Goal: Task Accomplishment & Management: Manage account settings

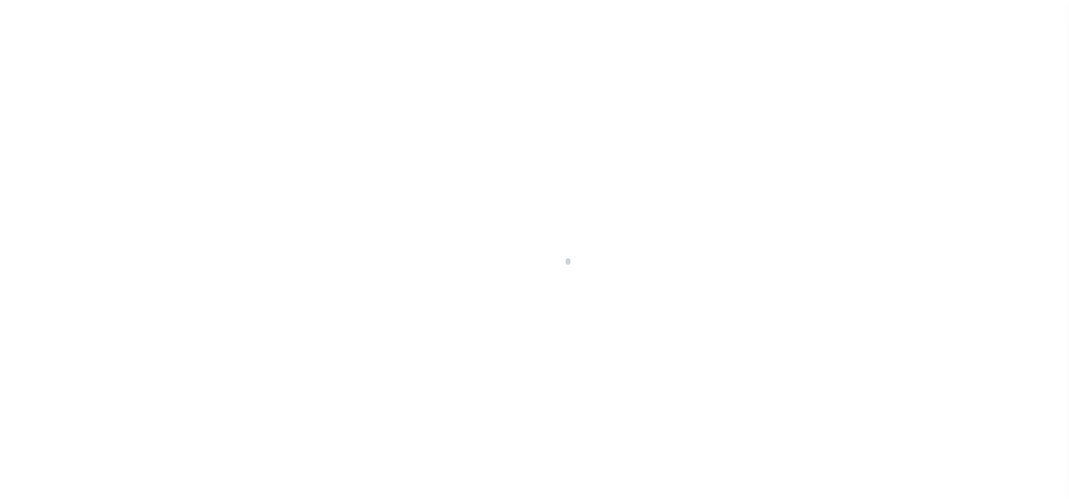
scroll to position [85, 0]
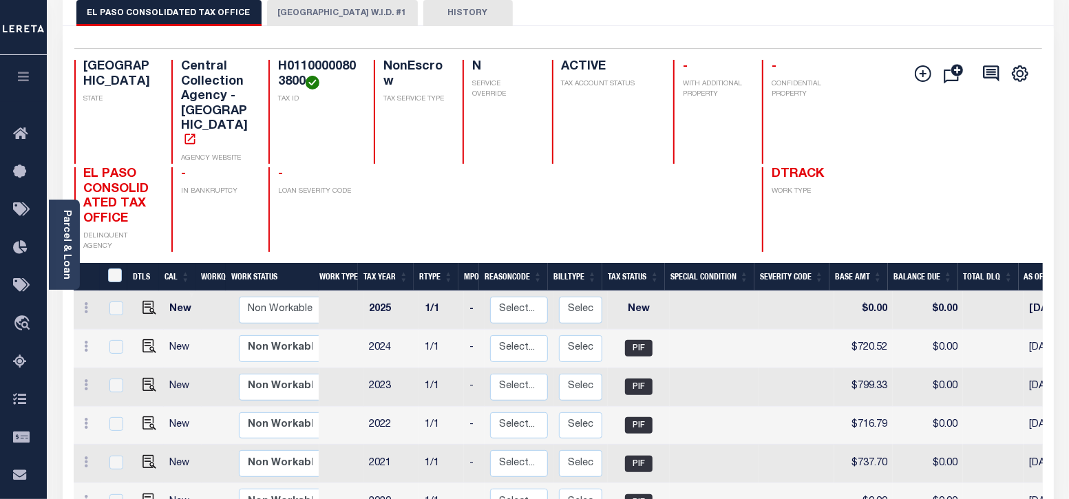
click at [291, 19] on button "[GEOGRAPHIC_DATA] W.I.D. #1" at bounding box center [342, 13] width 151 height 26
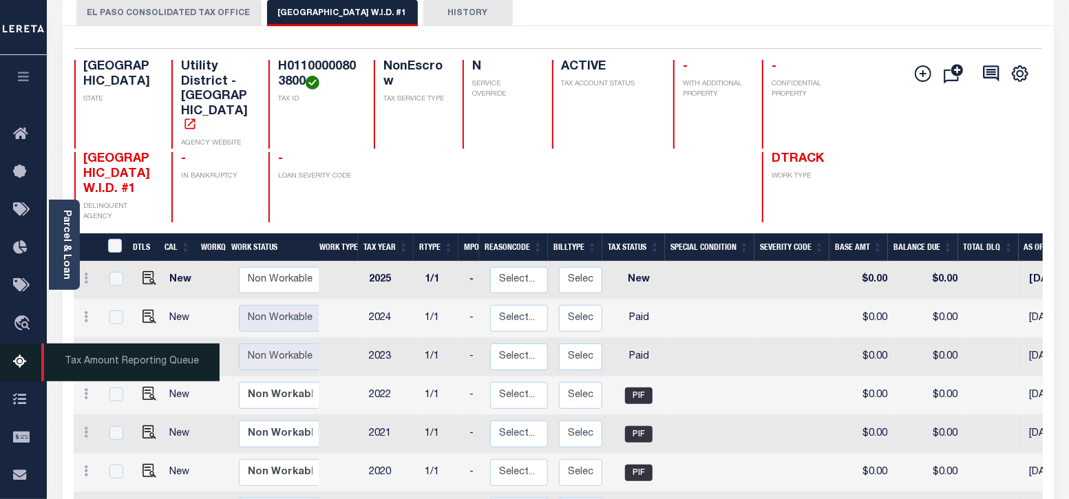
click at [20, 371] on icon at bounding box center [24, 362] width 22 height 17
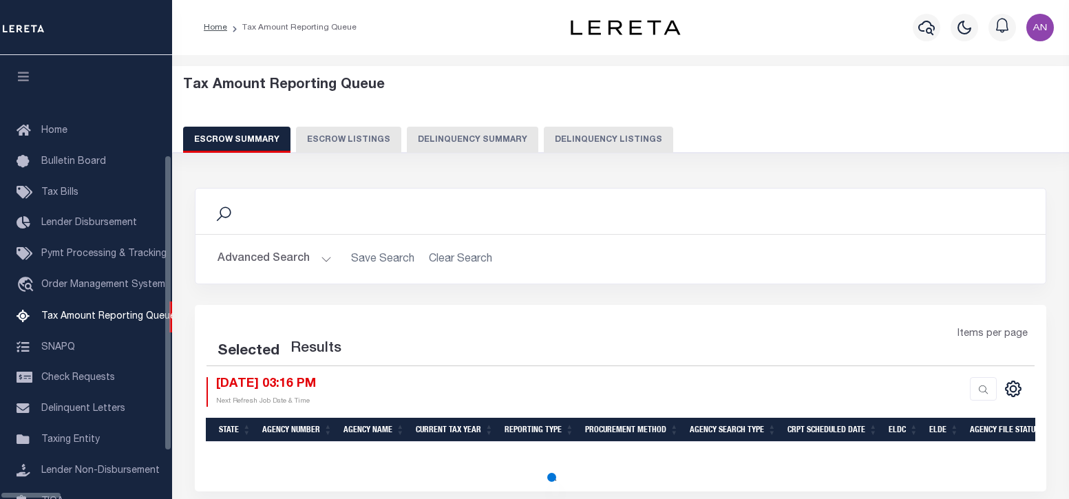
select select "100"
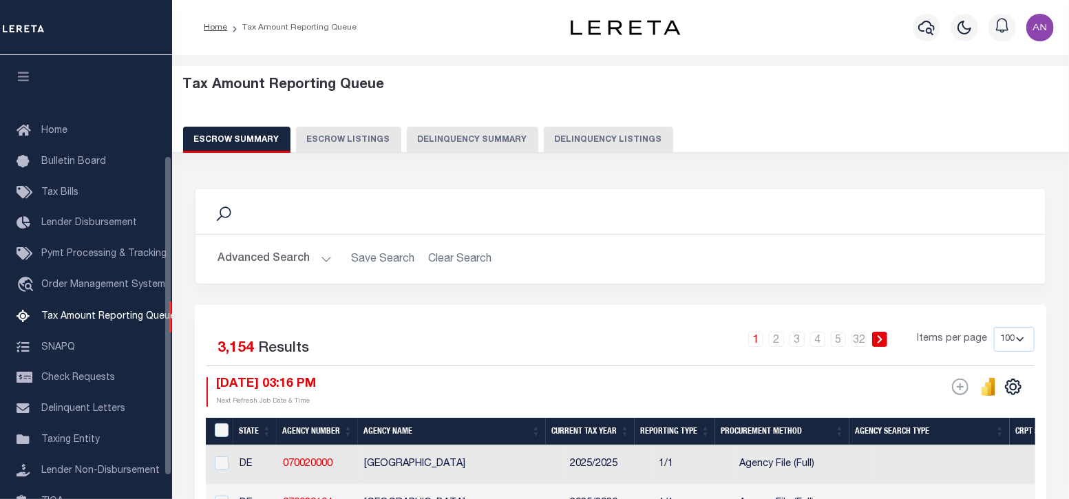
scroll to position [139, 0]
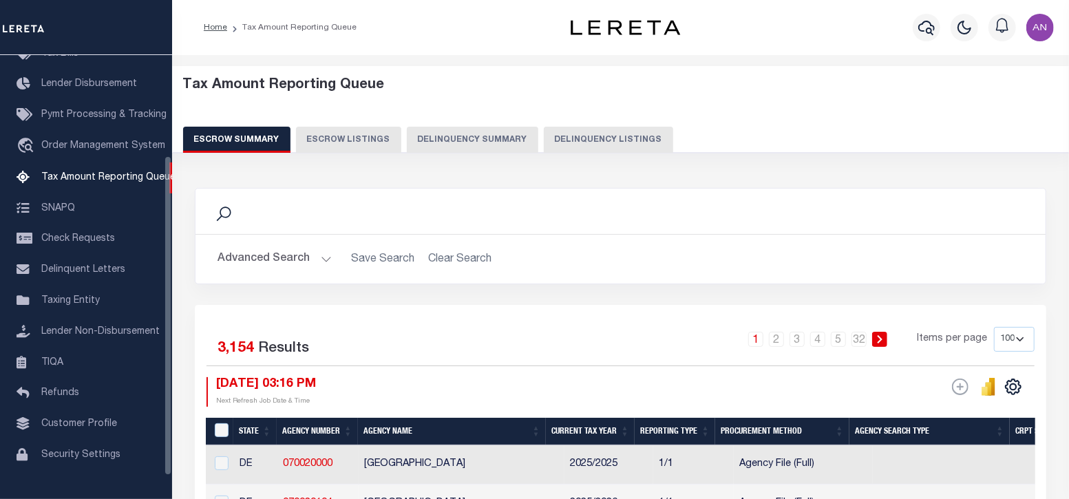
click at [586, 136] on button "Delinquency Listings" at bounding box center [608, 140] width 129 height 26
select select "100"
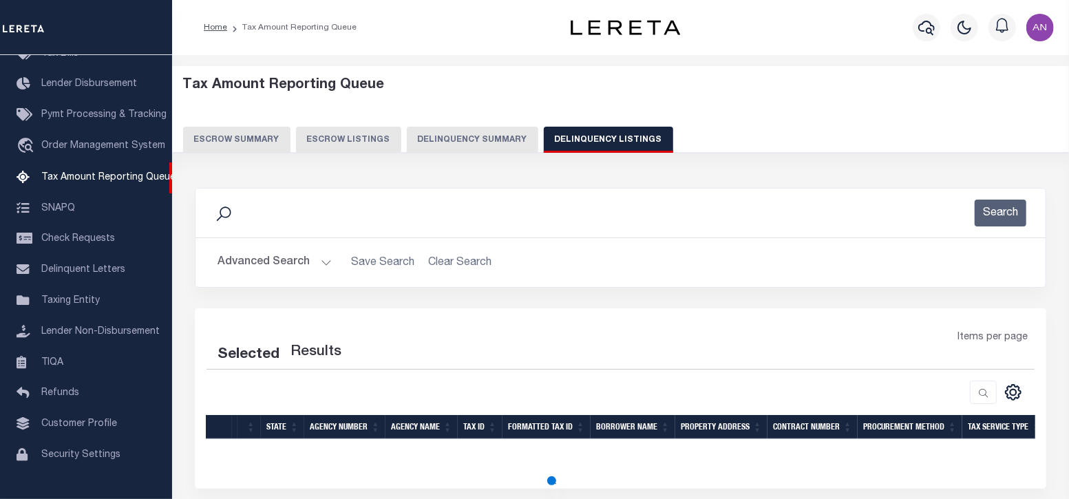
select select "100"
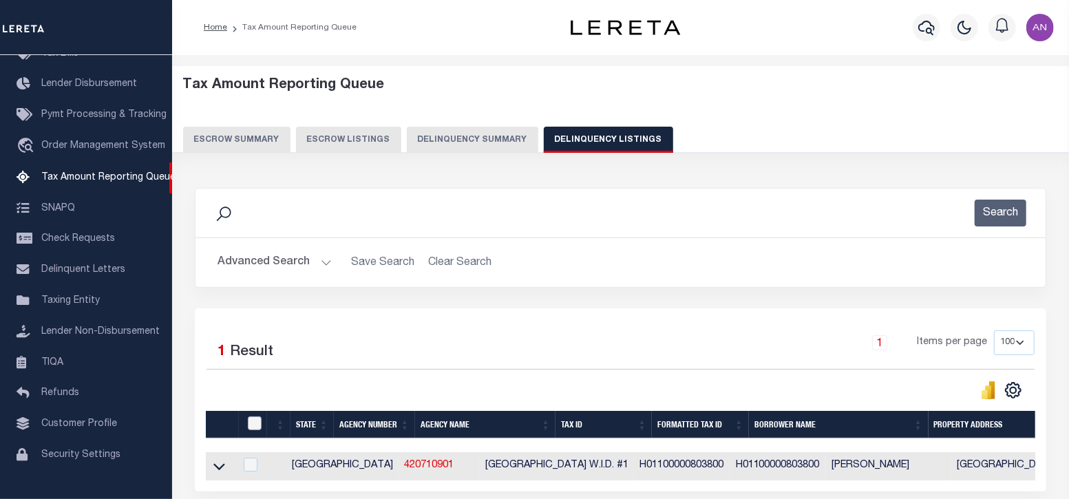
click at [255, 425] on input "checkbox" at bounding box center [255, 424] width 14 height 14
checkbox input "true"
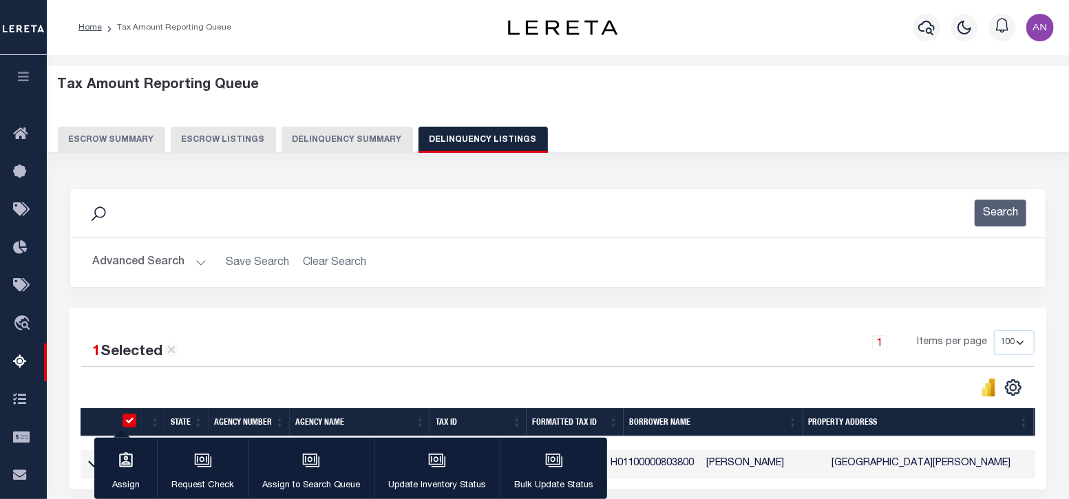
checkbox input "true"
click at [434, 469] on icon "button" at bounding box center [437, 461] width 18 height 18
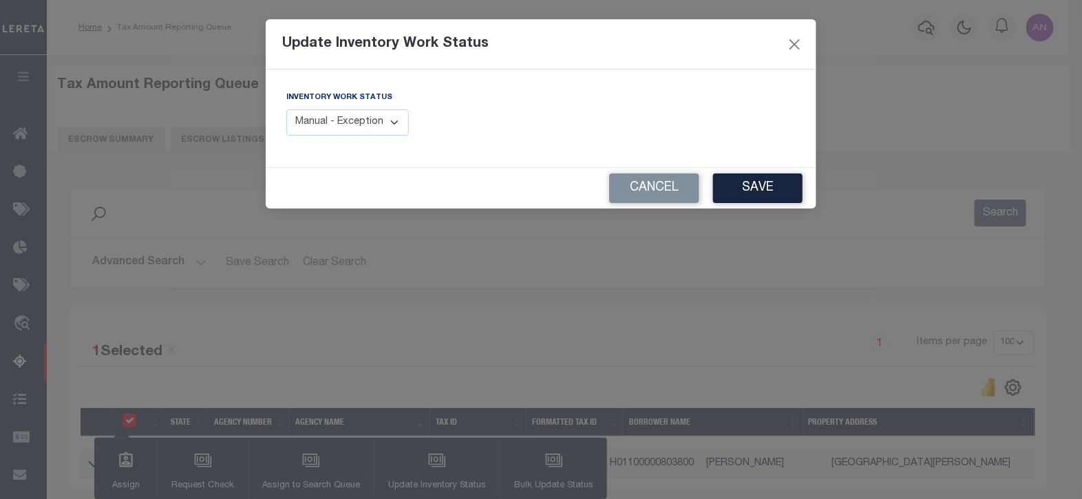
click at [377, 118] on select "Manual - Exception Pended - Awaiting Search Late Add Exception Completed" at bounding box center [347, 122] width 123 height 27
select select "4"
click at [286, 109] on select "Manual - Exception Pended - Awaiting Search Late Add Exception Completed" at bounding box center [347, 122] width 123 height 27
click at [738, 182] on button "Save" at bounding box center [758, 188] width 90 height 30
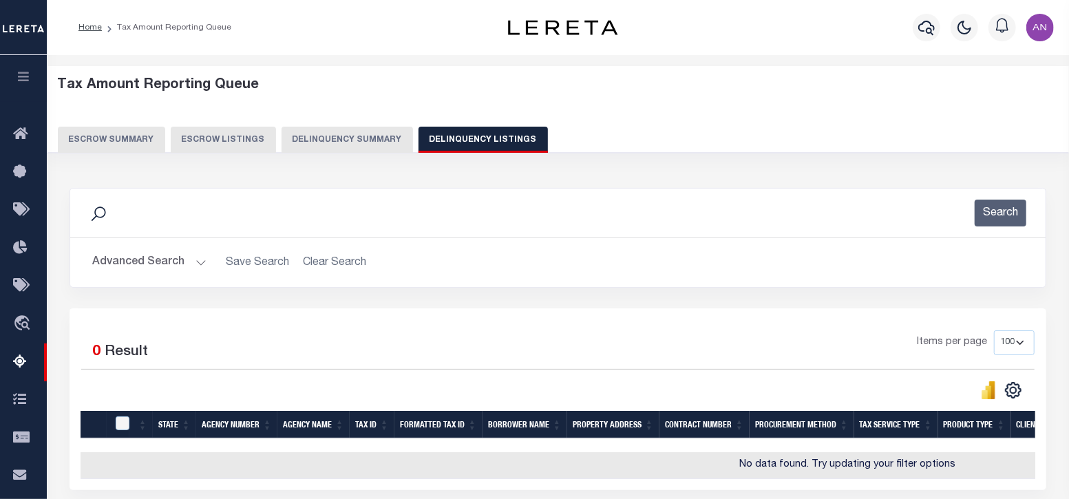
scroll to position [0, 0]
click at [148, 264] on button "Advanced Search" at bounding box center [149, 262] width 114 height 27
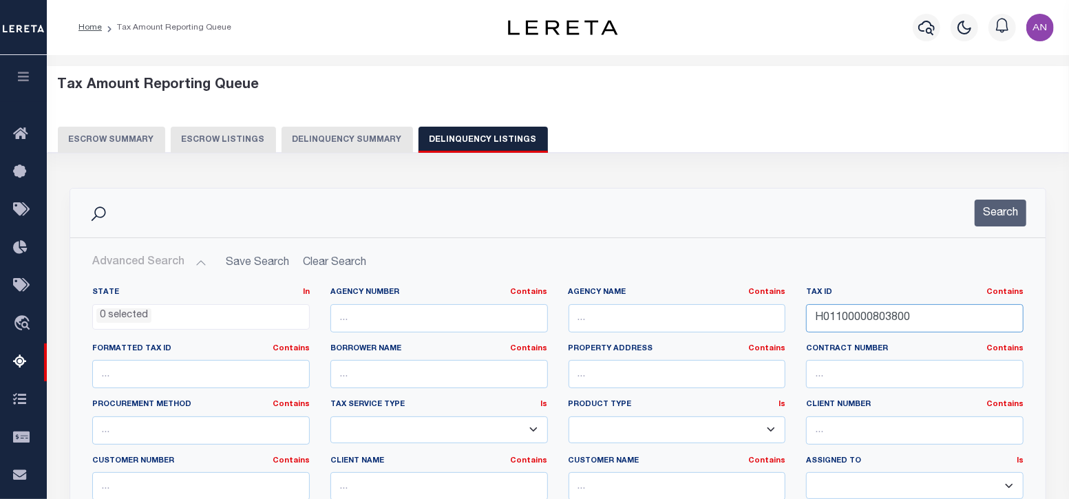
click at [843, 317] on input "H01100000803800" at bounding box center [915, 318] width 218 height 28
click at [889, 311] on input "H01100000803800" at bounding box center [915, 318] width 218 height 28
paste input "S533000021036F"
type input "S533000021036F0"
click at [991, 221] on button "Search" at bounding box center [1001, 213] width 52 height 27
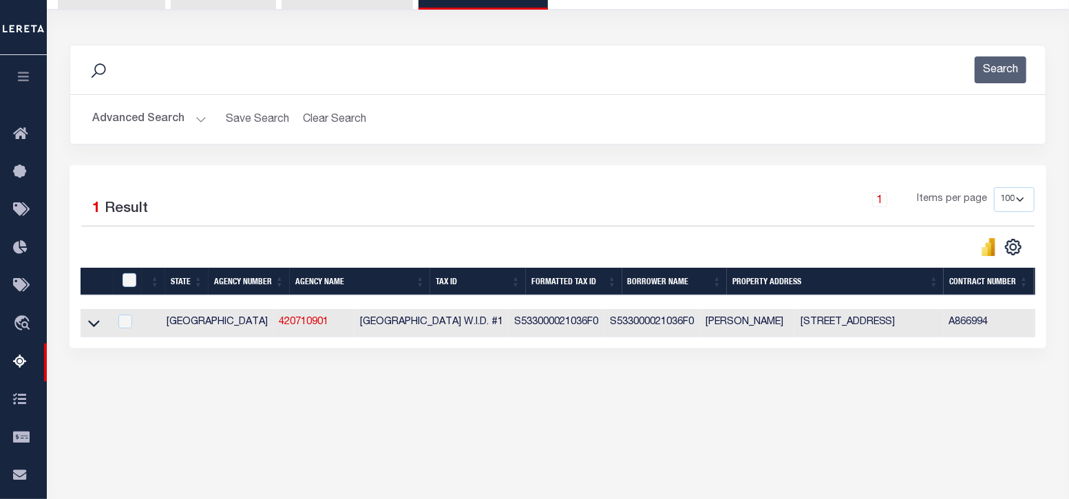
scroll to position [171, 0]
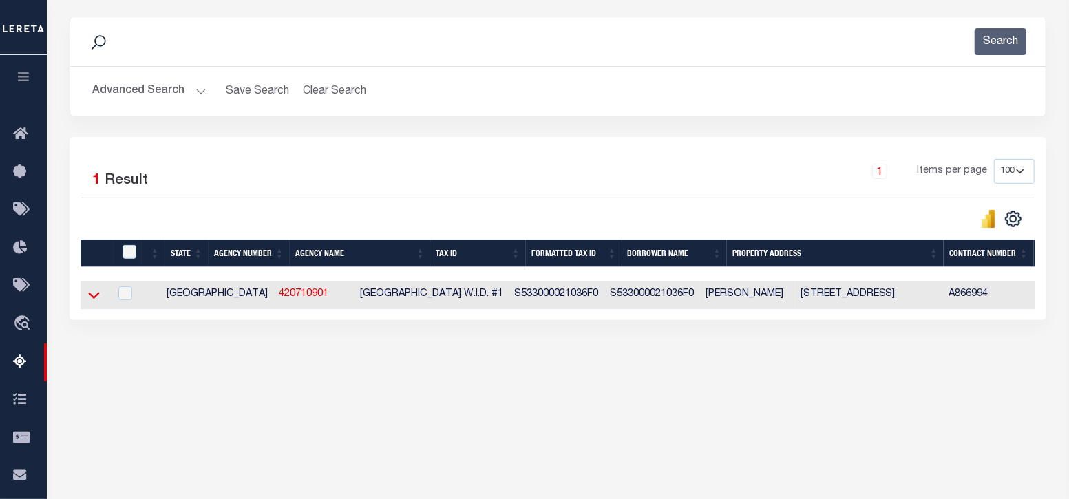
click at [99, 295] on icon at bounding box center [94, 295] width 12 height 14
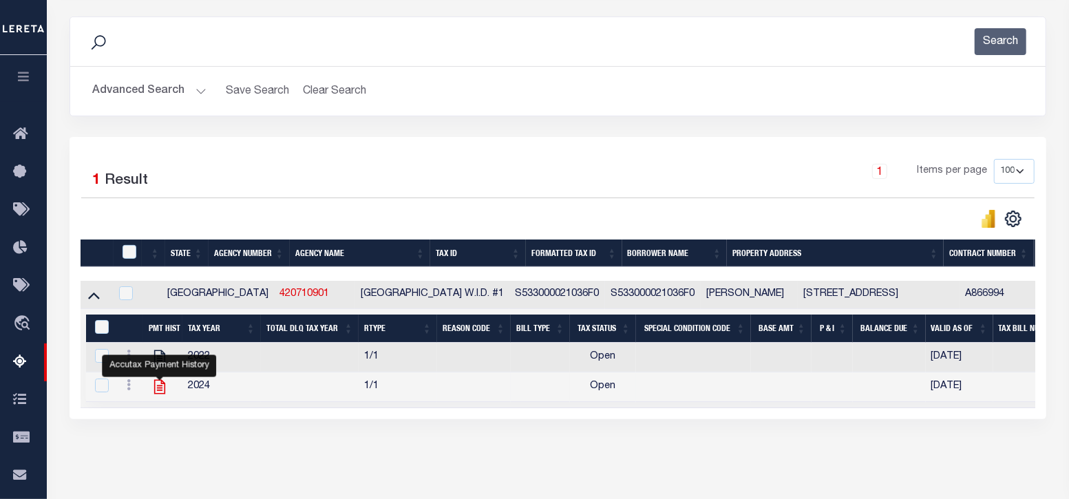
click at [155, 390] on icon "" at bounding box center [160, 387] width 18 height 18
checkbox input "true"
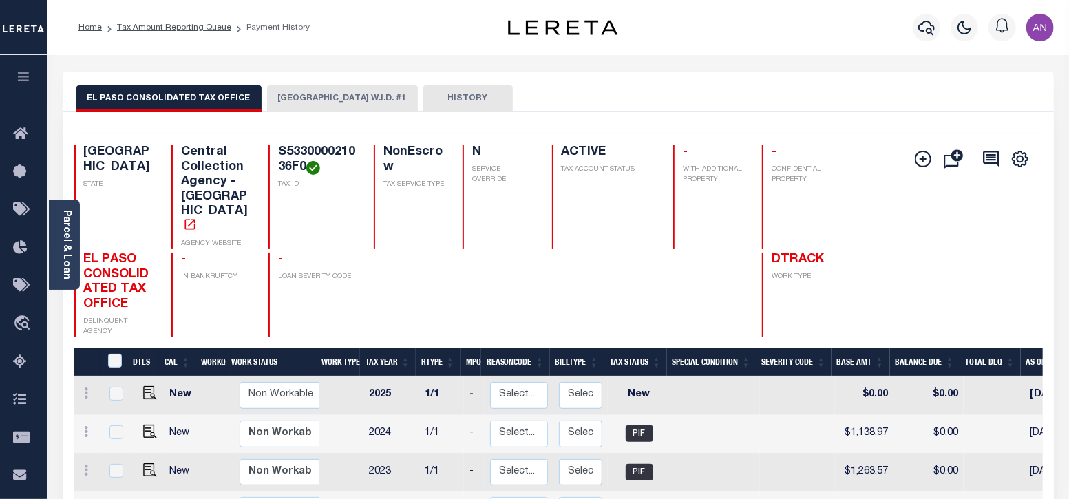
click at [298, 102] on button "[GEOGRAPHIC_DATA] W.I.D. #1" at bounding box center [342, 98] width 151 height 26
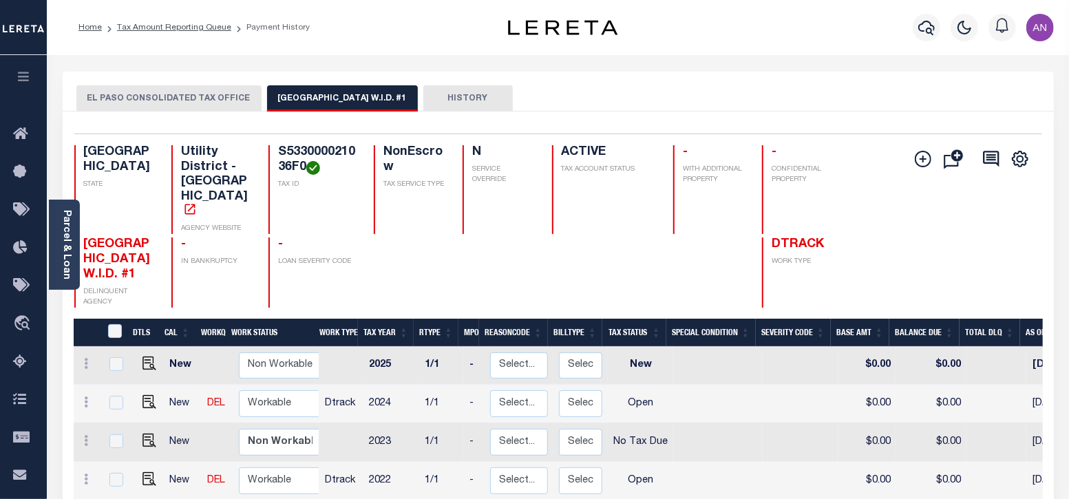
scroll to position [4, 0]
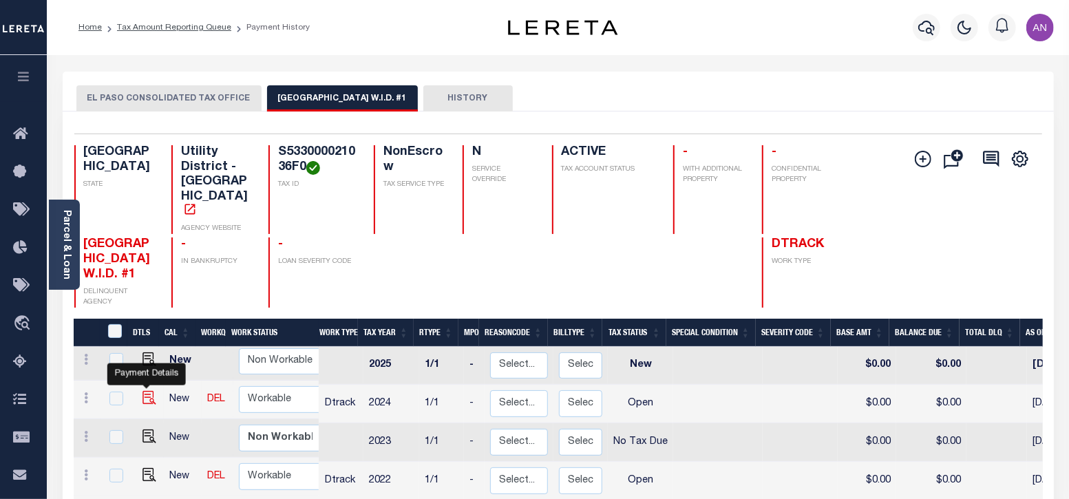
click at [146, 391] on img "" at bounding box center [150, 398] width 14 height 14
checkbox input "true"
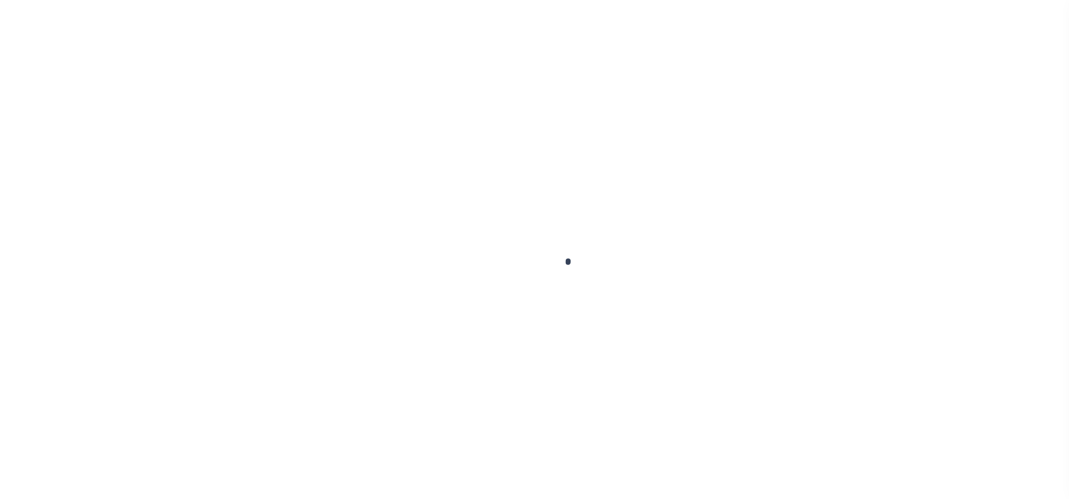
checkbox input "false"
type input "02/01/2025"
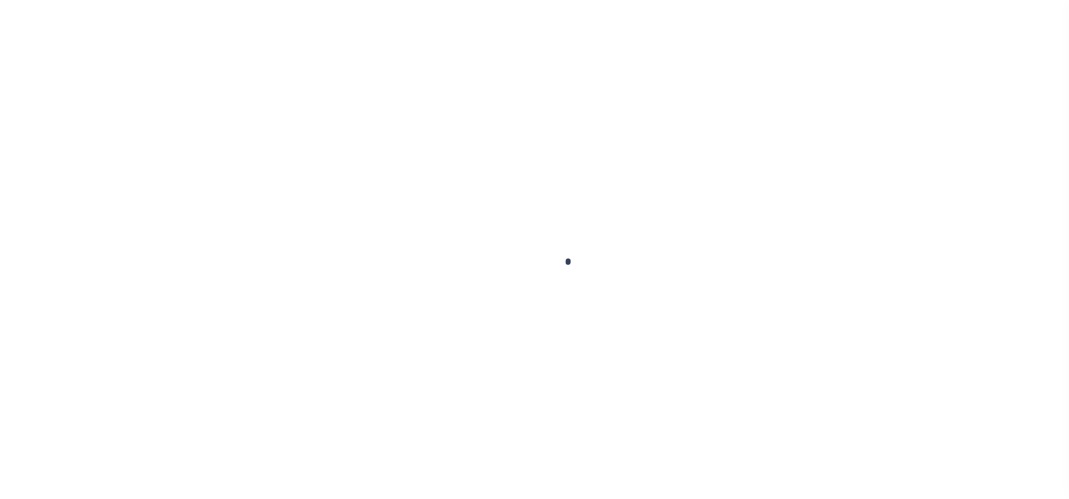
select select "OP2"
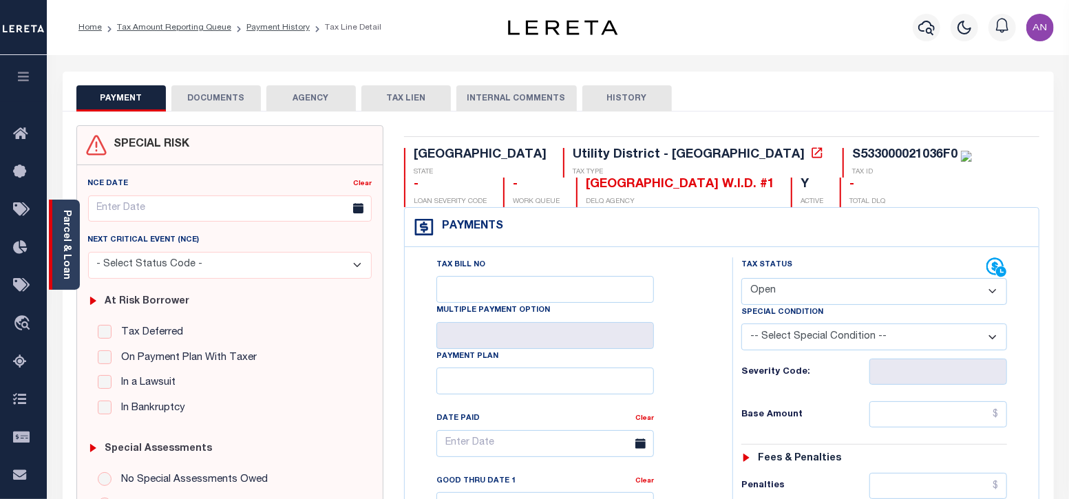
click at [69, 259] on link "Parcel & Loan" at bounding box center [66, 245] width 10 height 70
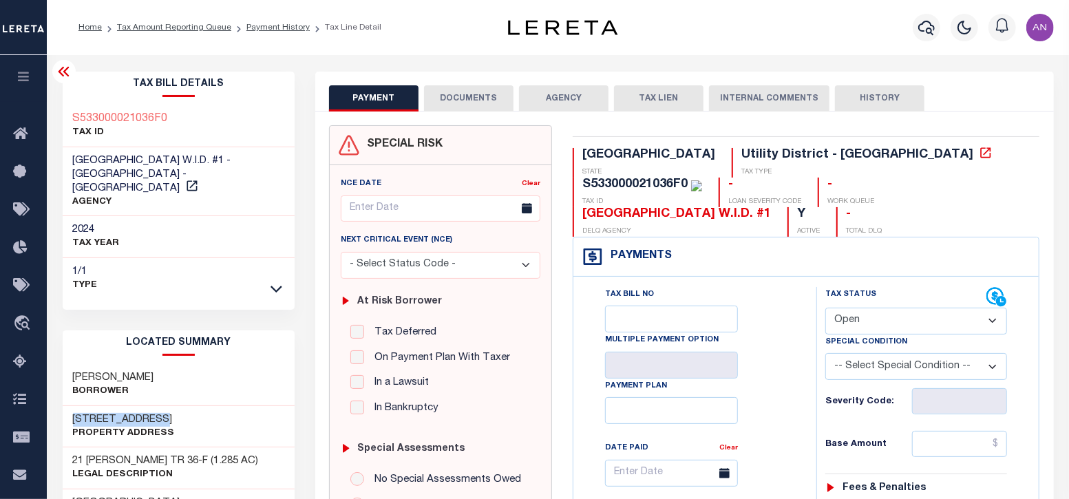
drag, startPoint x: 73, startPoint y: 406, endPoint x: 162, endPoint y: 401, distance: 88.9
click at [162, 413] on h3 "723 ARTEMEDIANO RD" at bounding box center [124, 420] width 102 height 14
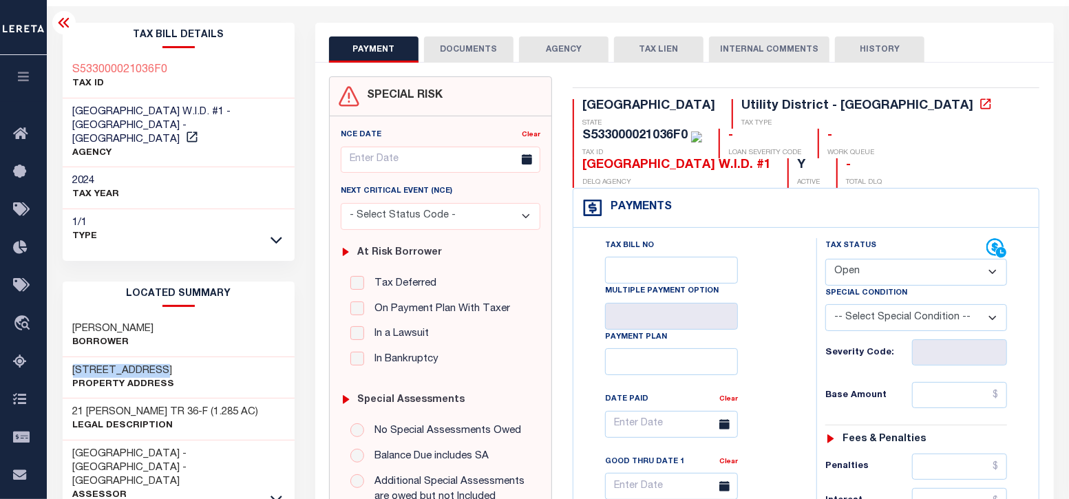
scroll to position [85, 0]
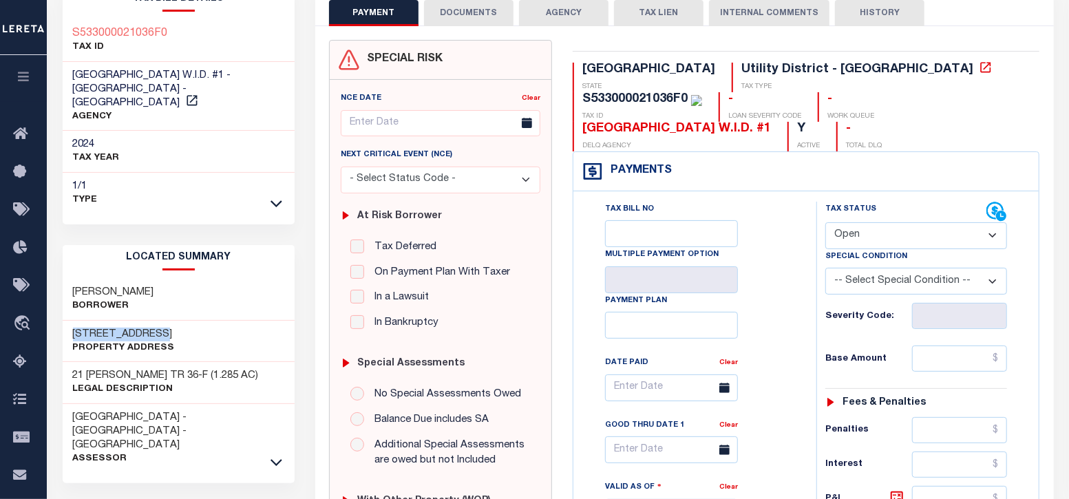
click at [470, 5] on button "DOCUMENTS" at bounding box center [469, 13] width 90 height 26
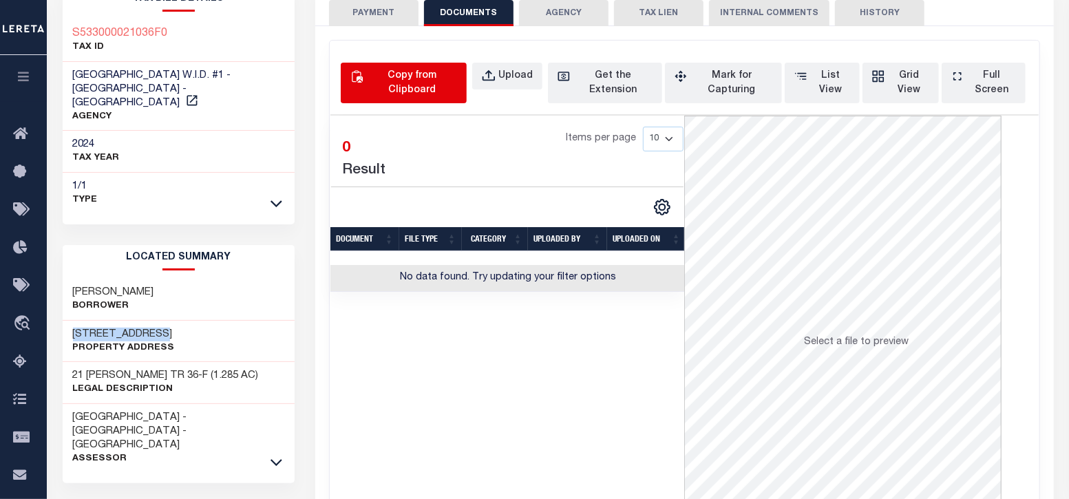
click at [428, 79] on div "Copy from Clipboard" at bounding box center [411, 83] width 91 height 29
select select "POP"
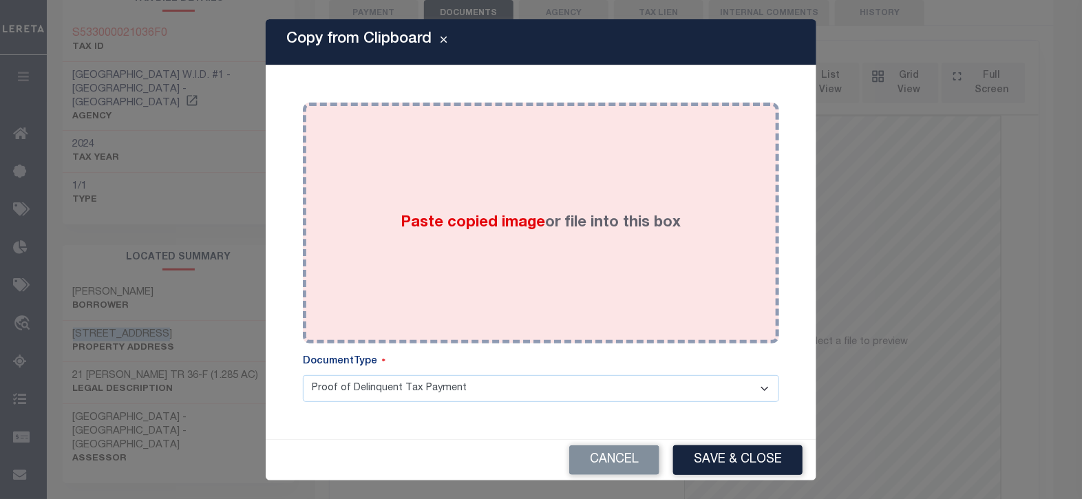
click at [535, 169] on div "Paste copied image or file into this box" at bounding box center [541, 223] width 456 height 220
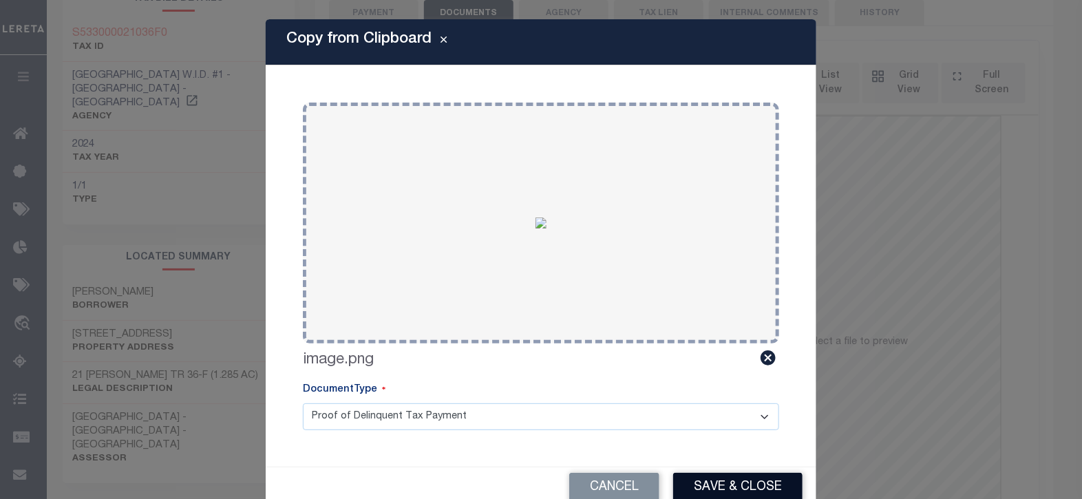
click at [704, 487] on button "Save & Close" at bounding box center [737, 488] width 129 height 30
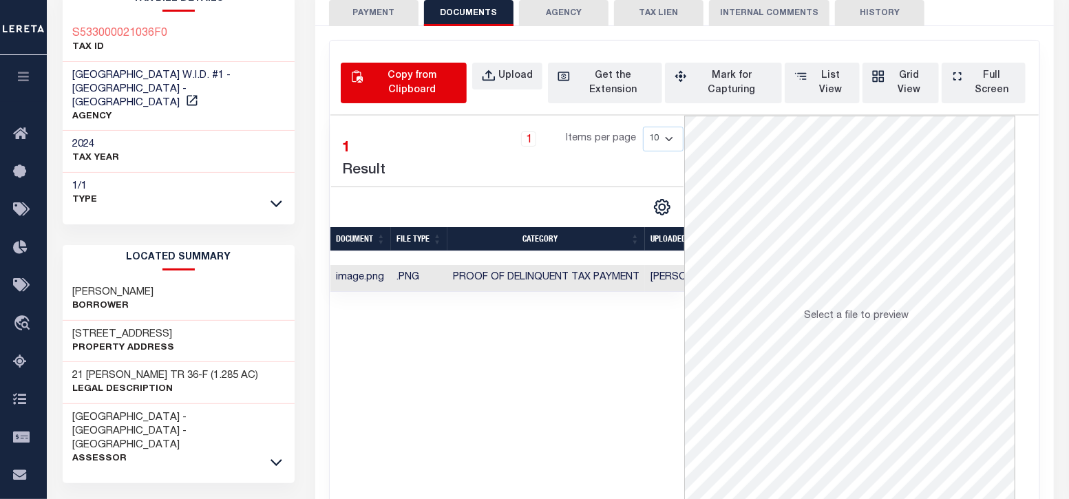
click at [414, 77] on div "Copy from Clipboard" at bounding box center [411, 83] width 91 height 29
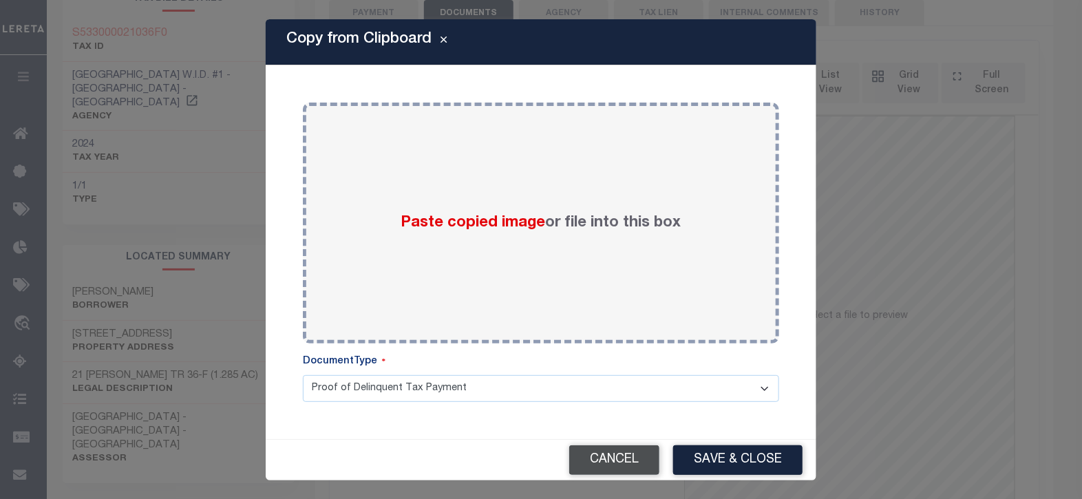
click at [614, 472] on button "Cancel" at bounding box center [614, 460] width 90 height 30
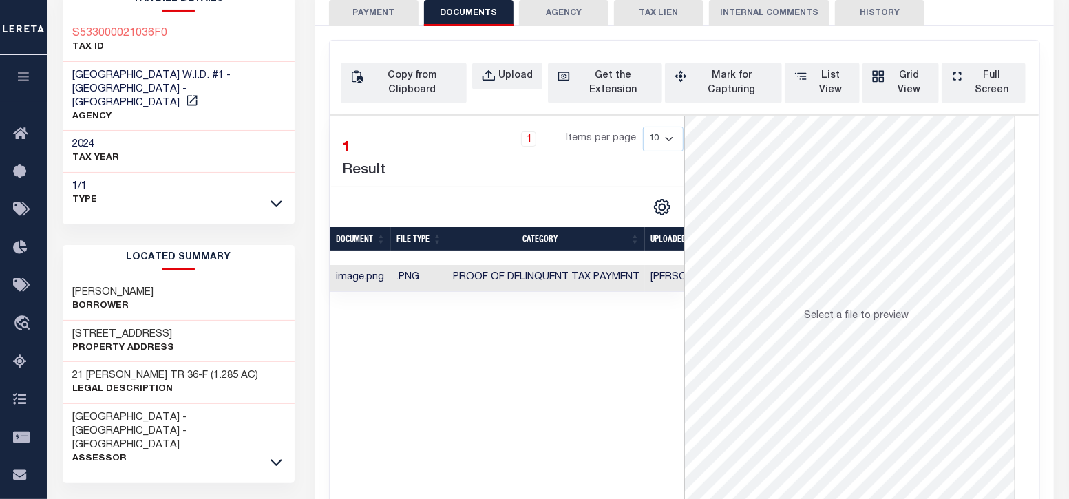
click at [390, 17] on button "PAYMENT" at bounding box center [374, 13] width 90 height 26
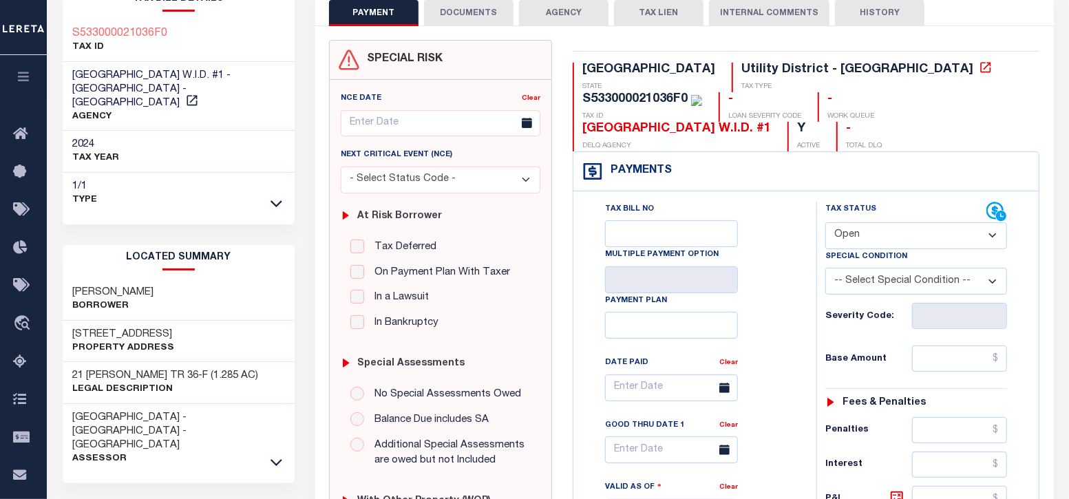
click at [852, 215] on div "Tax Status Status" at bounding box center [916, 265] width 202 height 127
click at [852, 222] on select "- Select Status Code - Open Due/Unpaid Paid Incomplete No Tax Due Internal Refu…" at bounding box center [916, 235] width 182 height 27
select select "PYD"
click at [825, 222] on select "- Select Status Code - Open Due/Unpaid Paid Incomplete No Tax Due Internal Refu…" at bounding box center [916, 235] width 182 height 27
type input "09/29/2025"
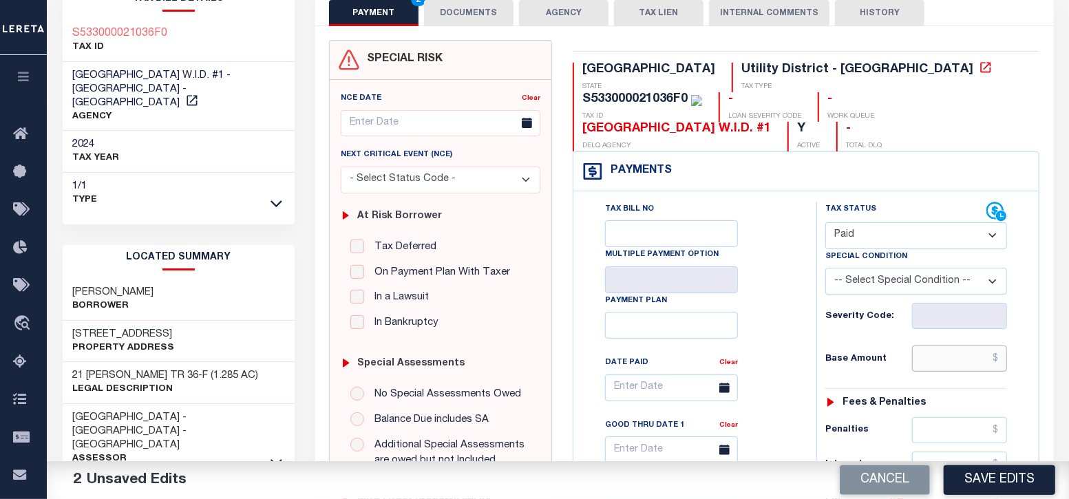
click at [948, 346] on input "text" at bounding box center [960, 359] width 96 height 26
type input "$0.00"
click at [787, 329] on div "Tax Bill No Multiple Payment Option Payment Plan Clear" at bounding box center [691, 395] width 209 height 386
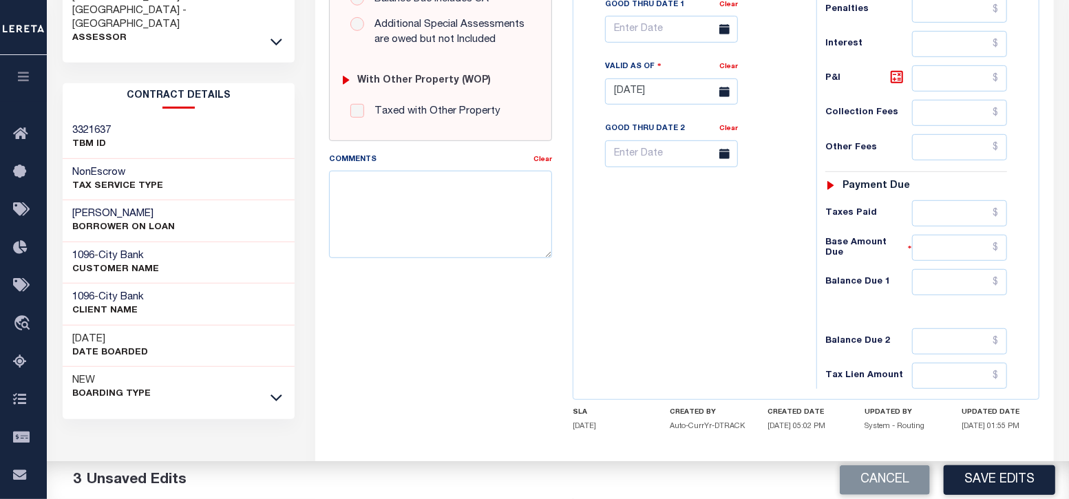
scroll to position [535, 0]
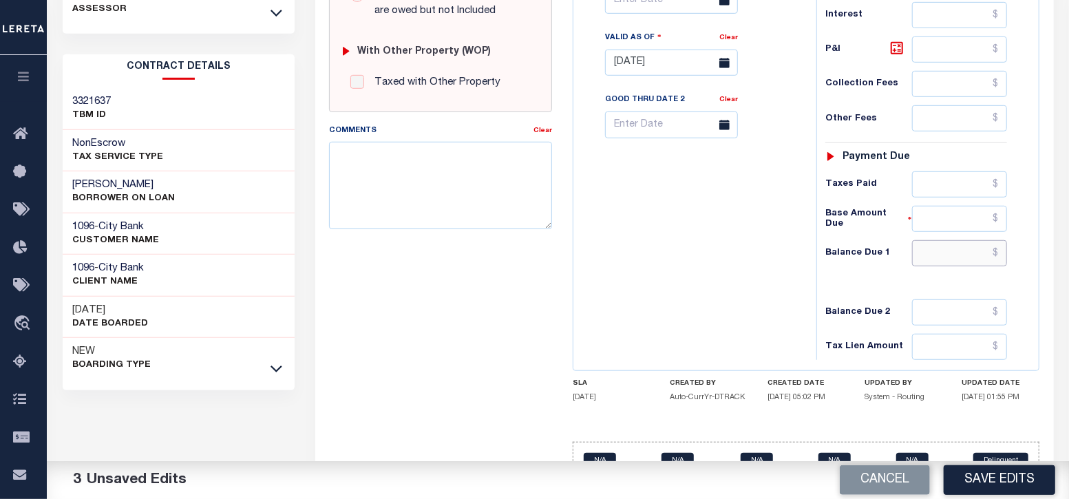
click at [958, 240] on input "text" at bounding box center [960, 253] width 96 height 26
type input "$0.00"
click at [715, 284] on div "Tax Bill No Multiple Payment Option Payment Plan Clear" at bounding box center [691, 56] width 229 height 608
click at [988, 480] on button "Save Edits" at bounding box center [1000, 480] width 112 height 30
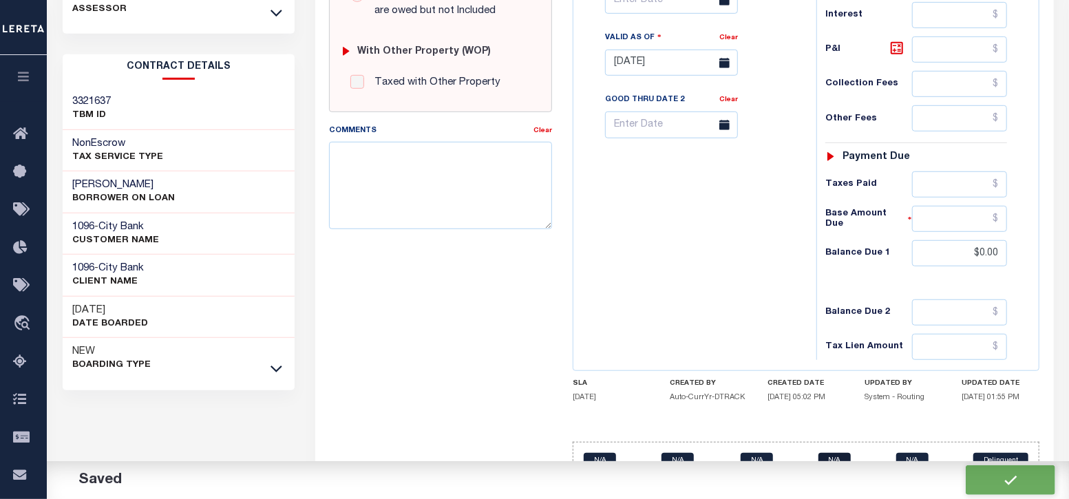
checkbox input "false"
type input "$0"
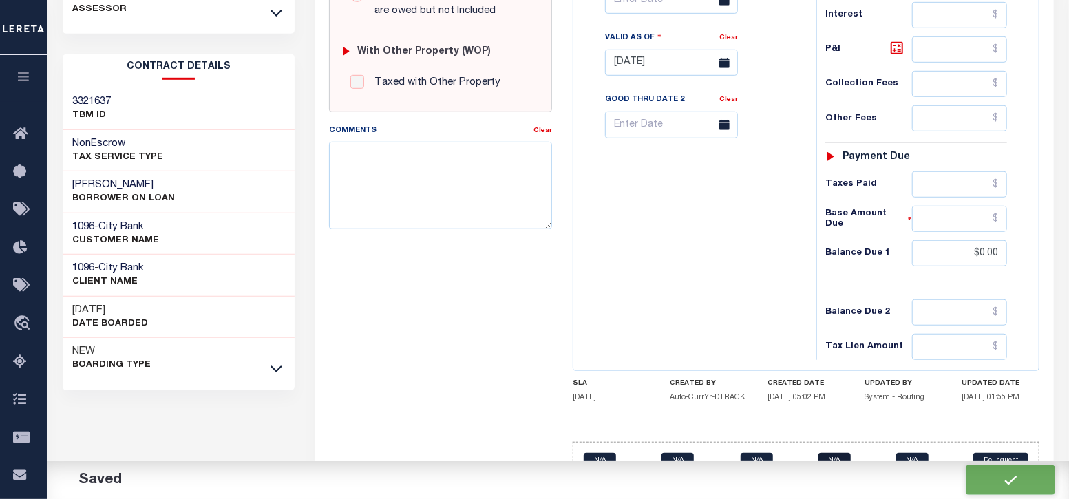
type input "$0"
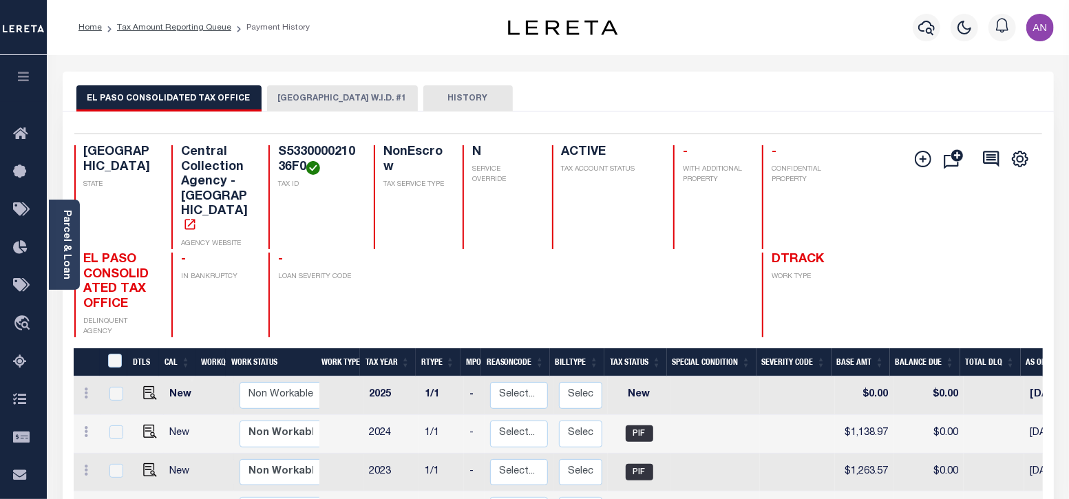
click at [300, 94] on button "[GEOGRAPHIC_DATA] W.I.D. #1" at bounding box center [342, 98] width 151 height 26
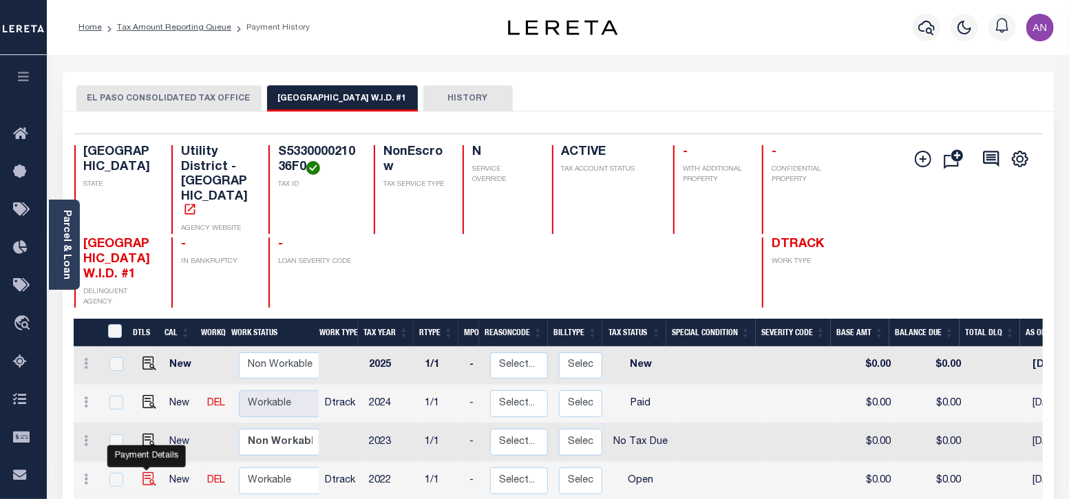
click at [151, 472] on img "" at bounding box center [150, 479] width 14 height 14
checkbox input "true"
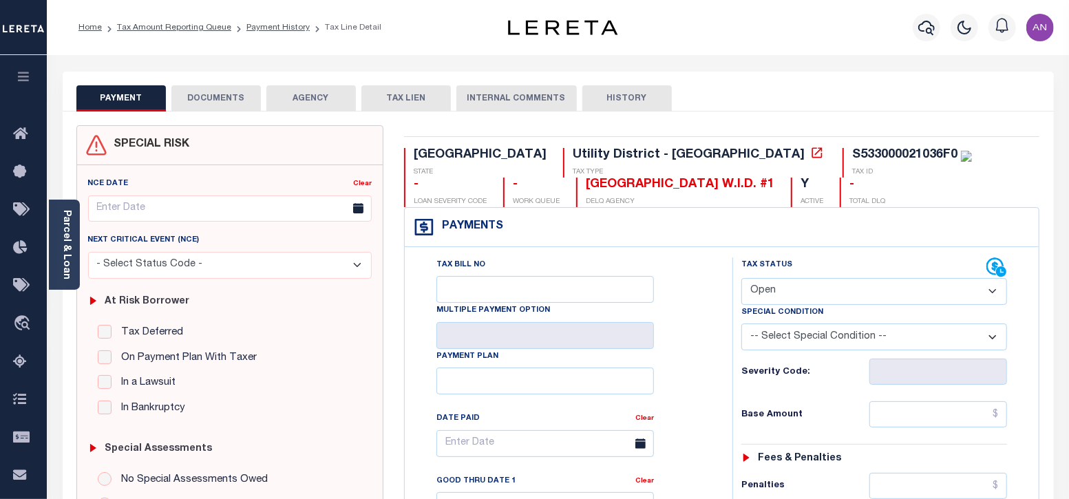
click at [211, 101] on button "DOCUMENTS" at bounding box center [216, 98] width 90 height 26
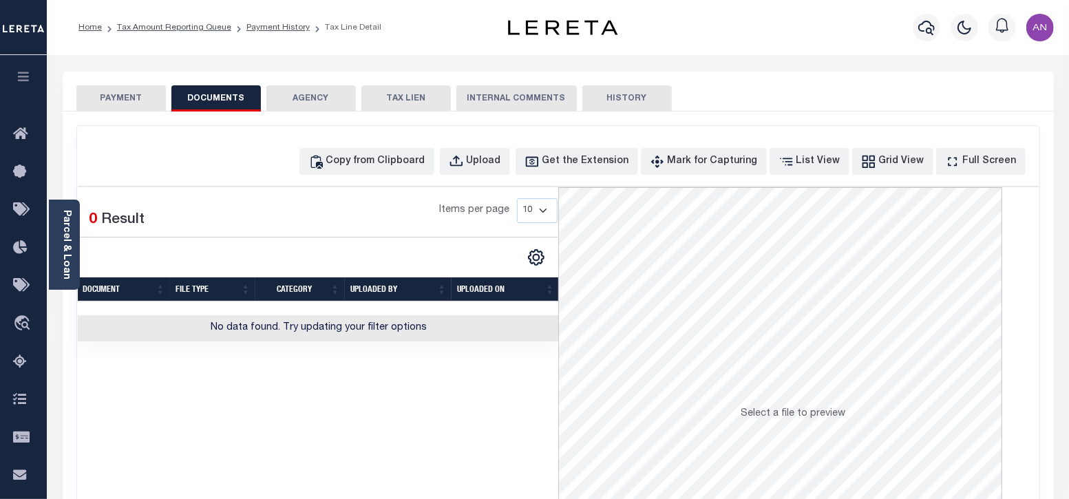
click at [418, 176] on div "Copy from Clipboard Upload Get the Extension Mark for Capturing Got it List Vie…" at bounding box center [558, 368] width 962 height 485
click at [417, 174] on div "Copy from Clipboard Upload Get the Extension Mark for Capturing Got it List Vie…" at bounding box center [558, 368] width 962 height 485
click at [417, 170] on button "Copy from Clipboard" at bounding box center [366, 161] width 135 height 27
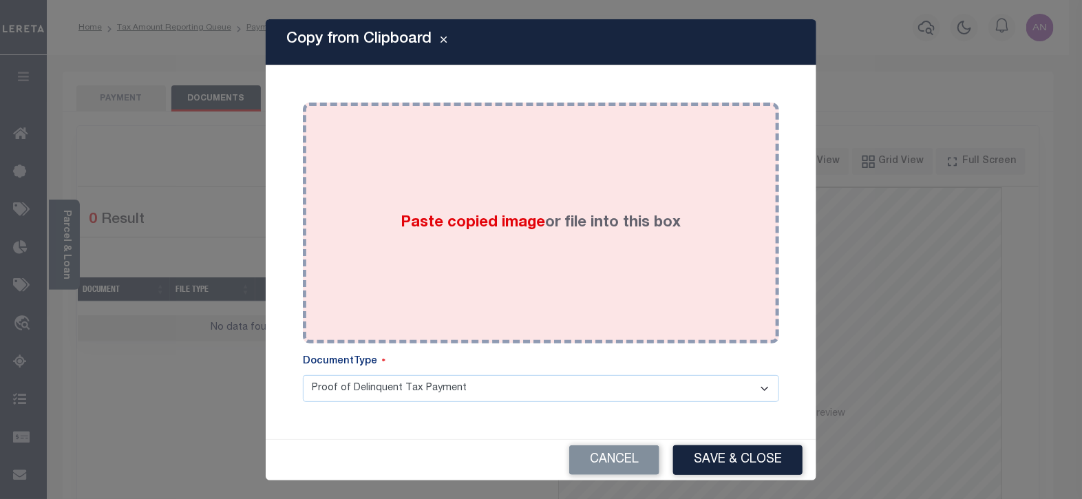
click at [544, 170] on div "Paste copied image or file into this box" at bounding box center [541, 223] width 456 height 220
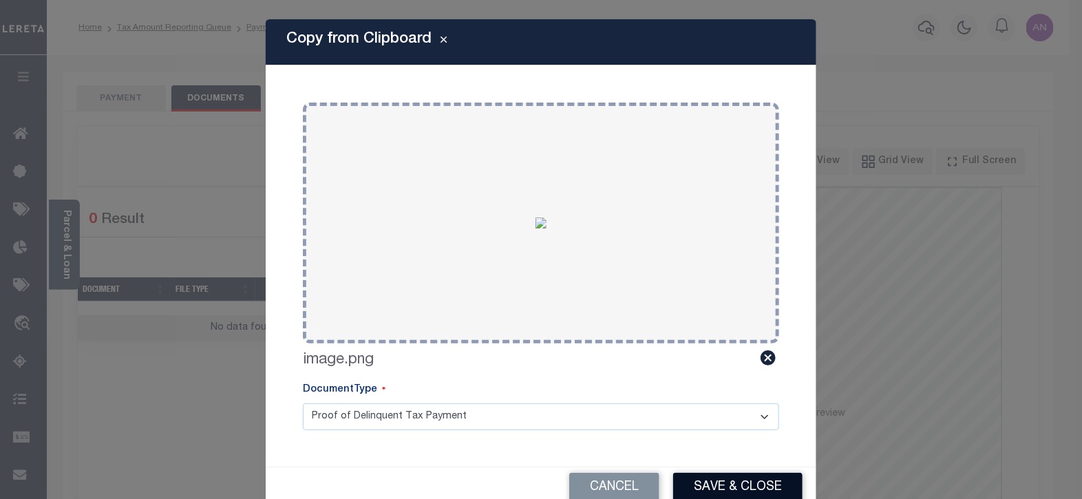
click at [716, 493] on button "Save & Close" at bounding box center [737, 488] width 129 height 30
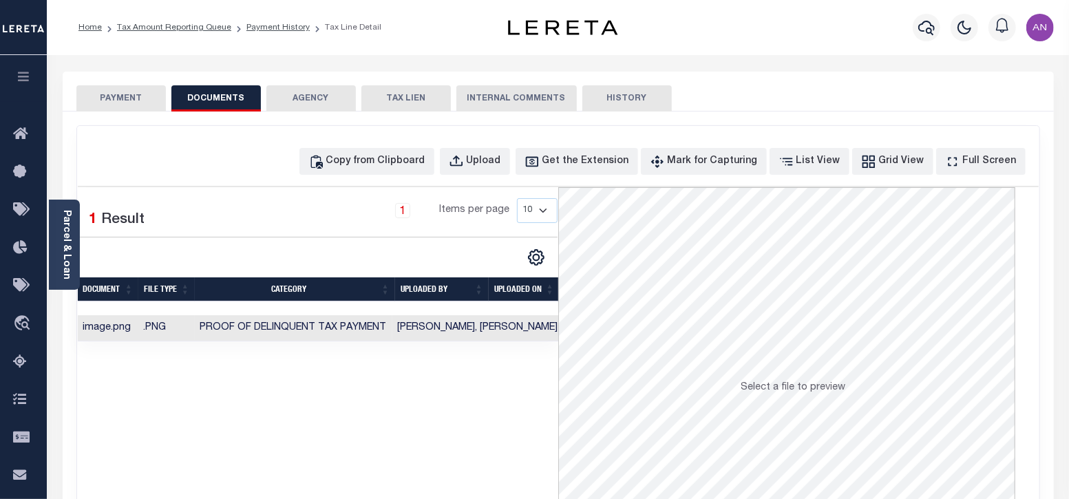
click at [147, 105] on button "PAYMENT" at bounding box center [121, 98] width 90 height 26
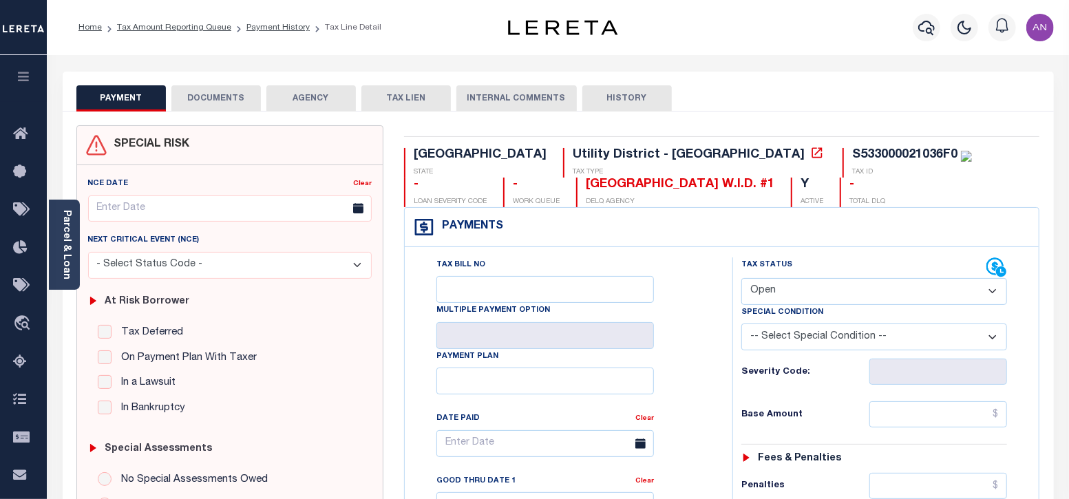
click at [867, 301] on select "- Select Status Code - Open Due/Unpaid Paid Incomplete No Tax Due Internal Refu…" at bounding box center [874, 291] width 266 height 27
select select "PYD"
click at [741, 278] on select "- Select Status Code - Open Due/Unpaid Paid Incomplete No Tax Due Internal Refu…" at bounding box center [874, 291] width 266 height 27
type input "[DATE]"
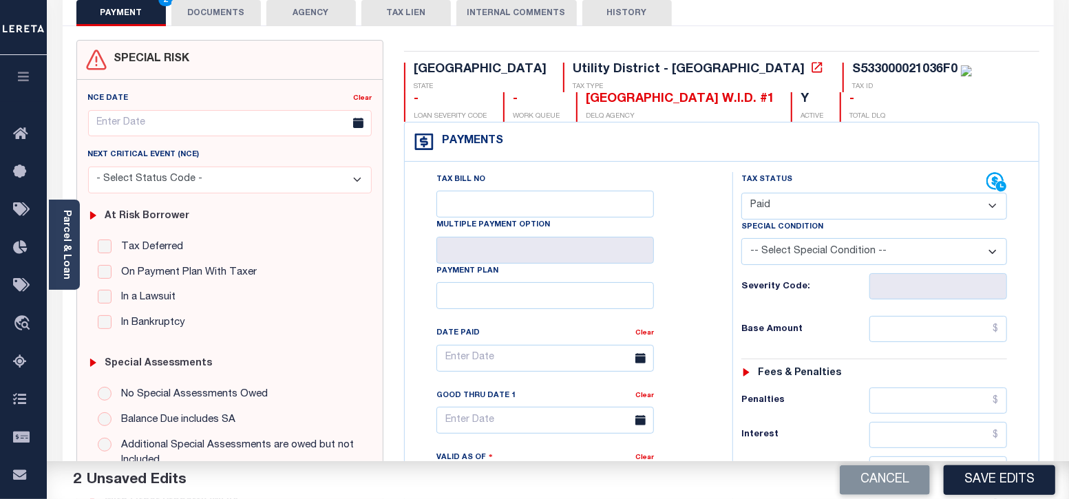
scroll to position [85, 0]
click at [912, 331] on input "text" at bounding box center [939, 329] width 138 height 26
type input "$0.00"
click at [724, 355] on div "Tax Status Status" at bounding box center [879, 476] width 314 height 608
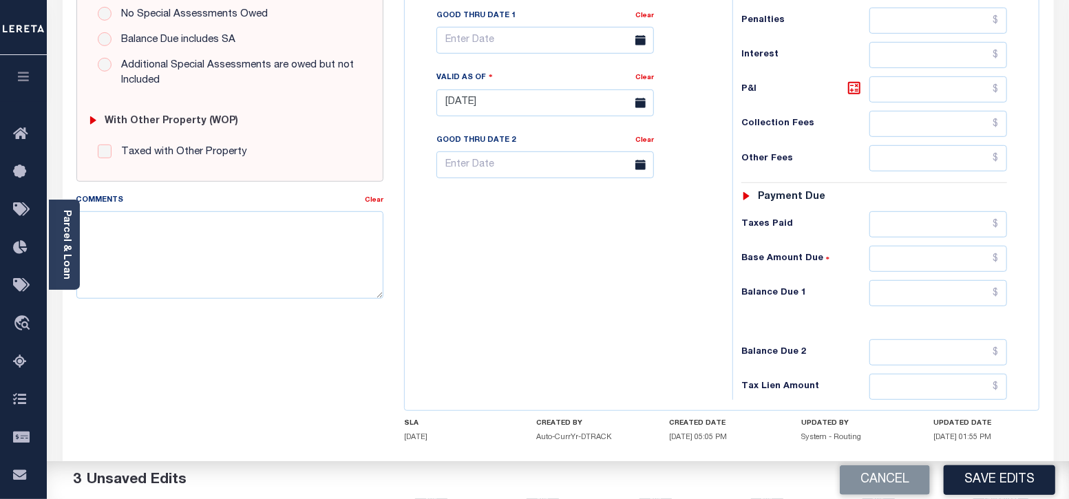
scroll to position [535, 0]
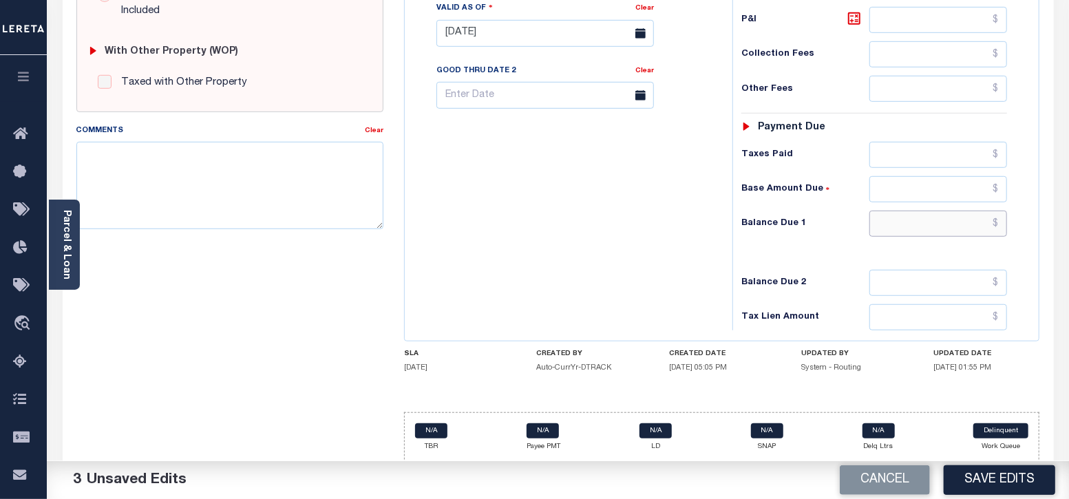
click at [945, 226] on input "text" at bounding box center [939, 224] width 138 height 26
type input "$0.00"
click at [672, 272] on div "Tax Bill No Multiple Payment Option Payment Plan Clear" at bounding box center [565, 27] width 314 height 608
click at [1015, 489] on button "Save Edits" at bounding box center [1000, 480] width 112 height 30
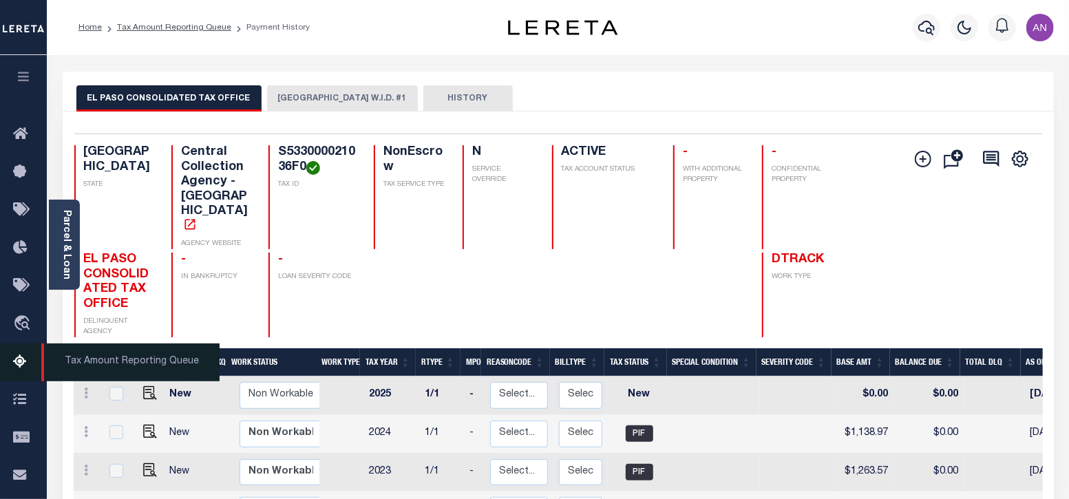
click at [17, 353] on link "Tax Amount Reporting Queue" at bounding box center [23, 363] width 47 height 38
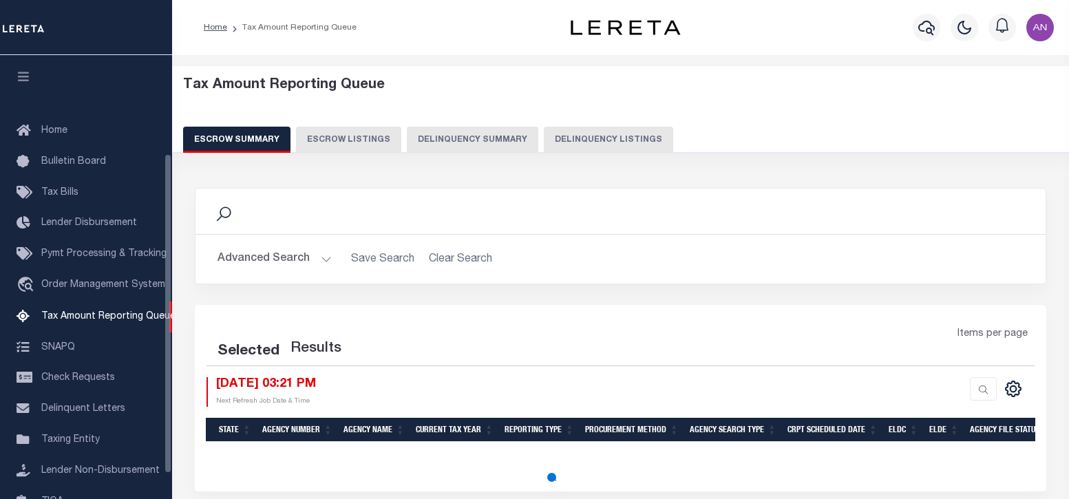
click at [609, 136] on button "Delinquency Listings" at bounding box center [608, 140] width 129 height 26
select select "100"
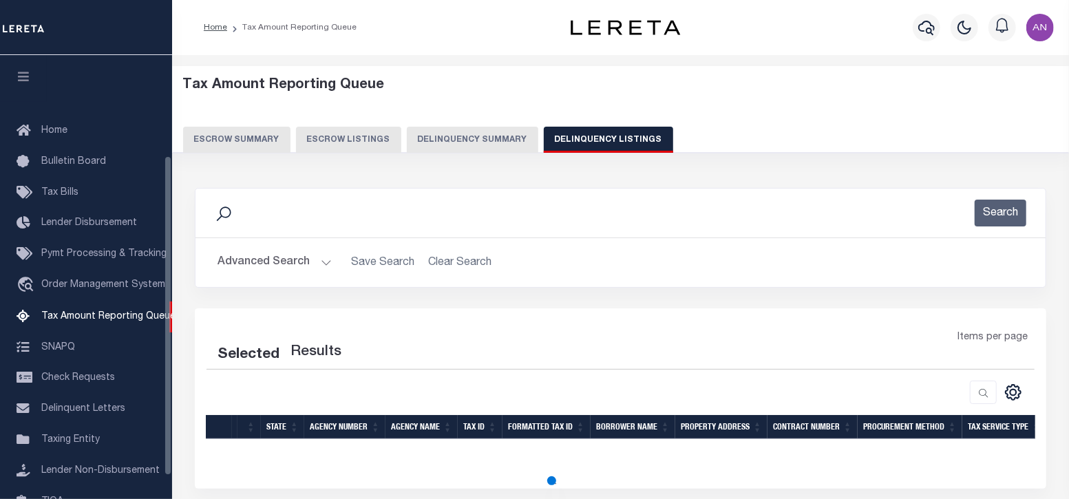
scroll to position [139, 0]
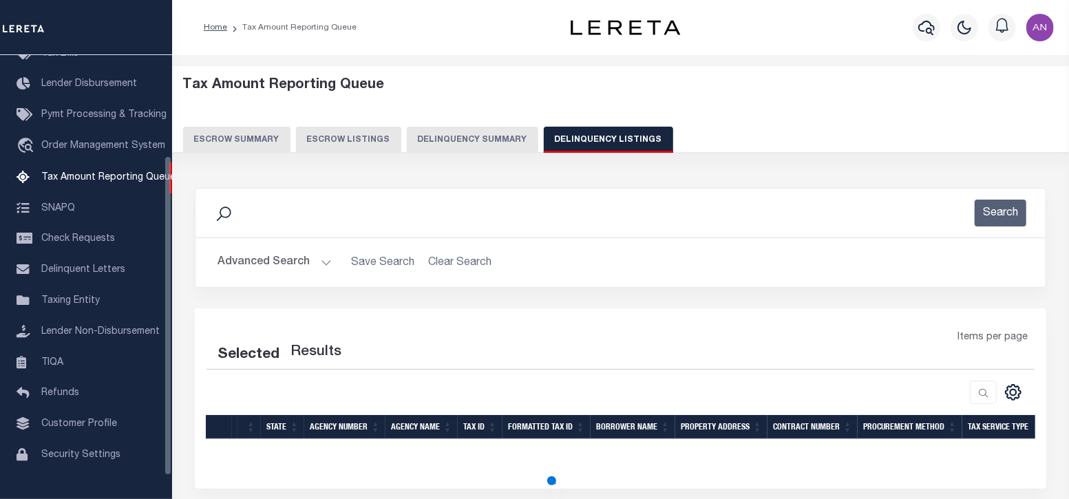
select select "100"
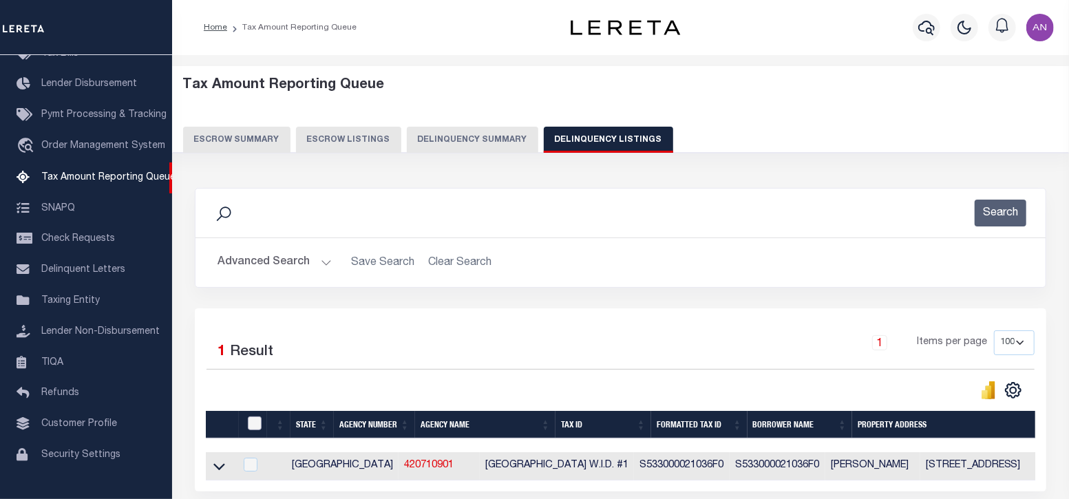
click at [251, 428] on input "checkbox" at bounding box center [255, 424] width 14 height 14
checkbox input "true"
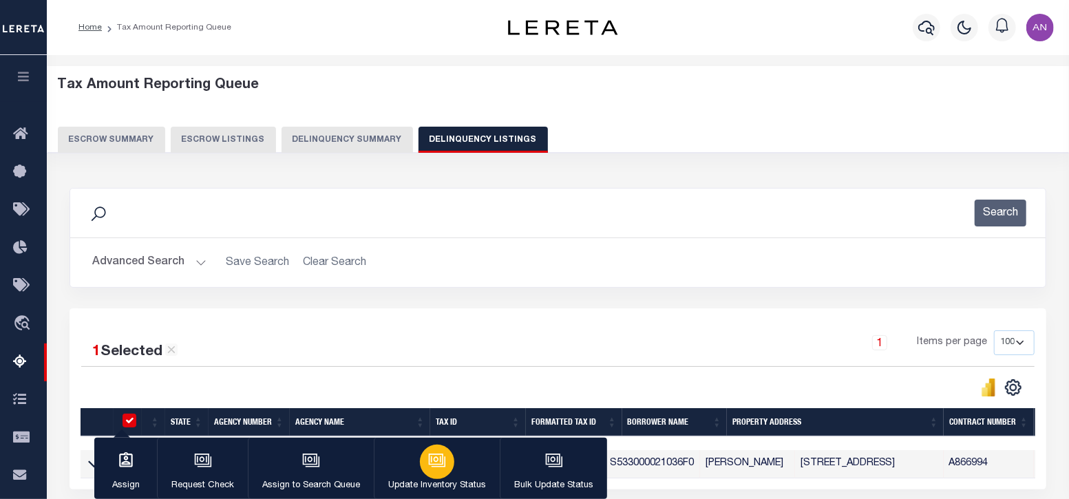
click at [467, 456] on button "Update Inventory Status" at bounding box center [437, 469] width 126 height 62
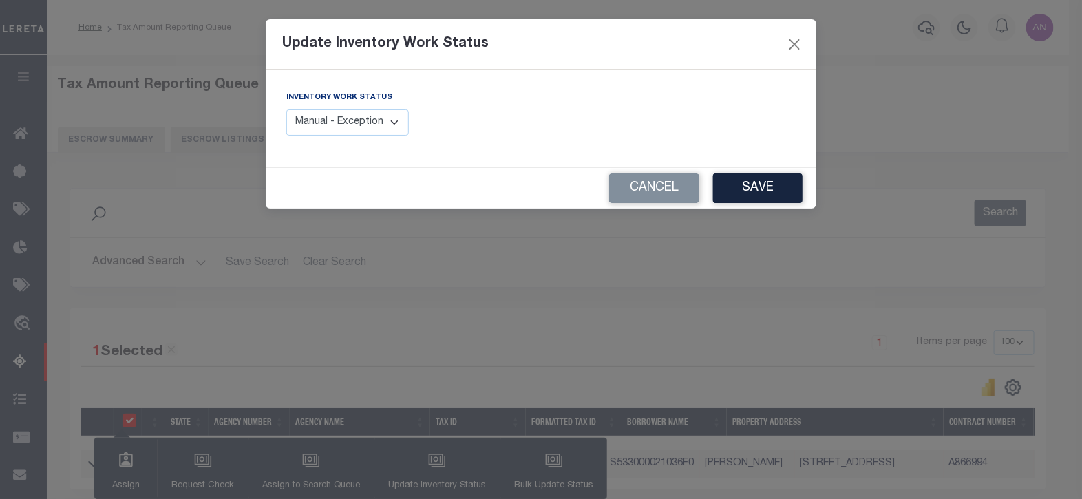
click at [367, 128] on select "Manual - Exception Pended - Awaiting Search Late Add Exception Completed" at bounding box center [347, 122] width 123 height 27
select select "4"
click at [286, 109] on select "Manual - Exception Pended - Awaiting Search Late Add Exception Completed" at bounding box center [347, 122] width 123 height 27
click at [771, 186] on button "Save" at bounding box center [758, 188] width 90 height 30
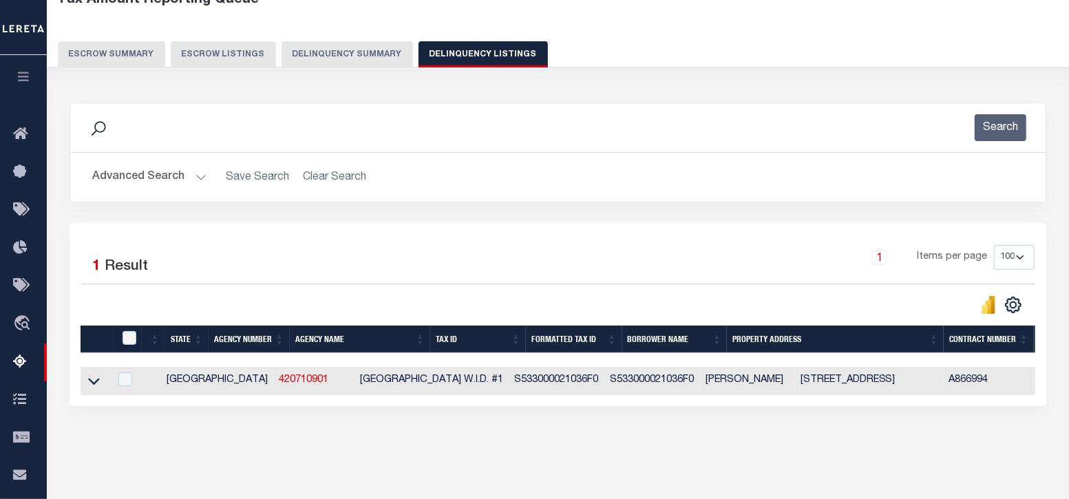
scroll to position [85, 0]
click at [93, 385] on icon at bounding box center [94, 382] width 12 height 7
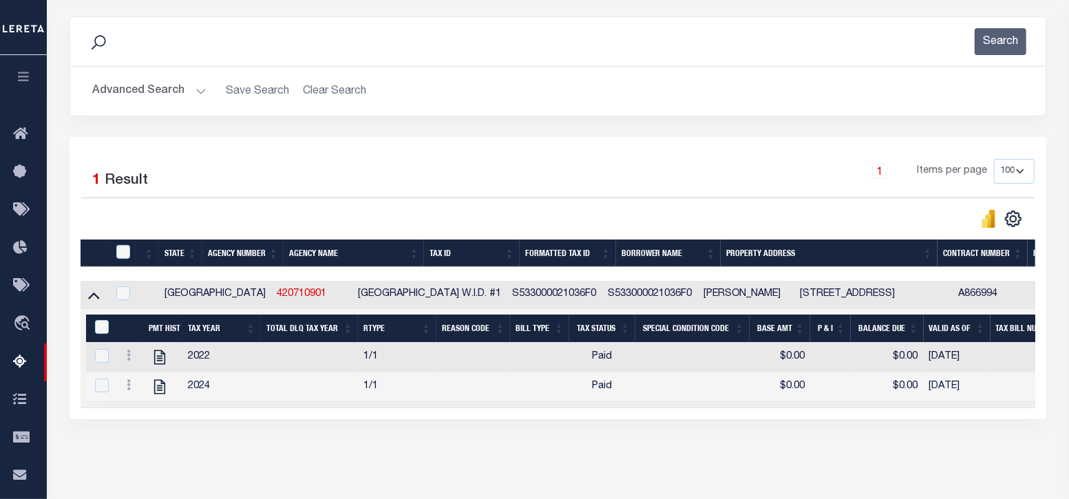
scroll to position [0, 0]
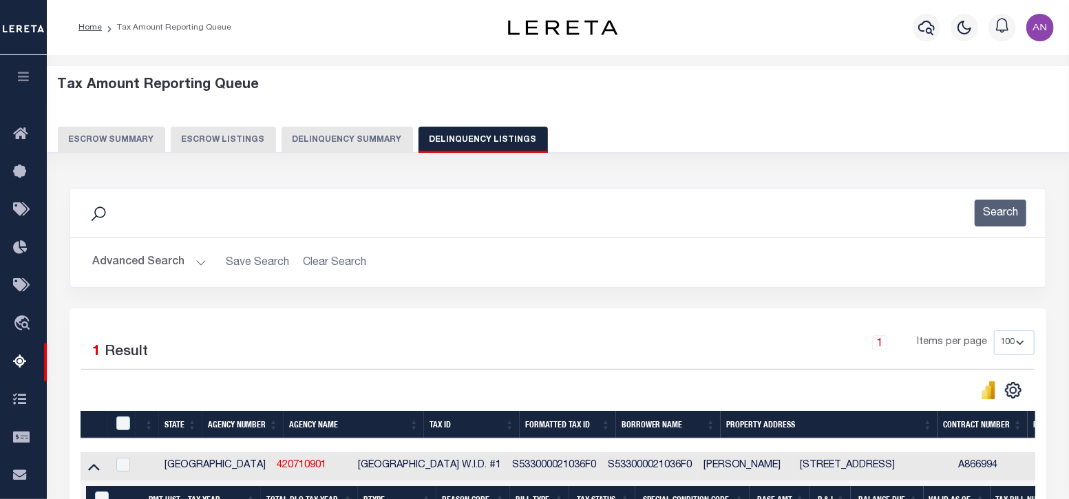
click at [109, 261] on button "Advanced Search" at bounding box center [149, 262] width 114 height 27
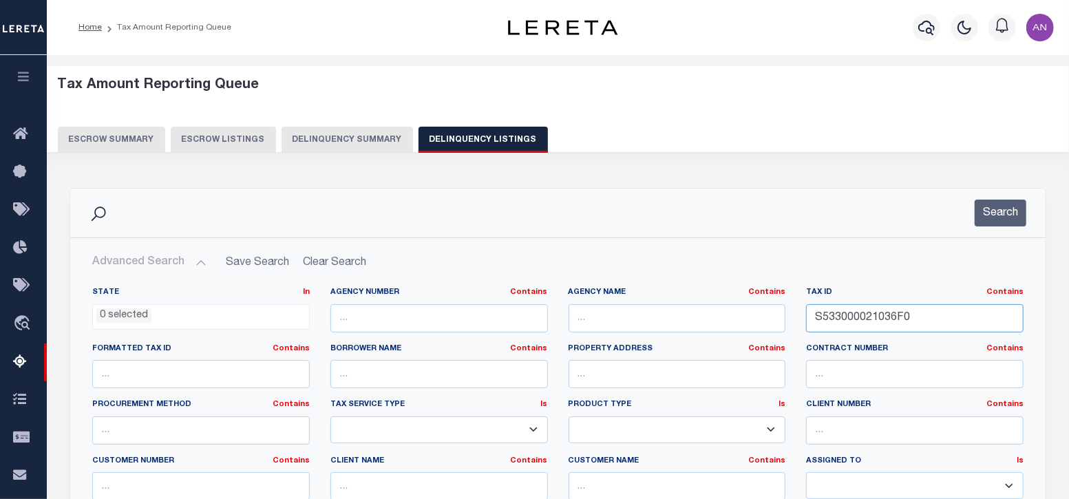
click at [854, 315] on input "S533000021036F0" at bounding box center [915, 318] width 218 height 28
paste input "R15506"
type input "R15506"
click at [1011, 204] on button "Search" at bounding box center [1001, 213] width 52 height 27
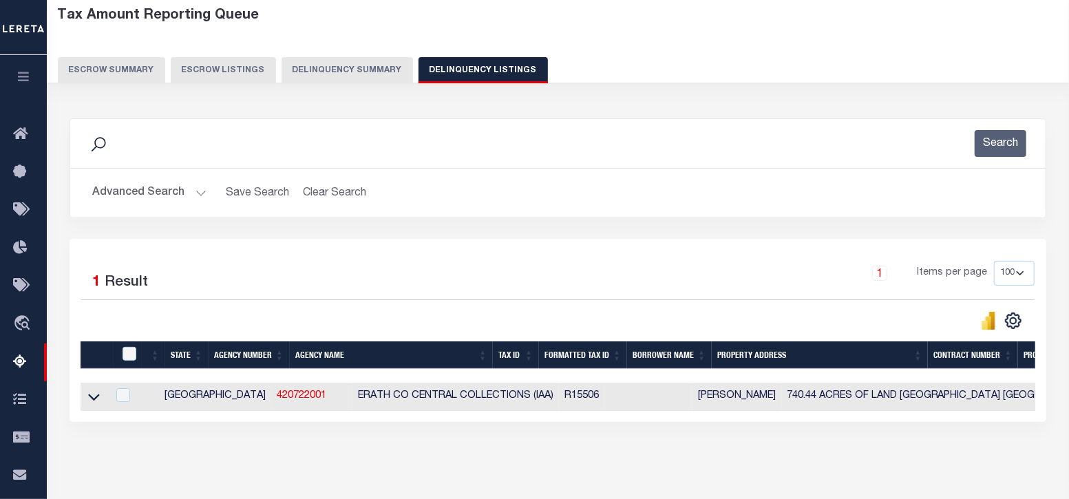
scroll to position [85, 0]
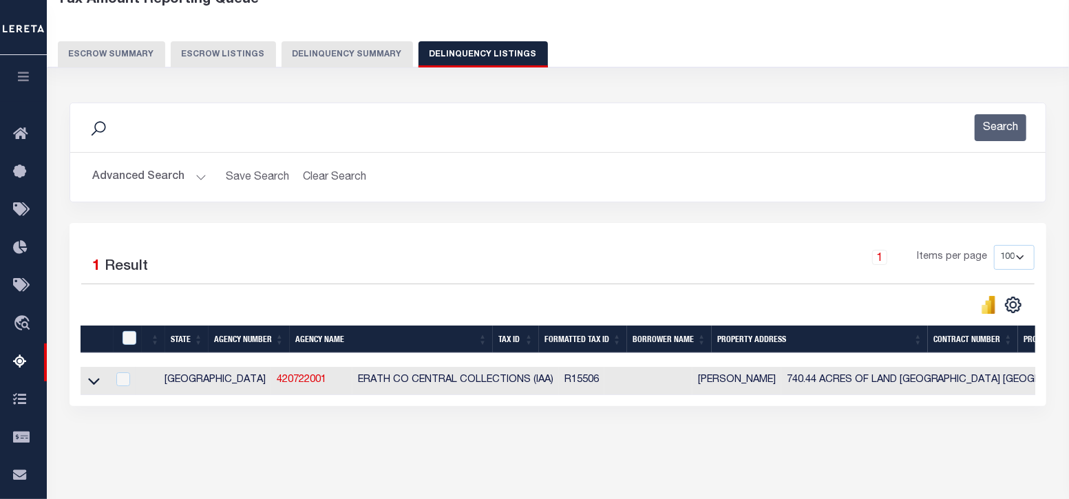
click at [85, 383] on td at bounding box center [94, 381] width 27 height 28
checkbox input "true"
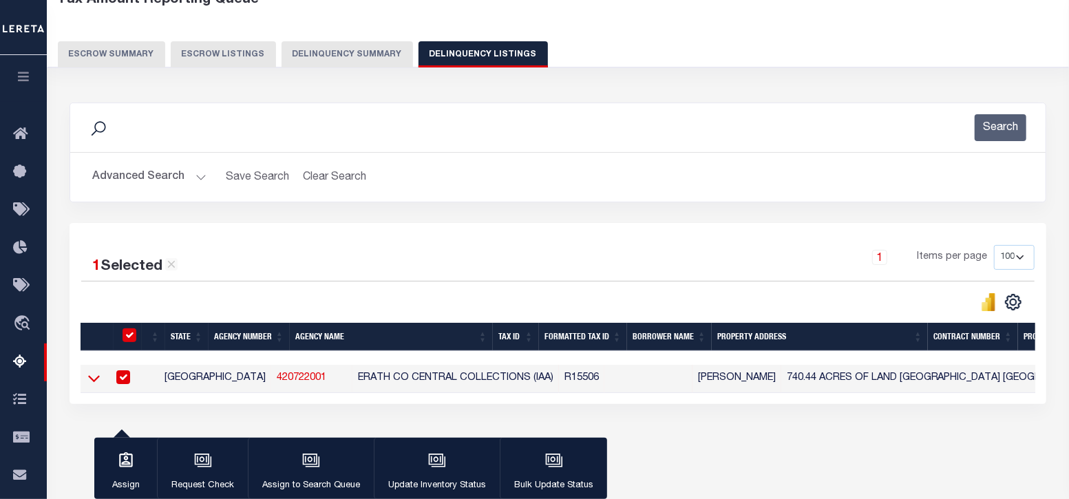
click at [91, 378] on icon at bounding box center [94, 378] width 12 height 14
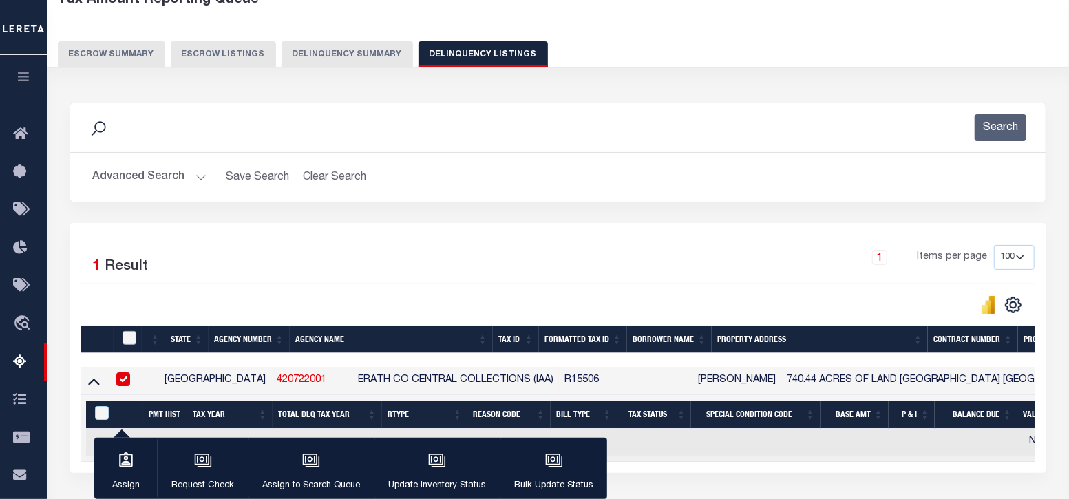
click at [127, 340] on input "checkbox" at bounding box center [130, 338] width 14 height 14
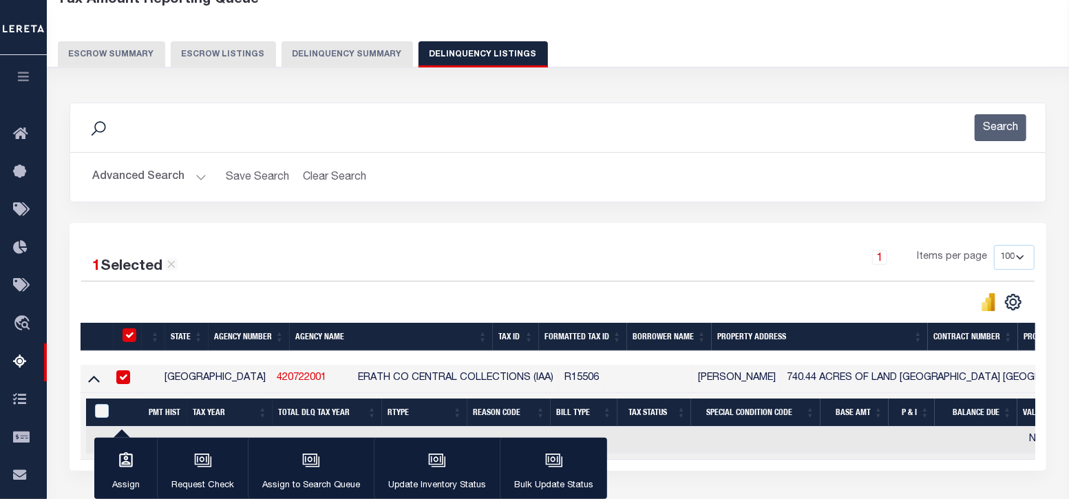
click at [127, 340] on input "checkbox" at bounding box center [130, 335] width 14 height 14
checkbox input "false"
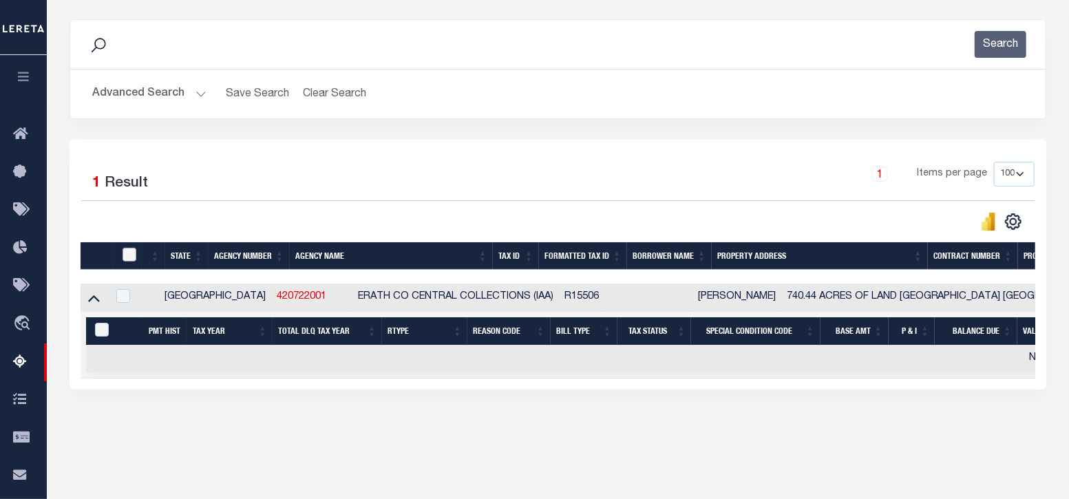
scroll to position [171, 0]
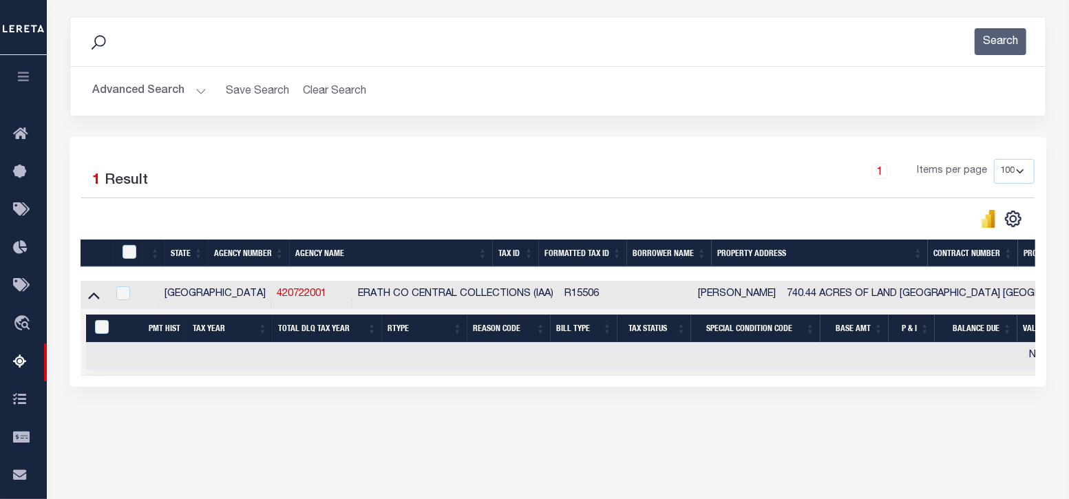
click at [90, 302] on icon at bounding box center [94, 295] width 12 height 14
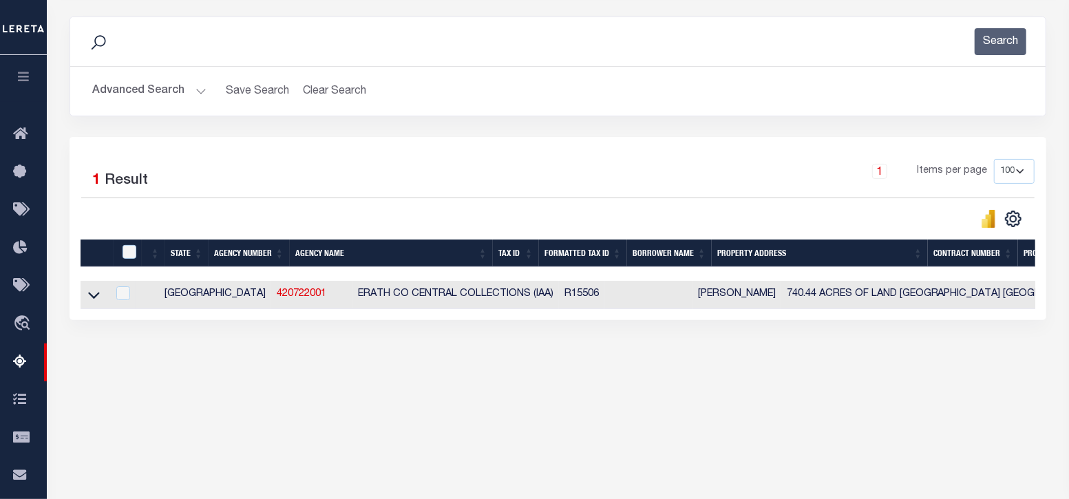
click at [90, 302] on icon at bounding box center [94, 295] width 12 height 14
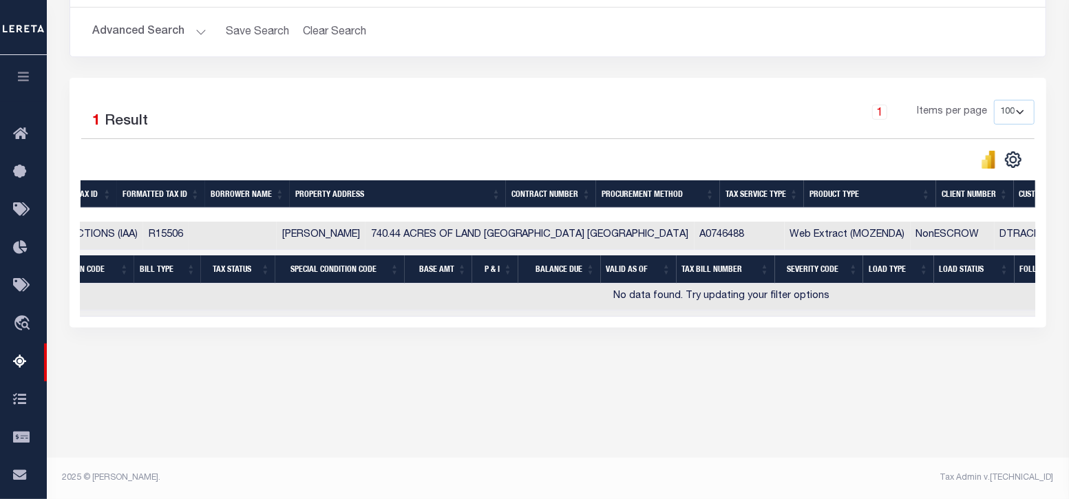
scroll to position [0, 30]
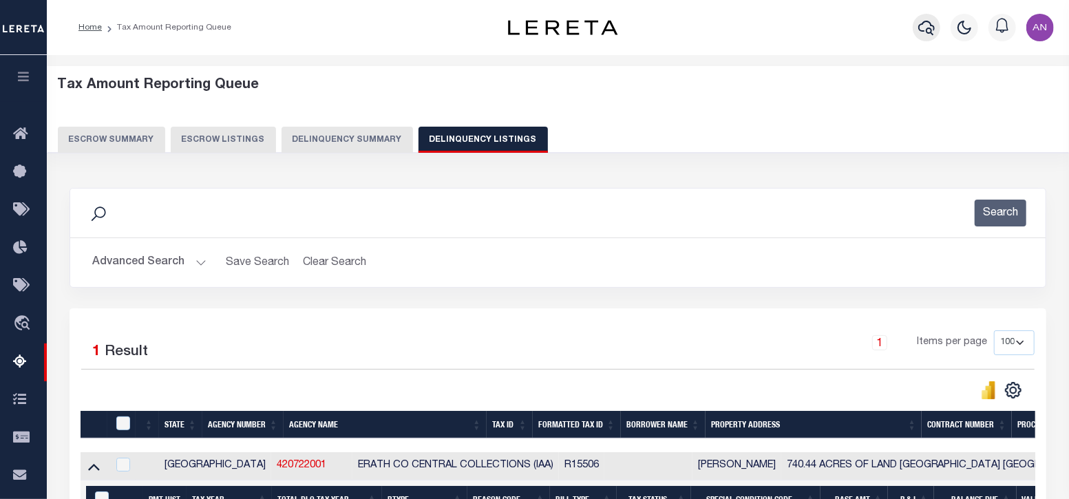
click at [918, 27] on icon "button" at bounding box center [926, 28] width 17 height 14
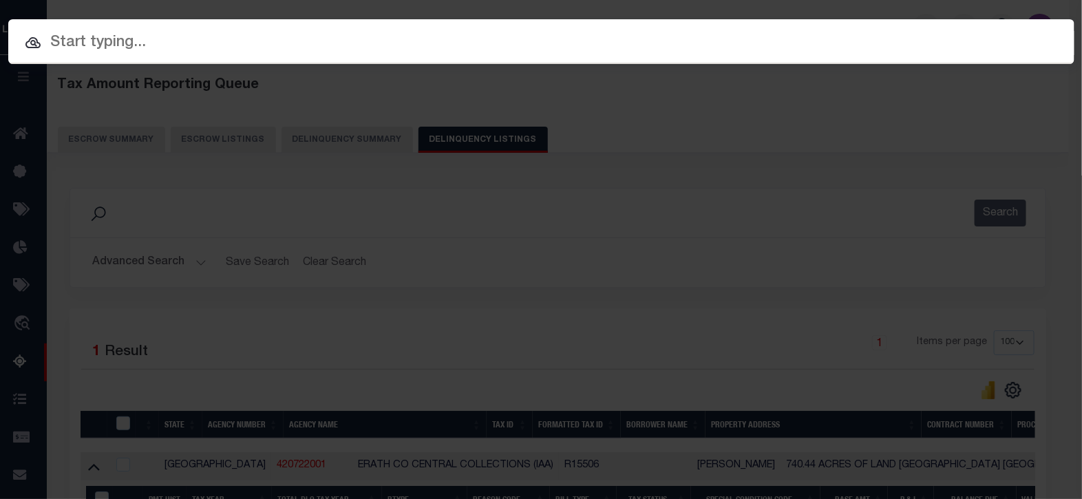
click at [245, 42] on input "text" at bounding box center [541, 43] width 1066 height 24
paste input "51500070076"
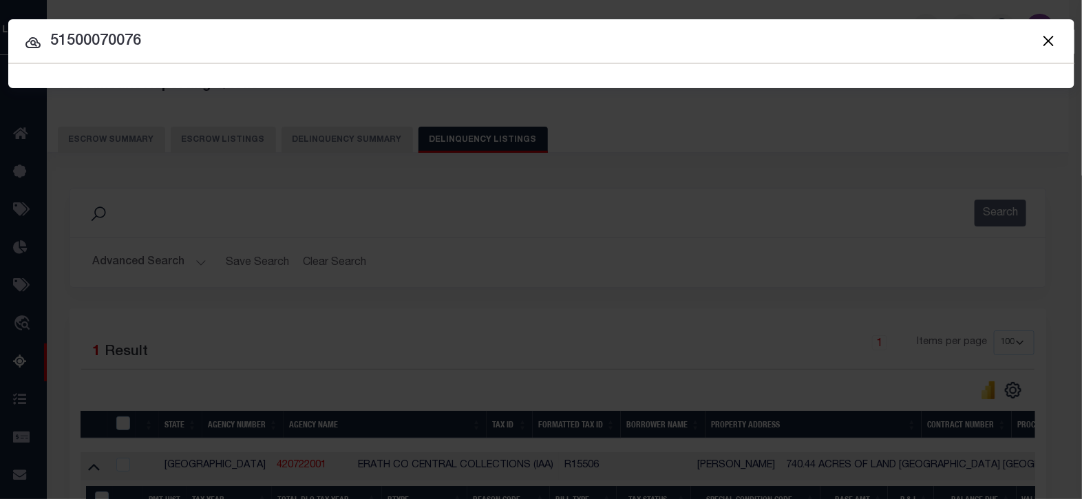
type input "51500070076"
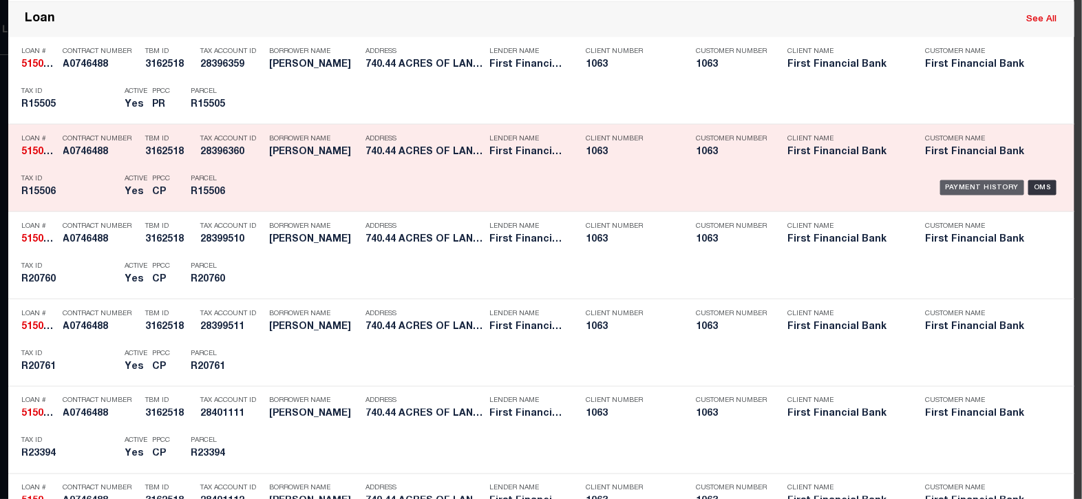
click at [973, 187] on div "Payment History" at bounding box center [982, 187] width 85 height 15
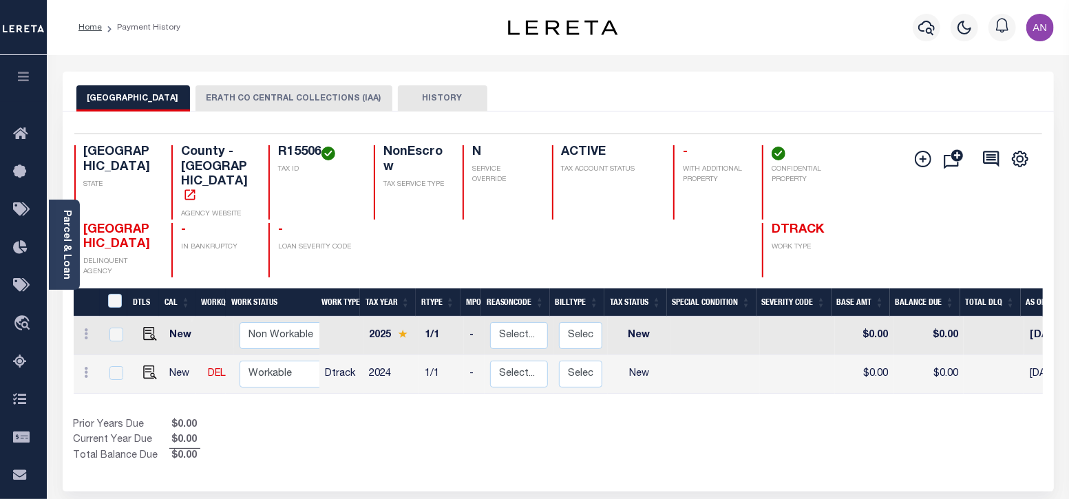
click at [244, 98] on button "ERATH CO CENTRAL COLLECTIONS (IAA)" at bounding box center [294, 98] width 197 height 26
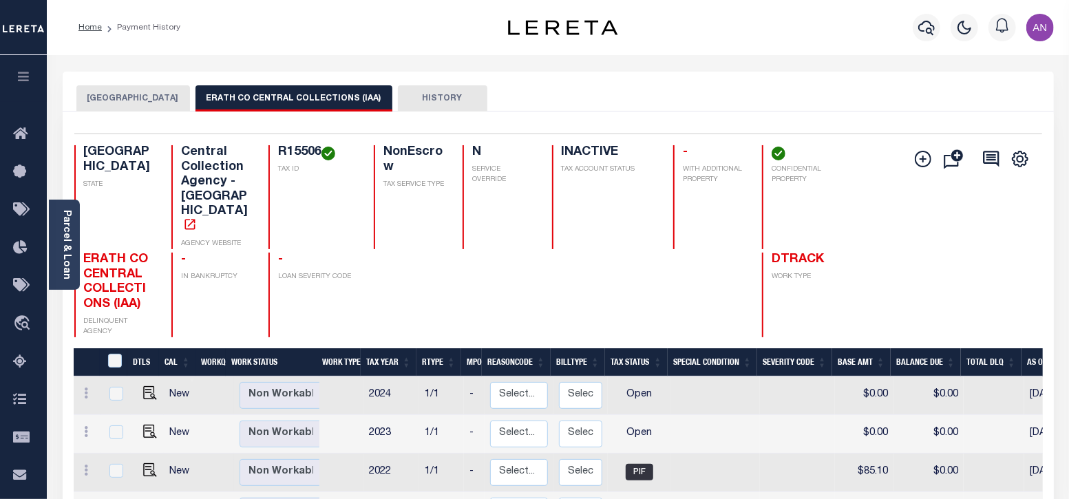
click at [120, 91] on button "ERATH COUNTY" at bounding box center [133, 98] width 114 height 26
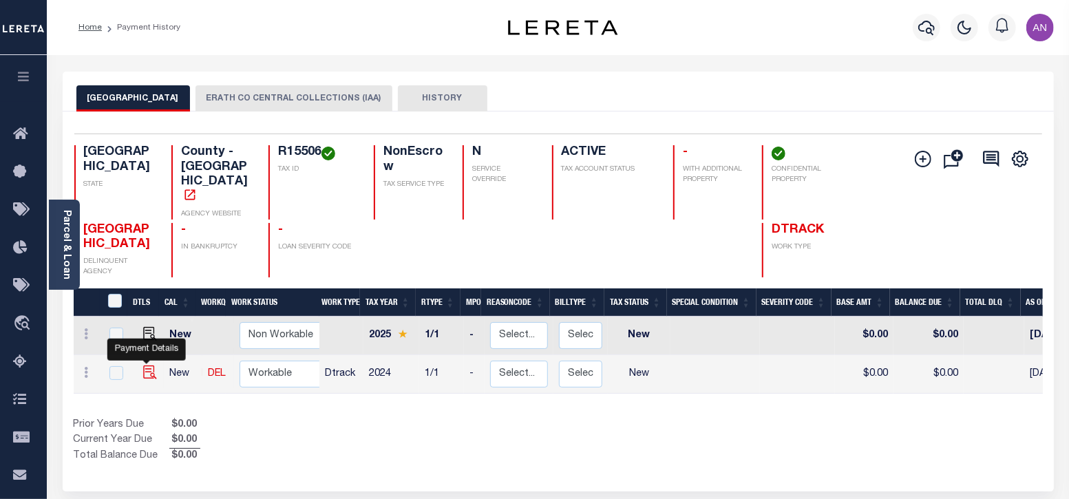
click at [145, 366] on img "" at bounding box center [150, 373] width 14 height 14
checkbox input "true"
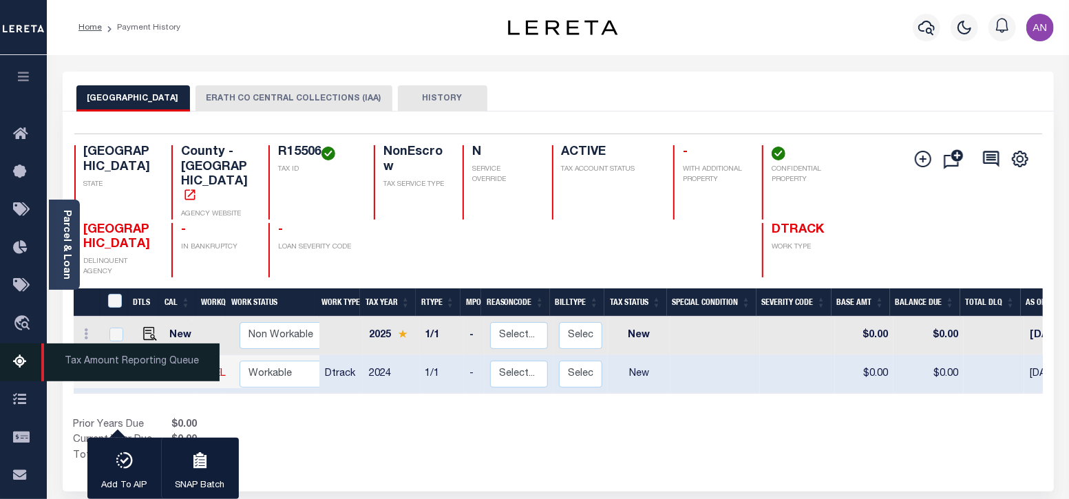
click at [16, 366] on icon at bounding box center [24, 362] width 22 height 17
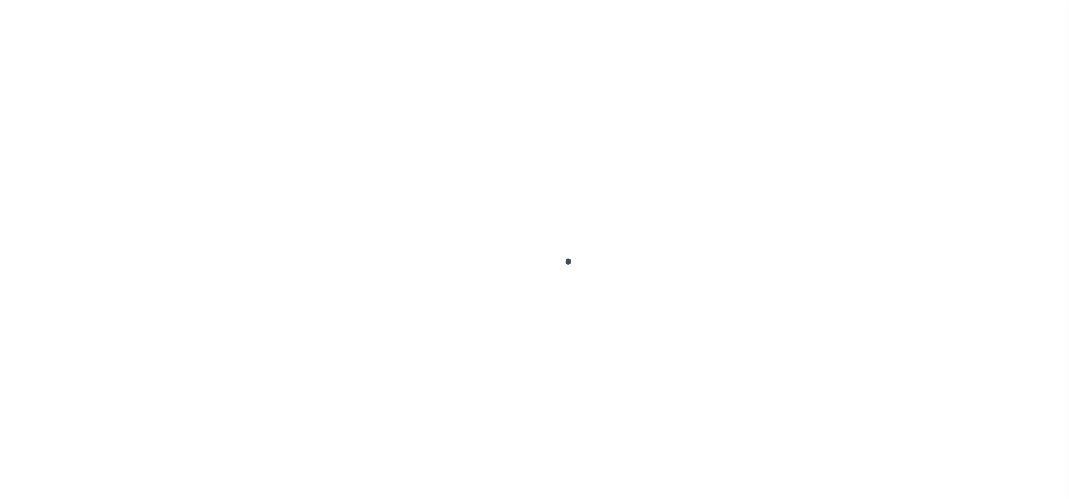
select select "NW2"
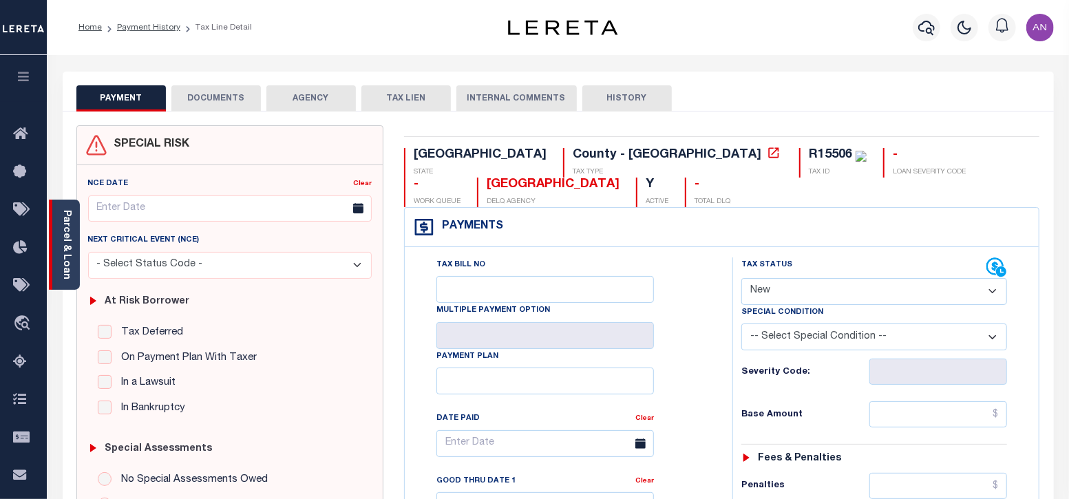
click at [65, 254] on link "Parcel & Loan" at bounding box center [66, 245] width 10 height 70
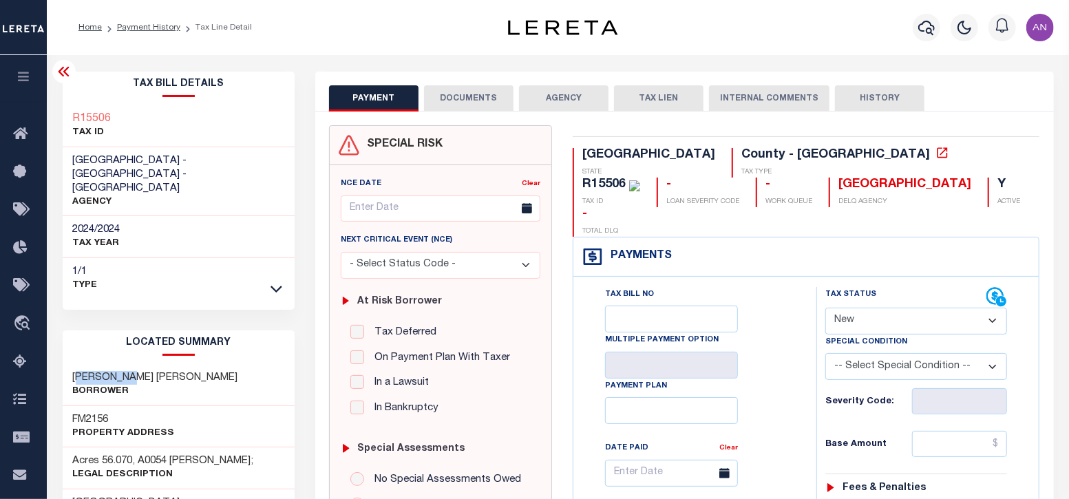
drag, startPoint x: 78, startPoint y: 347, endPoint x: 142, endPoint y: 342, distance: 63.5
click at [142, 371] on h3 "[PERSON_NAME] [PERSON_NAME]" at bounding box center [155, 378] width 165 height 14
click at [124, 371] on h3 "[PERSON_NAME] [PERSON_NAME]" at bounding box center [155, 378] width 165 height 14
drag, startPoint x: 74, startPoint y: 347, endPoint x: 176, endPoint y: 347, distance: 101.9
click at [176, 371] on h3 "[PERSON_NAME] [PERSON_NAME]" at bounding box center [155, 378] width 165 height 14
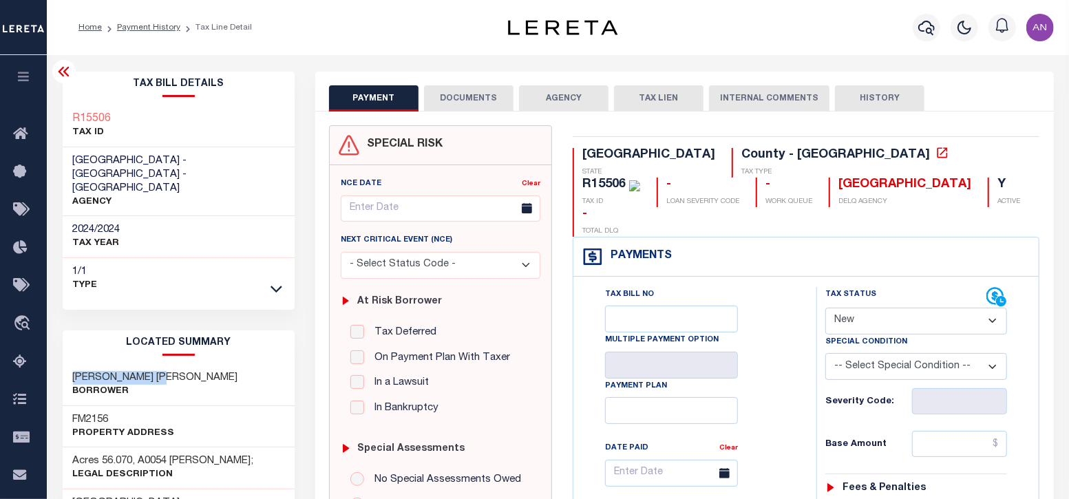
copy h3 "[PERSON_NAME] [PERSON_NAME]"
drag, startPoint x: 75, startPoint y: 392, endPoint x: 108, endPoint y: 389, distance: 33.2
click at [108, 413] on h3 "FM2156" at bounding box center [124, 420] width 102 height 14
copy h3 "FM2156"
drag, startPoint x: 74, startPoint y: 433, endPoint x: 133, endPoint y: 430, distance: 58.6
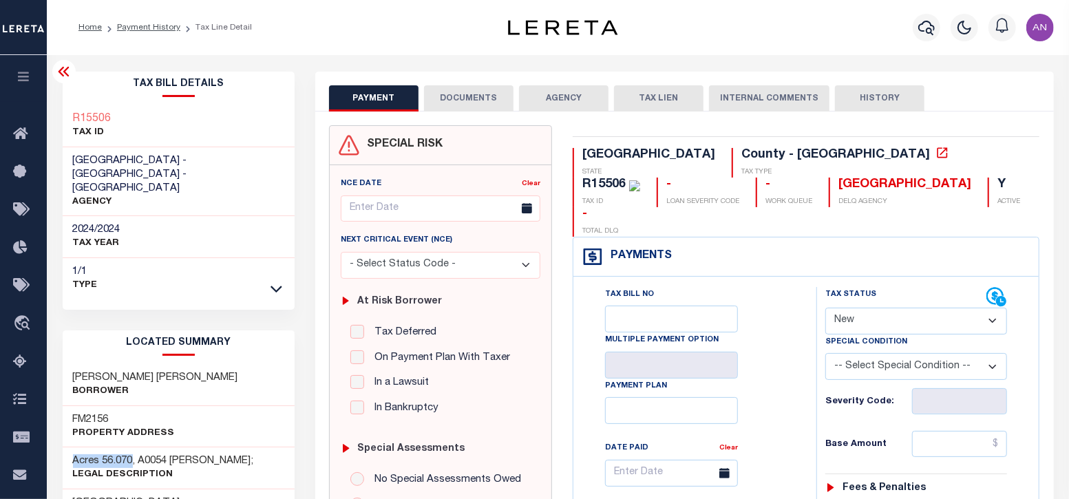
click at [133, 454] on h3 "Acres 56.070, A0054 [PERSON_NAME];" at bounding box center [163, 461] width 181 height 14
copy h3 "Acres 56.070"
drag, startPoint x: 140, startPoint y: 434, endPoint x: 254, endPoint y: 429, distance: 114.4
click at [254, 454] on h3 "Acres 56.070, A0054 [PERSON_NAME];" at bounding box center [163, 461] width 181 height 14
copy h3 "A0054 [PERSON_NAME]"
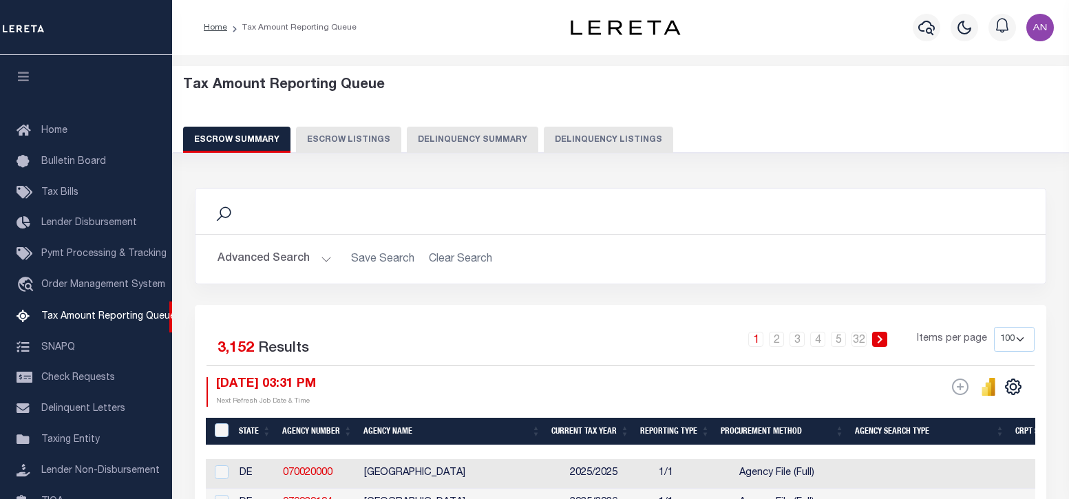
select select "100"
click at [575, 142] on button "Delinquency Listings" at bounding box center [608, 140] width 129 height 26
select select "100"
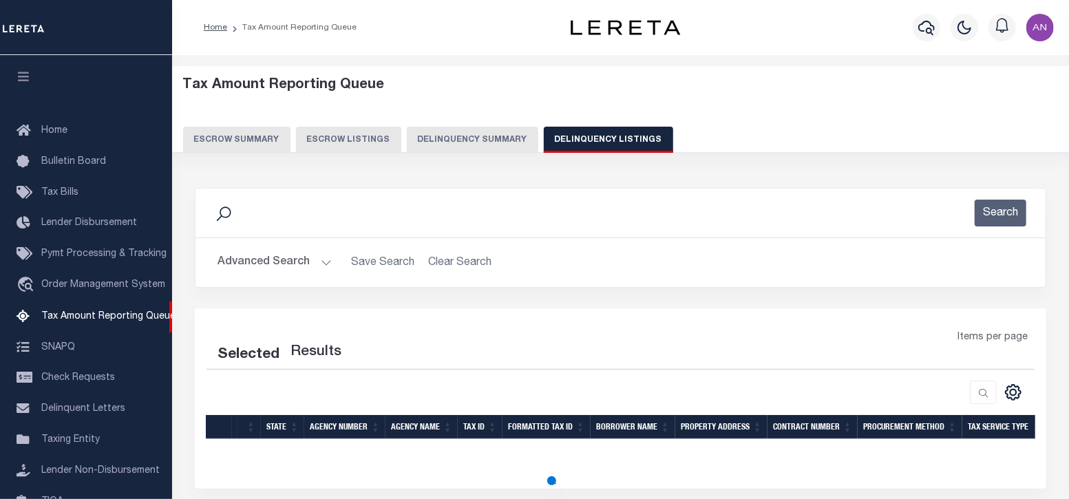
scroll to position [139, 0]
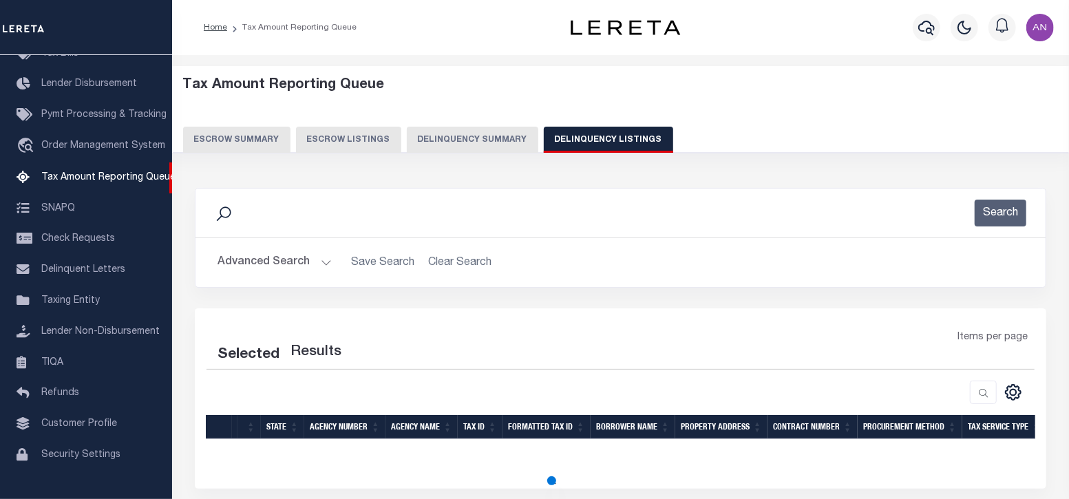
select select "100"
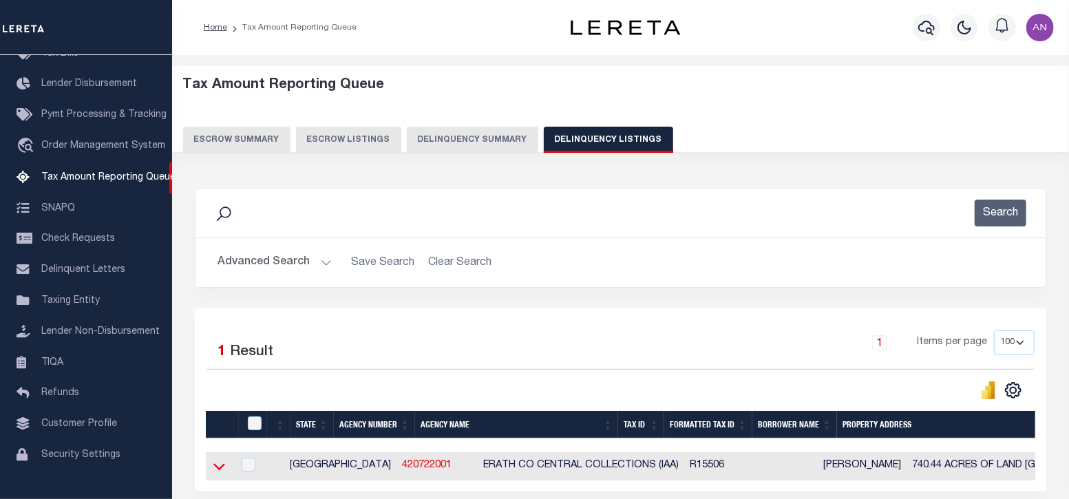
click at [220, 467] on icon at bounding box center [219, 466] width 12 height 14
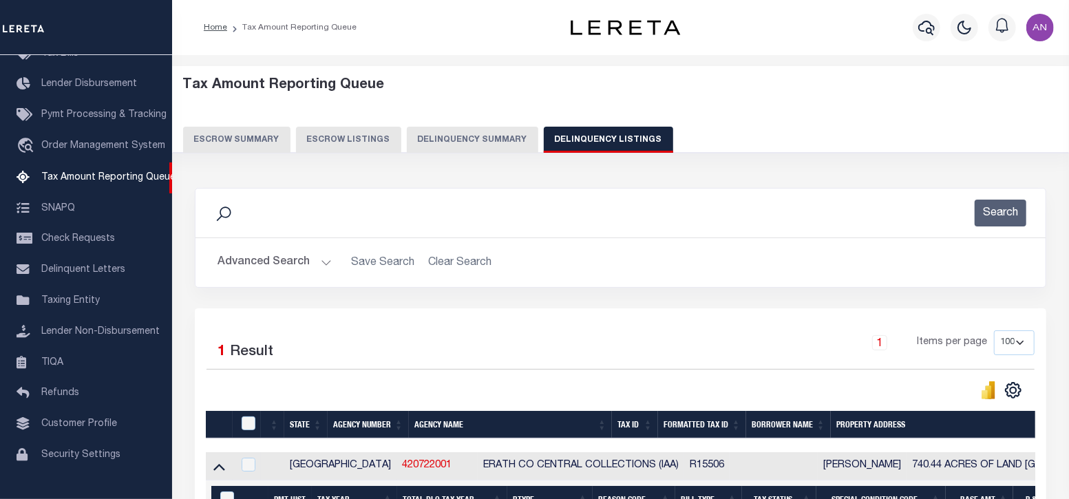
scroll to position [85, 0]
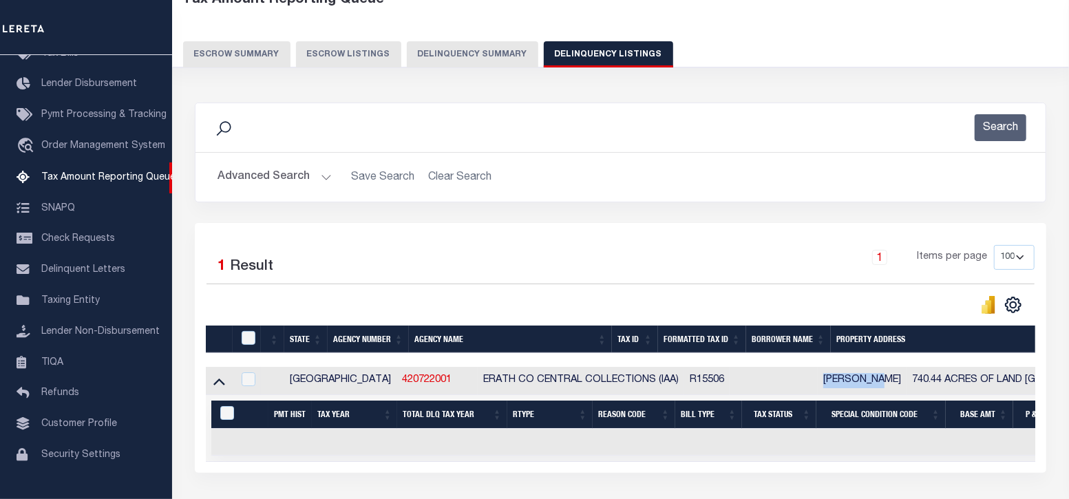
drag, startPoint x: 754, startPoint y: 383, endPoint x: 806, endPoint y: 377, distance: 52.0
click at [818, 377] on td "Adam Tittor" at bounding box center [862, 381] width 89 height 28
checkbox input "true"
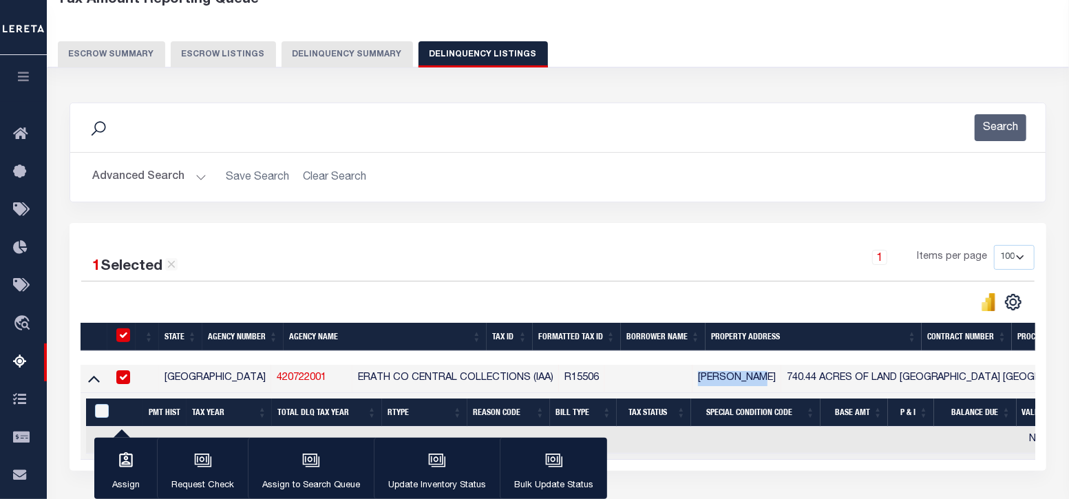
drag, startPoint x: 688, startPoint y: 374, endPoint x: 633, endPoint y: 380, distance: 55.4
click at [693, 380] on td "Adam Tittor" at bounding box center [737, 379] width 89 height 28
checkbox input "false"
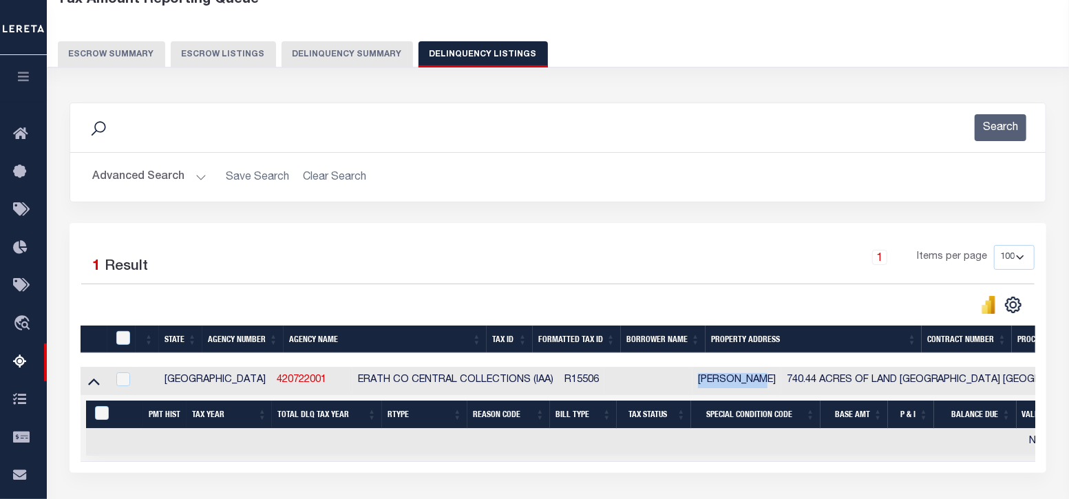
copy td "Adam Tittor"
drag, startPoint x: 715, startPoint y: 380, endPoint x: 826, endPoint y: 376, distance: 111.6
click at [826, 376] on td "740.44 ACRES OF LAND ERATH COUNTY TX" at bounding box center [945, 381] width 329 height 28
checkbox input "true"
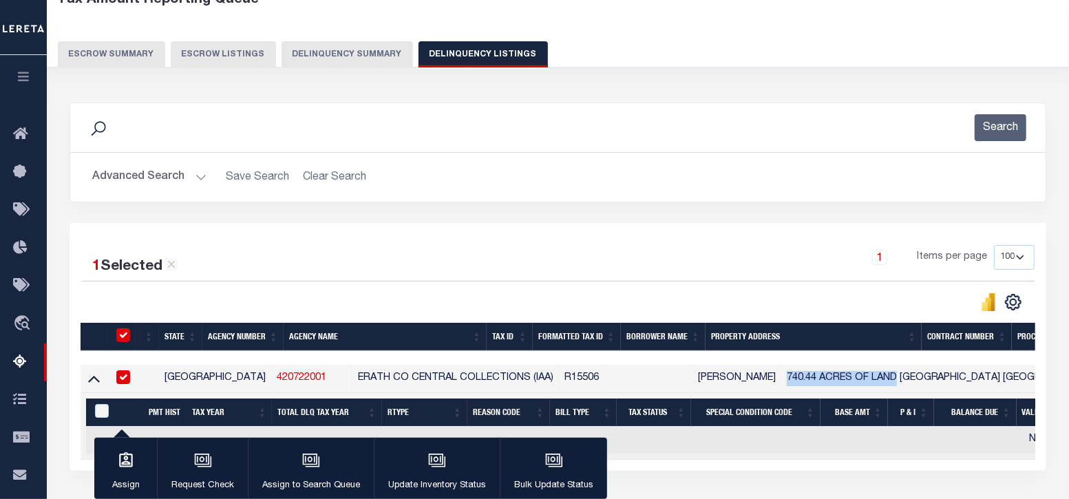
copy td "740.44 ACRES OF LAND"
click at [151, 178] on button "Advanced Search" at bounding box center [149, 177] width 114 height 27
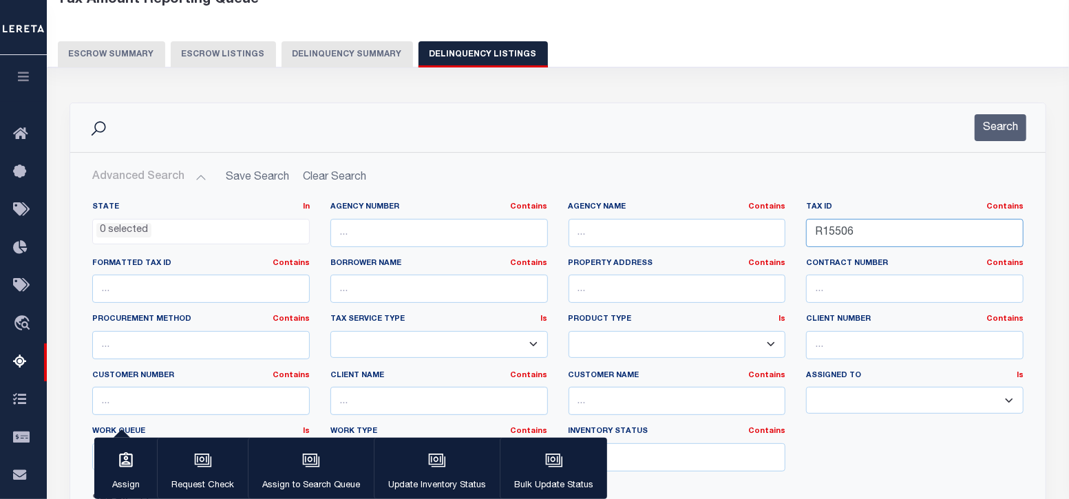
click at [833, 231] on input "R15506" at bounding box center [915, 233] width 218 height 28
paste input "20760"
type input "R20760"
click at [989, 127] on button "Search" at bounding box center [1001, 127] width 52 height 27
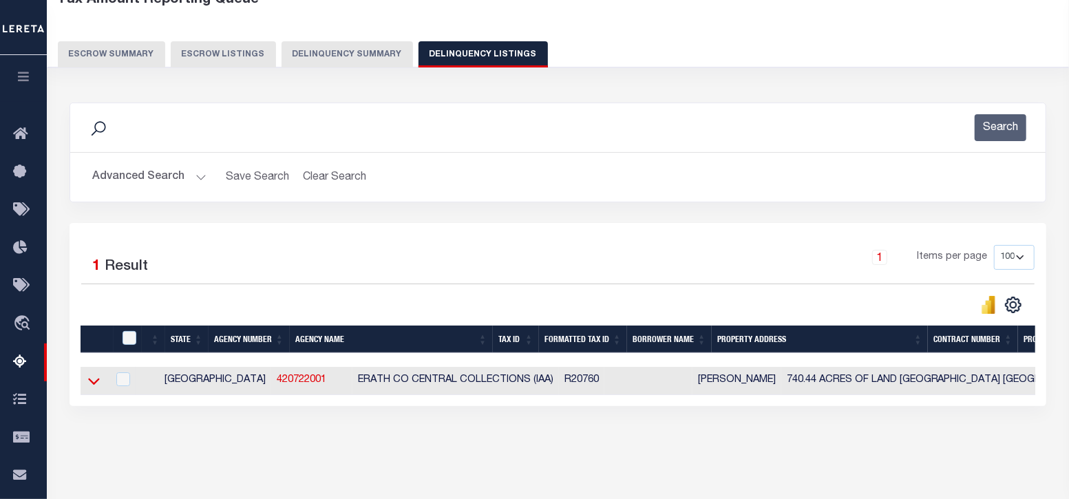
click at [88, 383] on icon at bounding box center [94, 381] width 12 height 14
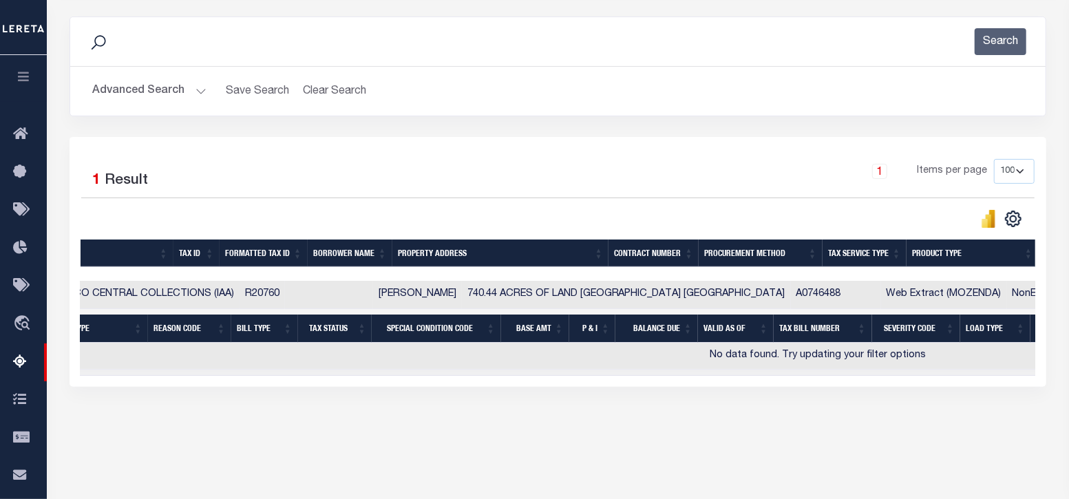
scroll to position [0, 0]
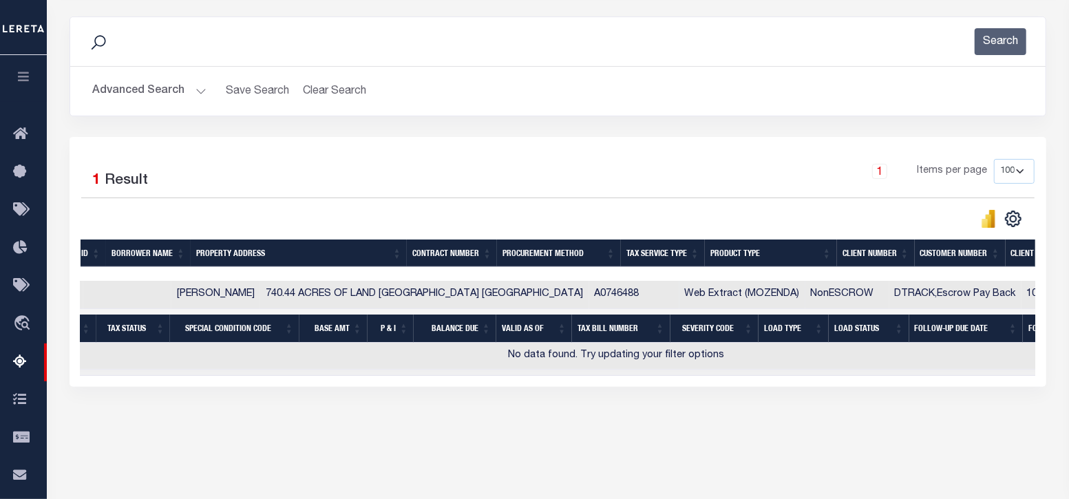
click at [637, 387] on div "1 Selected 1 Result 1 Items per page 10 25 50 100 500" at bounding box center [558, 262] width 977 height 250
drag, startPoint x: 637, startPoint y: 390, endPoint x: 307, endPoint y: 379, distance: 330.0
click at [307, 379] on div "1 Selected 1 Result 1 Items per page 10 25 50 100 500" at bounding box center [558, 262] width 977 height 250
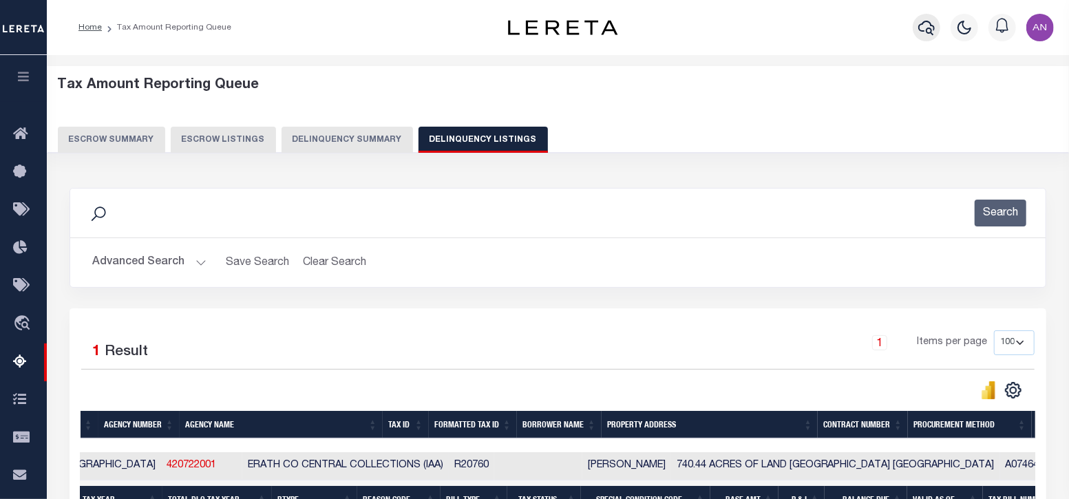
click at [923, 22] on icon "button" at bounding box center [926, 28] width 17 height 14
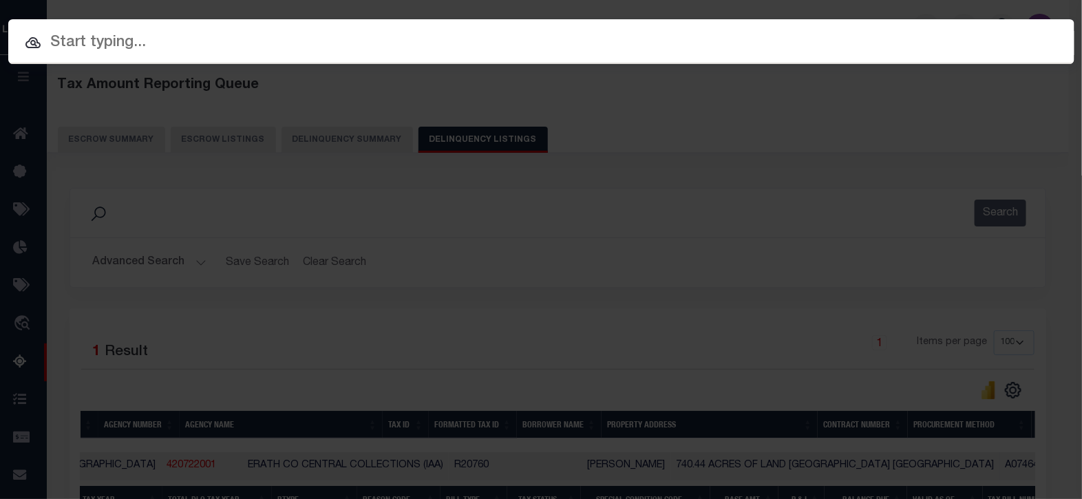
paste input "R20760"
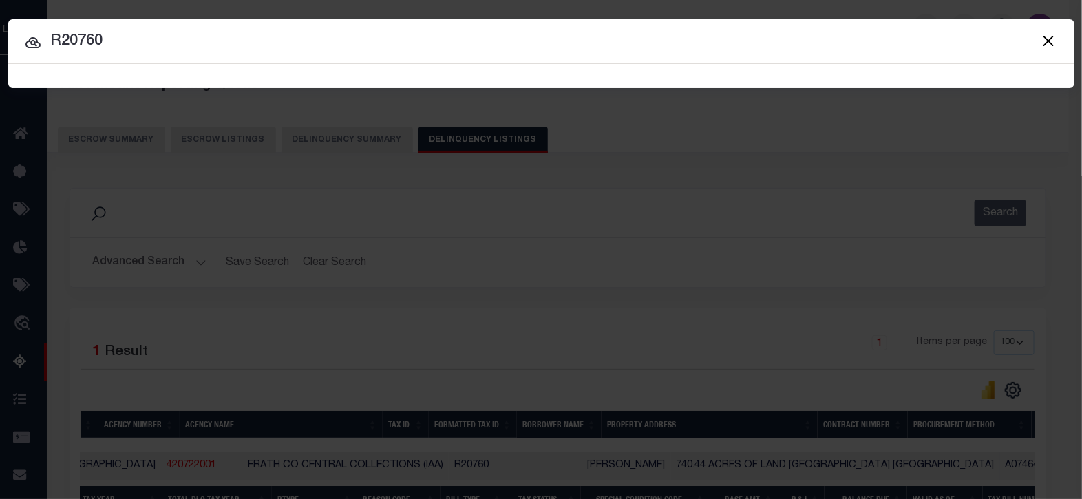
type input "R20760"
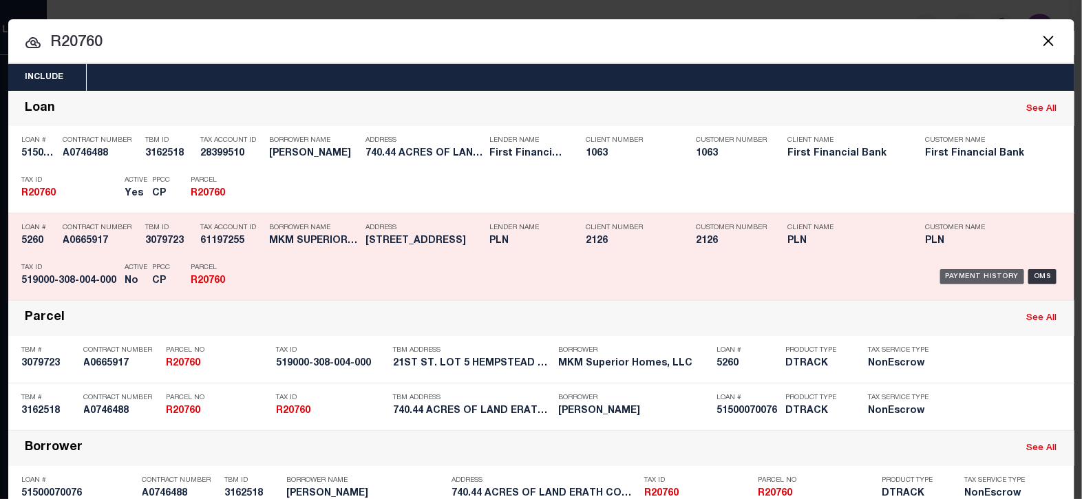
click at [959, 276] on div "Payment History" at bounding box center [982, 276] width 85 height 15
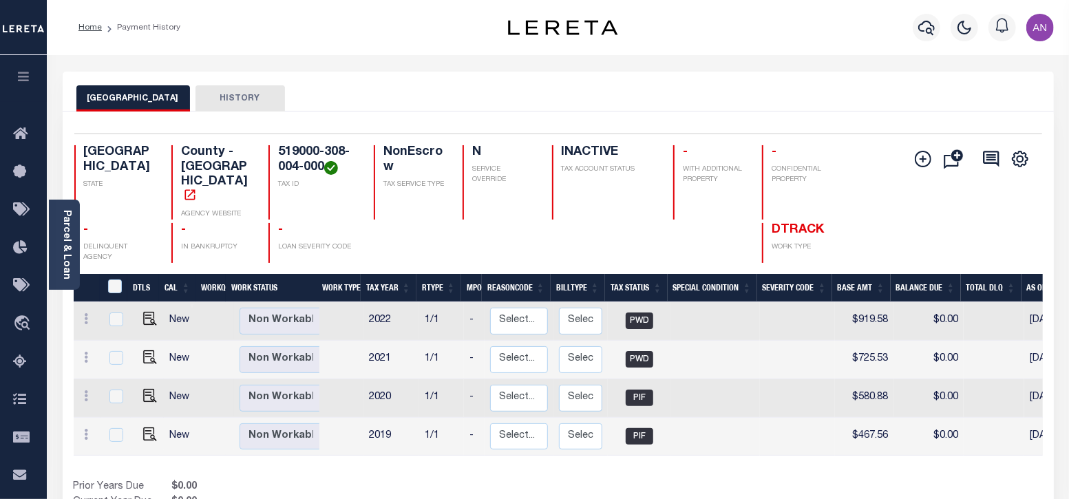
click at [214, 103] on button "HISTORY" at bounding box center [241, 98] width 90 height 26
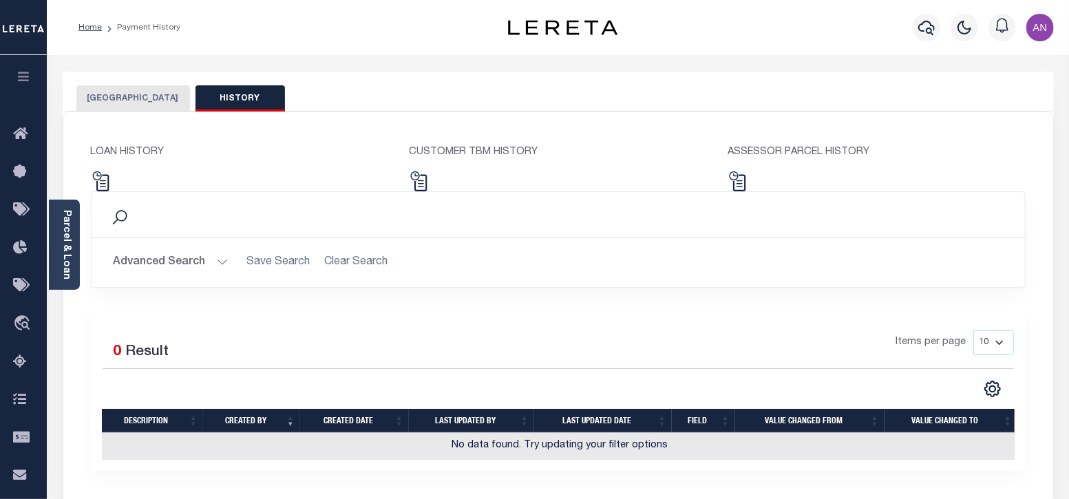
click at [131, 104] on button "[GEOGRAPHIC_DATA]" at bounding box center [133, 98] width 114 height 26
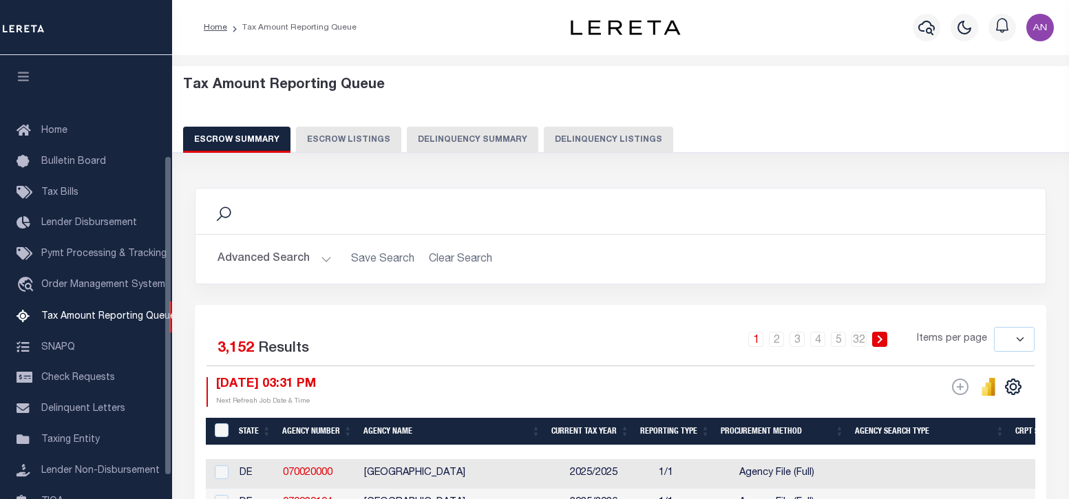
click at [572, 139] on button "Delinquency Listings" at bounding box center [608, 140] width 129 height 26
select select "100"
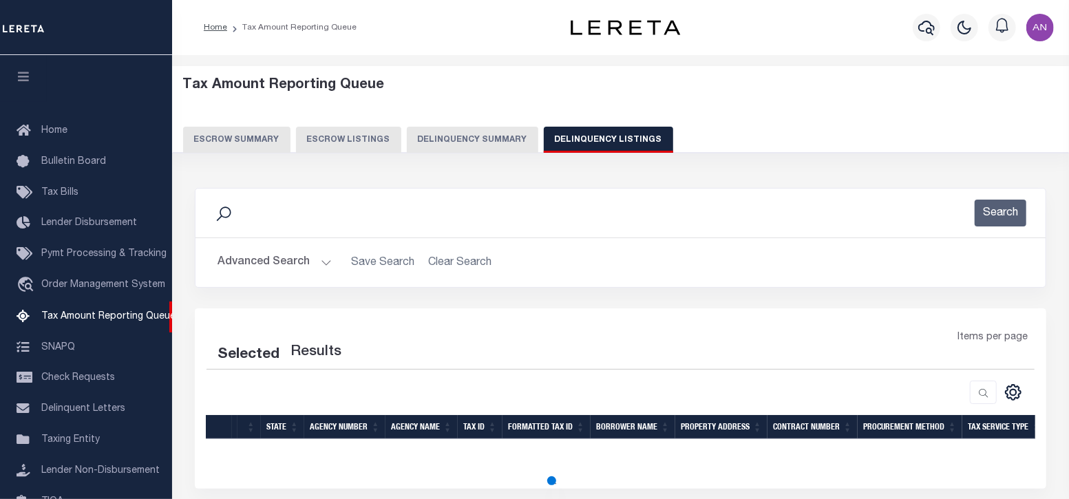
select select "100"
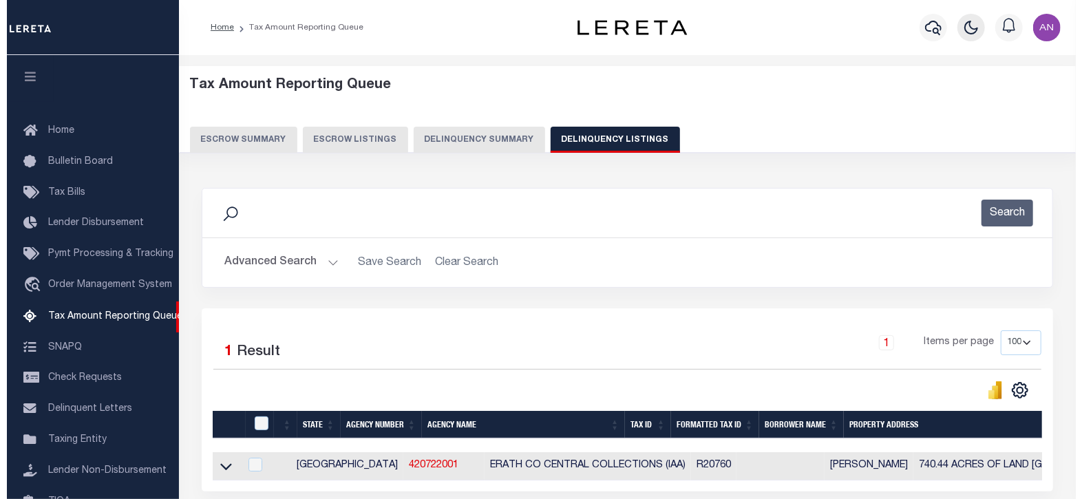
scroll to position [139, 0]
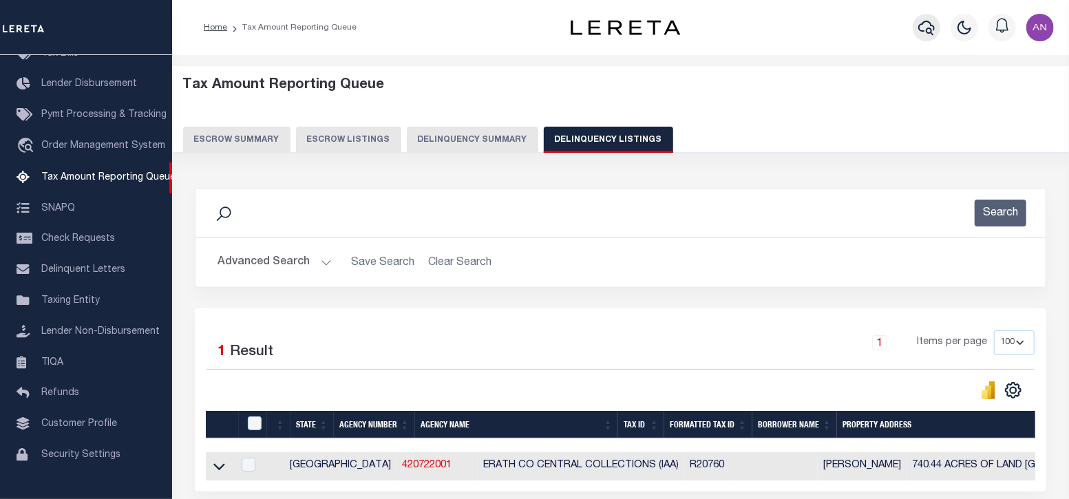
click at [923, 25] on icon "button" at bounding box center [926, 27] width 17 height 17
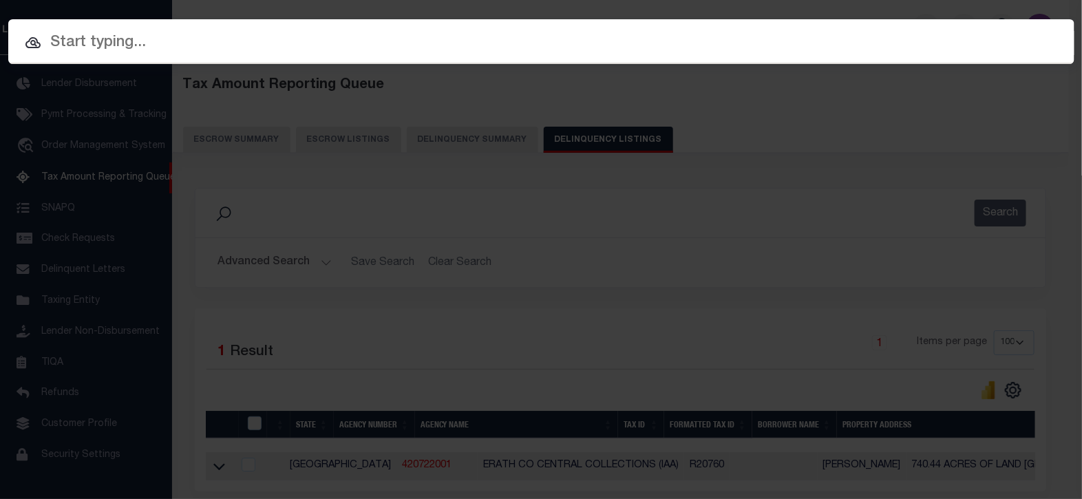
click at [803, 42] on input "text" at bounding box center [541, 43] width 1066 height 24
paste input "51500070076"
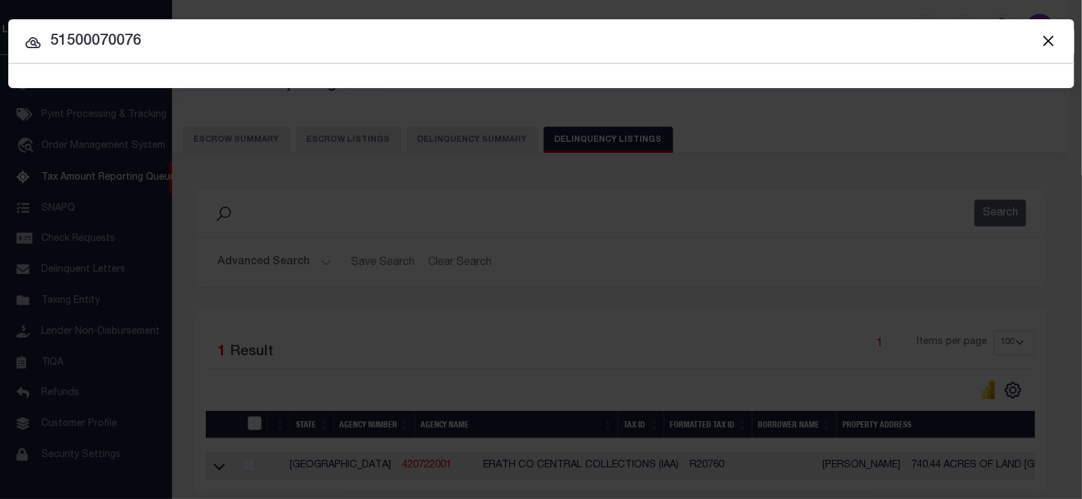
type input "51500070076"
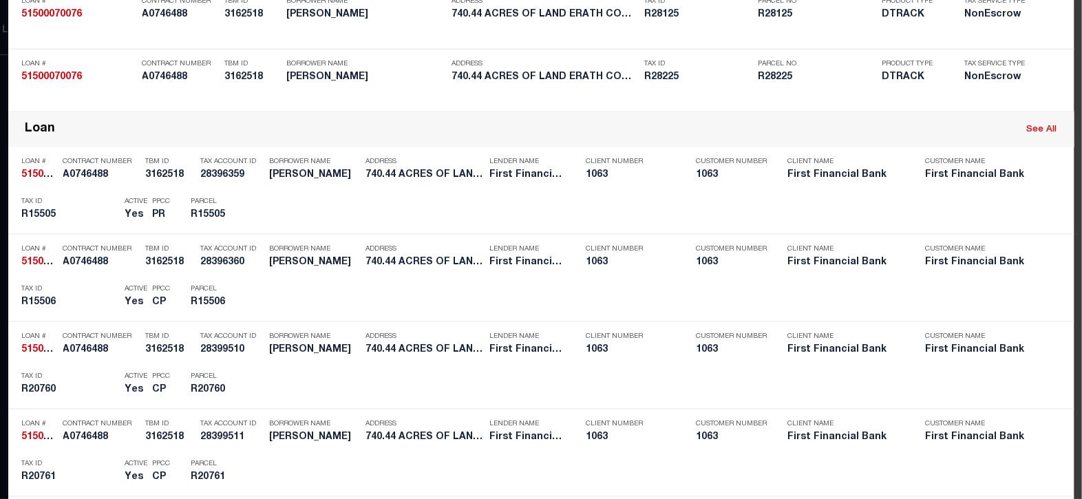
scroll to position [775, 0]
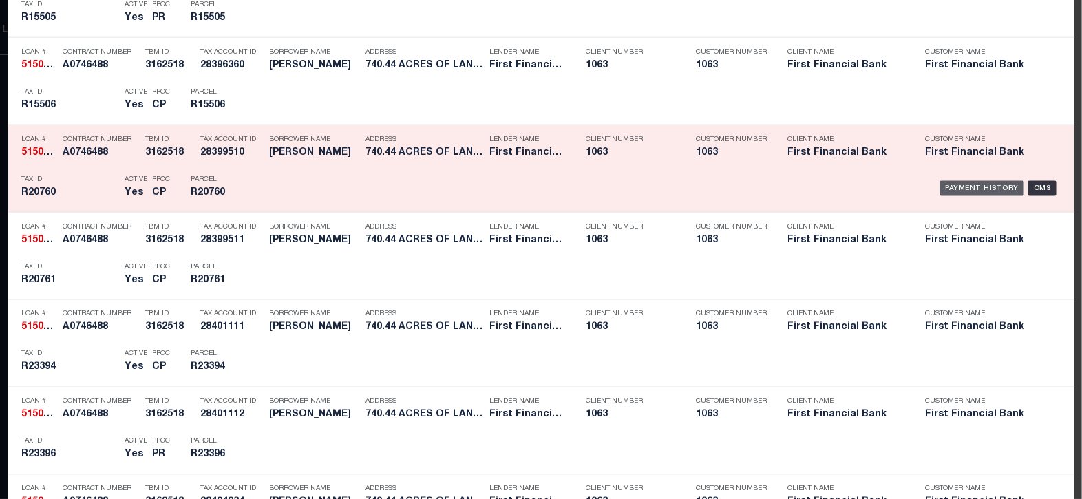
click at [957, 182] on div "Payment History" at bounding box center [982, 188] width 85 height 15
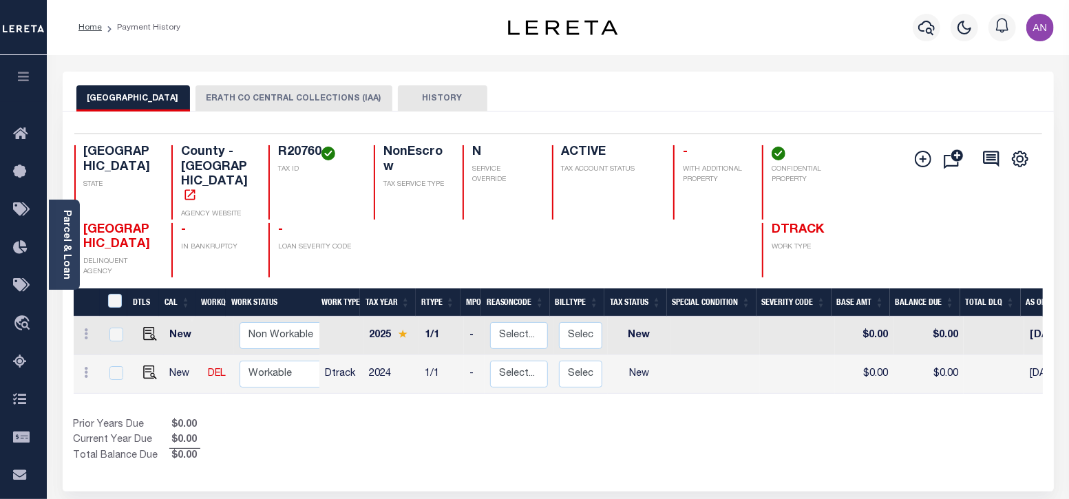
click at [226, 101] on button "ERATH CO CENTRAL COLLECTIONS (IAA)" at bounding box center [294, 98] width 197 height 26
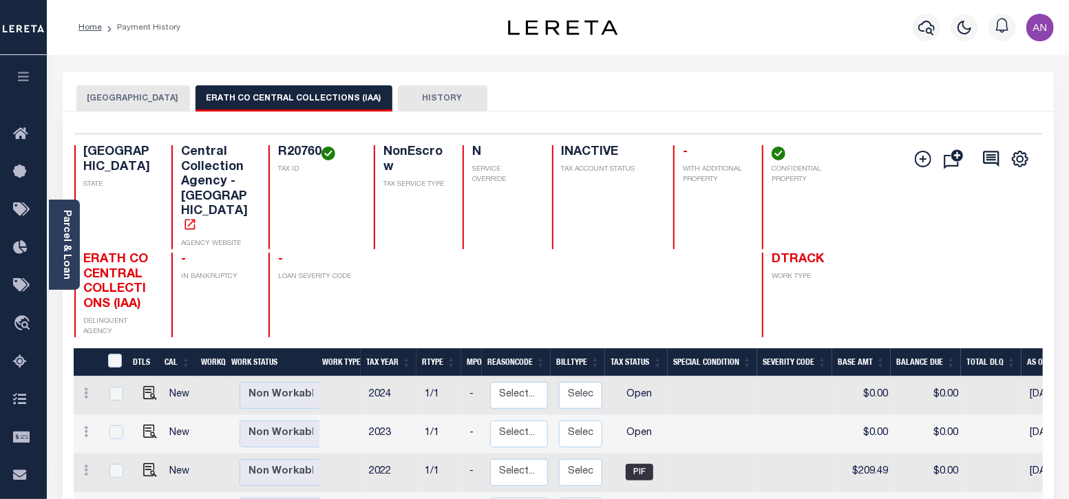
click at [110, 97] on button "[GEOGRAPHIC_DATA]" at bounding box center [133, 98] width 114 height 26
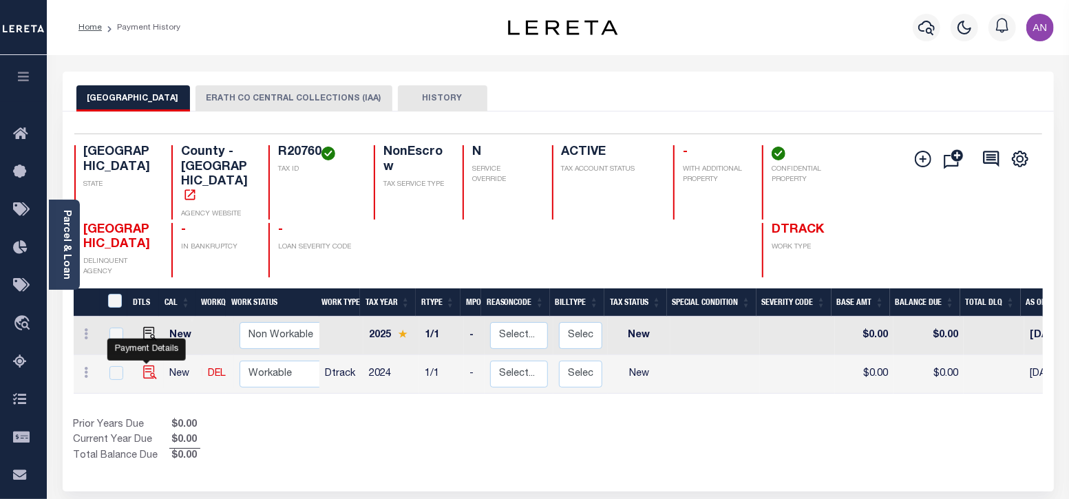
click at [148, 366] on img "" at bounding box center [150, 373] width 14 height 14
checkbox input "true"
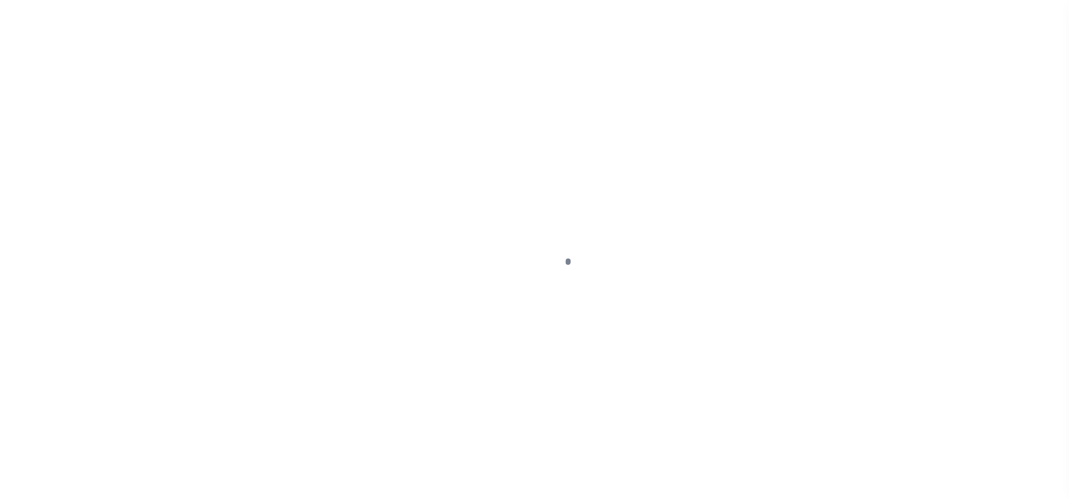
select select "NW2"
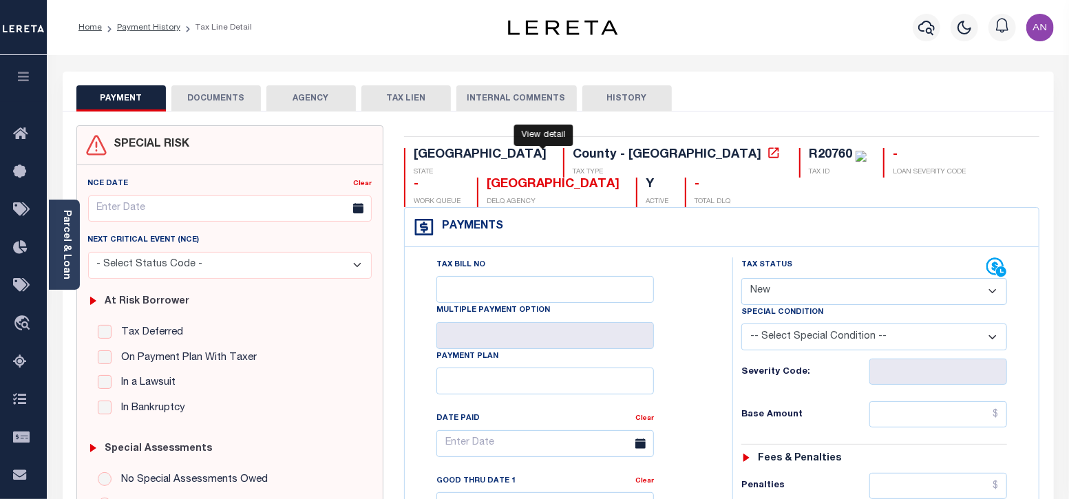
click at [767, 151] on icon at bounding box center [774, 153] width 14 height 14
click at [767, 152] on icon at bounding box center [774, 153] width 14 height 14
click at [767, 155] on icon at bounding box center [774, 153] width 14 height 14
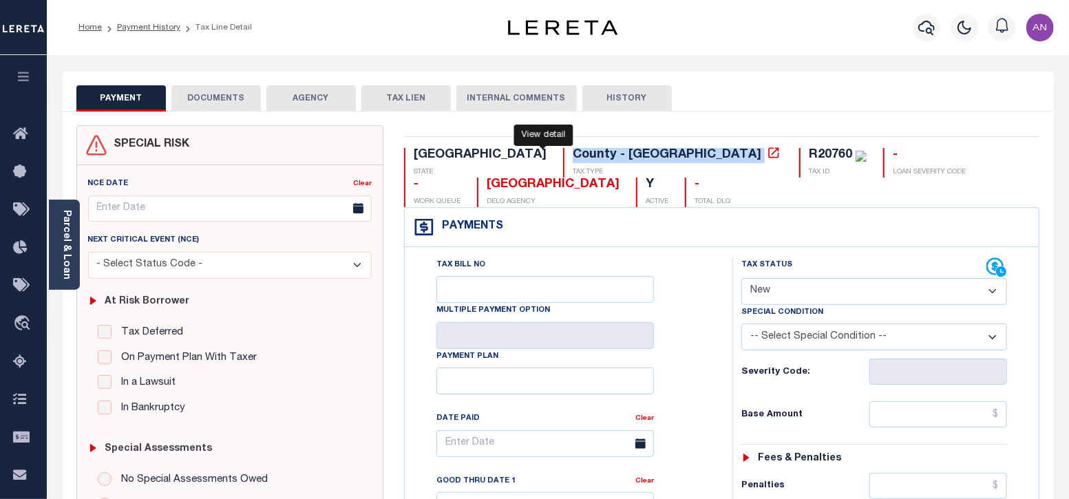
click at [767, 155] on icon at bounding box center [774, 153] width 14 height 14
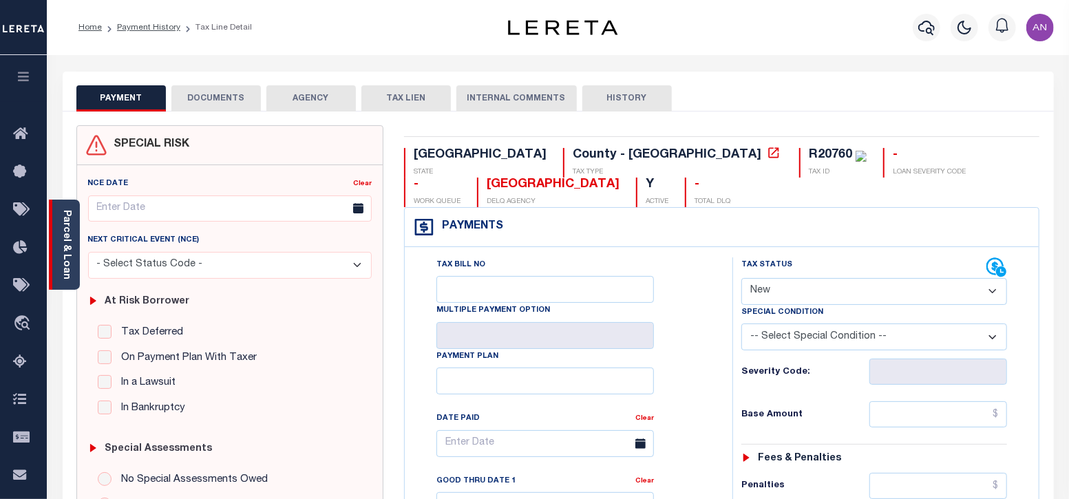
click at [77, 240] on div "Parcel & Loan" at bounding box center [64, 245] width 31 height 90
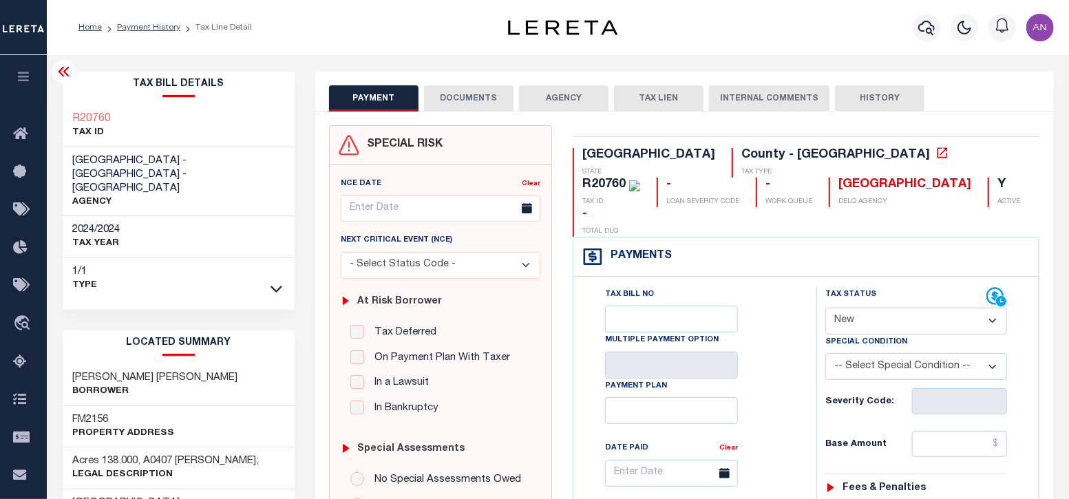
scroll to position [85, 0]
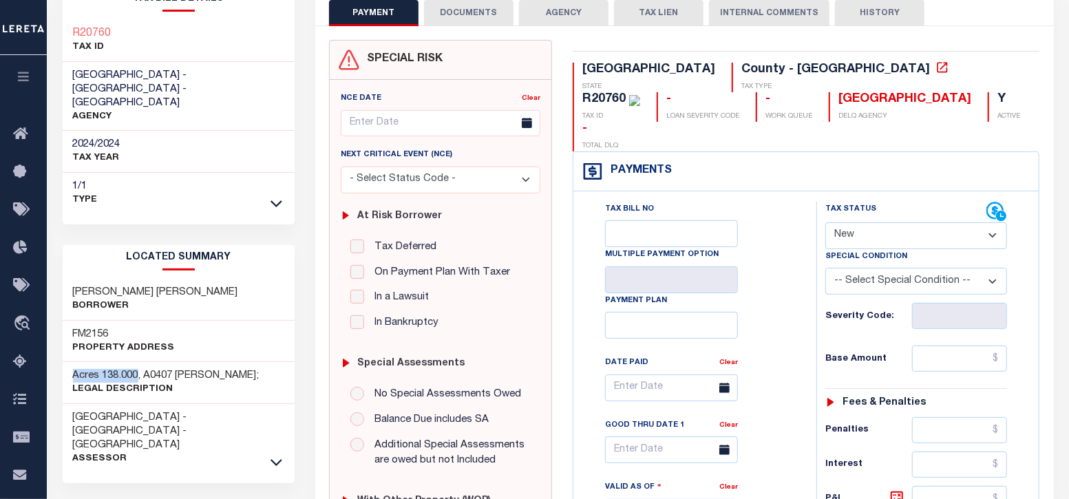
drag, startPoint x: 73, startPoint y: 345, endPoint x: 137, endPoint y: 339, distance: 64.3
click at [137, 369] on h3 "Acres 138.000, A0407 HOLLOWAY JOHN P;" at bounding box center [166, 376] width 187 height 14
copy h3 "Acres 138.000"
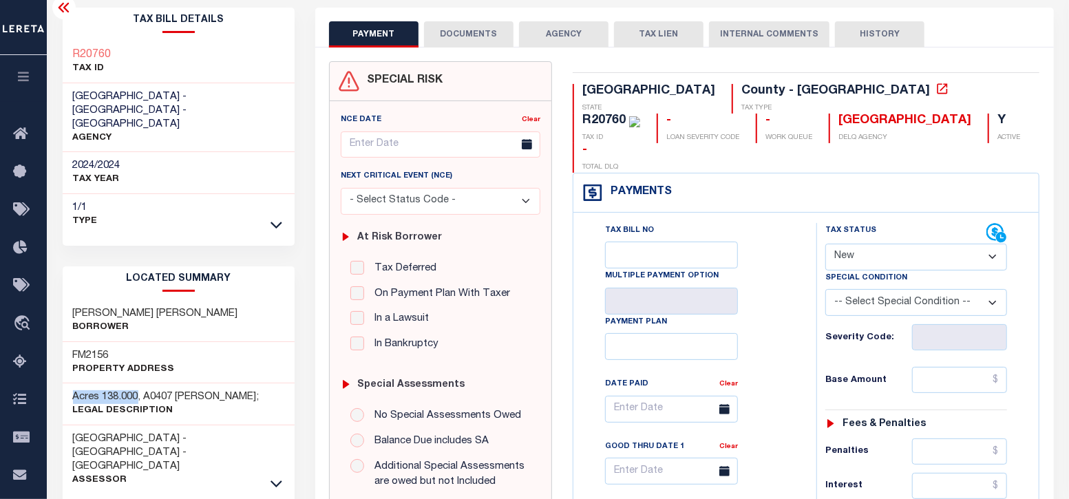
scroll to position [0, 0]
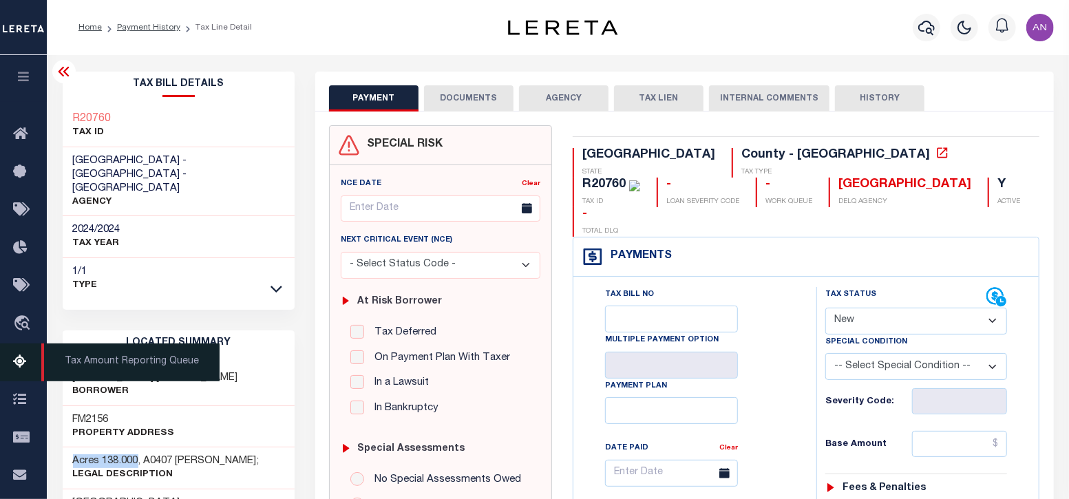
click at [25, 364] on icon at bounding box center [24, 362] width 22 height 17
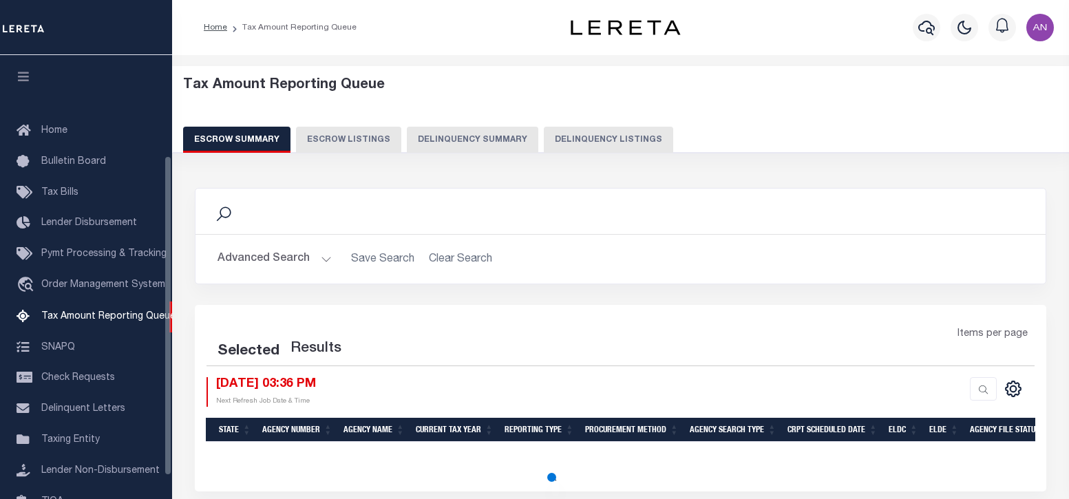
click at [599, 136] on button "Delinquency Listings" at bounding box center [608, 140] width 129 height 26
select select "100"
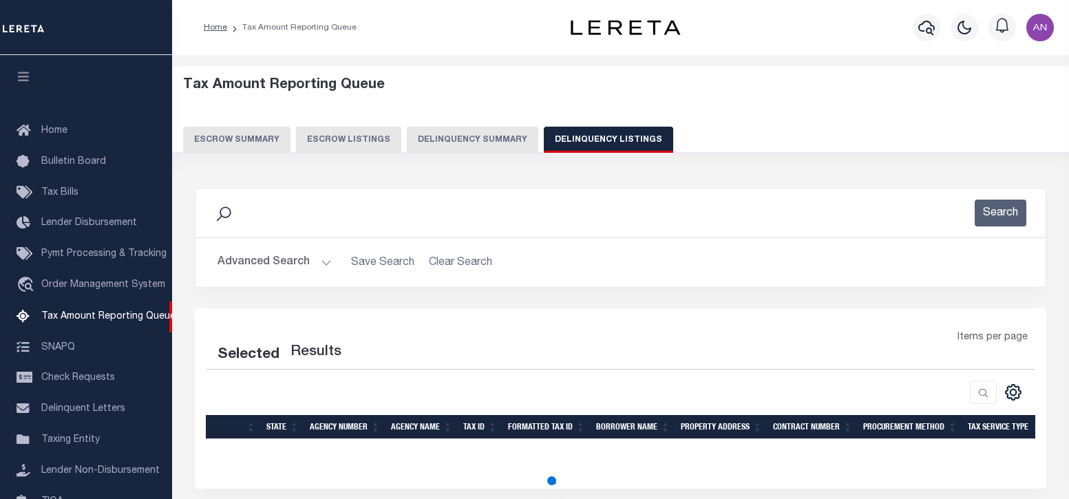
select select "100"
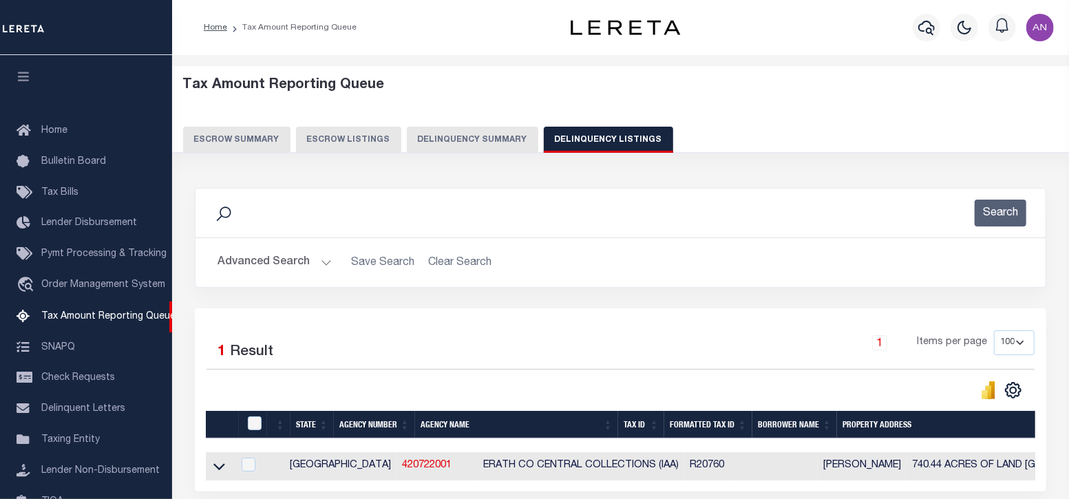
scroll to position [139, 0]
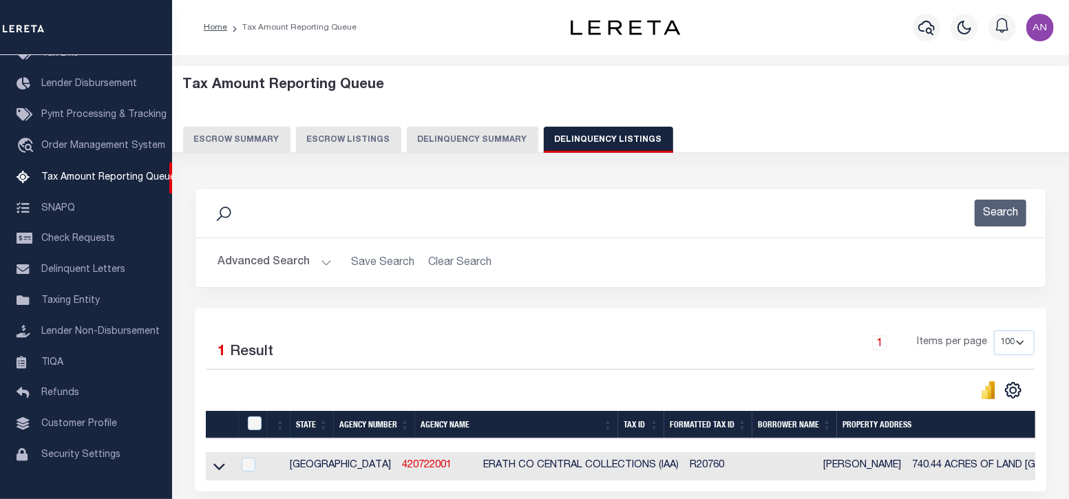
click at [259, 263] on button "Advanced Search" at bounding box center [275, 262] width 114 height 27
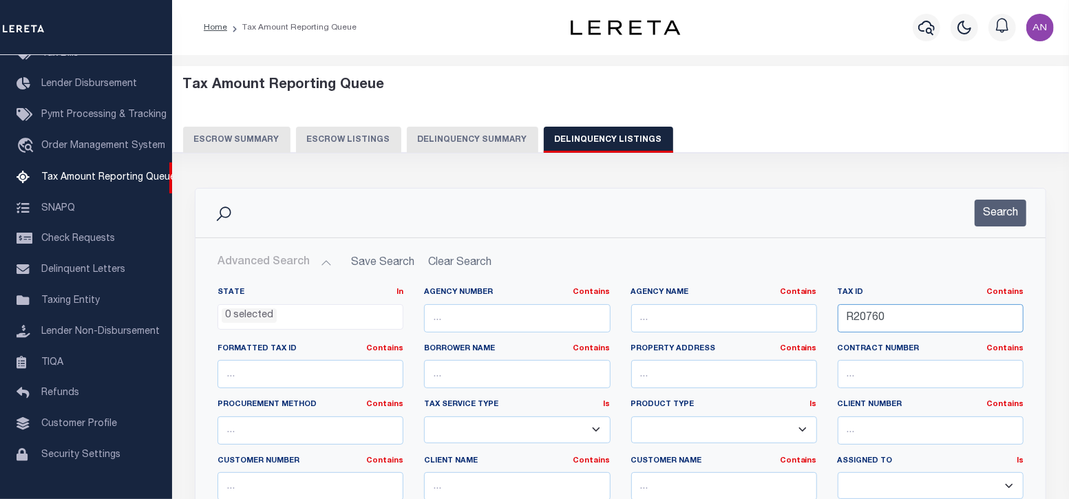
click at [862, 319] on input "R20760" at bounding box center [931, 318] width 186 height 28
paste input "30831"
type input "R30831"
click at [995, 215] on button "Search" at bounding box center [1001, 213] width 52 height 27
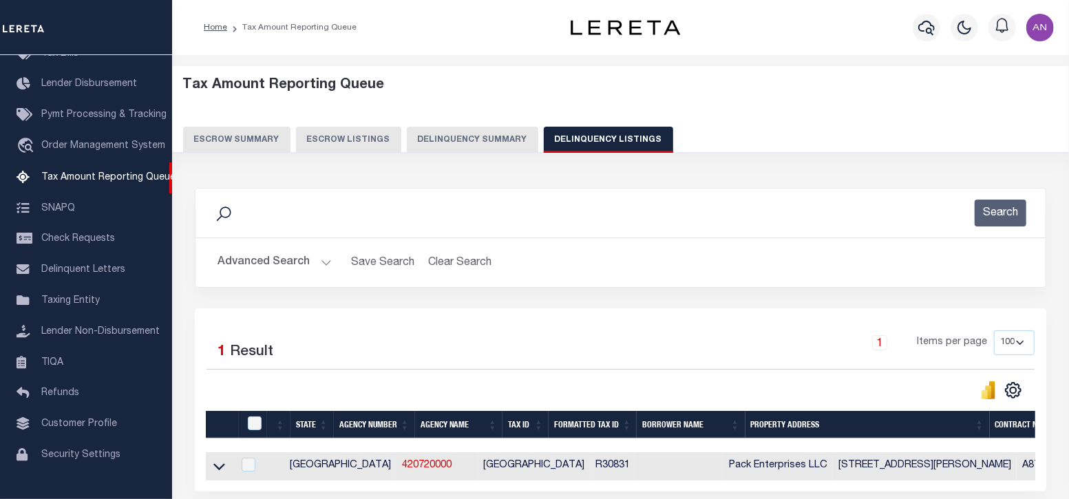
scroll to position [85, 0]
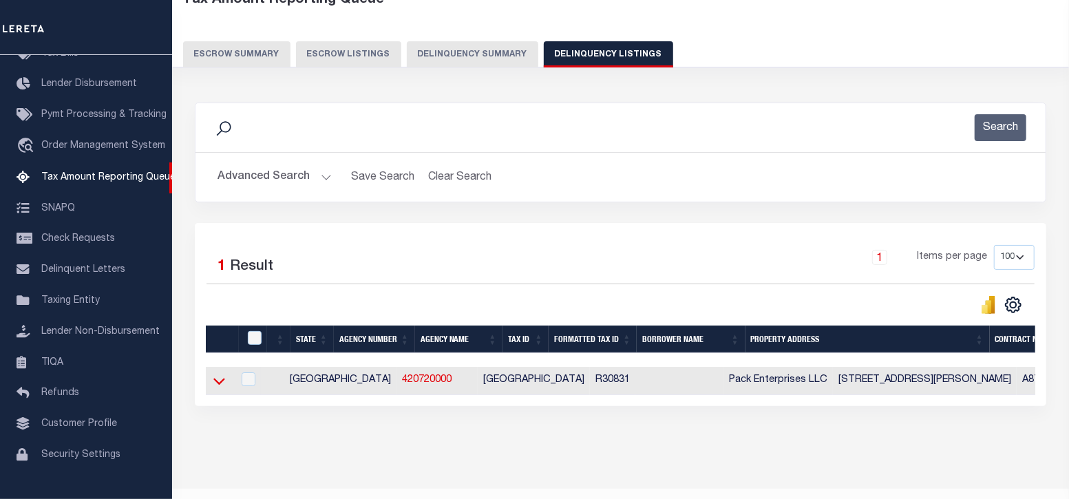
click at [220, 387] on icon at bounding box center [219, 381] width 12 height 14
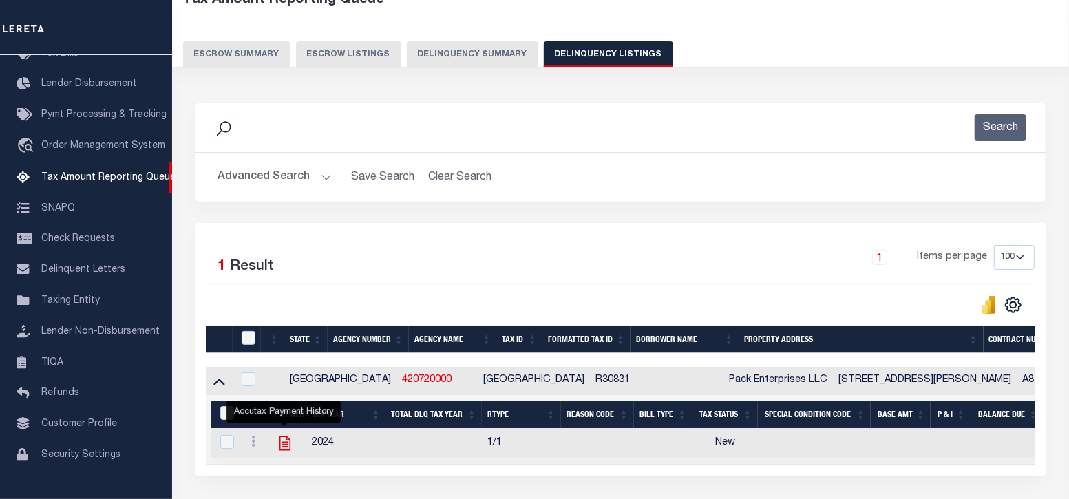
click at [283, 445] on icon "" at bounding box center [285, 443] width 11 height 14
checkbox input "true"
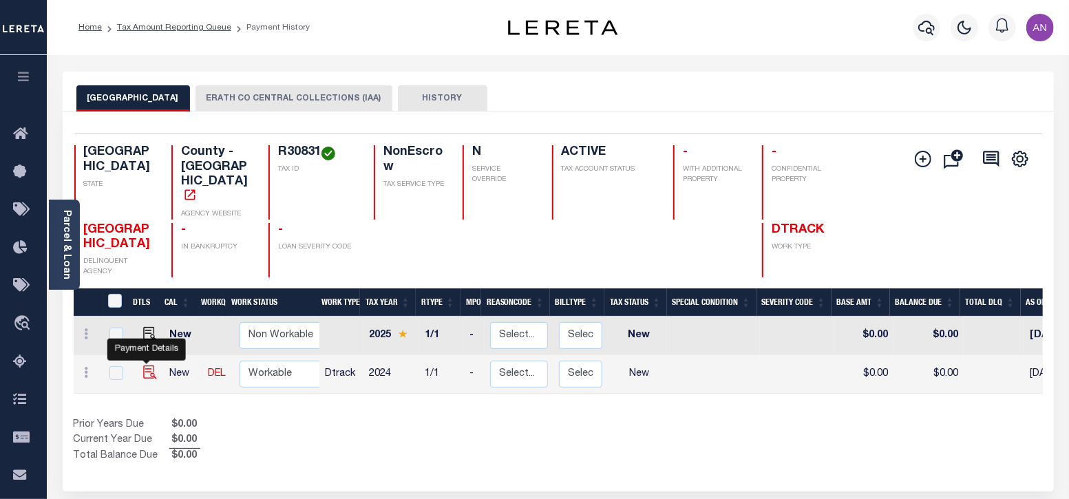
click at [151, 366] on img "" at bounding box center [150, 373] width 14 height 14
checkbox input "true"
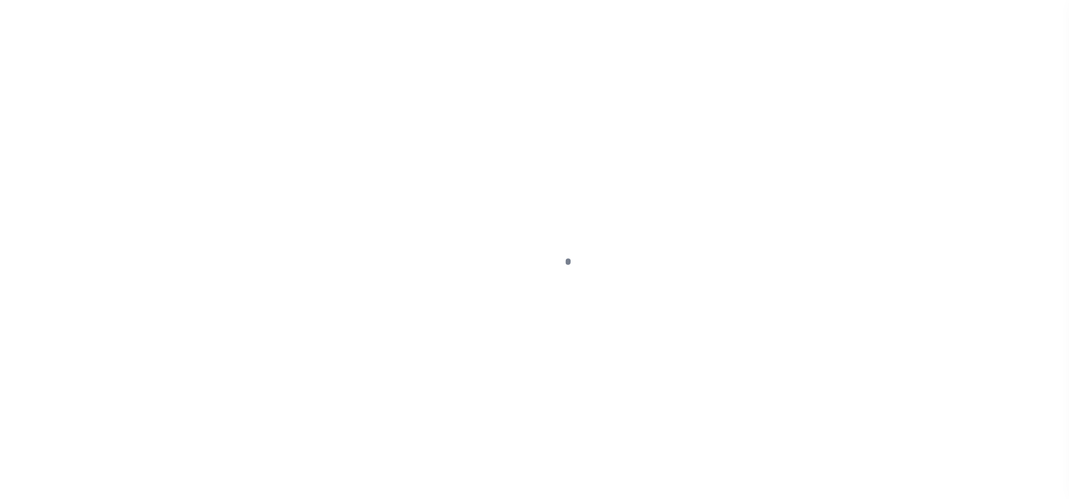
select select "NW2"
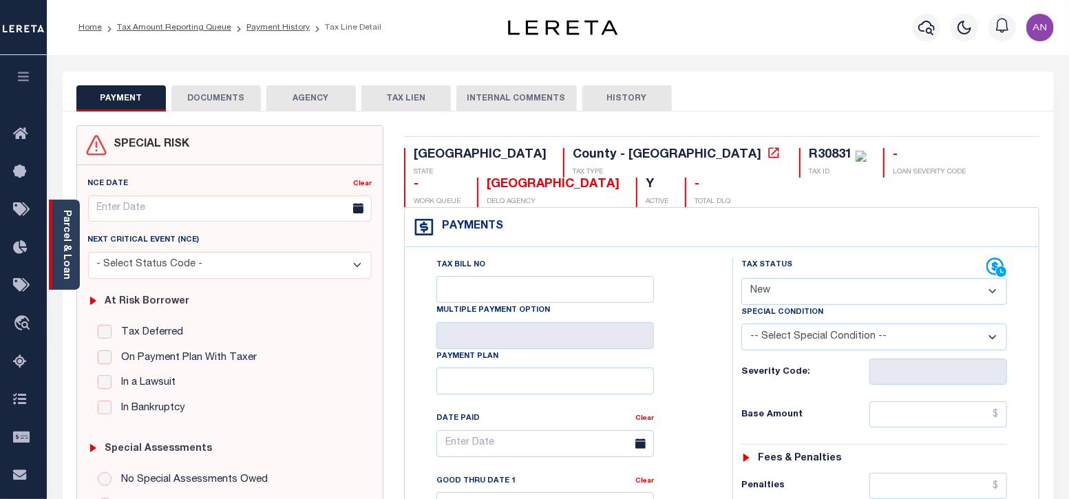
click at [70, 262] on link "Parcel & Loan" at bounding box center [66, 245] width 10 height 70
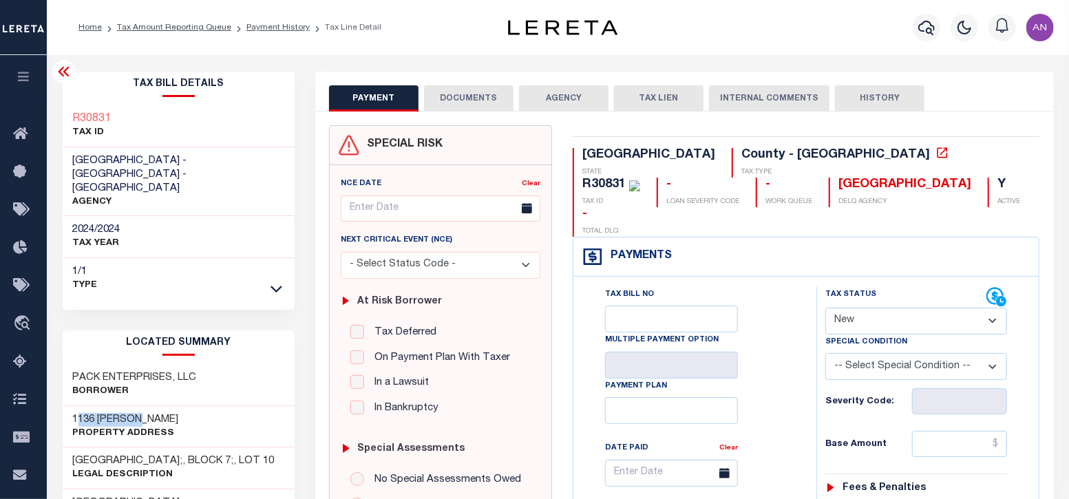
drag, startPoint x: 76, startPoint y: 392, endPoint x: 144, endPoint y: 390, distance: 68.2
click at [144, 413] on h3 "1136 SHIRLEY" at bounding box center [126, 420] width 106 height 14
click at [112, 413] on h3 "1136 SHIRLEY" at bounding box center [126, 420] width 106 height 14
drag, startPoint x: 74, startPoint y: 394, endPoint x: 141, endPoint y: 386, distance: 67.2
click at [141, 413] on h3 "1136 SHIRLEY" at bounding box center [126, 420] width 106 height 14
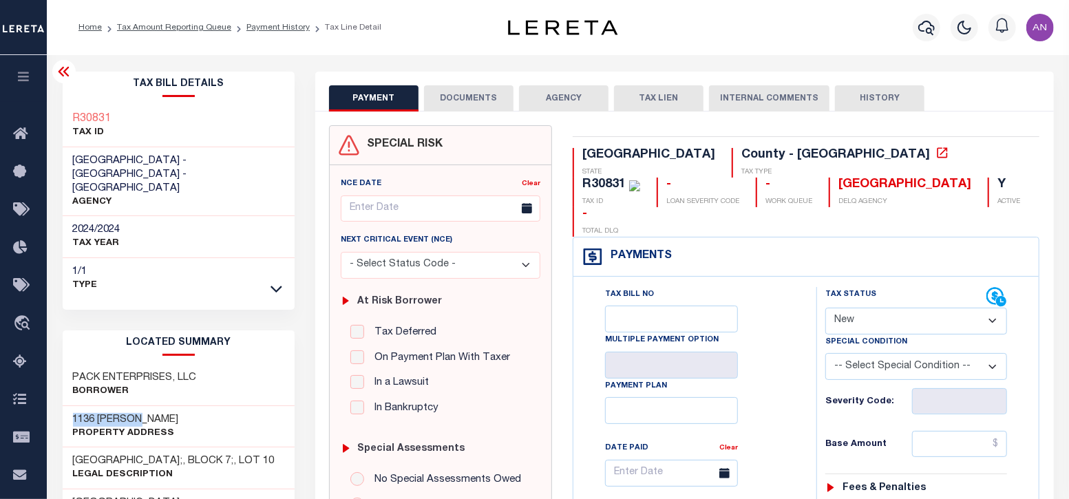
copy h3 "1136 SHIRLEY"
click at [495, 99] on button "DOCUMENTS" at bounding box center [469, 98] width 90 height 26
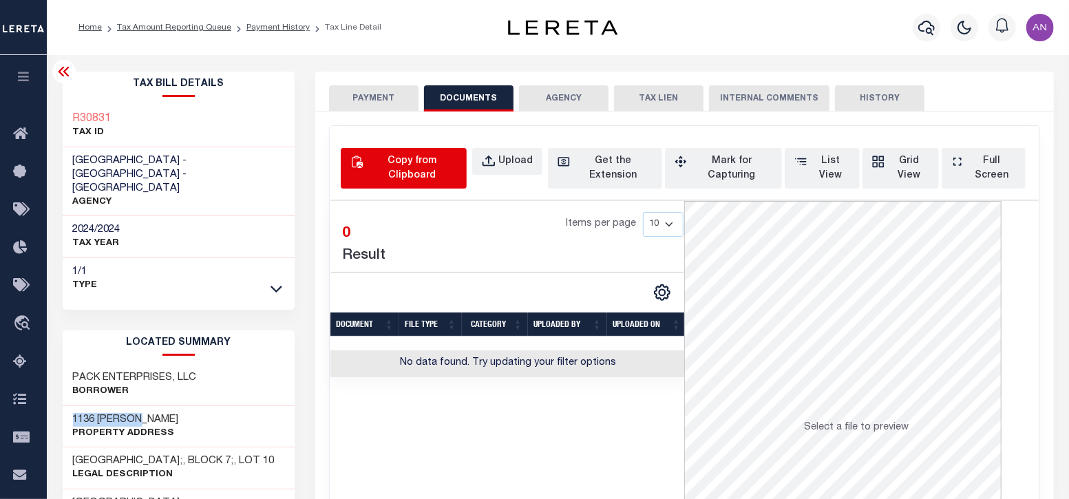
click at [417, 165] on div "Copy from Clipboard" at bounding box center [411, 168] width 91 height 29
select select "POP"
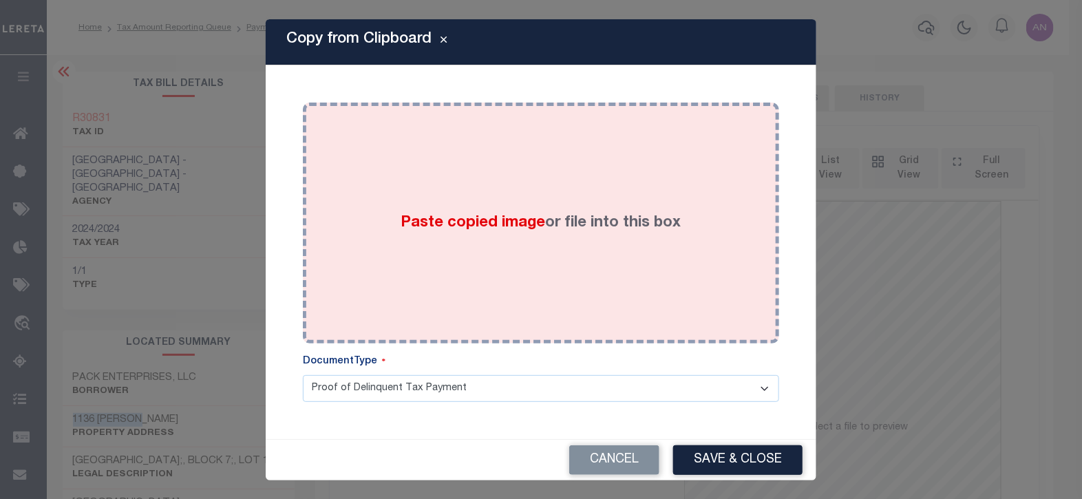
click at [558, 184] on div "Paste copied image or file into this box" at bounding box center [541, 223] width 456 height 220
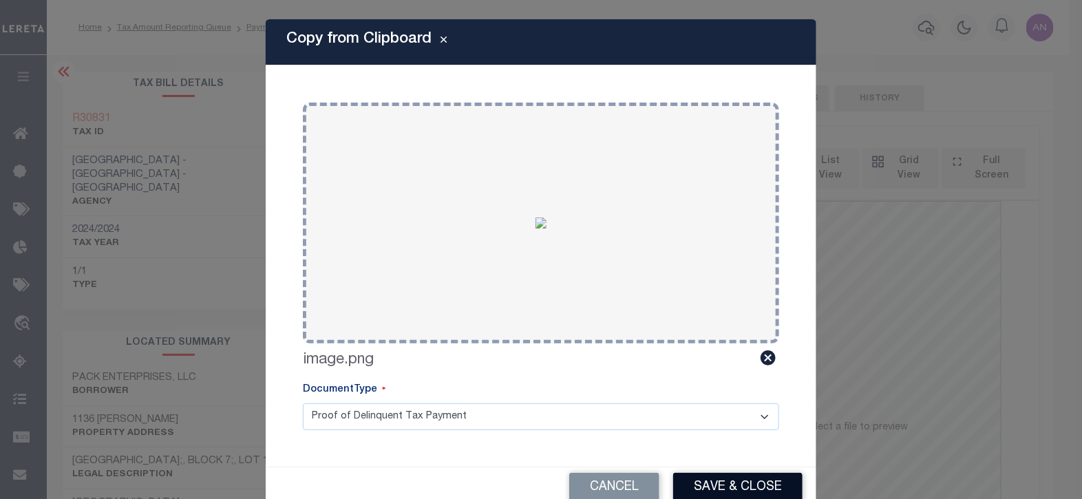
click at [709, 489] on button "Save & Close" at bounding box center [737, 488] width 129 height 30
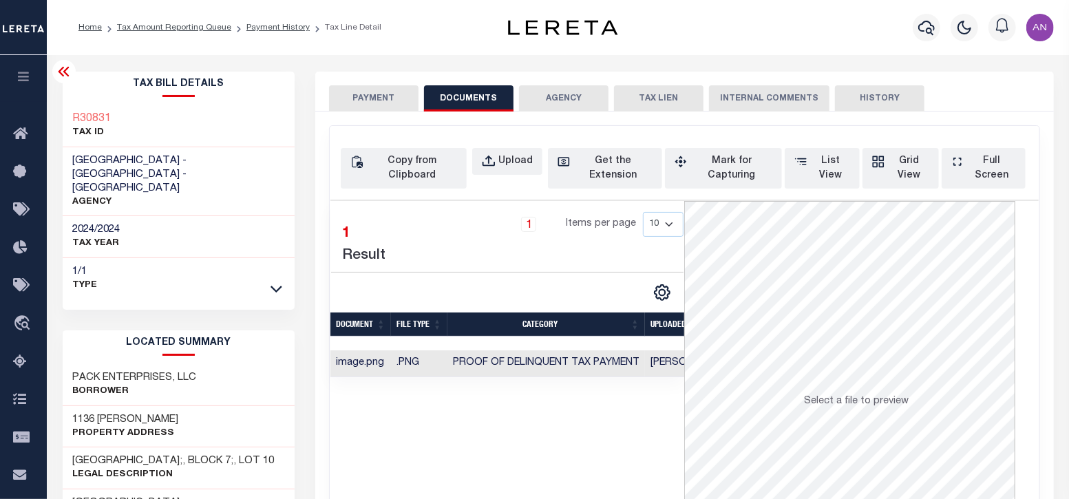
click at [370, 103] on button "PAYMENT" at bounding box center [374, 98] width 90 height 26
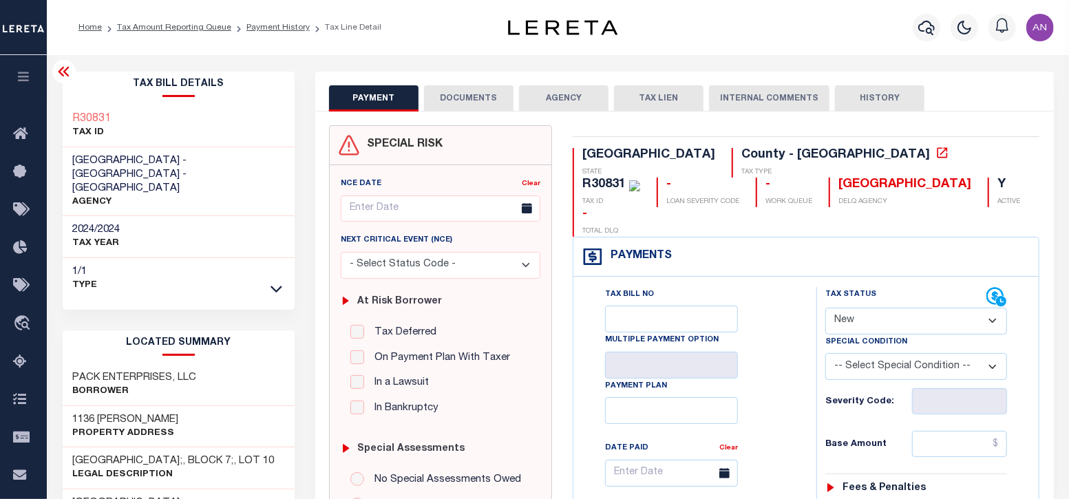
click at [947, 308] on select "- Select Status Code - Open Due/Unpaid Paid Incomplete No Tax Due Internal Refu…" at bounding box center [916, 321] width 182 height 27
select select "PYD"
click at [825, 308] on select "- Select Status Code - Open Due/Unpaid Paid Incomplete No Tax Due Internal Refu…" at bounding box center [916, 321] width 182 height 27
type input "[DATE]"
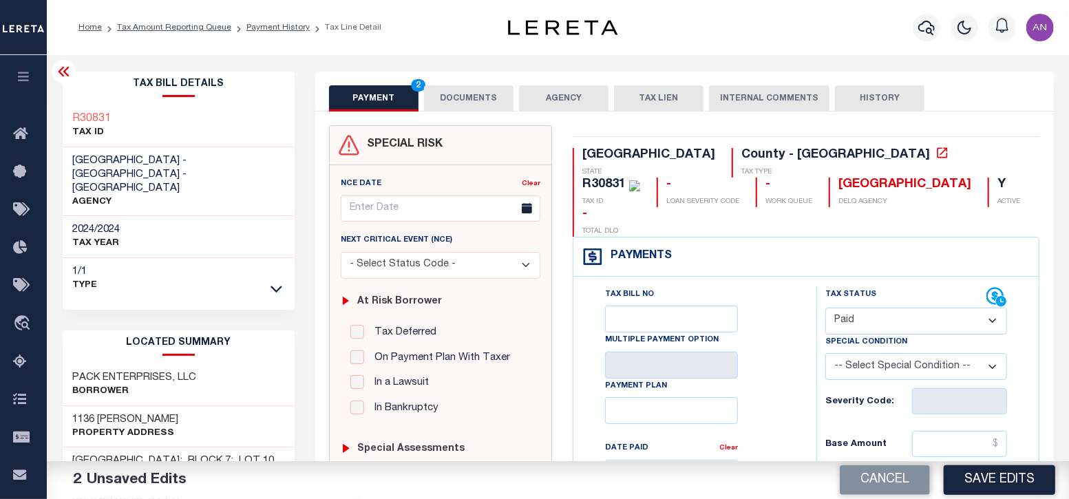
scroll to position [85, 0]
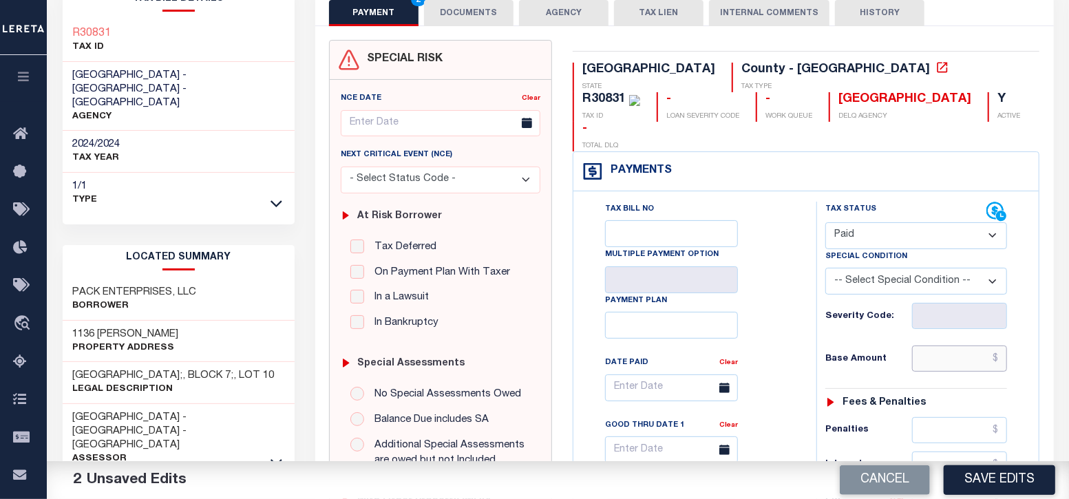
click at [947, 346] on input "text" at bounding box center [960, 359] width 96 height 26
type input "$0.00"
click at [812, 358] on div "Tax Status Status" at bounding box center [920, 506] width 229 height 608
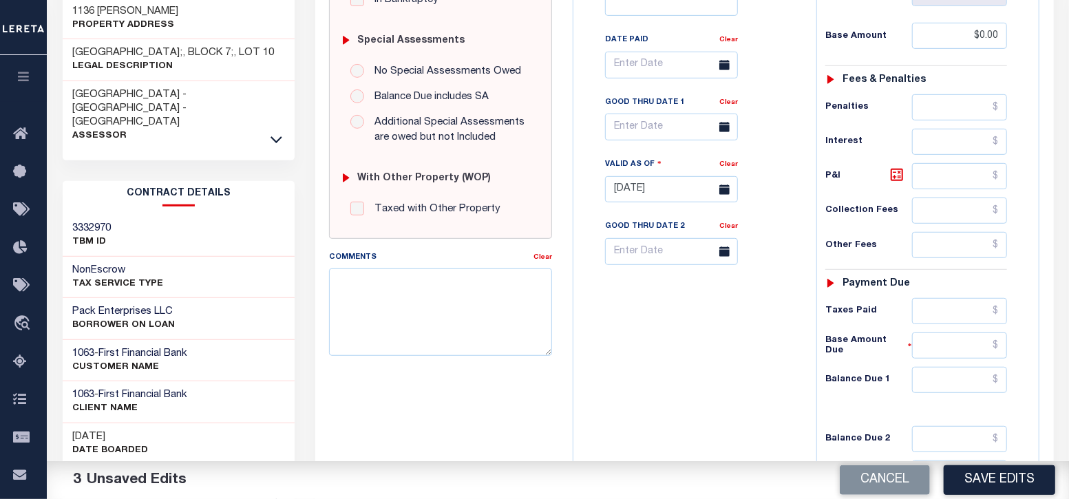
scroll to position [430, 0]
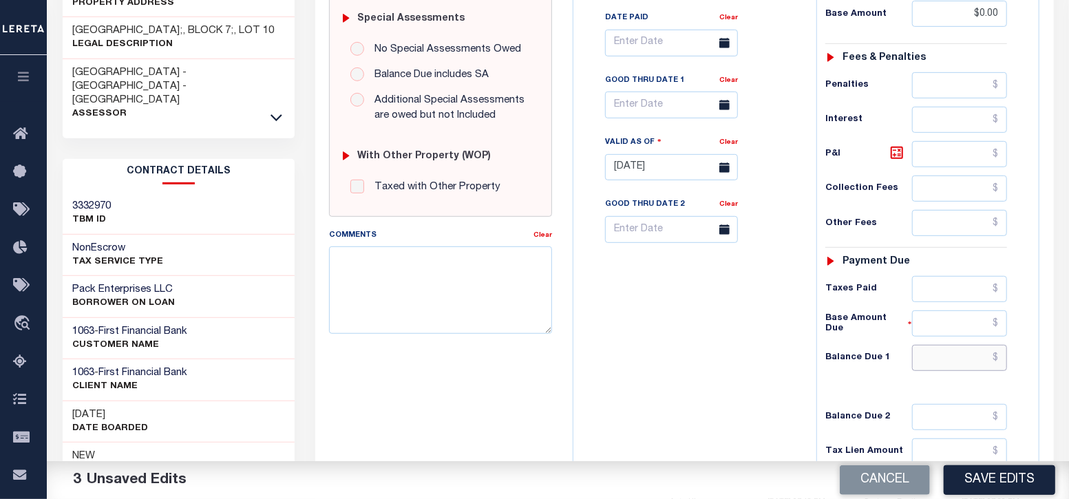
click at [965, 345] on input "text" at bounding box center [960, 358] width 96 height 26
type input "$0.00"
click at [754, 375] on div "Tax Bill No Multiple Payment Option Payment Plan Clear" at bounding box center [691, 161] width 229 height 608
click at [998, 474] on button "Save Edits" at bounding box center [1000, 480] width 112 height 30
checkbox input "false"
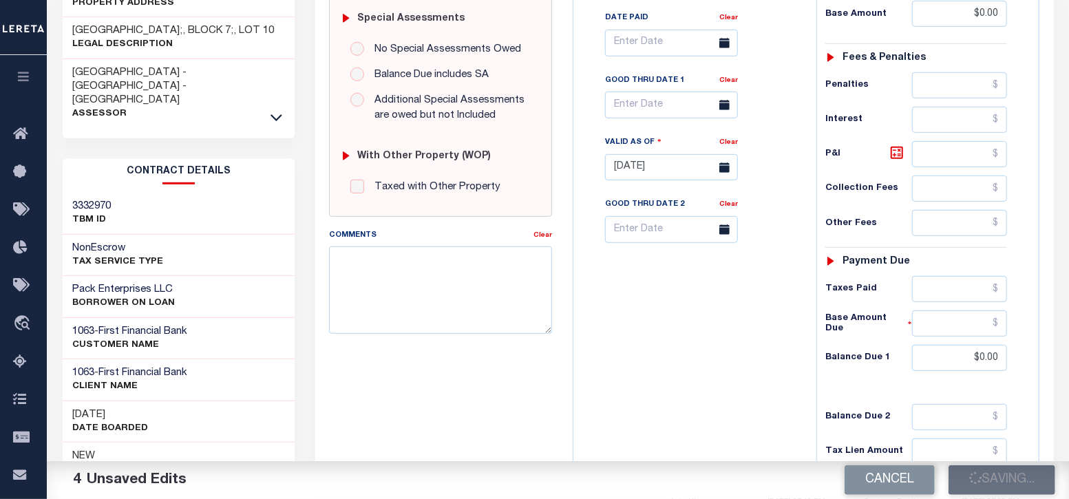
checkbox input "false"
type input "$0"
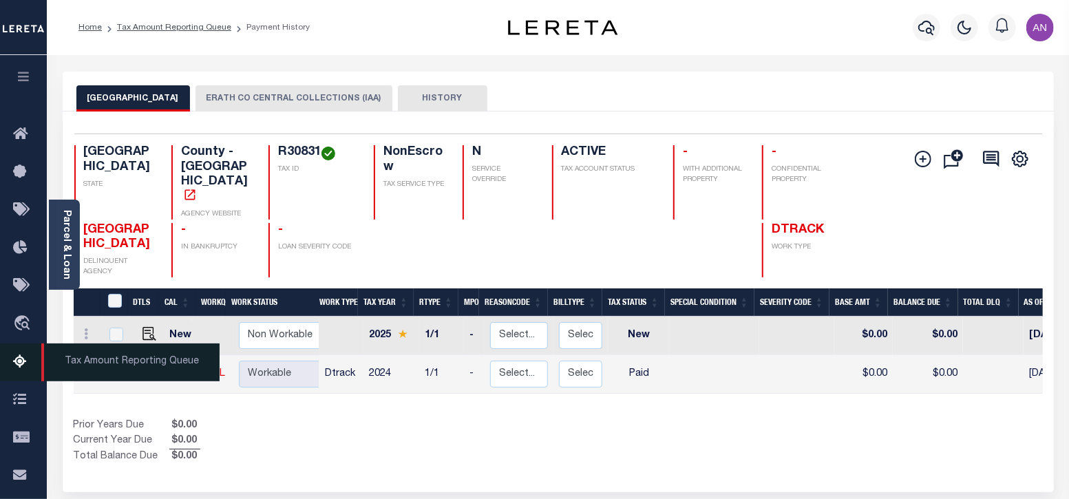
click at [31, 364] on icon at bounding box center [24, 362] width 22 height 17
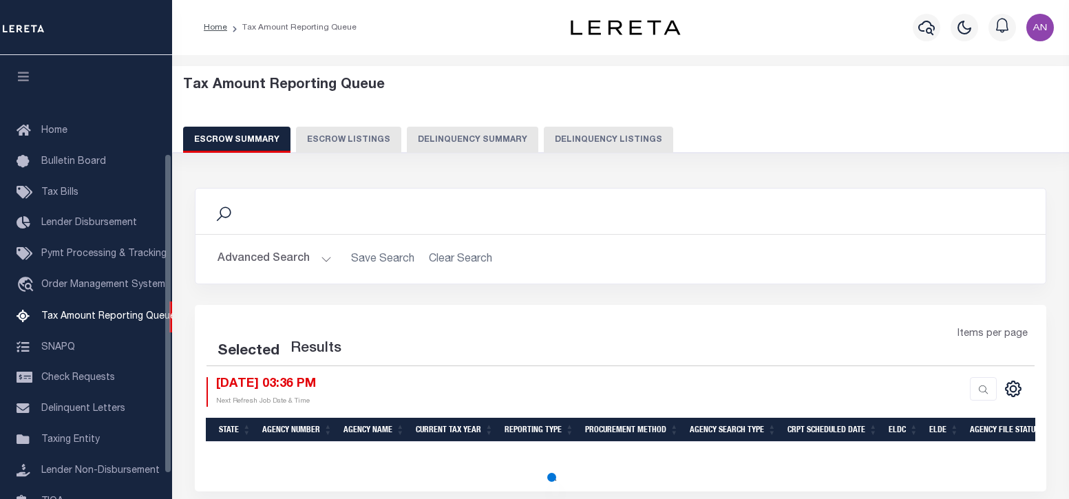
click at [597, 143] on button "Delinquency Listings" at bounding box center [608, 140] width 129 height 26
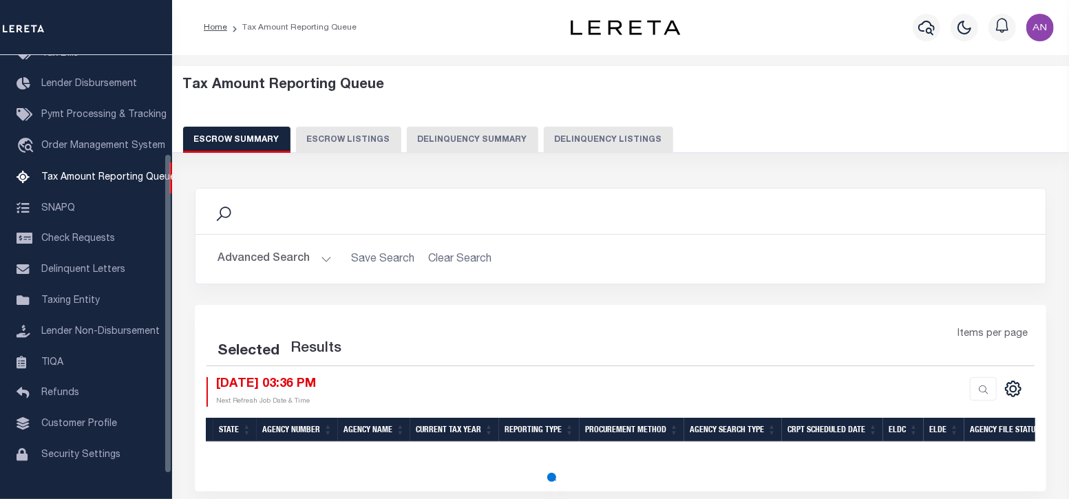
select select "100"
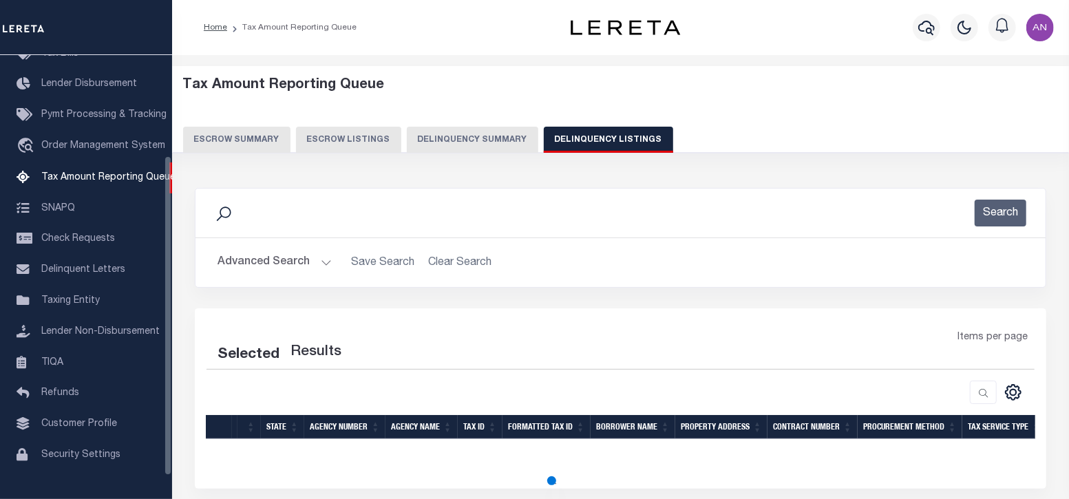
select select "100"
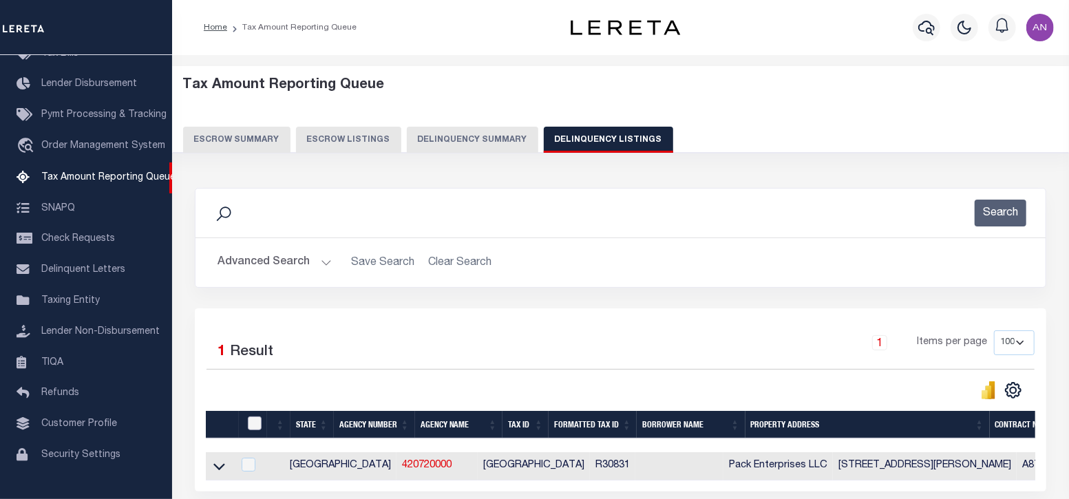
click at [260, 425] on input "checkbox" at bounding box center [255, 424] width 14 height 14
checkbox input "true"
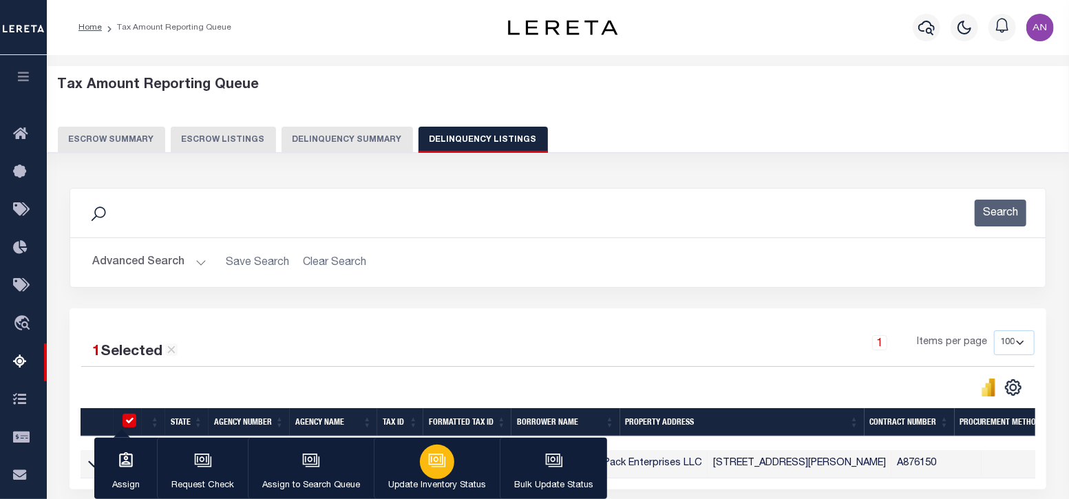
click at [439, 456] on icon "button" at bounding box center [436, 459] width 14 height 11
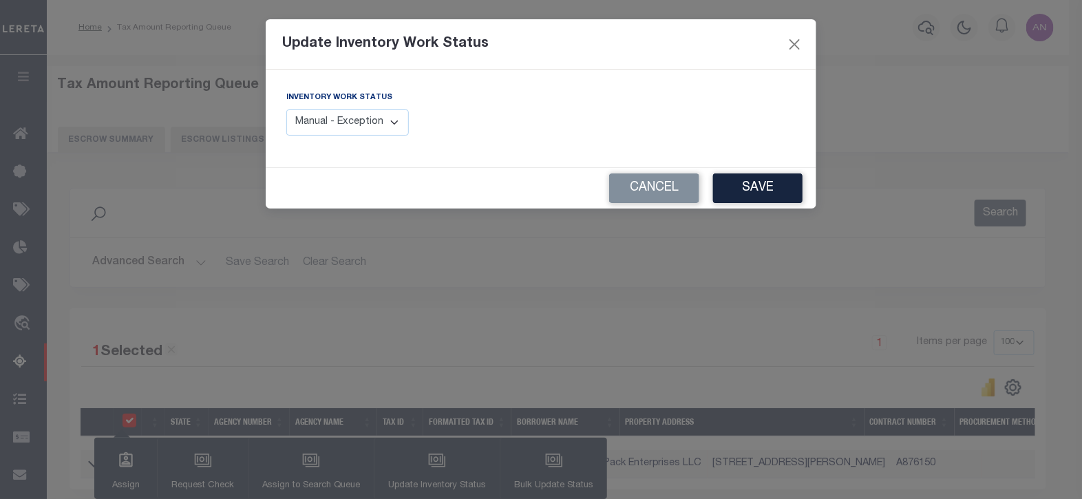
click at [333, 126] on select "Manual - Exception Pended - Awaiting Search Late Add Exception Completed" at bounding box center [347, 122] width 123 height 27
select select "4"
click at [286, 109] on select "Manual - Exception Pended - Awaiting Search Late Add Exception Completed" at bounding box center [347, 122] width 123 height 27
click at [746, 190] on button "Save" at bounding box center [758, 188] width 90 height 30
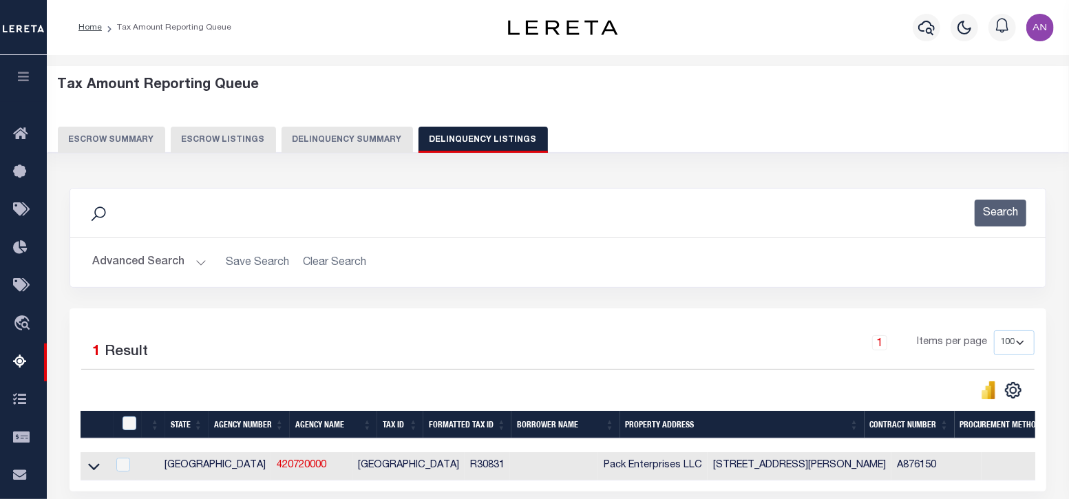
click at [154, 258] on button "Advanced Search" at bounding box center [149, 262] width 114 height 27
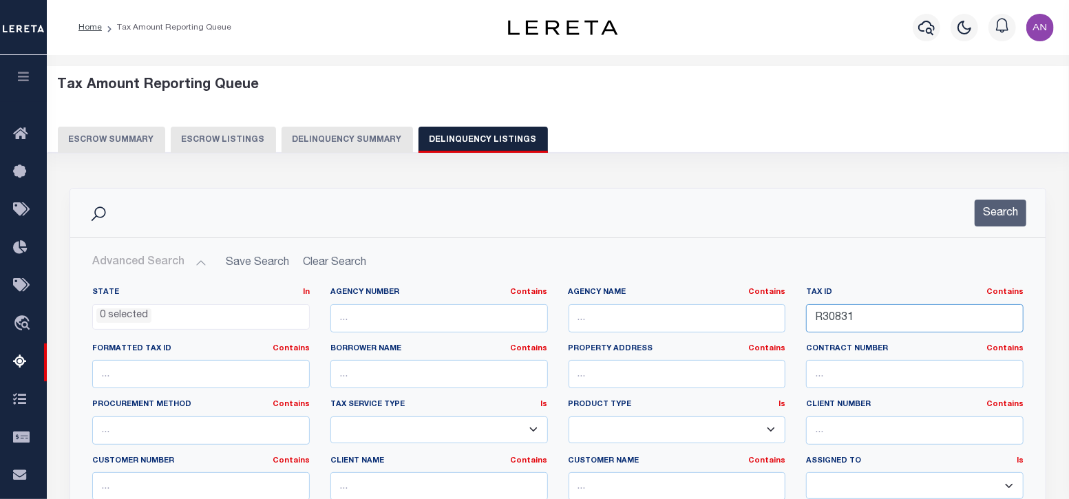
click at [833, 315] on input "R30831" at bounding box center [915, 318] width 218 height 28
paste input "67868"
type input "R67868"
click at [1006, 220] on button "Search" at bounding box center [1001, 213] width 52 height 27
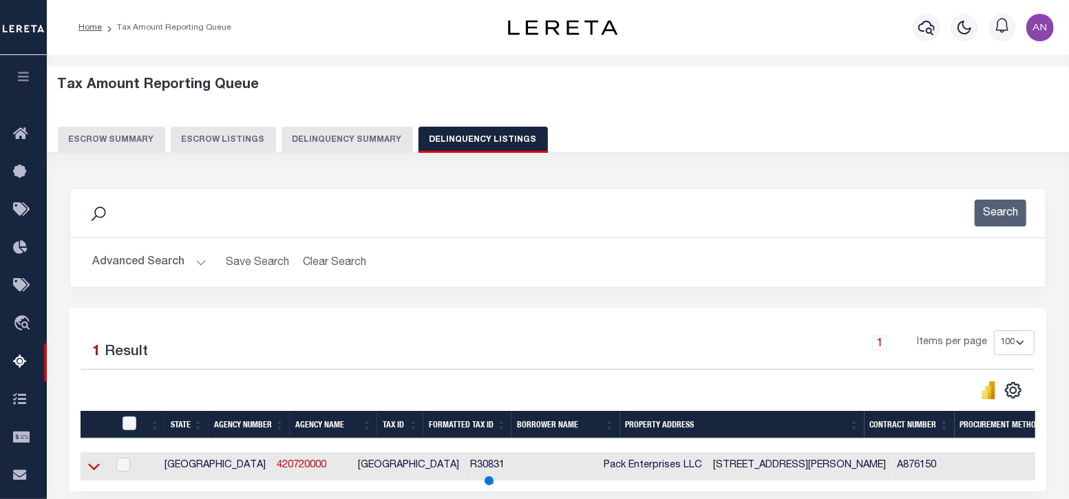
click at [92, 467] on icon at bounding box center [94, 466] width 12 height 14
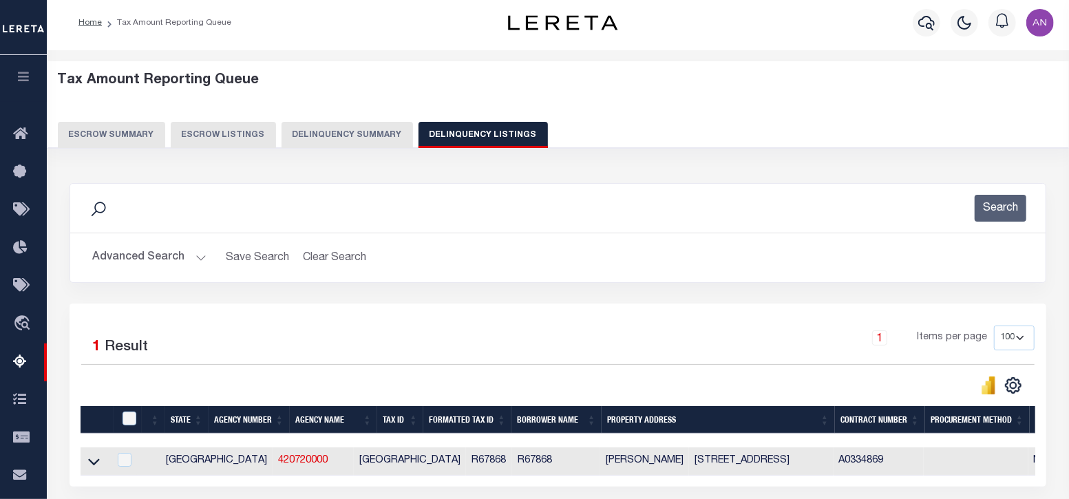
scroll to position [85, 0]
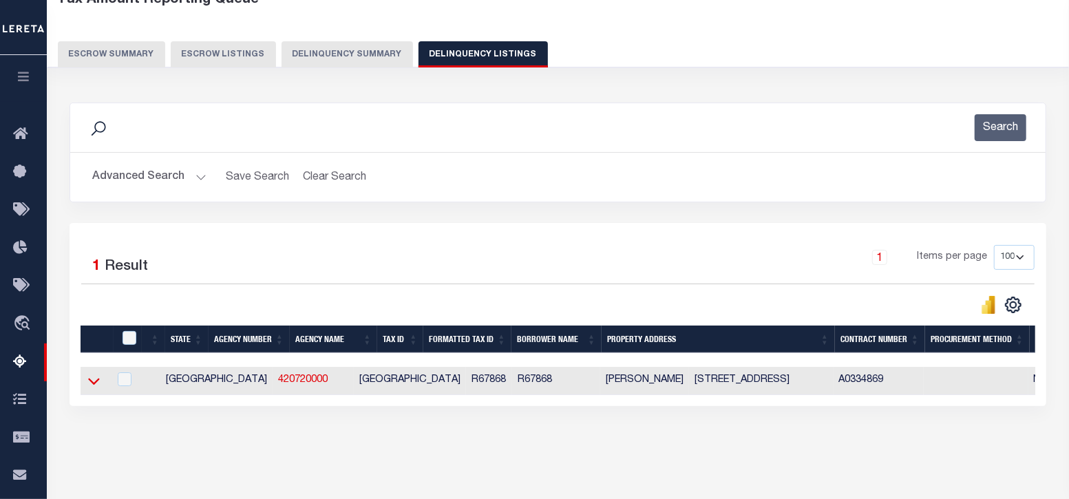
click at [94, 383] on icon at bounding box center [94, 382] width 12 height 7
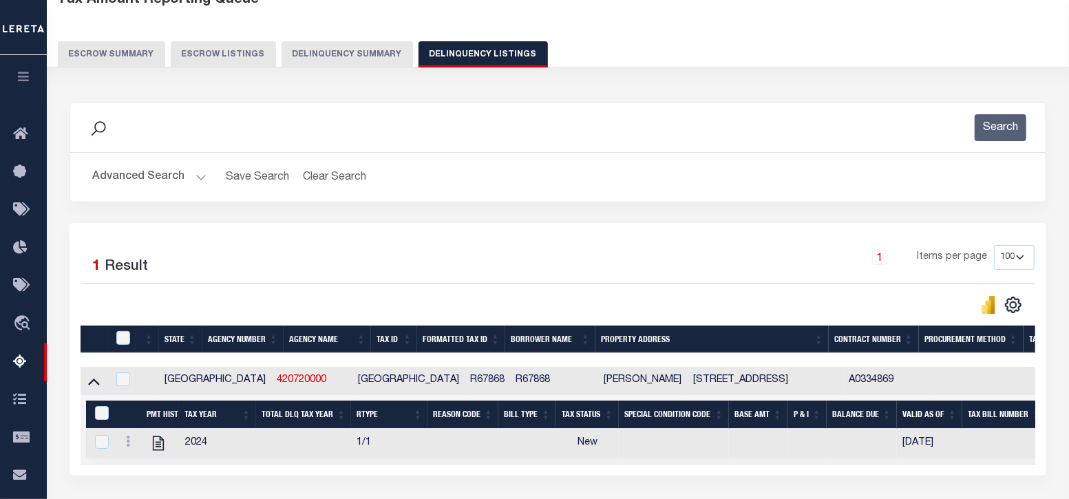
click at [94, 383] on icon at bounding box center [94, 381] width 12 height 14
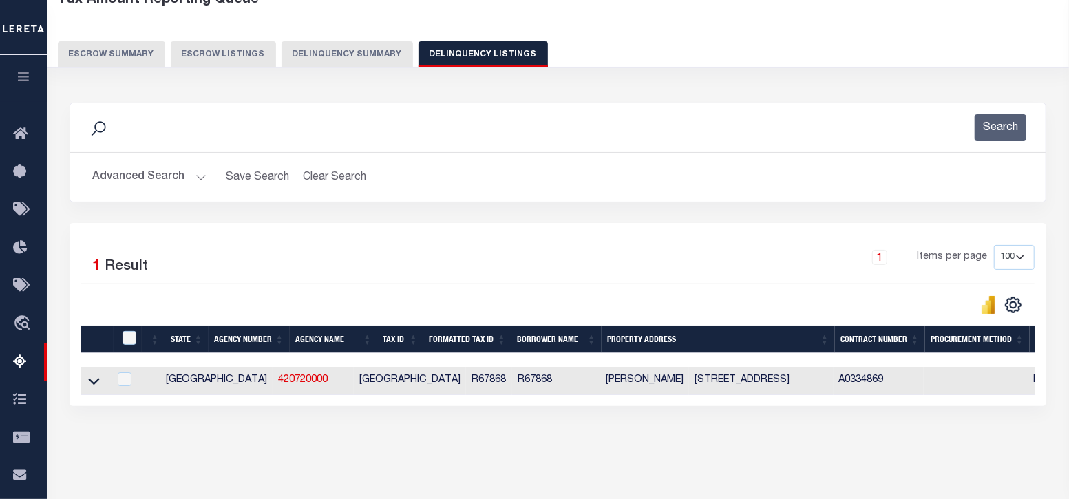
click at [94, 383] on icon at bounding box center [94, 382] width 12 height 7
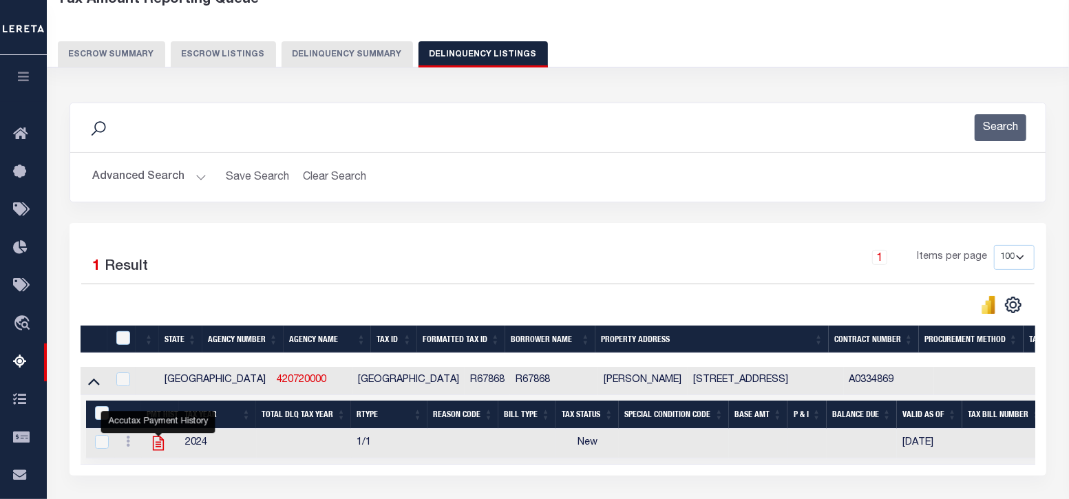
click at [162, 445] on icon "" at bounding box center [158, 443] width 11 height 14
checkbox input "true"
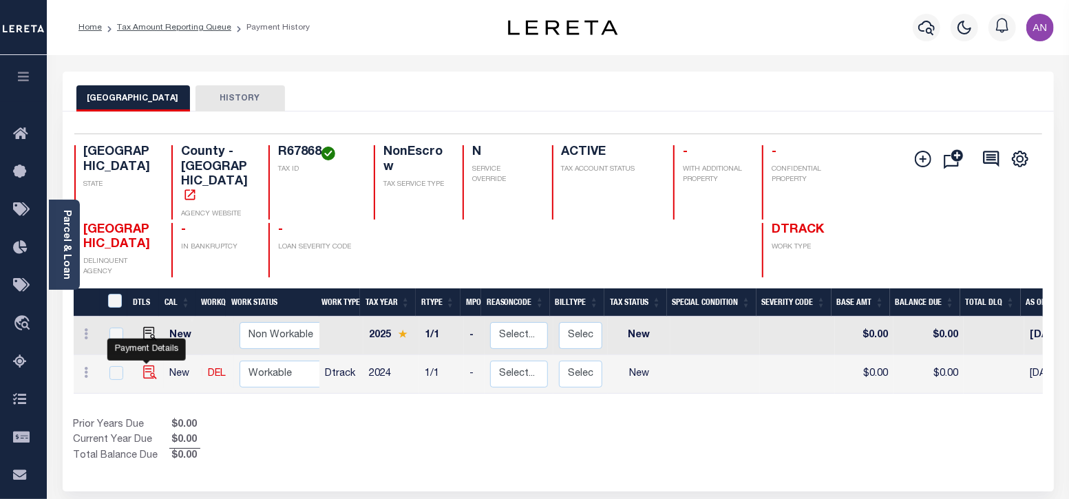
click at [145, 366] on img "" at bounding box center [150, 373] width 14 height 14
checkbox input "true"
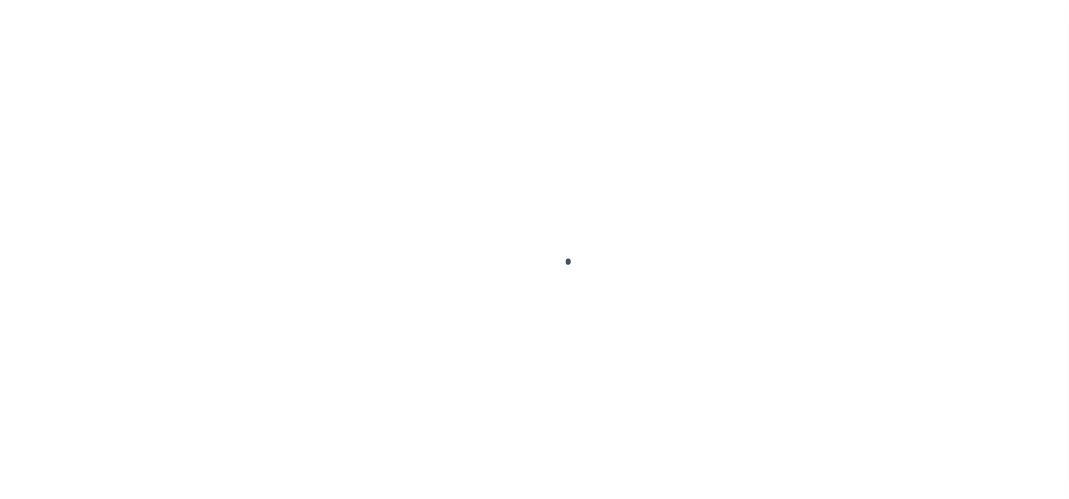
select select "NW2"
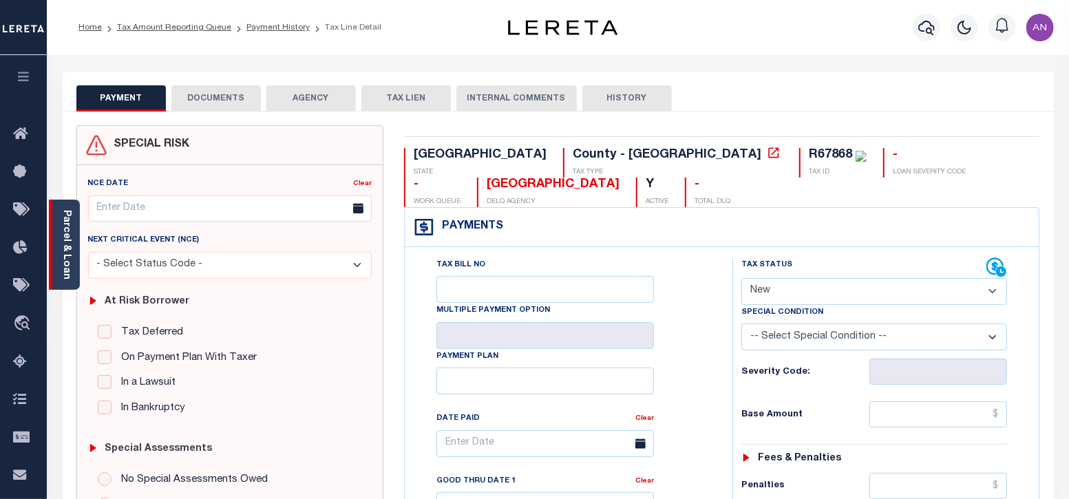
click at [63, 261] on link "Parcel & Loan" at bounding box center [66, 245] width 10 height 70
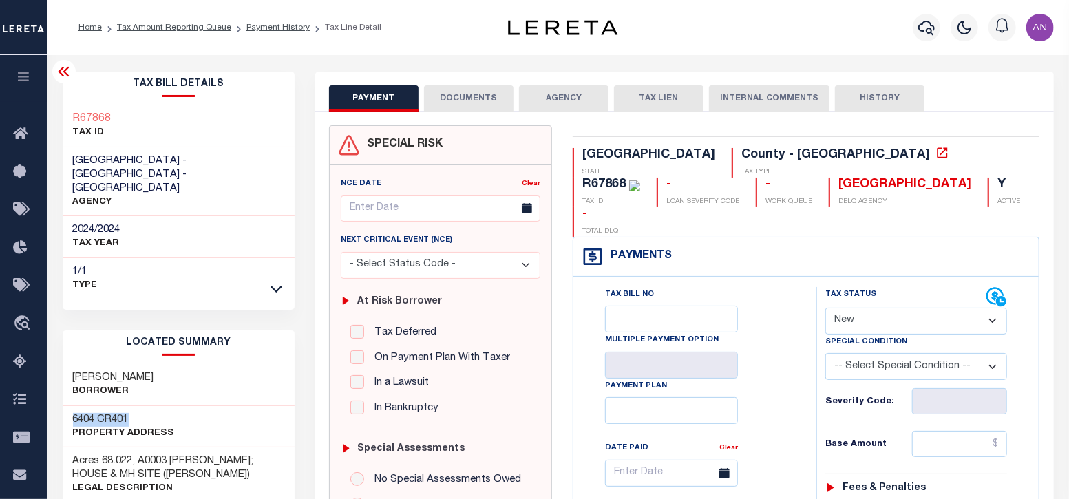
drag, startPoint x: 74, startPoint y: 389, endPoint x: 130, endPoint y: 390, distance: 55.8
click at [130, 413] on h3 "6404 CR401" at bounding box center [124, 420] width 102 height 14
copy h3 "6404 CR401"
drag, startPoint x: 74, startPoint y: 351, endPoint x: 162, endPoint y: 350, distance: 88.1
click at [162, 364] on div "[PERSON_NAME]" at bounding box center [179, 385] width 233 height 42
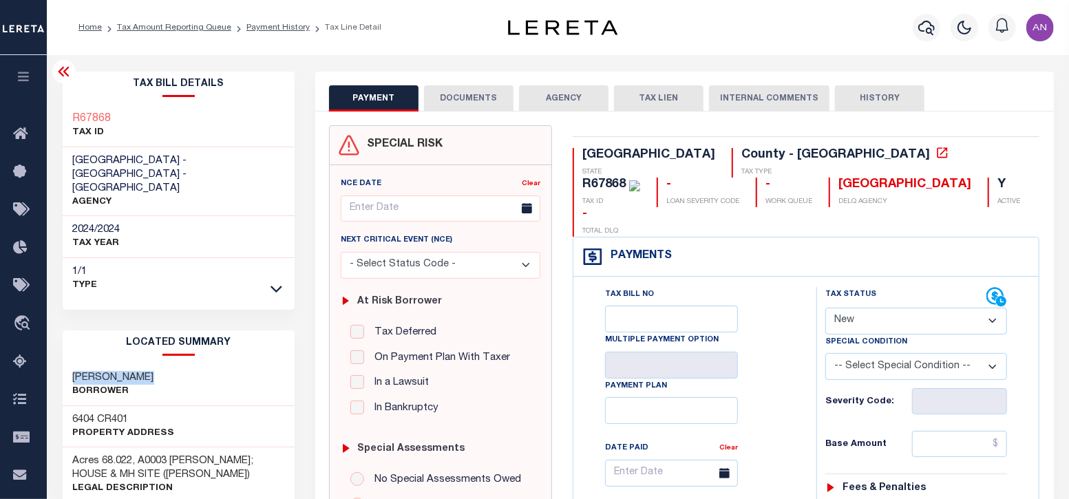
copy h3 "[PERSON_NAME]"
click at [82, 413] on h3 "6404 CR401" at bounding box center [124, 420] width 102 height 14
copy h3 "6404"
drag, startPoint x: 788, startPoint y: 154, endPoint x: 758, endPoint y: 158, distance: 30.6
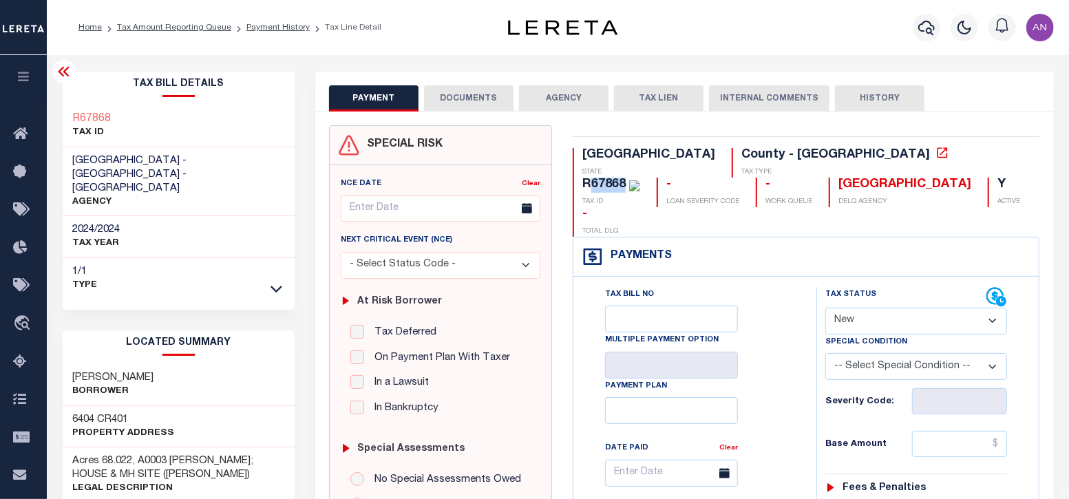
click at [626, 178] on div "R67868" at bounding box center [603, 184] width 43 height 12
copy div "67868"
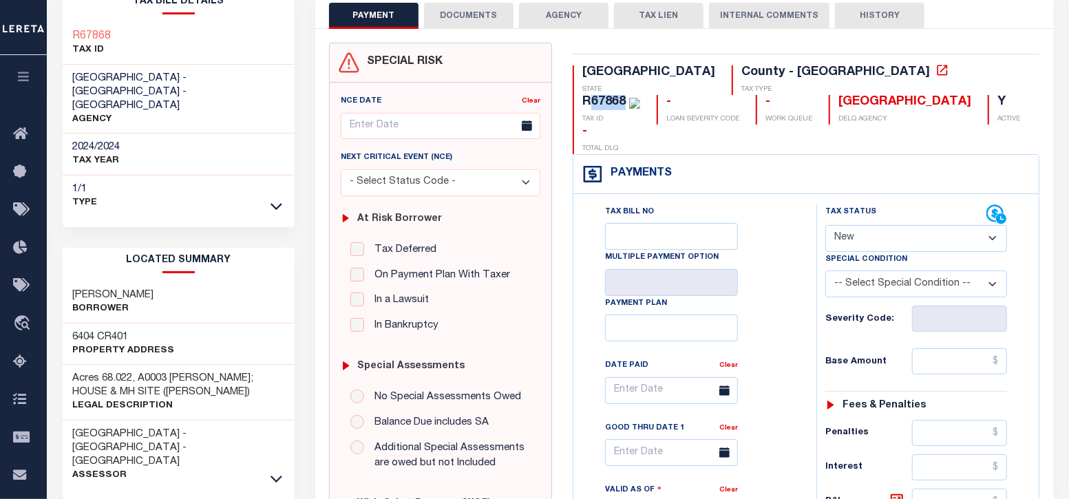
scroll to position [85, 0]
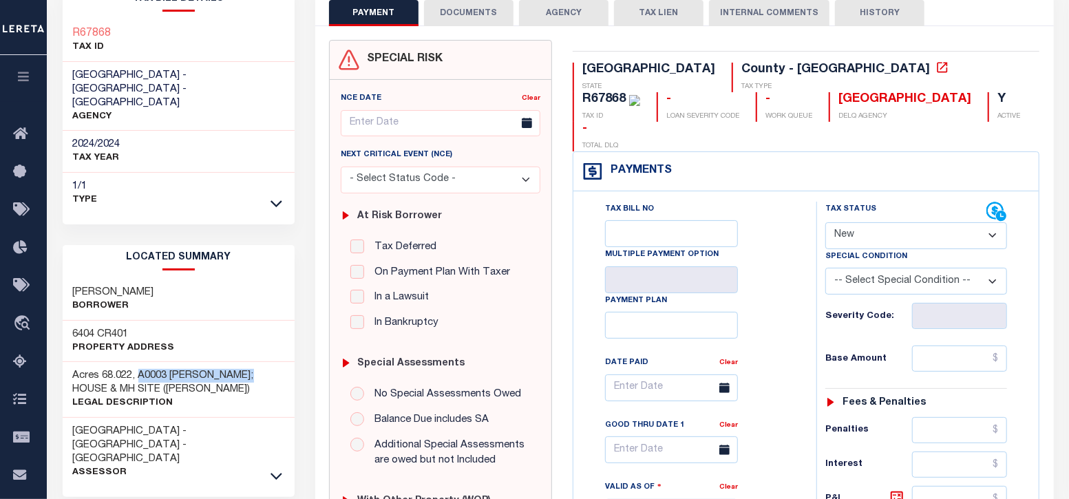
drag, startPoint x: 141, startPoint y: 345, endPoint x: 269, endPoint y: 345, distance: 127.4
click at [269, 369] on h3 "Acres 68.022, A0003 [PERSON_NAME]; HOUSE & MH SITE ([PERSON_NAME])" at bounding box center [179, 383] width 212 height 28
copy h3 "A0003 [PERSON_NAME]"
drag, startPoint x: 162, startPoint y: 264, endPoint x: 127, endPoint y: 264, distance: 34.4
click at [127, 286] on h3 "[PERSON_NAME]" at bounding box center [113, 293] width 81 height 14
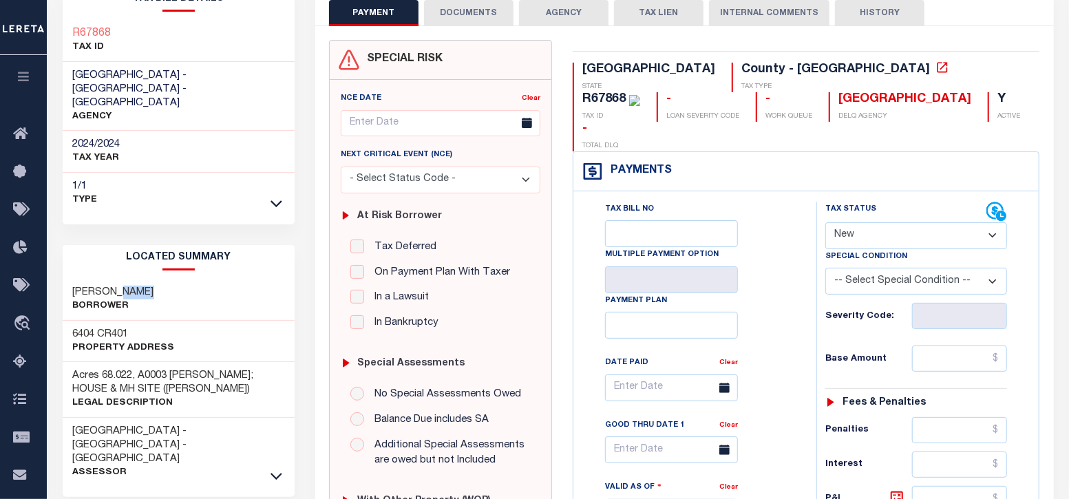
copy h3 "[PERSON_NAME]"
click at [91, 286] on h3 "[PERSON_NAME]" at bounding box center [113, 293] width 81 height 14
copy h3 "[PERSON_NAME]"
click at [145, 328] on h3 "6404 CR401" at bounding box center [124, 335] width 102 height 14
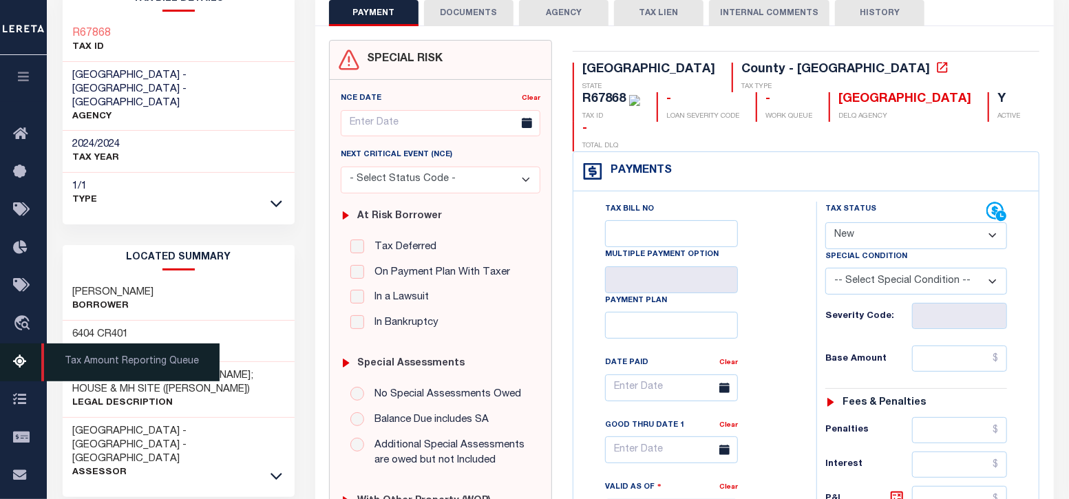
click at [19, 370] on icon at bounding box center [24, 362] width 22 height 17
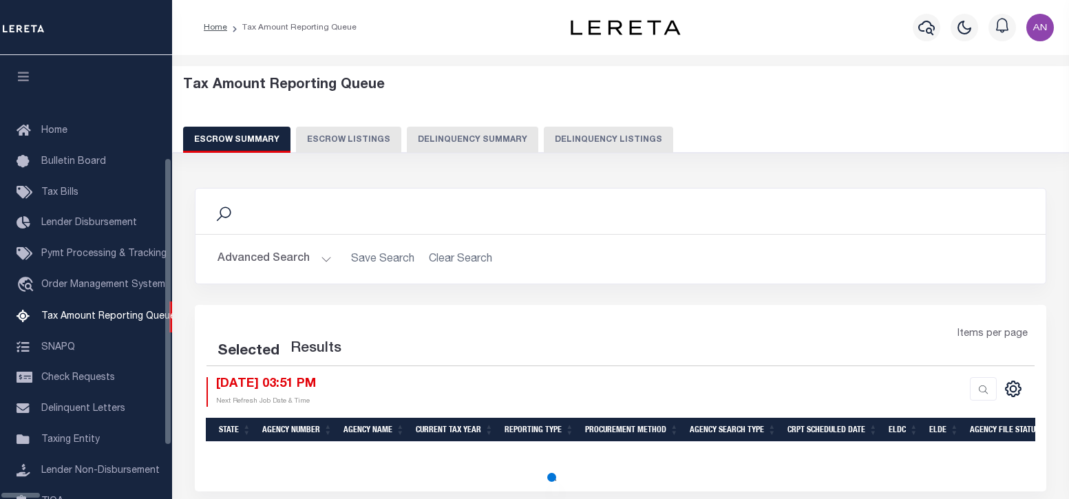
click at [545, 139] on button "Delinquency Listings" at bounding box center [608, 140] width 129 height 26
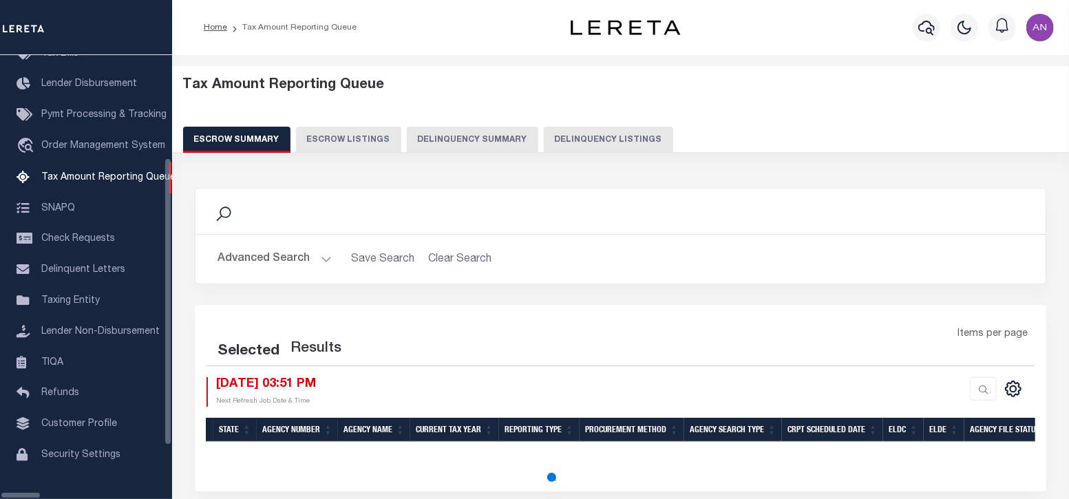
select select "100"
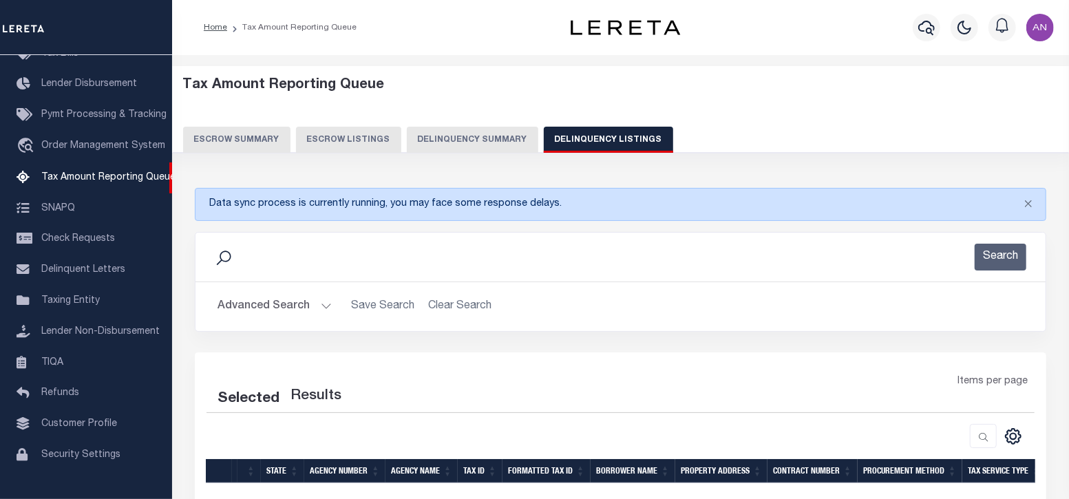
select select "100"
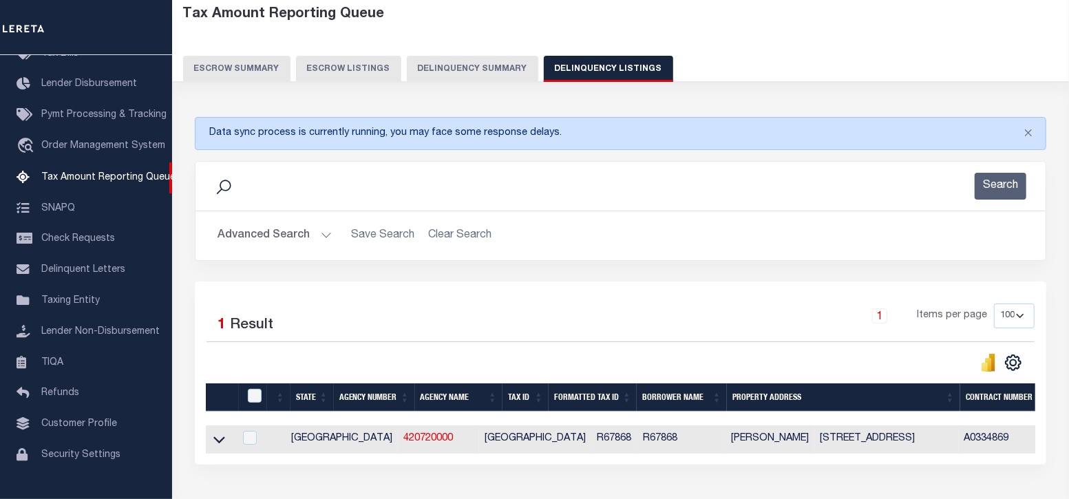
scroll to position [85, 0]
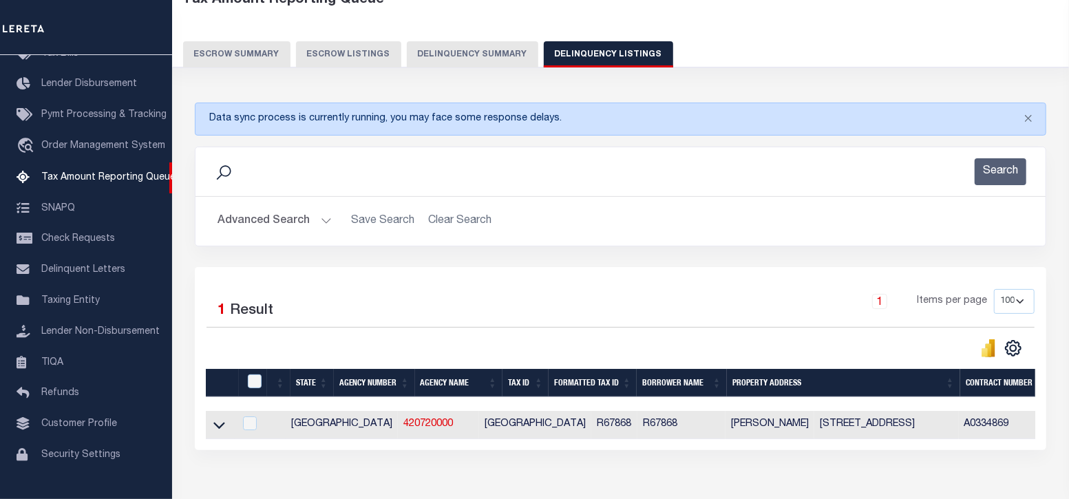
click at [257, 222] on button "Advanced Search" at bounding box center [275, 221] width 114 height 27
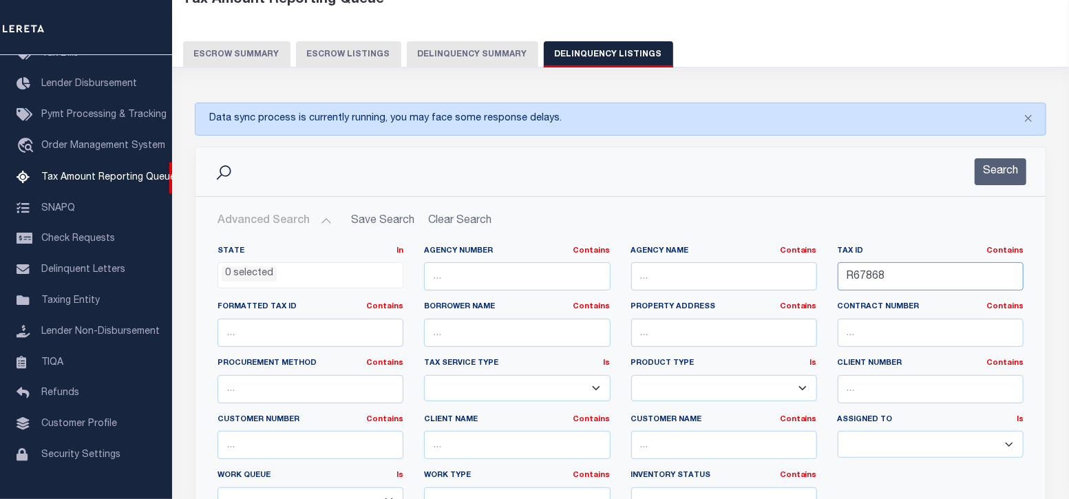
click at [883, 272] on input "R67868" at bounding box center [931, 276] width 186 height 28
paste input "30137"
type input "R30137"
click at [998, 171] on button "Search" at bounding box center [1001, 171] width 52 height 27
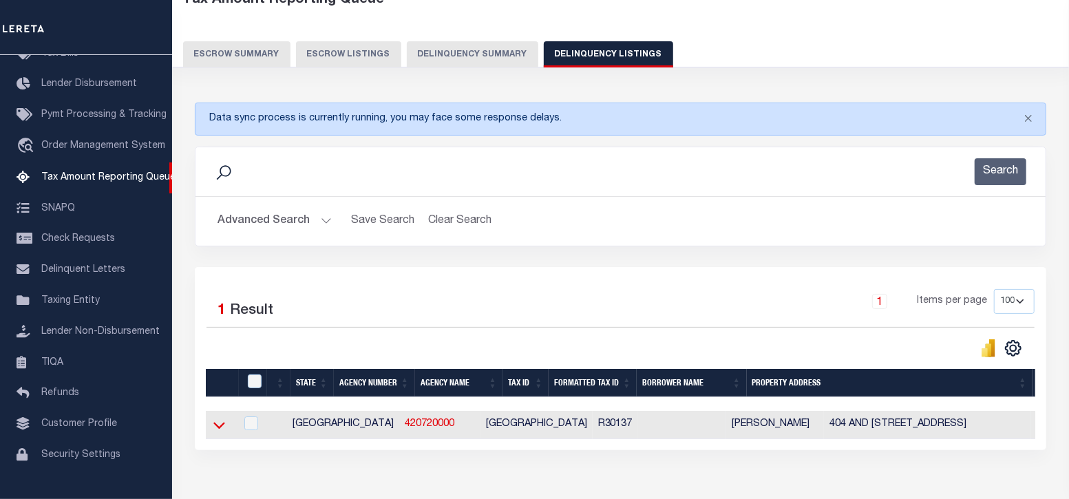
click at [217, 428] on icon at bounding box center [219, 425] width 12 height 7
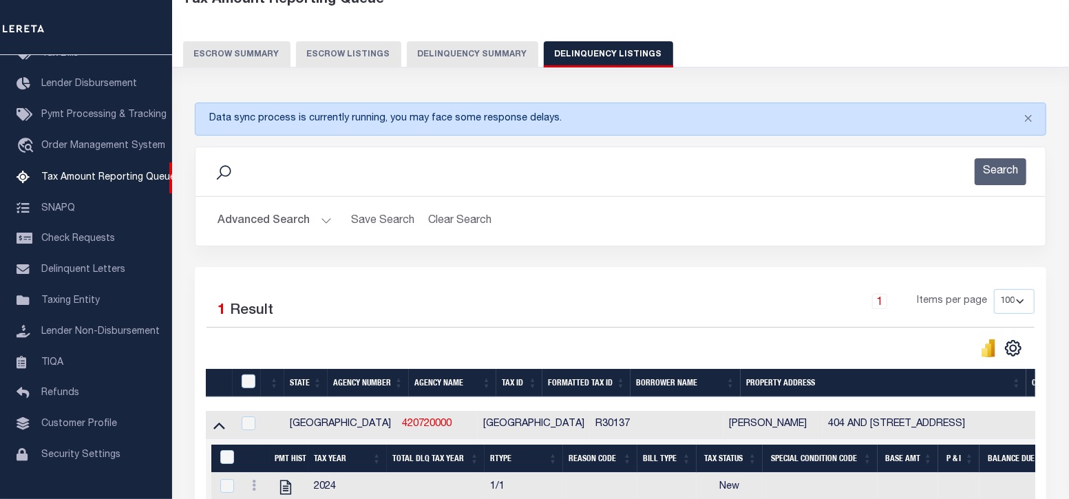
scroll to position [171, 0]
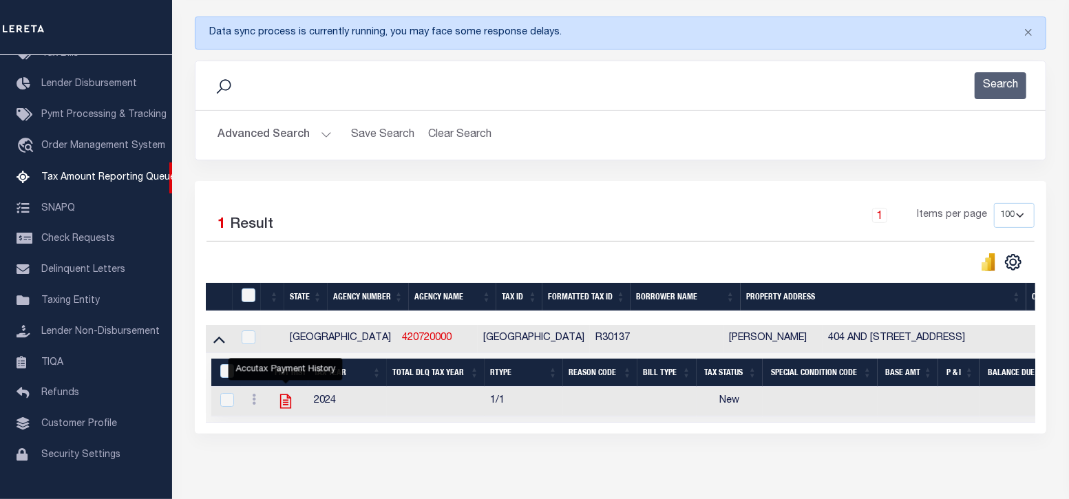
click at [283, 403] on icon "" at bounding box center [286, 401] width 18 height 18
checkbox input "true"
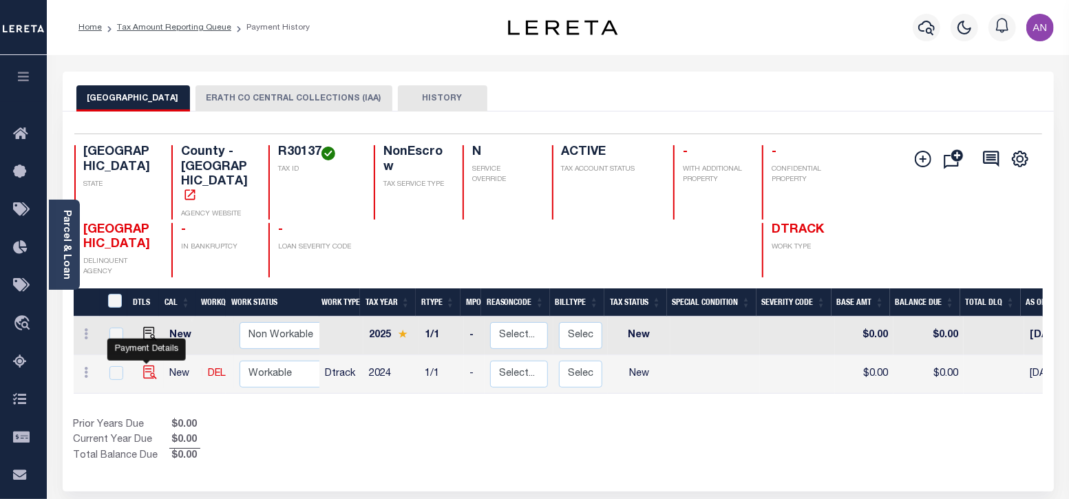
click at [147, 366] on img "" at bounding box center [150, 373] width 14 height 14
checkbox input "true"
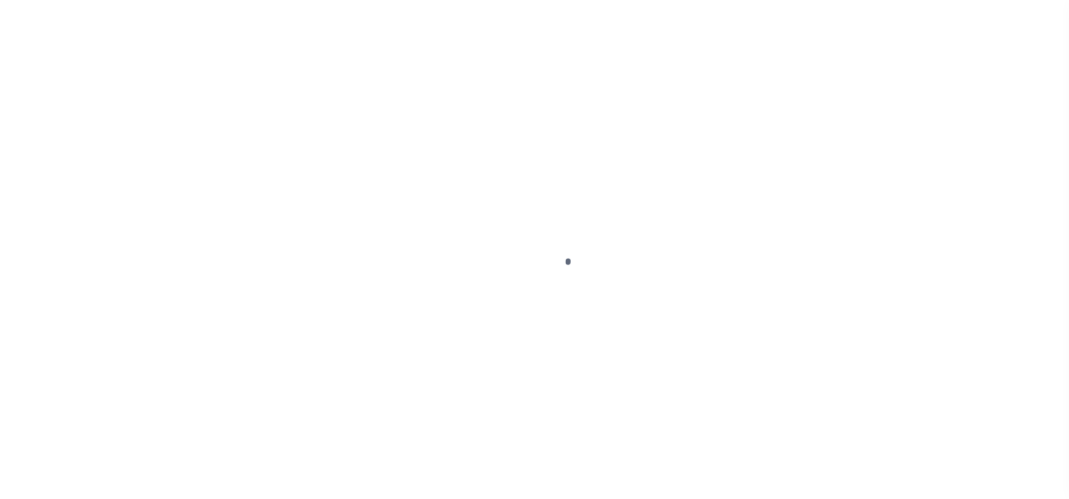
select select "NW2"
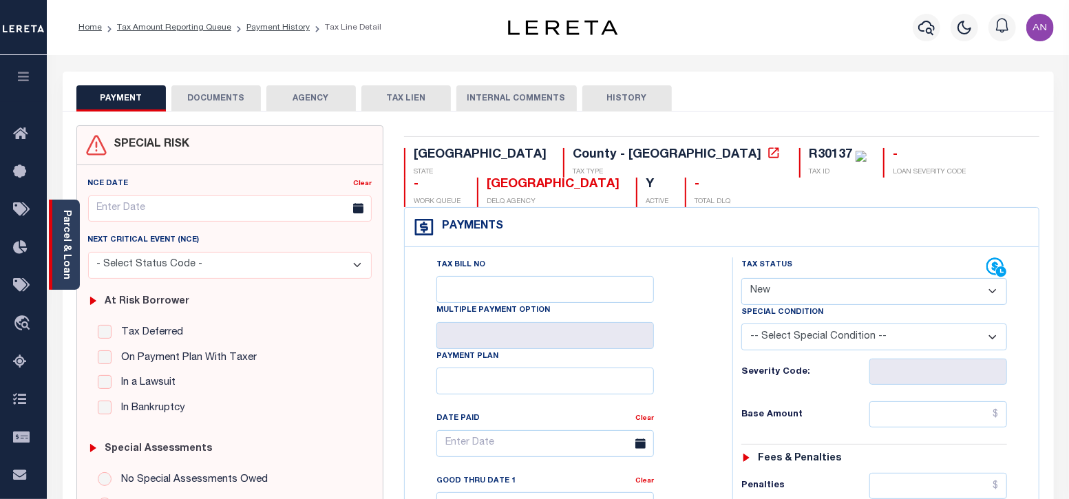
click at [73, 277] on div "Parcel & Loan" at bounding box center [64, 245] width 31 height 90
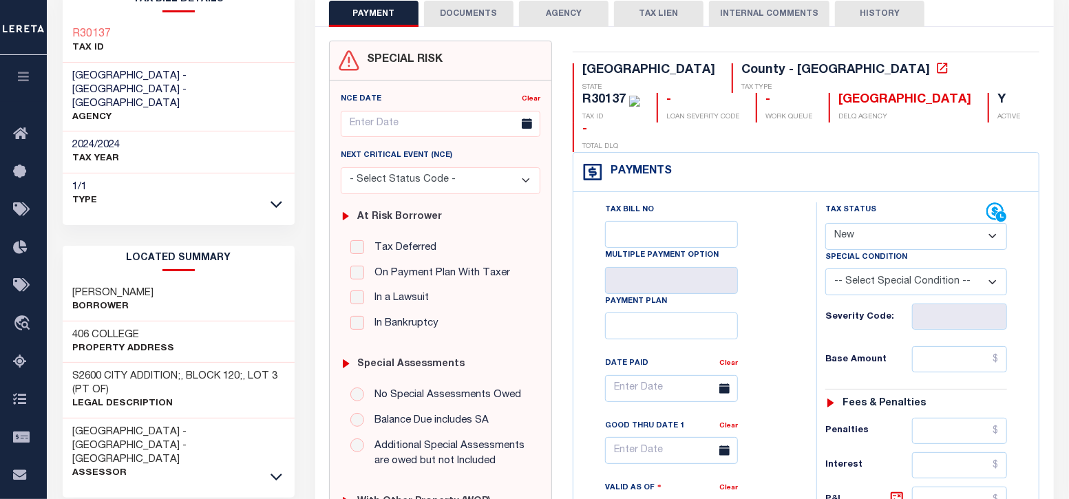
scroll to position [85, 0]
drag, startPoint x: 75, startPoint y: 304, endPoint x: 139, endPoint y: 302, distance: 64.1
click at [139, 328] on h3 "406 COLLEGE" at bounding box center [124, 335] width 102 height 14
copy h3 "406 COLLEGE"
click at [450, 2] on button "DOCUMENTS" at bounding box center [469, 13] width 90 height 26
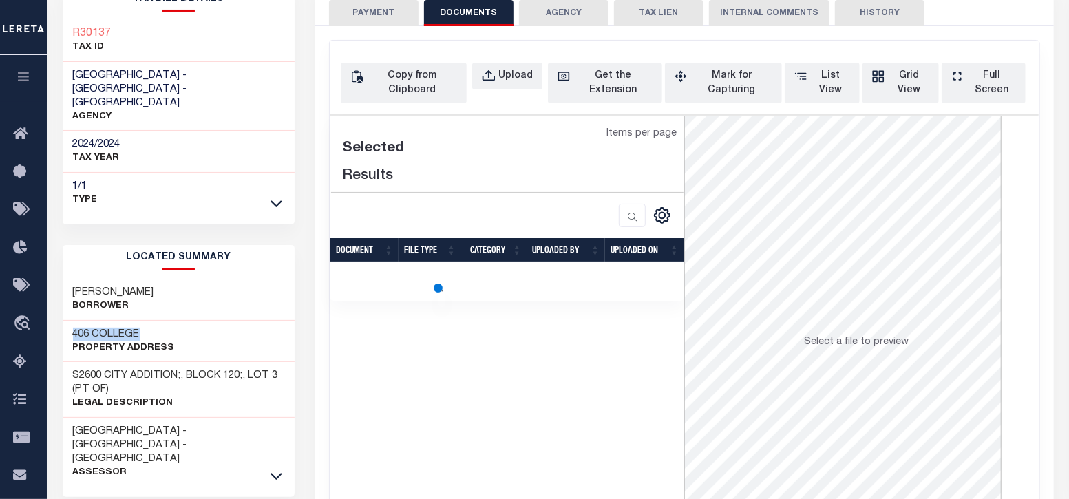
click at [451, 1] on button "DOCUMENTS" at bounding box center [469, 13] width 90 height 26
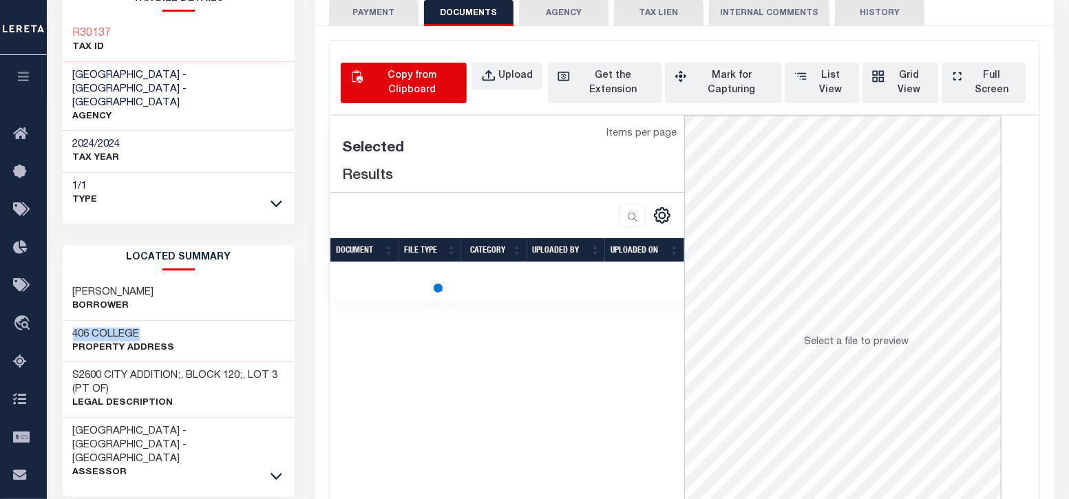
click at [414, 86] on div "Copy from Clipboard" at bounding box center [411, 83] width 91 height 29
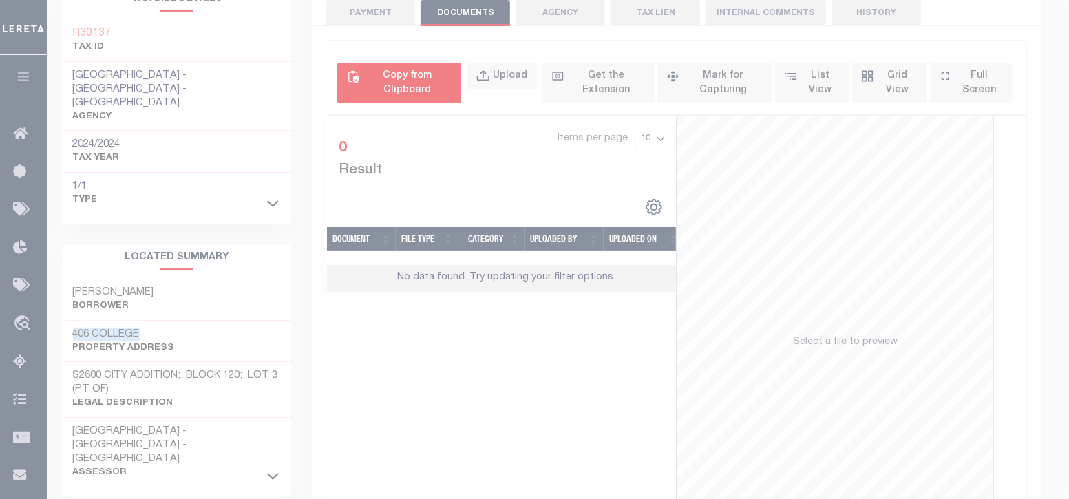
select select "POP"
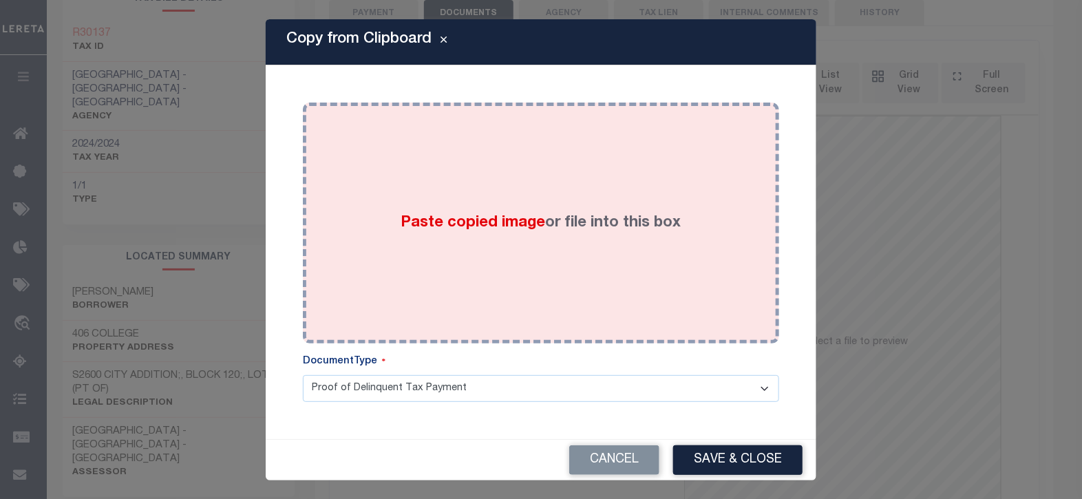
click at [523, 176] on div "Paste copied image or file into this box" at bounding box center [541, 223] width 456 height 220
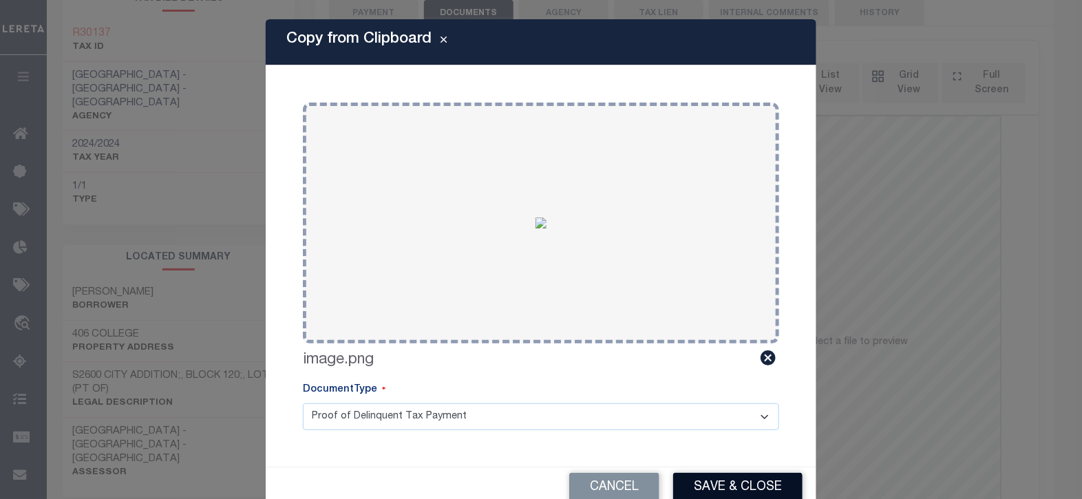
click at [723, 486] on button "Save & Close" at bounding box center [737, 488] width 129 height 30
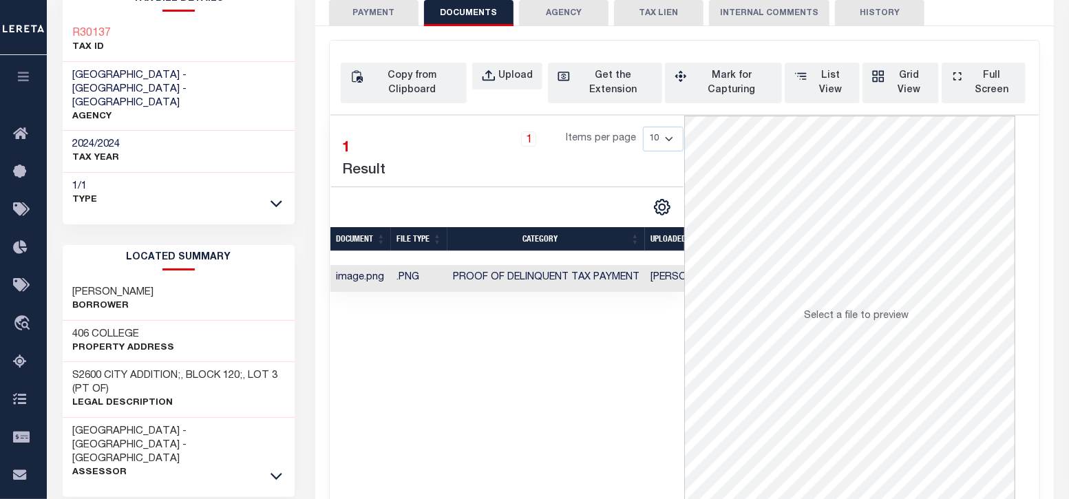
click at [373, 20] on button "PAYMENT" at bounding box center [374, 13] width 90 height 26
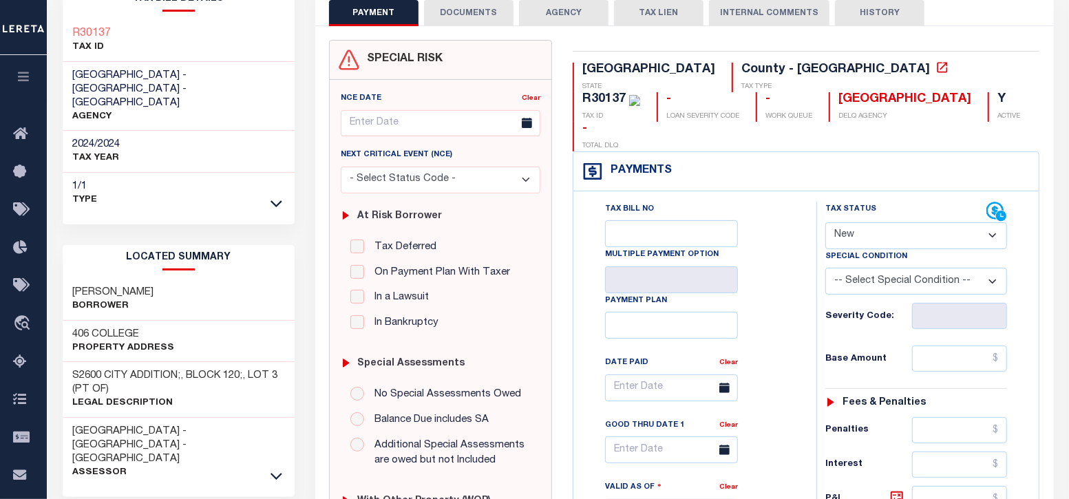
click at [884, 222] on select "- Select Status Code - Open Due/Unpaid Paid Incomplete No Tax Due Internal Refu…" at bounding box center [916, 235] width 182 height 27
select select "PYD"
click at [825, 222] on select "- Select Status Code - Open Due/Unpaid Paid Incomplete No Tax Due Internal Refu…" at bounding box center [916, 235] width 182 height 27
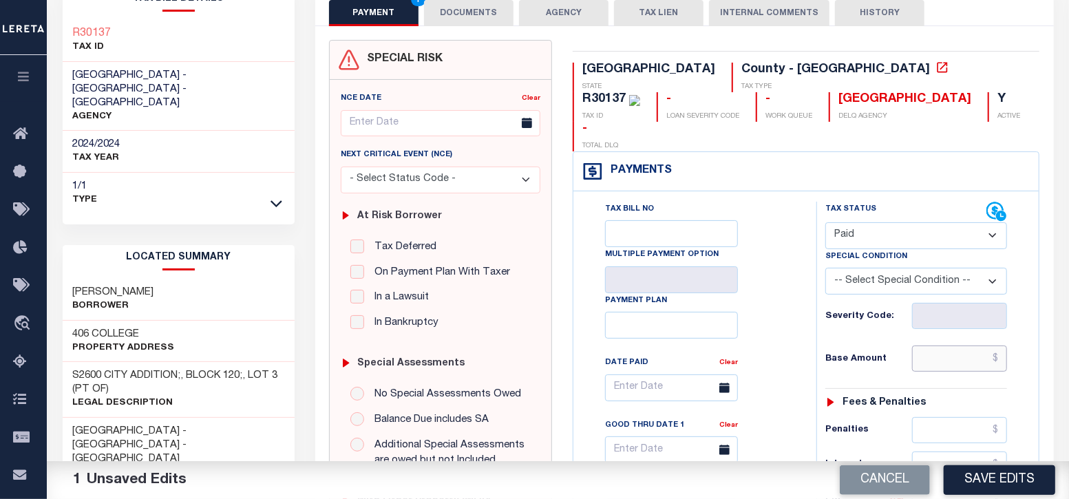
click at [962, 346] on input "text" at bounding box center [960, 359] width 96 height 26
type input "$0.00"
click at [802, 349] on div "Tax Bill No Multiple Payment Option Payment Plan Clear" at bounding box center [691, 506] width 229 height 608
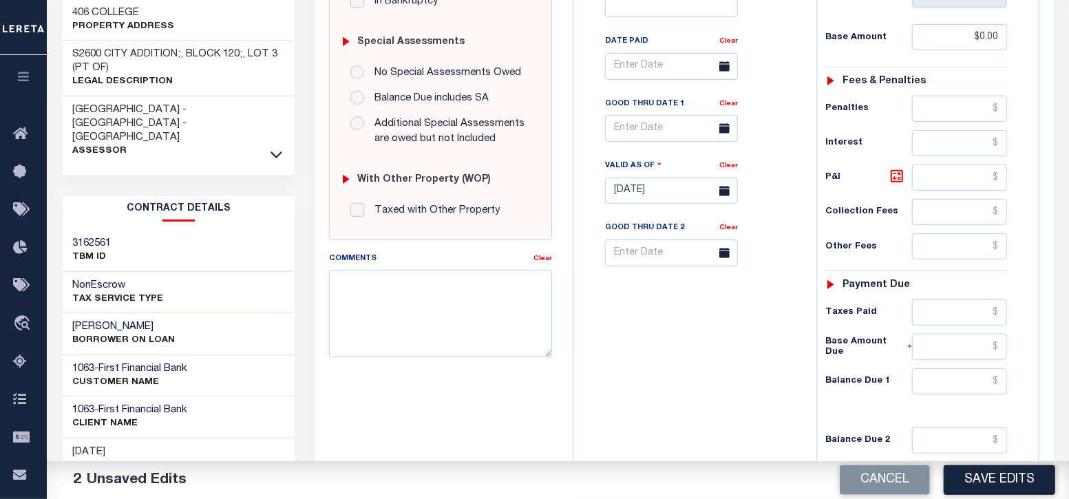
scroll to position [430, 0]
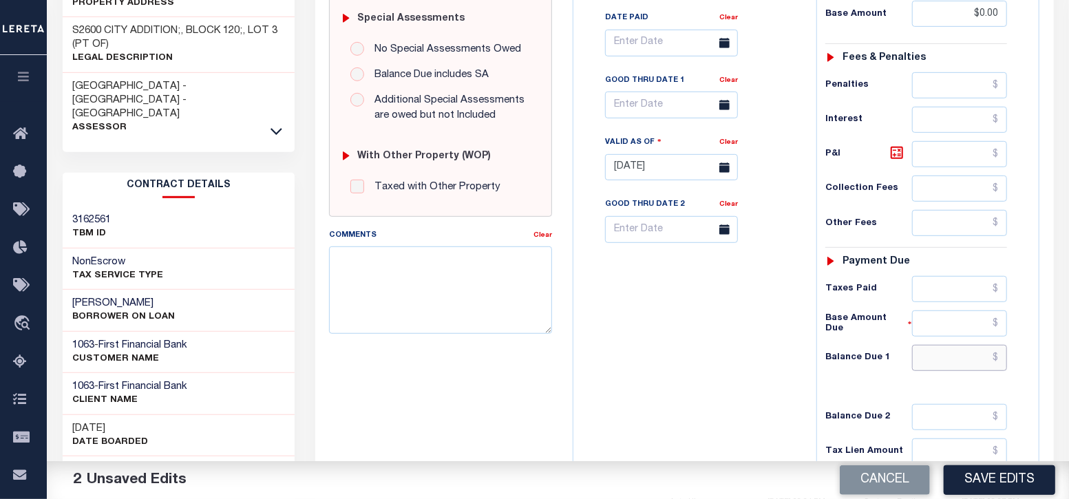
click at [968, 345] on input "text" at bounding box center [960, 358] width 96 height 26
type input "$0.00"
click at [754, 371] on div "Tax Bill No Multiple Payment Option Payment Plan Clear" at bounding box center [691, 161] width 229 height 608
click at [975, 478] on button "Save Edits" at bounding box center [1000, 480] width 112 height 30
checkbox input "false"
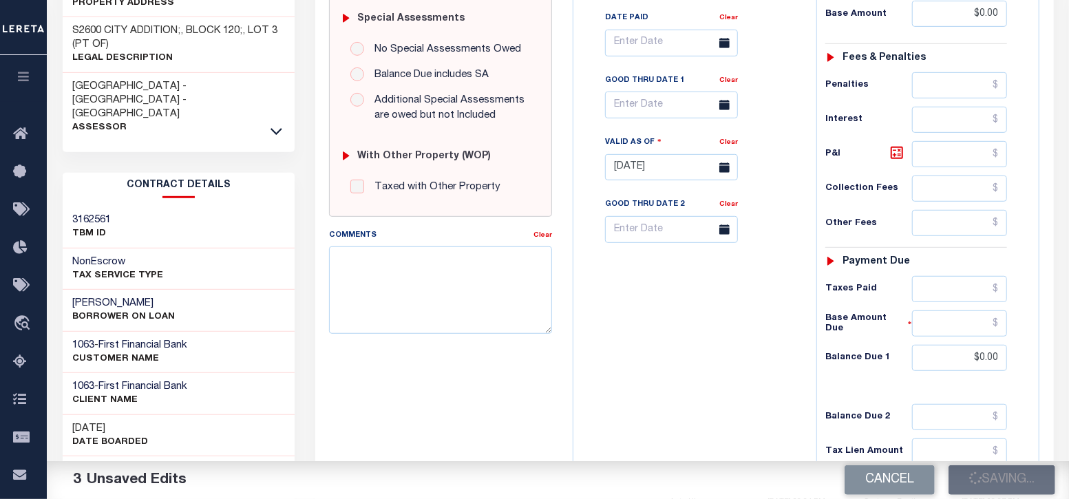
checkbox input "false"
type input "$0"
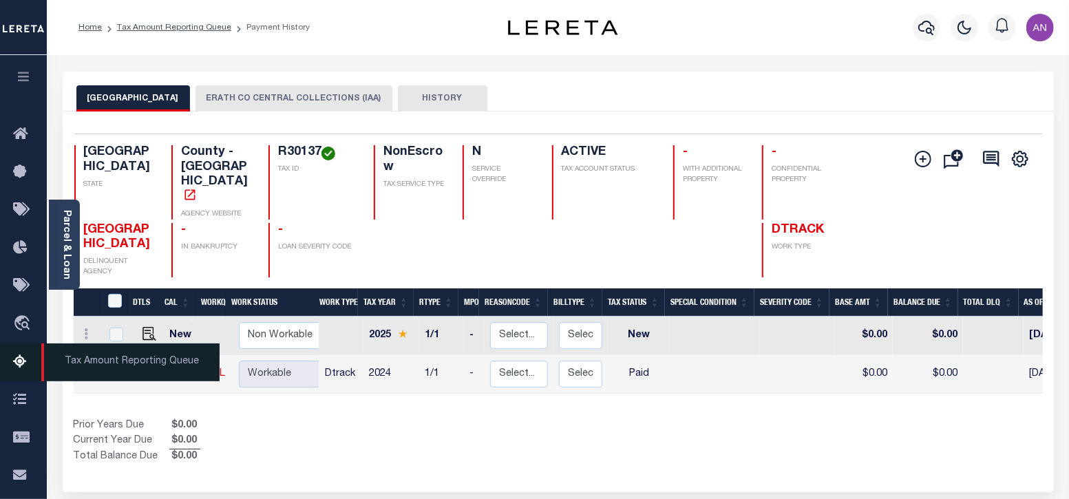
click at [17, 370] on icon at bounding box center [24, 362] width 22 height 17
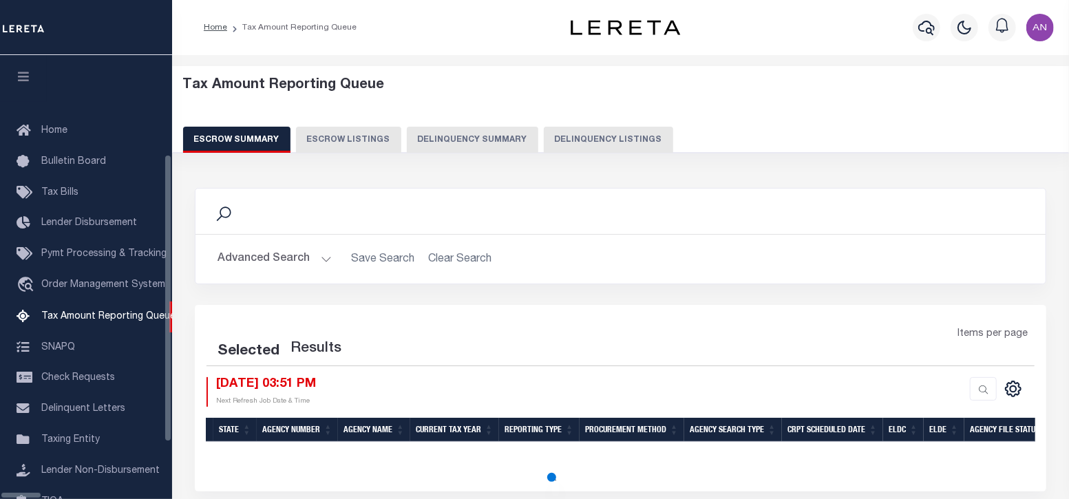
scroll to position [139, 0]
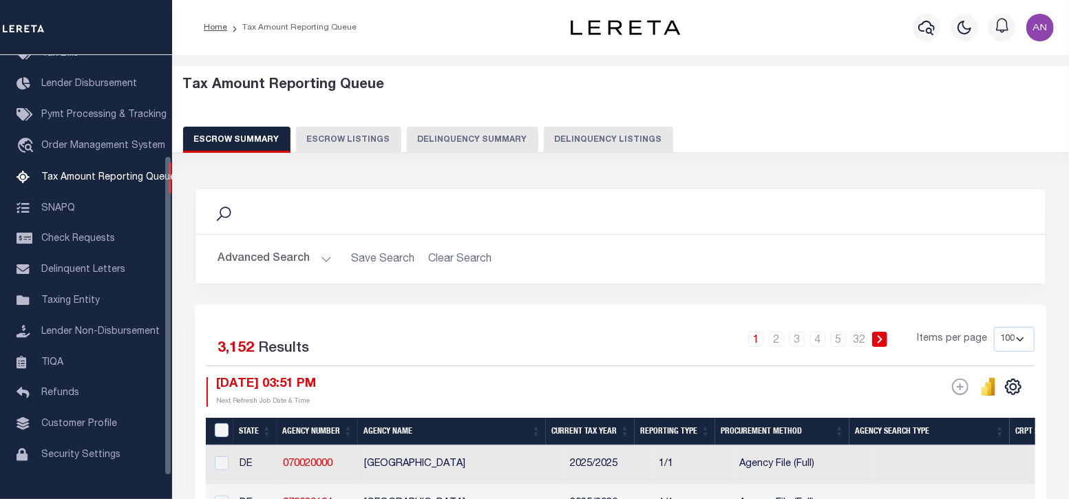
click at [585, 147] on button "Delinquency Listings" at bounding box center [608, 140] width 129 height 26
select select "100"
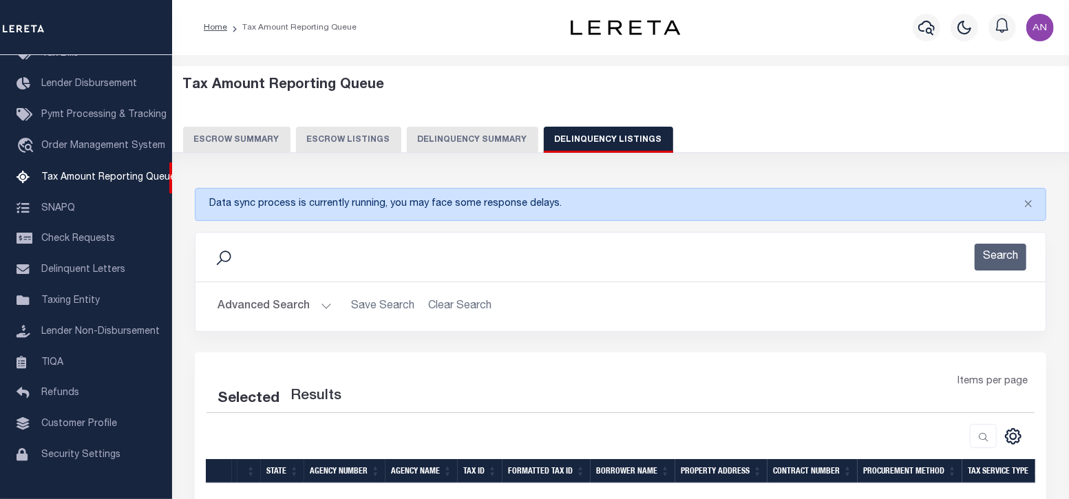
select select "100"
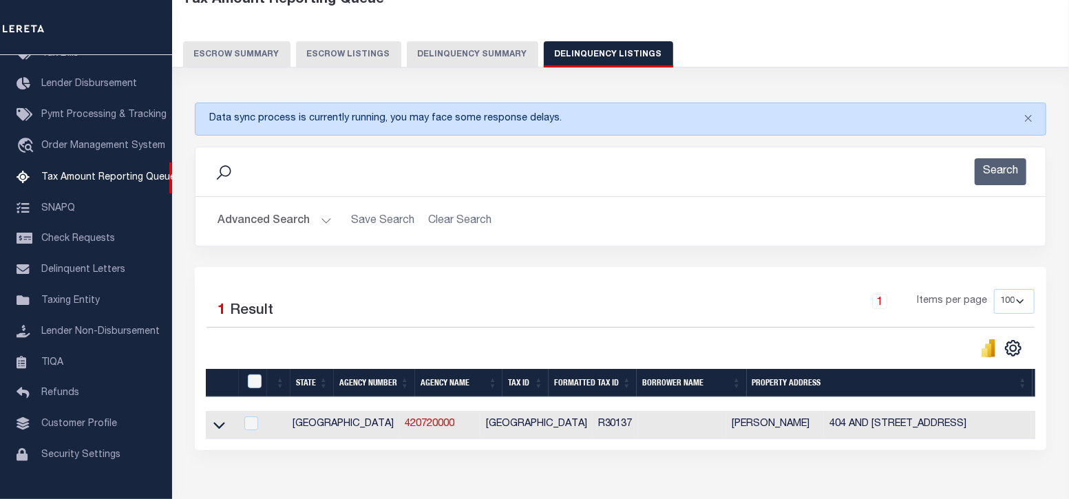
scroll to position [85, 0]
click at [255, 381] on input "checkbox" at bounding box center [255, 382] width 14 height 14
checkbox input "true"
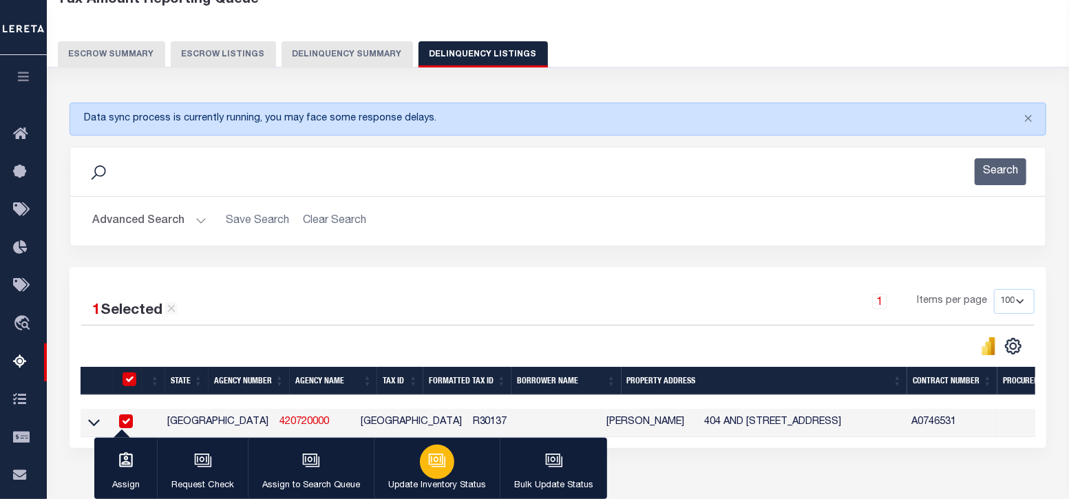
click at [441, 472] on div "button" at bounding box center [437, 462] width 34 height 34
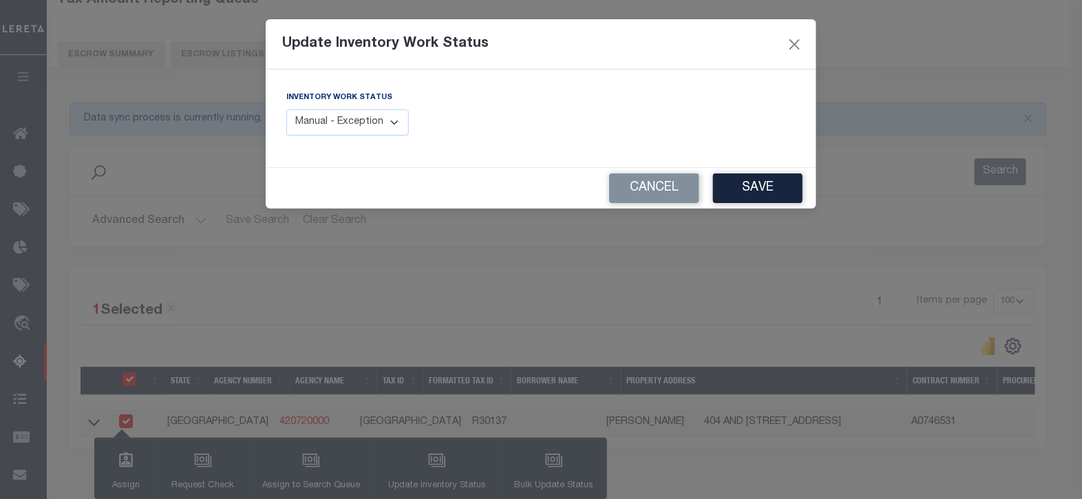
click at [386, 125] on select "Manual - Exception Pended - Awaiting Search Late Add Exception Completed" at bounding box center [347, 122] width 123 height 27
select select "4"
click at [286, 109] on select "Manual - Exception Pended - Awaiting Search Late Add Exception Completed" at bounding box center [347, 122] width 123 height 27
click at [757, 194] on button "Save" at bounding box center [758, 188] width 90 height 30
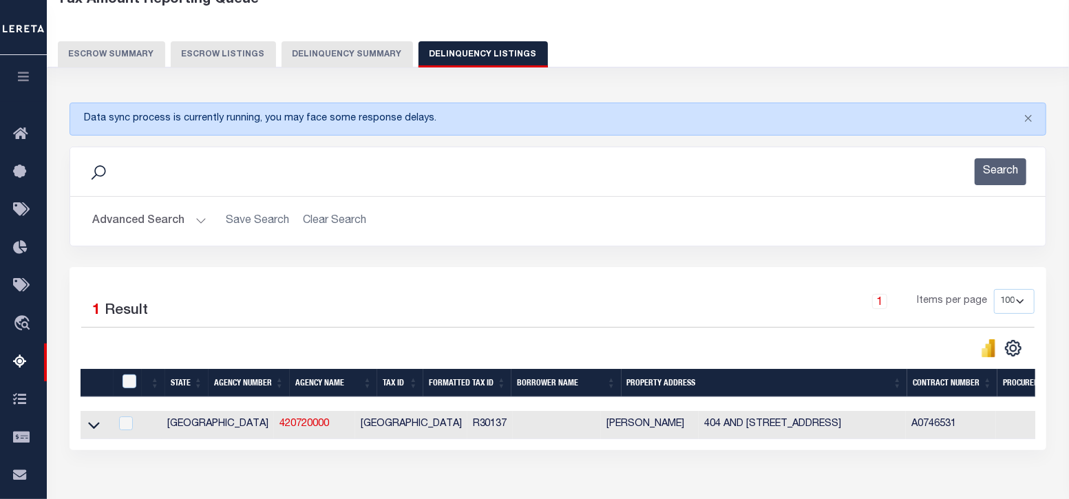
click at [118, 222] on button "Advanced Search" at bounding box center [149, 221] width 114 height 27
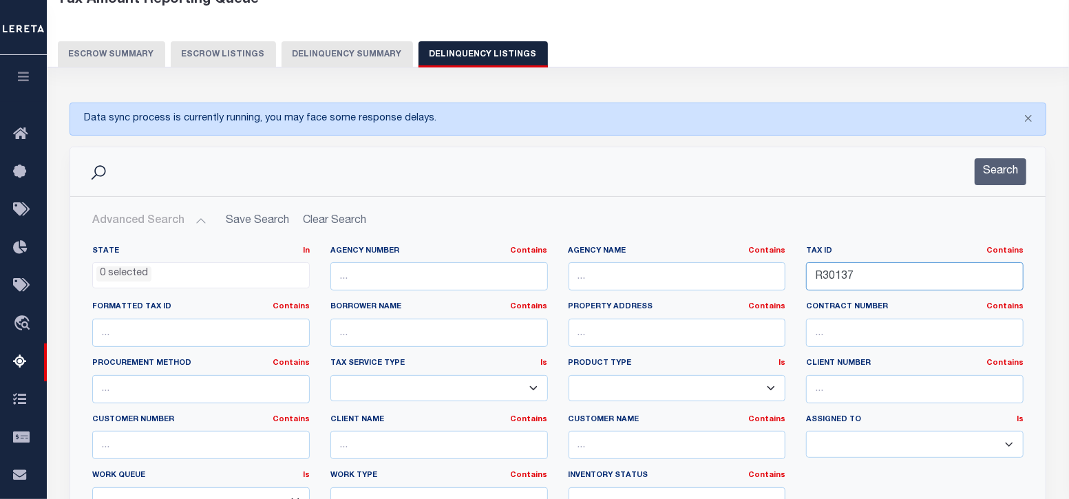
click at [837, 271] on input "R30137" at bounding box center [915, 276] width 218 height 28
paste input "8"
type input "R30138"
click at [1006, 160] on button "Search" at bounding box center [1001, 171] width 52 height 27
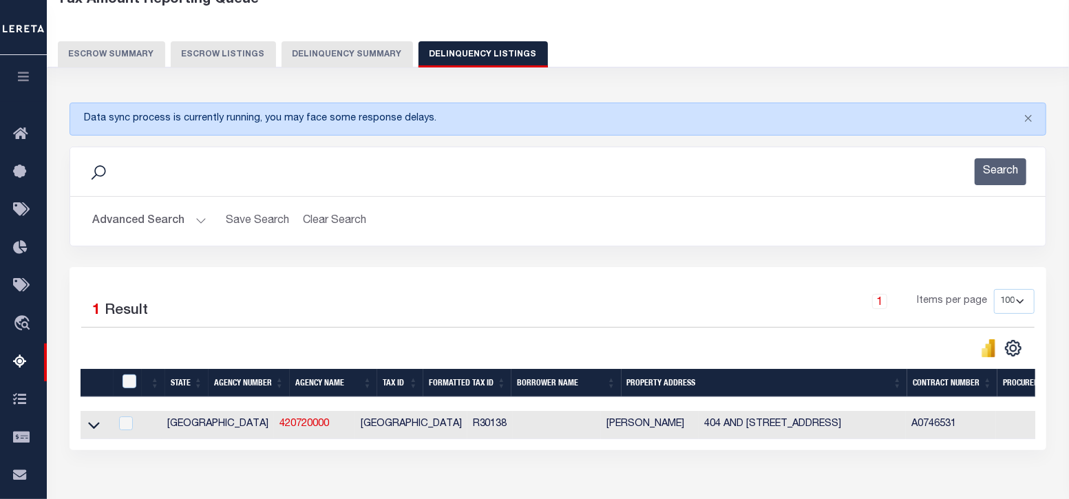
drag, startPoint x: 93, startPoint y: 425, endPoint x: 355, endPoint y: 441, distance: 262.1
click at [93, 425] on icon at bounding box center [94, 425] width 12 height 14
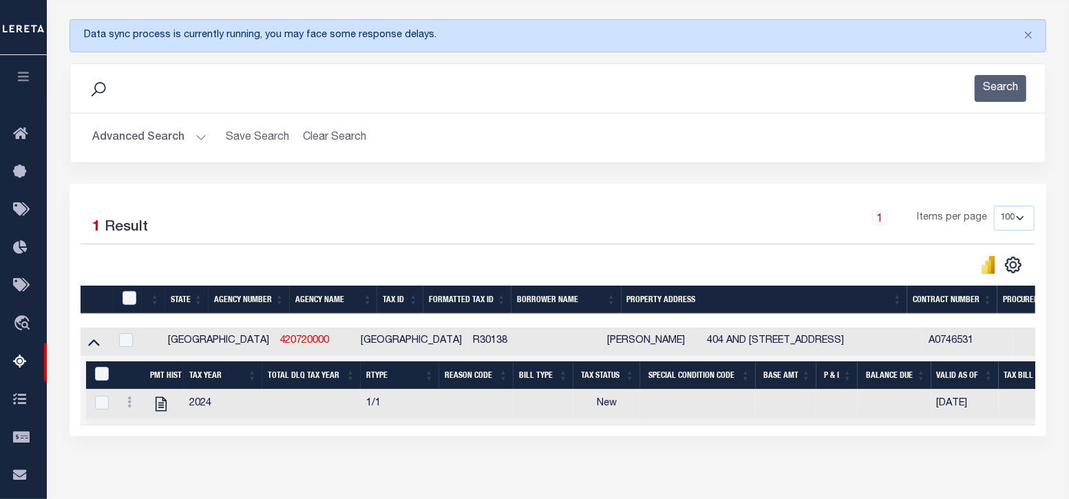
scroll to position [171, 0]
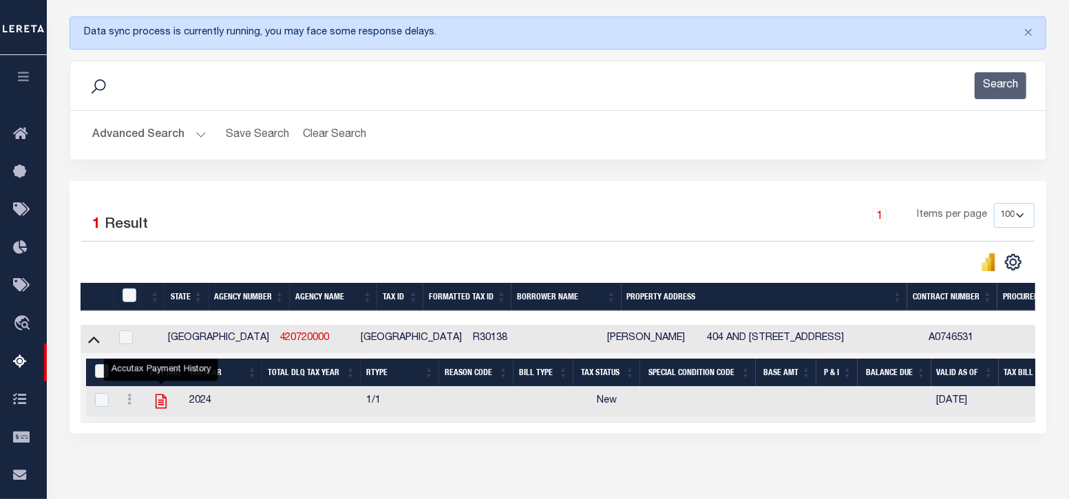
click at [158, 402] on icon "" at bounding box center [161, 401] width 18 height 18
checkbox input "true"
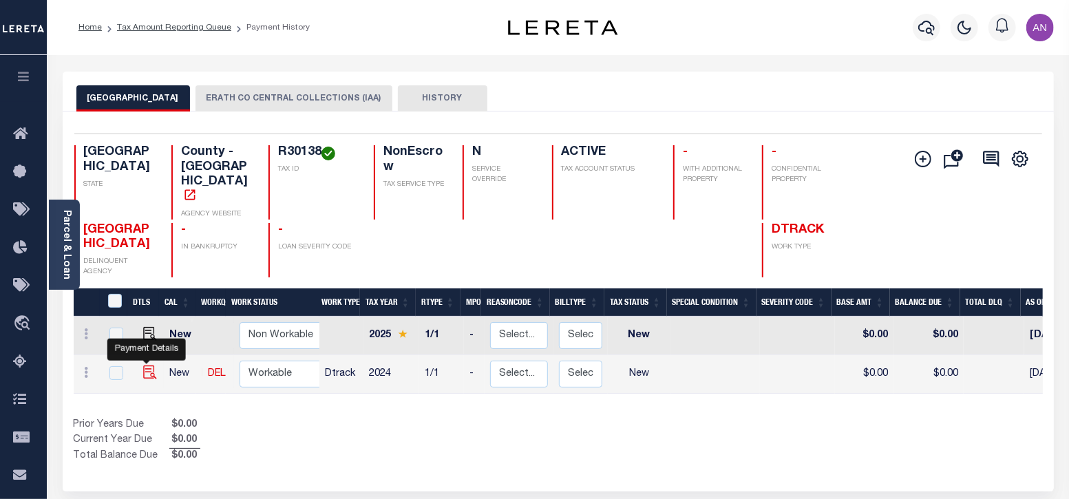
click at [145, 366] on img "" at bounding box center [150, 373] width 14 height 14
checkbox input "true"
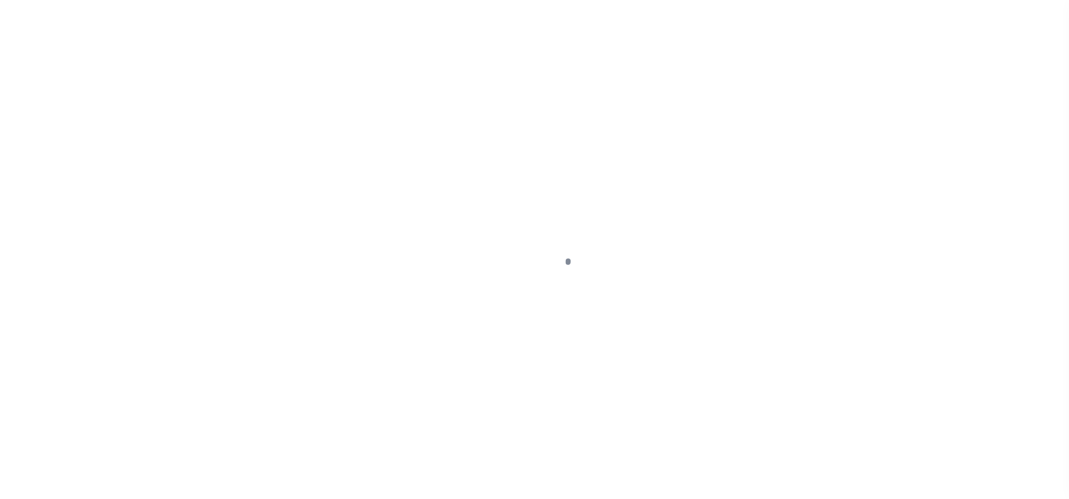
select select "NW2"
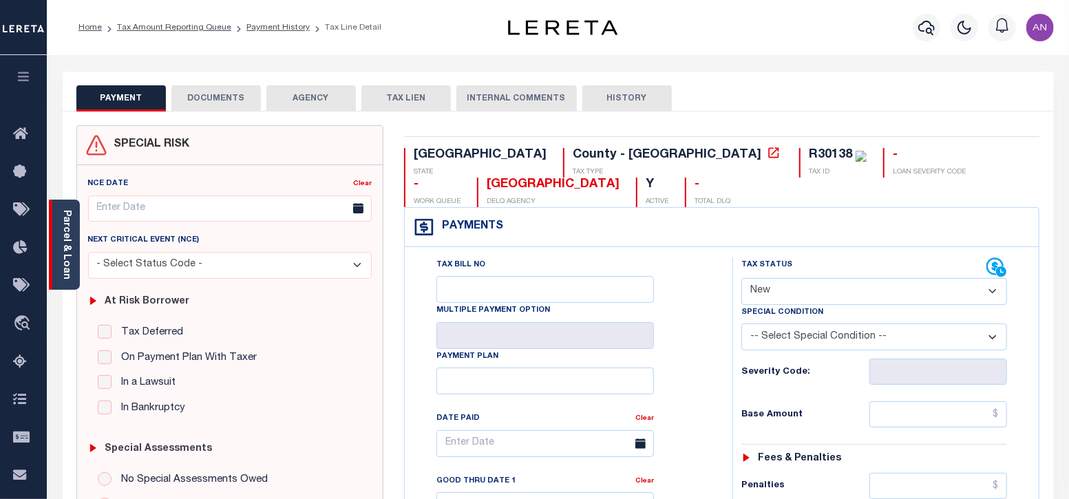
click at [67, 275] on div "Parcel & Loan" at bounding box center [64, 245] width 31 height 90
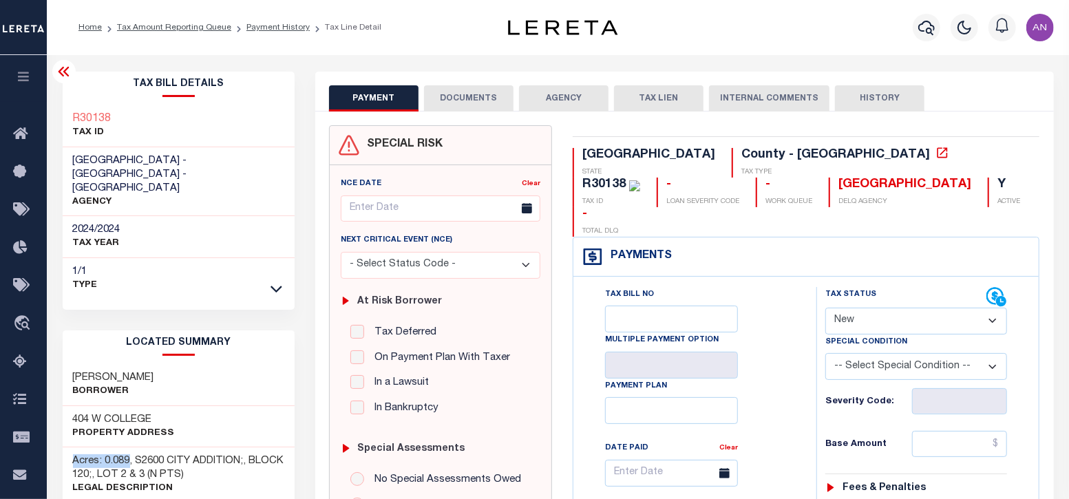
drag, startPoint x: 74, startPoint y: 435, endPoint x: 131, endPoint y: 432, distance: 57.2
click at [131, 454] on h3 "Acres: 0.089, S2600 CITY ADDITION;, BLOCK 120;, LOT 2 & 3 (N PTS)" at bounding box center [179, 468] width 212 height 28
copy h3 "Acres: 0.089"
click at [456, 101] on button "DOCUMENTS" at bounding box center [469, 98] width 90 height 26
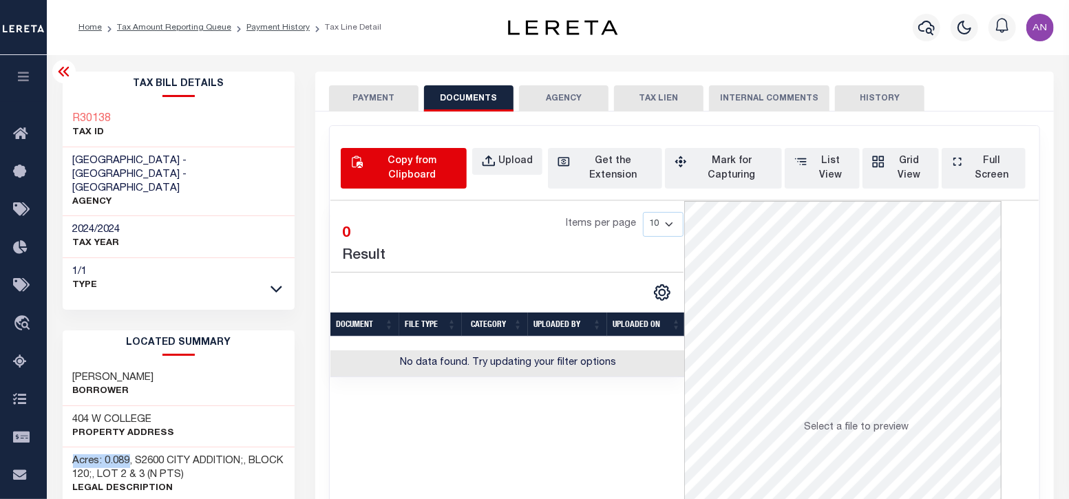
click at [398, 160] on div "Copy from Clipboard" at bounding box center [411, 168] width 91 height 29
select select "POP"
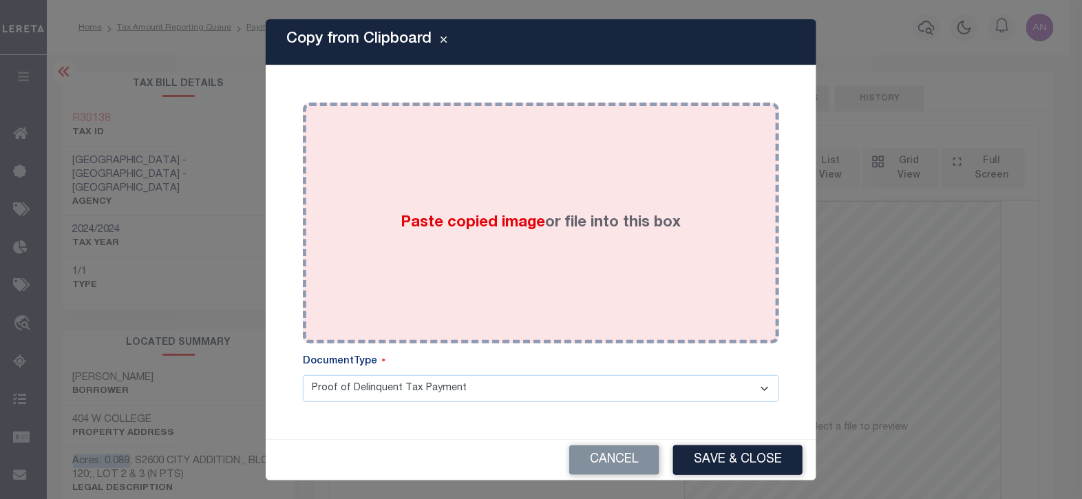
click at [527, 182] on div "Paste copied image or file into this box" at bounding box center [541, 223] width 456 height 220
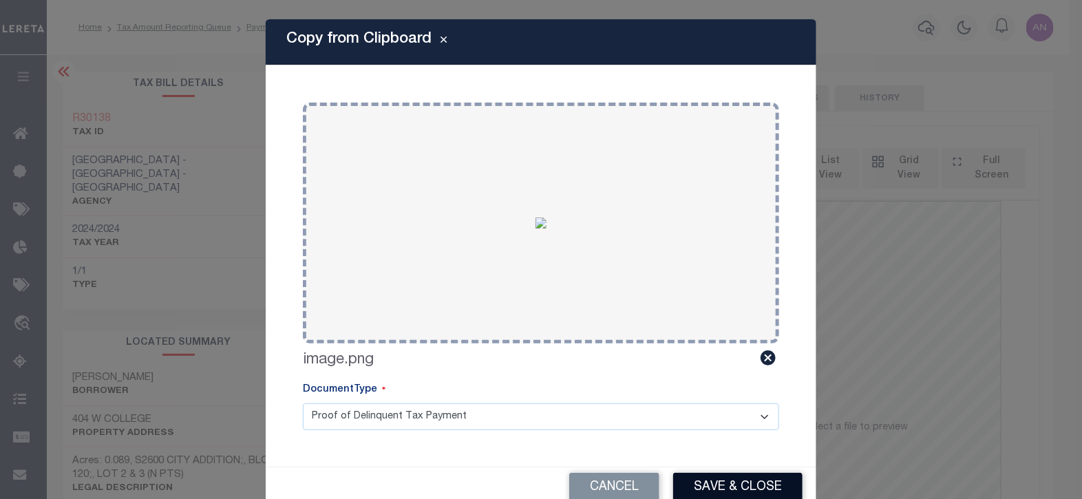
click at [703, 482] on button "Save & Close" at bounding box center [737, 488] width 129 height 30
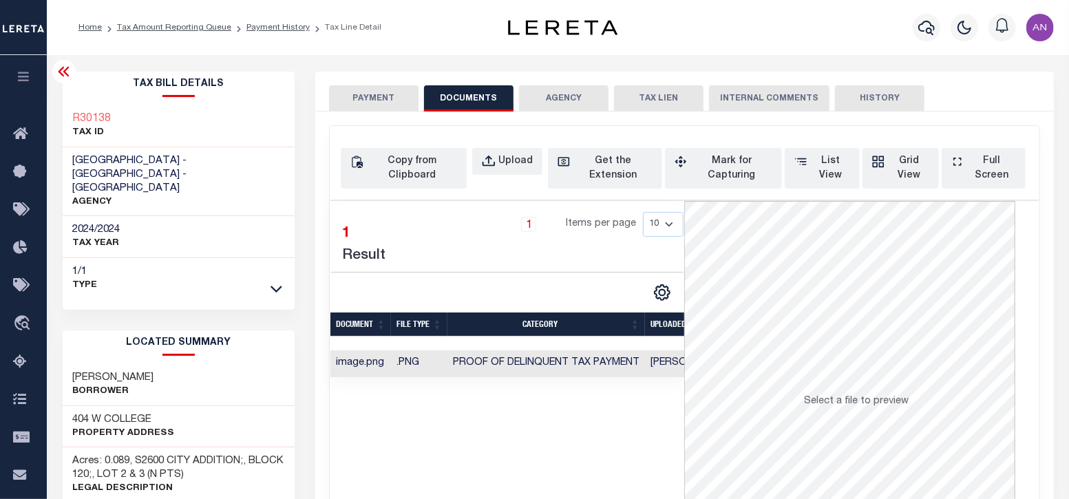
click at [371, 99] on button "PAYMENT" at bounding box center [374, 98] width 90 height 26
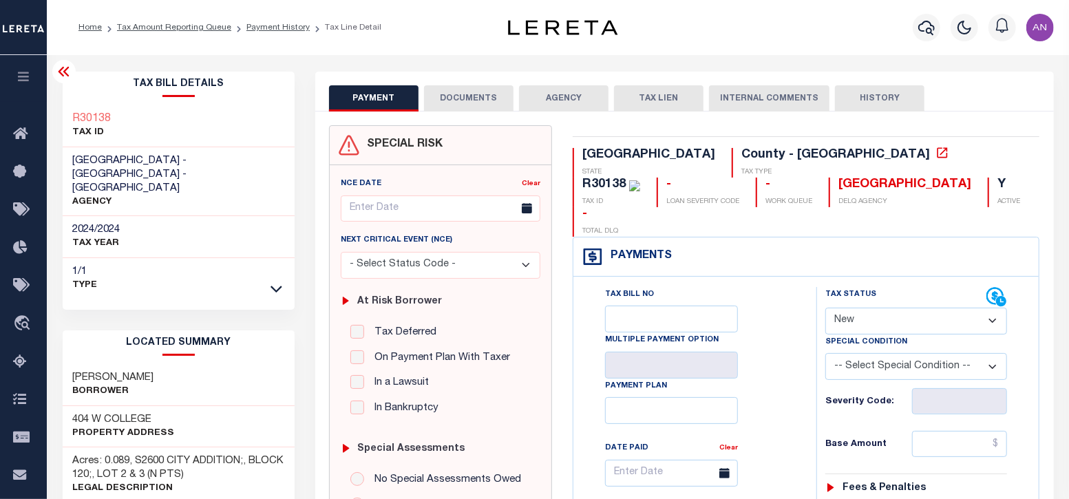
click at [852, 308] on select "- Select Status Code - Open Due/Unpaid Paid Incomplete No Tax Due Internal Refu…" at bounding box center [916, 321] width 182 height 27
select select "PYD"
click at [825, 308] on select "- Select Status Code - Open Due/Unpaid Paid Incomplete No Tax Due Internal Refu…" at bounding box center [916, 321] width 182 height 27
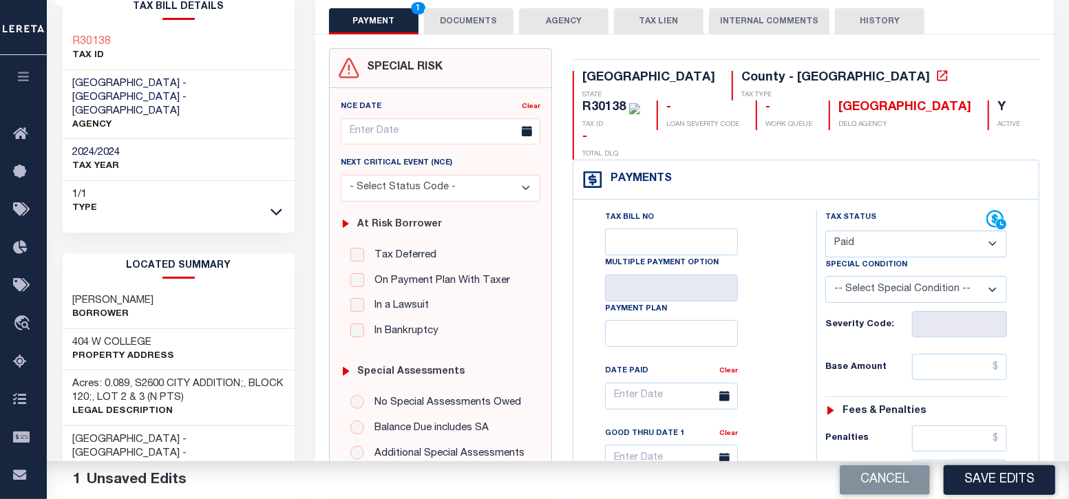
scroll to position [85, 0]
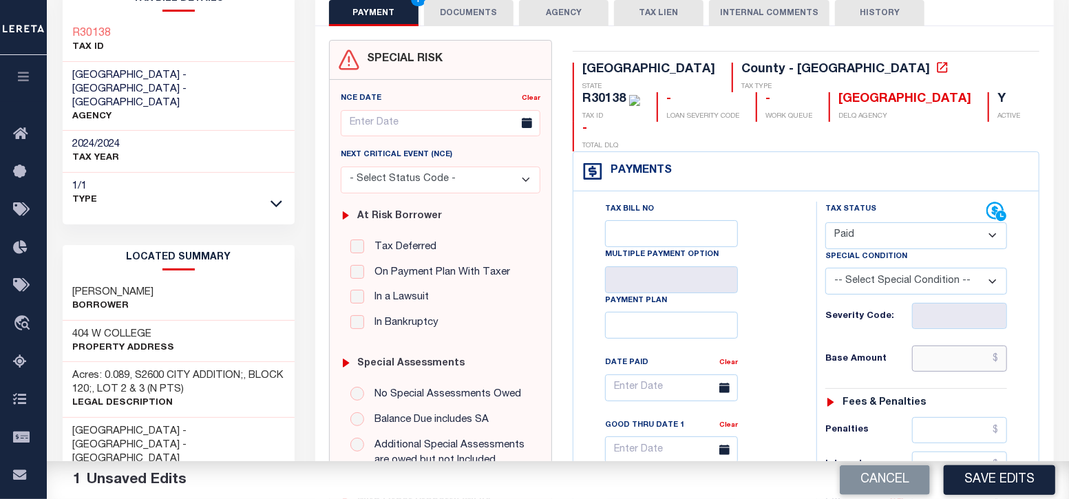
click at [956, 346] on input "text" at bounding box center [960, 359] width 96 height 26
type input "$0.00"
click at [797, 360] on div "Tax Bill No Multiple Payment Option Payment Plan Clear" at bounding box center [691, 506] width 229 height 608
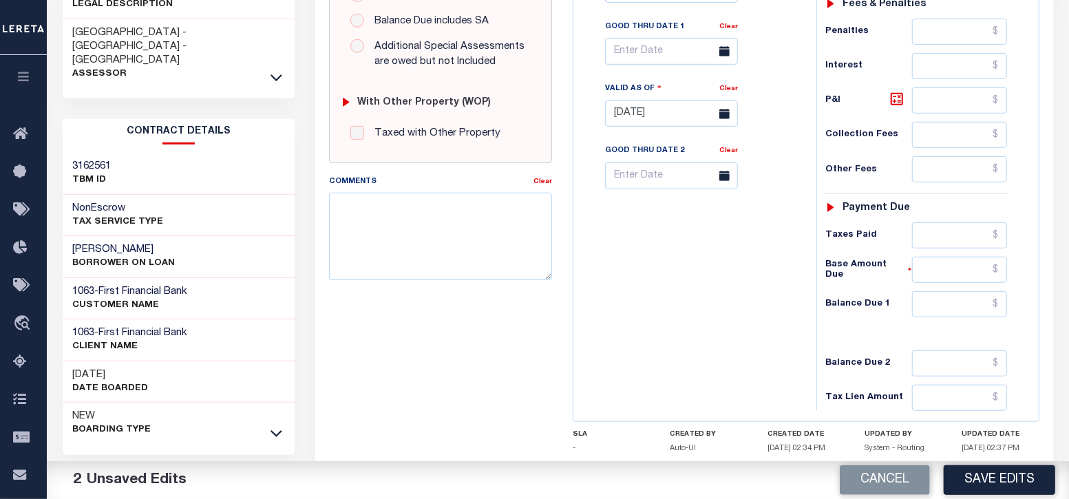
scroll to position [516, 0]
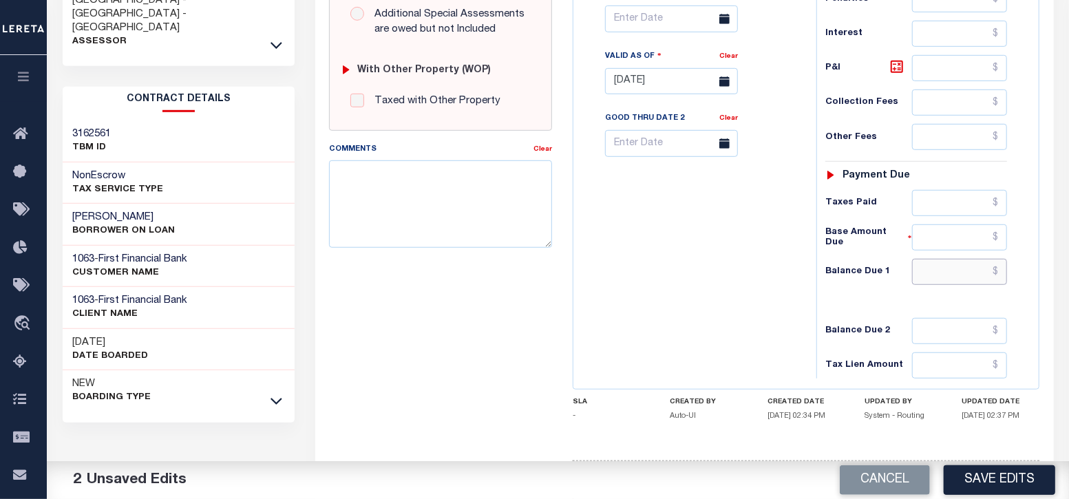
click at [940, 259] on input "text" at bounding box center [960, 272] width 96 height 26
type input "$0.00"
drag, startPoint x: 940, startPoint y: 244, endPoint x: 770, endPoint y: 306, distance: 180.3
click at [770, 306] on div "Tax Bill No Multiple Payment Option Payment Plan Clear" at bounding box center [691, 75] width 229 height 608
click at [997, 479] on button "Save Edits" at bounding box center [1000, 480] width 112 height 30
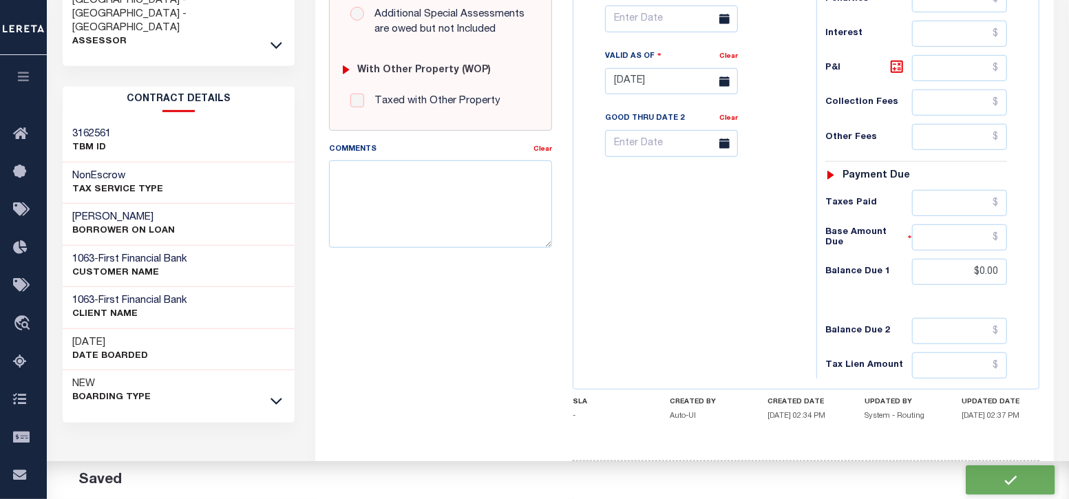
checkbox input "false"
type input "$0"
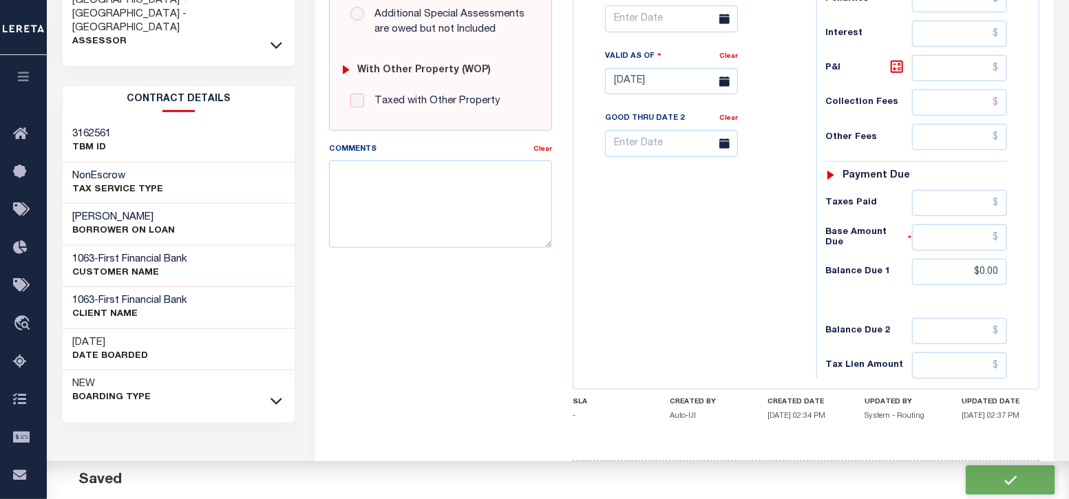
type input "$0"
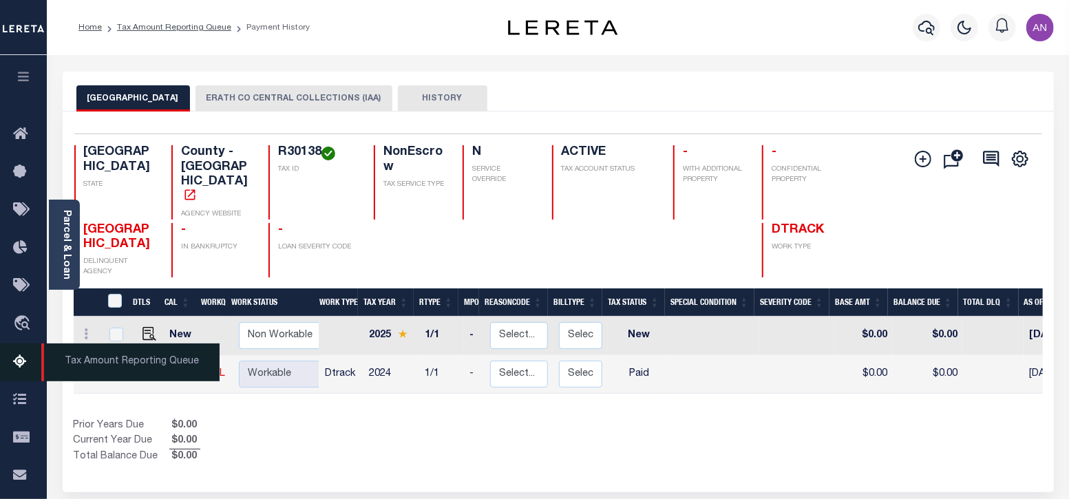
click at [21, 365] on icon at bounding box center [24, 362] width 22 height 17
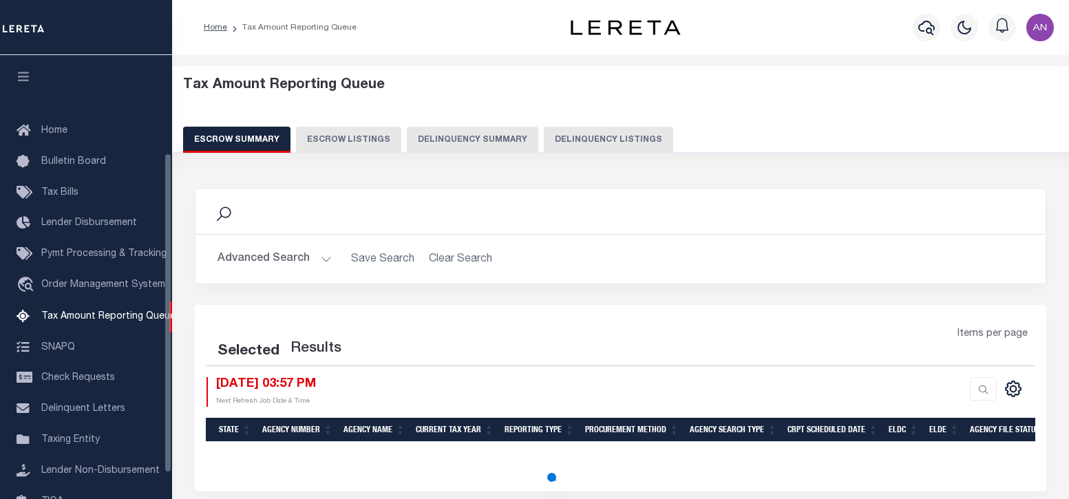
select select "100"
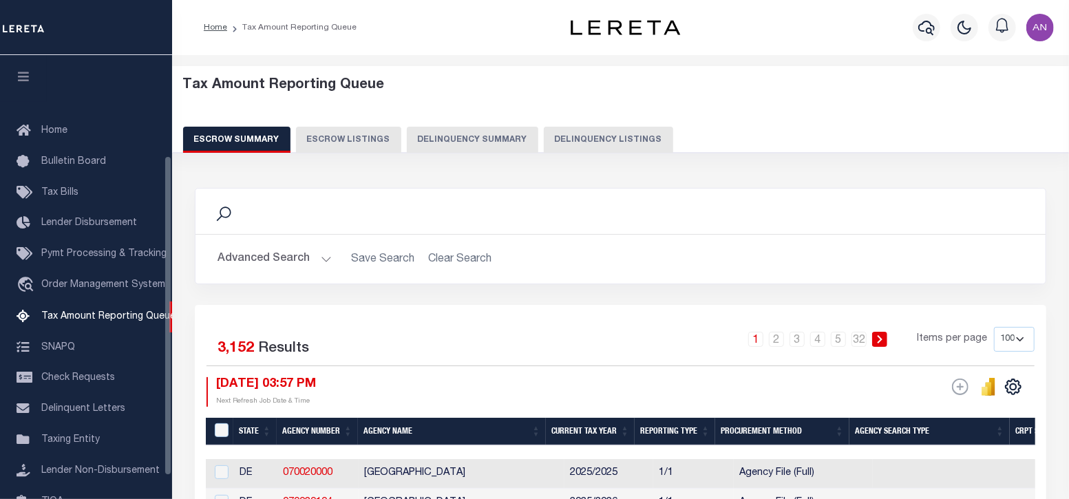
scroll to position [139, 0]
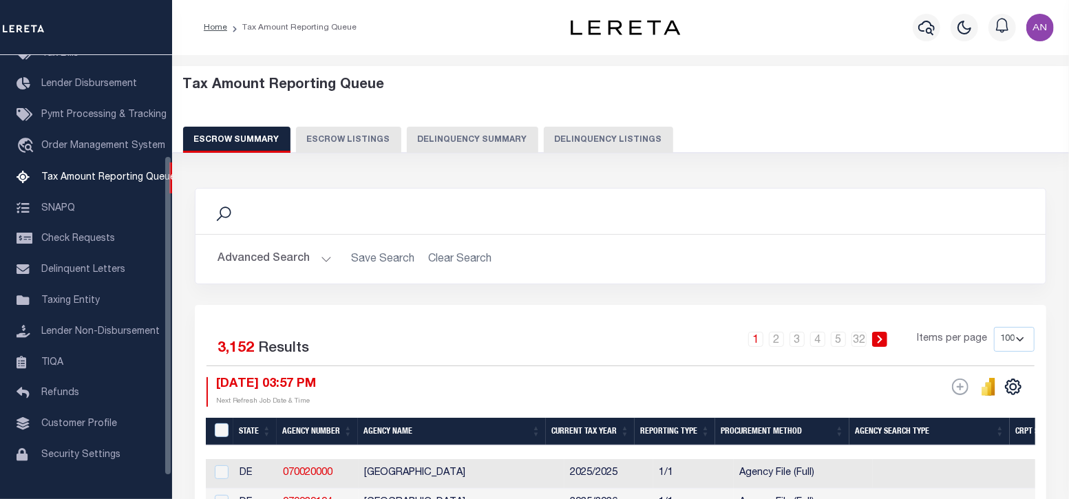
click at [567, 143] on button "Delinquency Listings" at bounding box center [608, 140] width 129 height 26
select select "100"
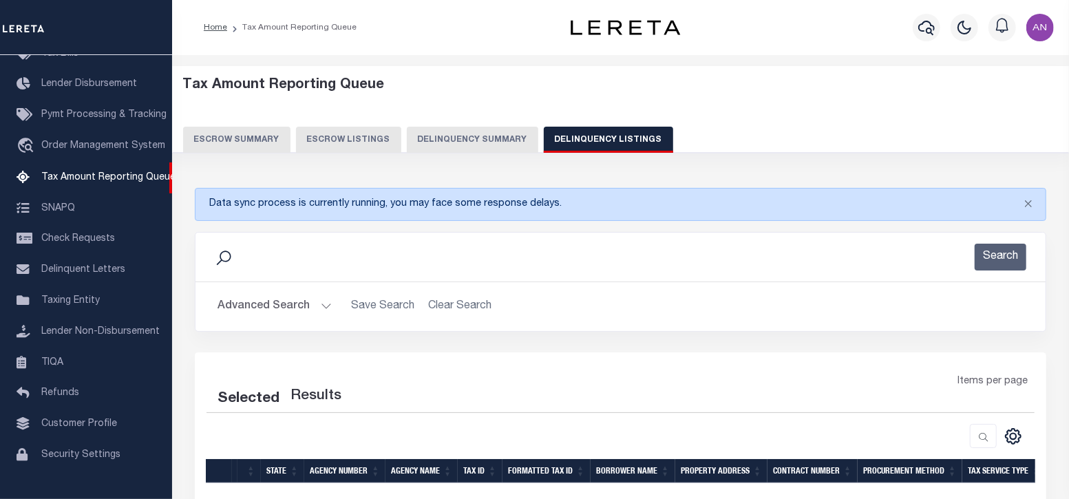
select select "100"
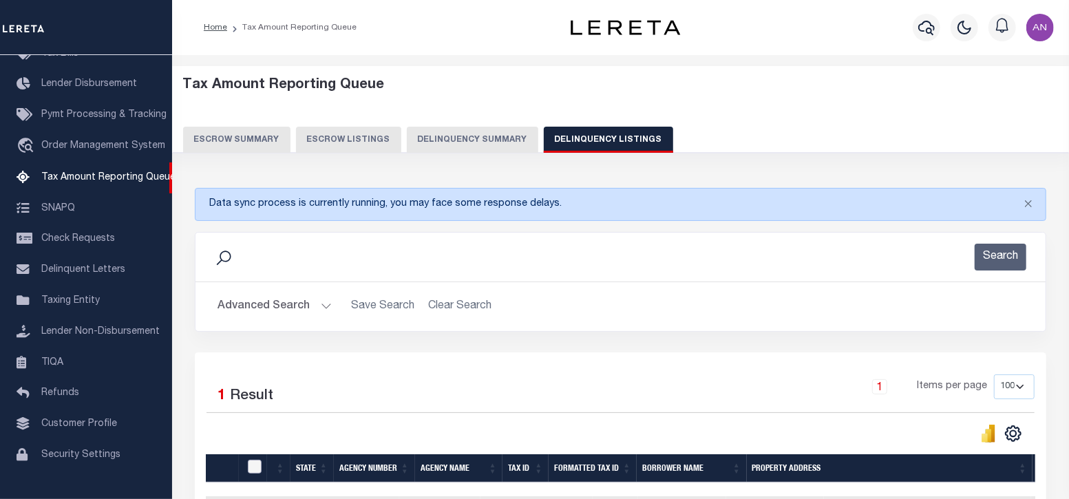
click at [257, 466] on input "checkbox" at bounding box center [255, 467] width 14 height 14
checkbox input "true"
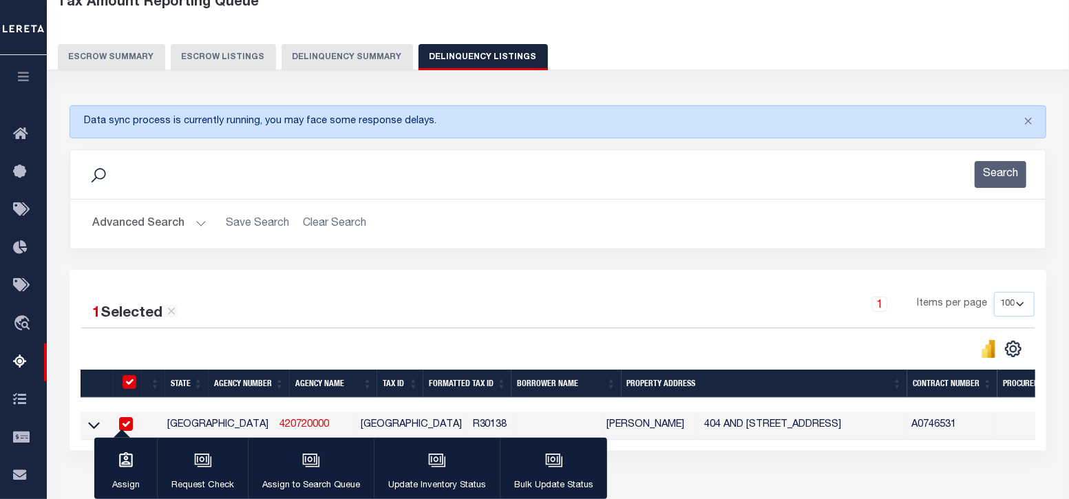
scroll to position [85, 0]
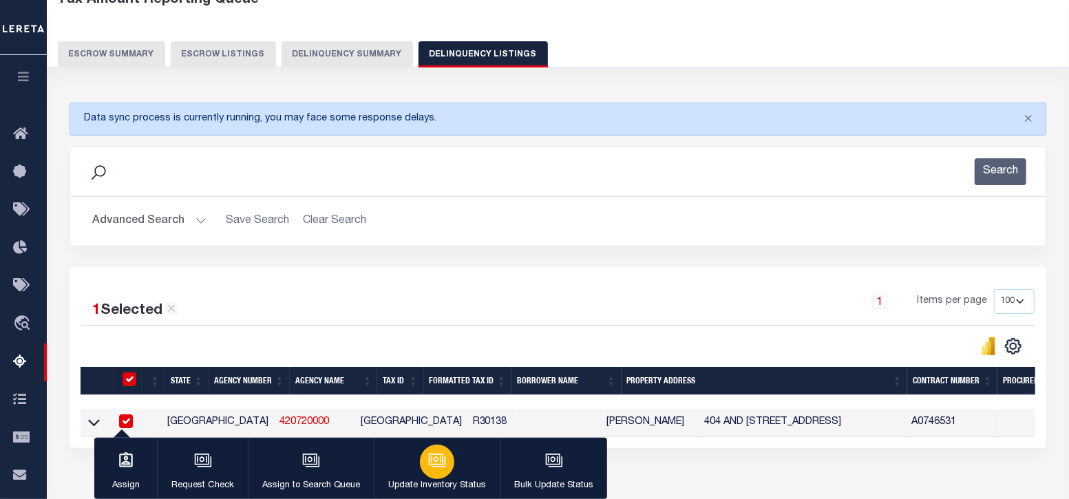
click at [426, 472] on div "button" at bounding box center [437, 462] width 34 height 34
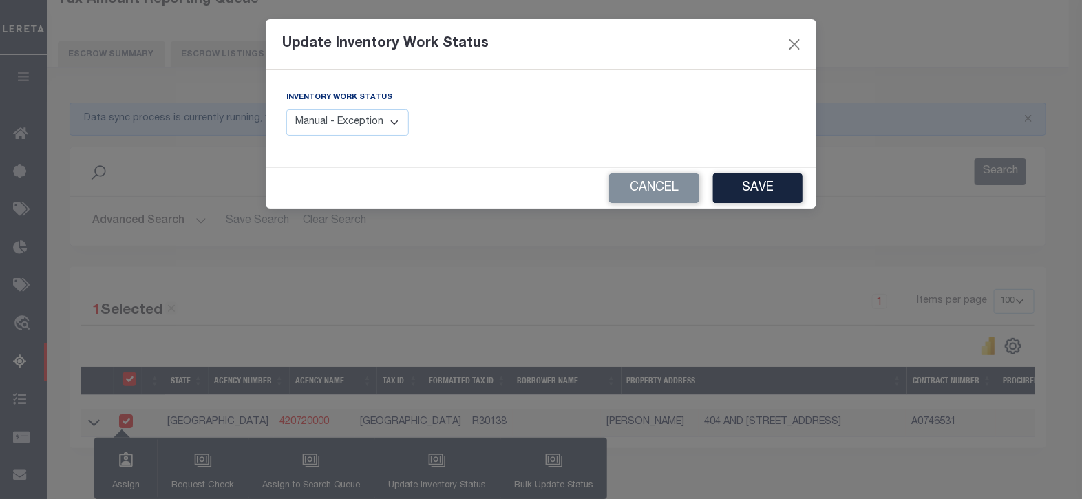
click at [357, 120] on select "Manual - Exception Pended - Awaiting Search Late Add Exception Completed" at bounding box center [347, 122] width 123 height 27
select select "4"
click at [286, 109] on select "Manual - Exception Pended - Awaiting Search Late Add Exception Completed" at bounding box center [347, 122] width 123 height 27
click at [745, 184] on button "Save" at bounding box center [758, 188] width 90 height 30
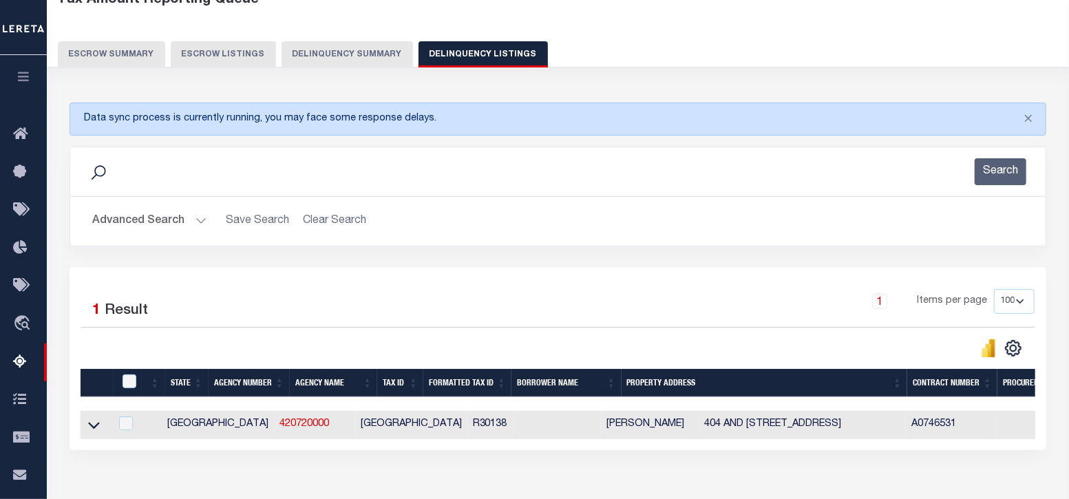
click at [125, 214] on button "Advanced Search" at bounding box center [149, 221] width 114 height 27
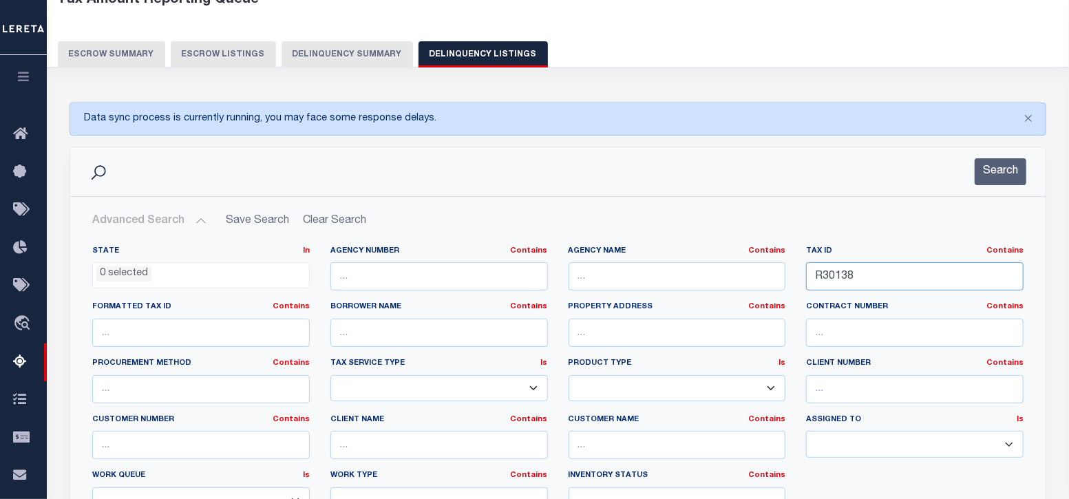
click at [855, 275] on input "R30138" at bounding box center [915, 276] width 218 height 28
paste input "524"
type input "R30524"
click at [1002, 173] on button "Search" at bounding box center [1001, 171] width 52 height 27
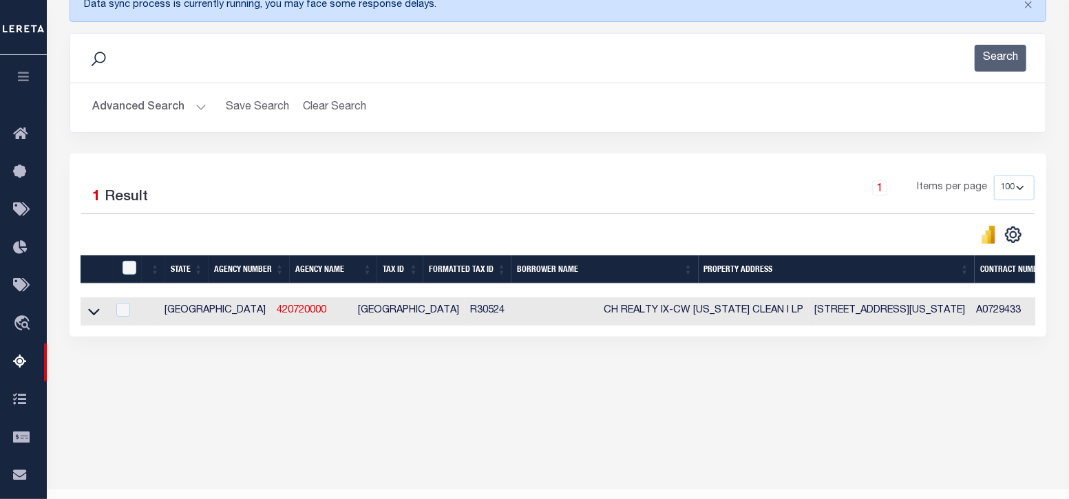
scroll to position [231, 0]
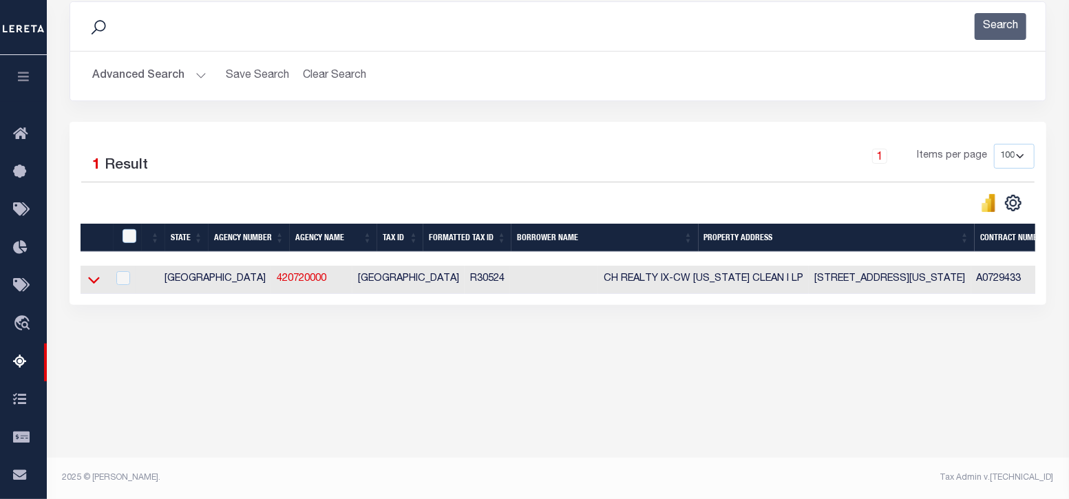
click at [96, 284] on icon at bounding box center [94, 280] width 12 height 14
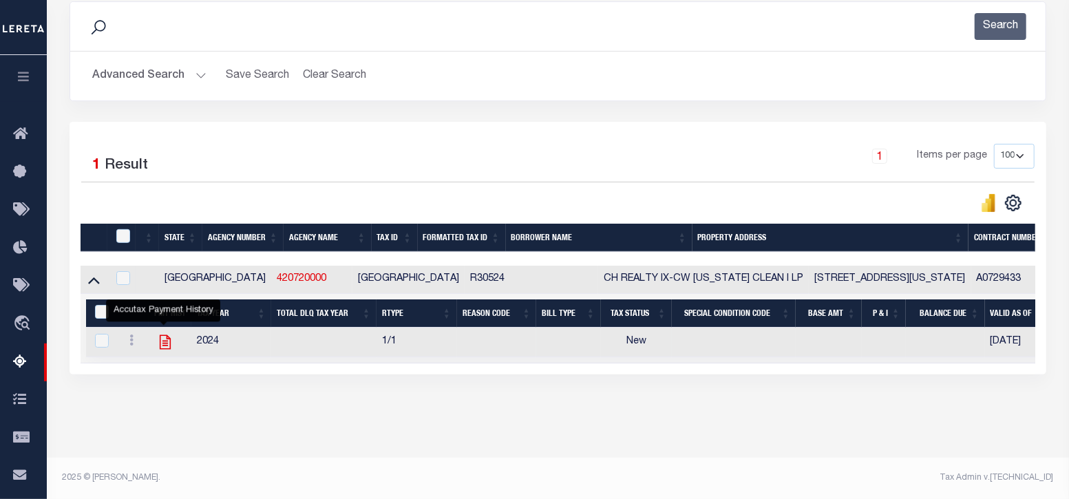
click at [162, 344] on icon "" at bounding box center [165, 342] width 18 height 18
checkbox input "true"
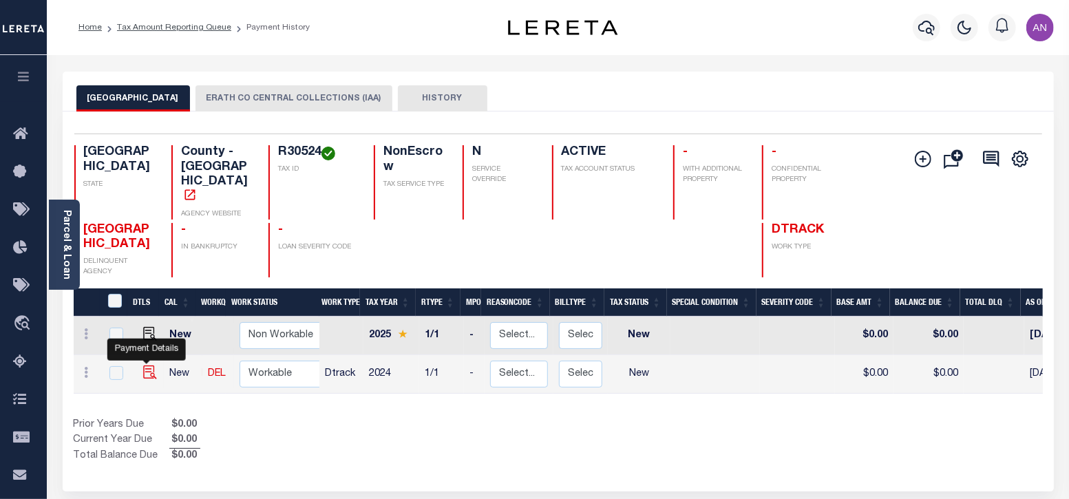
click at [143, 366] on img "" at bounding box center [150, 373] width 14 height 14
checkbox input "true"
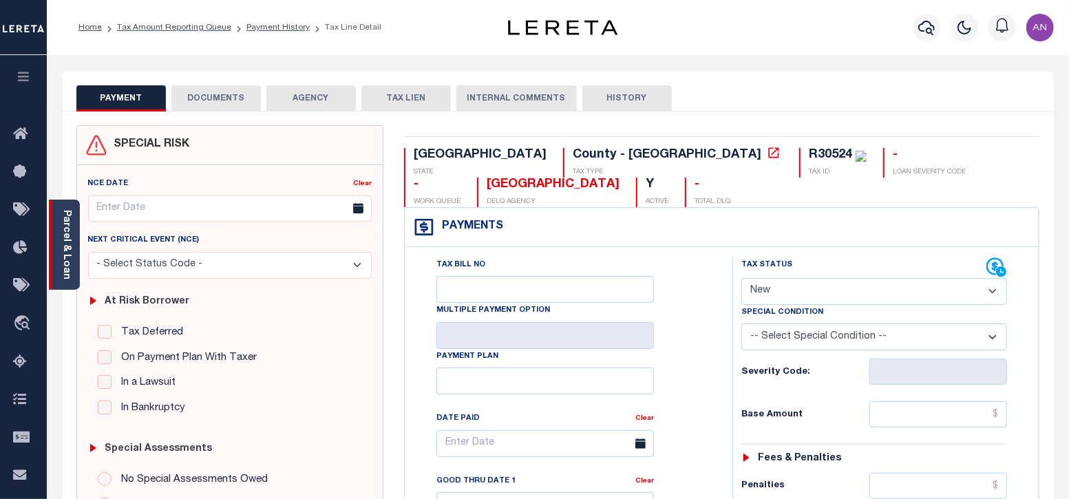
click at [74, 271] on div "Parcel & Loan" at bounding box center [64, 245] width 31 height 90
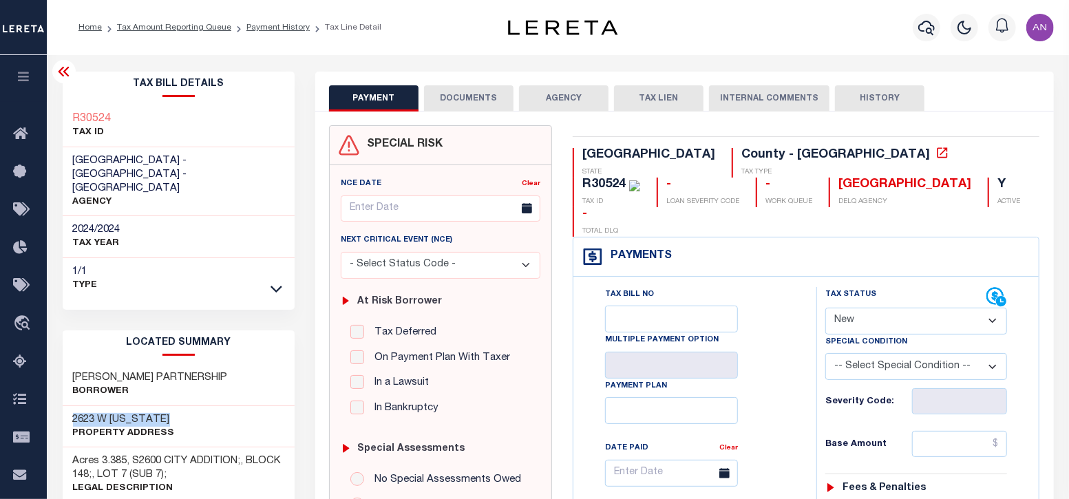
drag, startPoint x: 72, startPoint y: 390, endPoint x: 184, endPoint y: 394, distance: 111.6
click at [184, 406] on div "2623 W WASHINGTON Property Address" at bounding box center [179, 427] width 233 height 42
copy h3 "2623 W WASHINGTON"
click at [456, 95] on button "DOCUMENTS" at bounding box center [469, 98] width 90 height 26
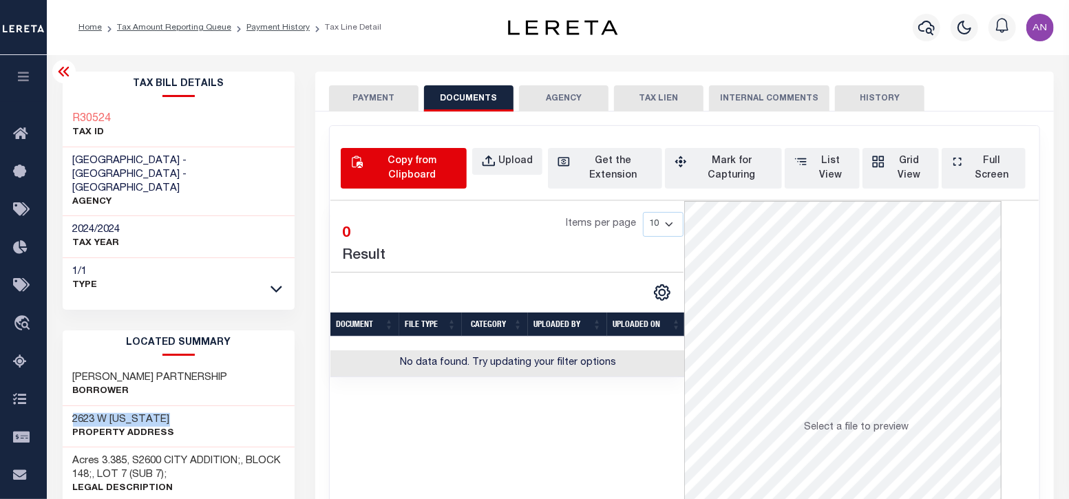
click at [423, 168] on div "Copy from Clipboard" at bounding box center [411, 168] width 91 height 29
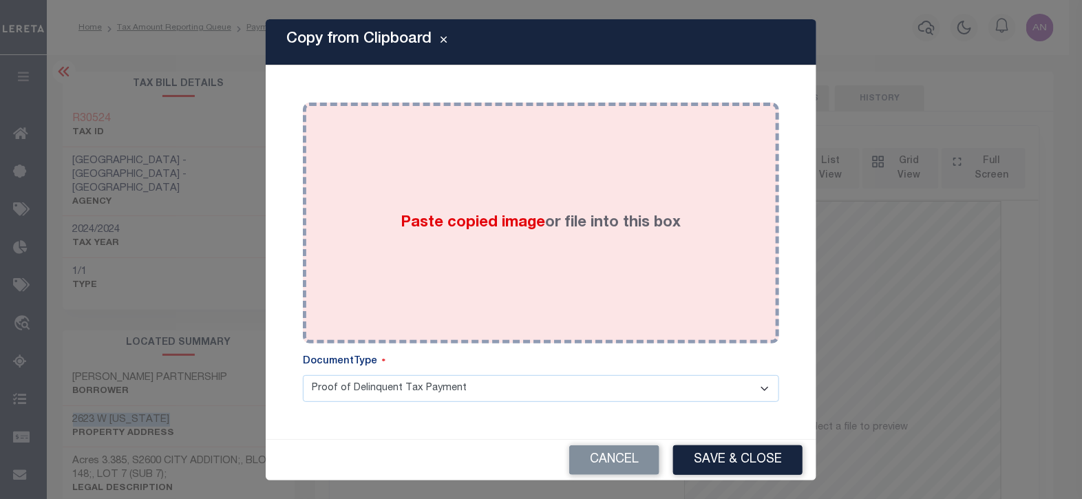
click at [523, 153] on div "Paste copied image or file into this box" at bounding box center [541, 223] width 456 height 220
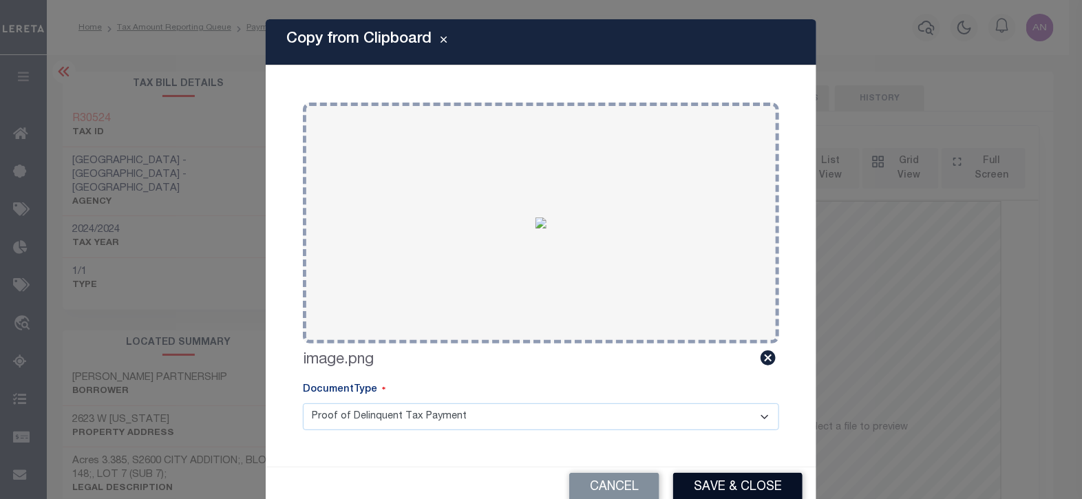
click at [711, 483] on button "Save & Close" at bounding box center [737, 488] width 129 height 30
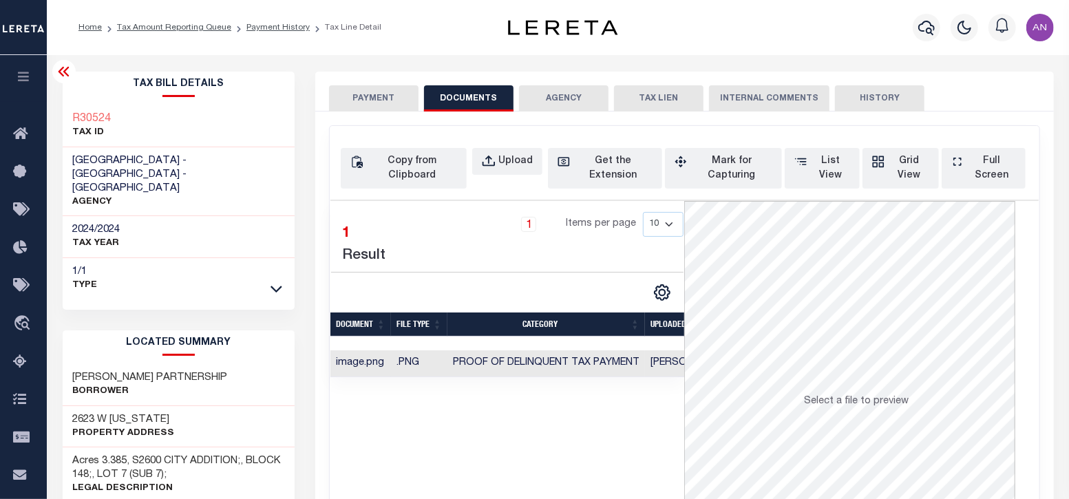
click at [375, 96] on button "PAYMENT" at bounding box center [374, 98] width 90 height 26
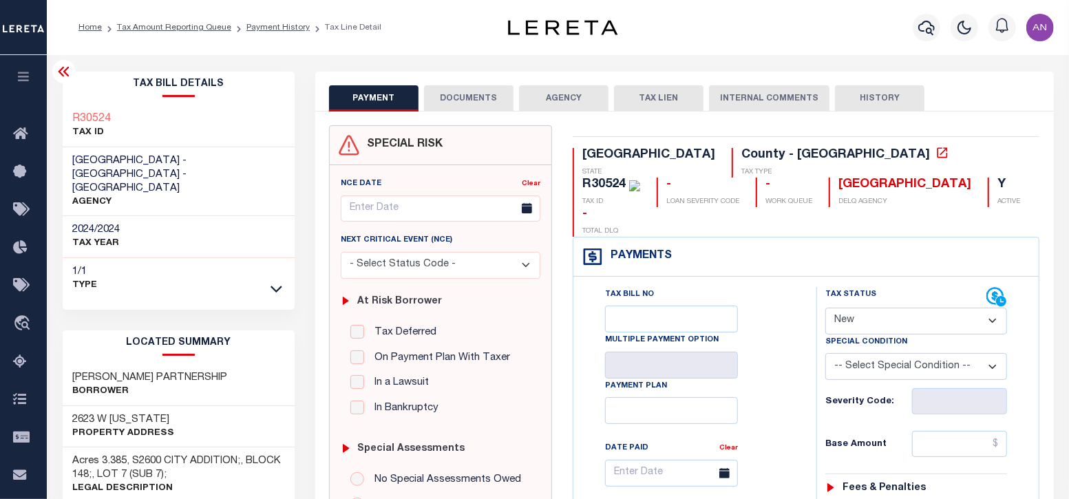
click at [855, 308] on select "- Select Status Code - Open Due/Unpaid Paid Incomplete No Tax Due Internal Refu…" at bounding box center [916, 321] width 182 height 27
select select "PYD"
click at [825, 308] on select "- Select Status Code - Open Due/Unpaid Paid Incomplete No Tax Due Internal Refu…" at bounding box center [916, 321] width 182 height 27
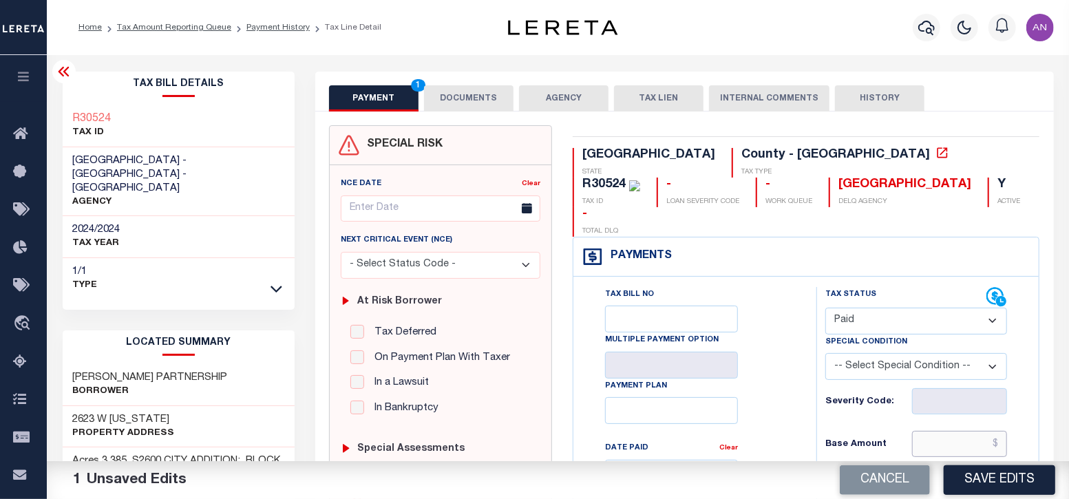
click at [949, 431] on input "text" at bounding box center [960, 444] width 96 height 26
type input "$0.00"
click at [787, 416] on div "Tax Bill No Multiple Payment Option Payment Plan Clear" at bounding box center [691, 480] width 209 height 386
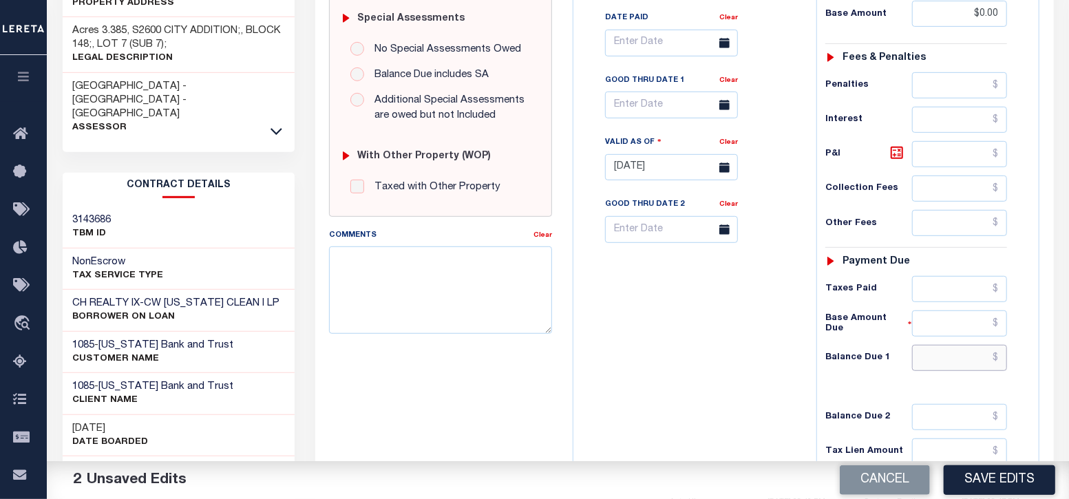
click at [950, 345] on input "text" at bounding box center [960, 358] width 96 height 26
type input "$0.00"
click at [728, 386] on div "Tax Bill No Multiple Payment Option Payment Plan Clear" at bounding box center [691, 161] width 229 height 608
click at [984, 484] on button "Save Edits" at bounding box center [1000, 480] width 112 height 30
checkbox input "false"
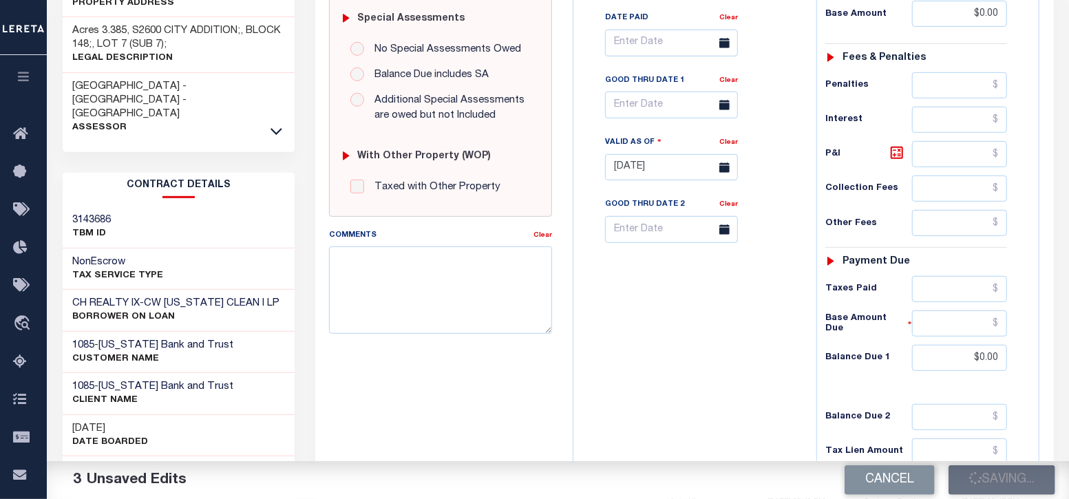
checkbox input "false"
type input "$0"
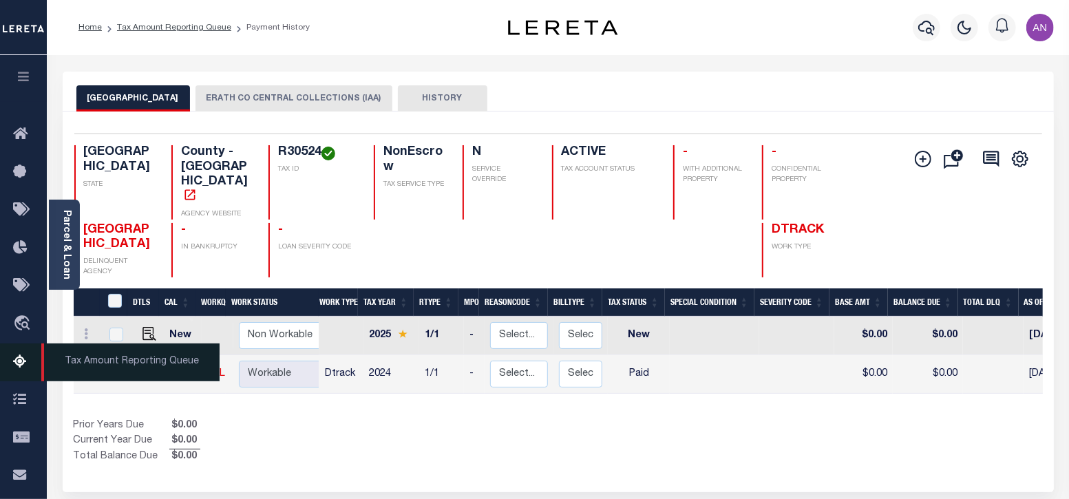
click at [21, 360] on icon at bounding box center [24, 362] width 22 height 17
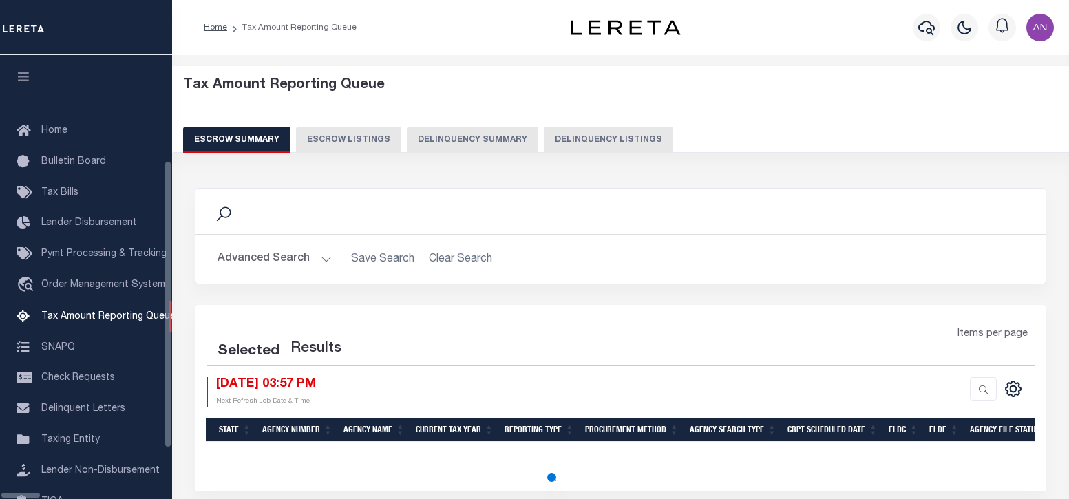
click at [544, 140] on button "Delinquency Listings" at bounding box center [608, 140] width 129 height 26
select select "100"
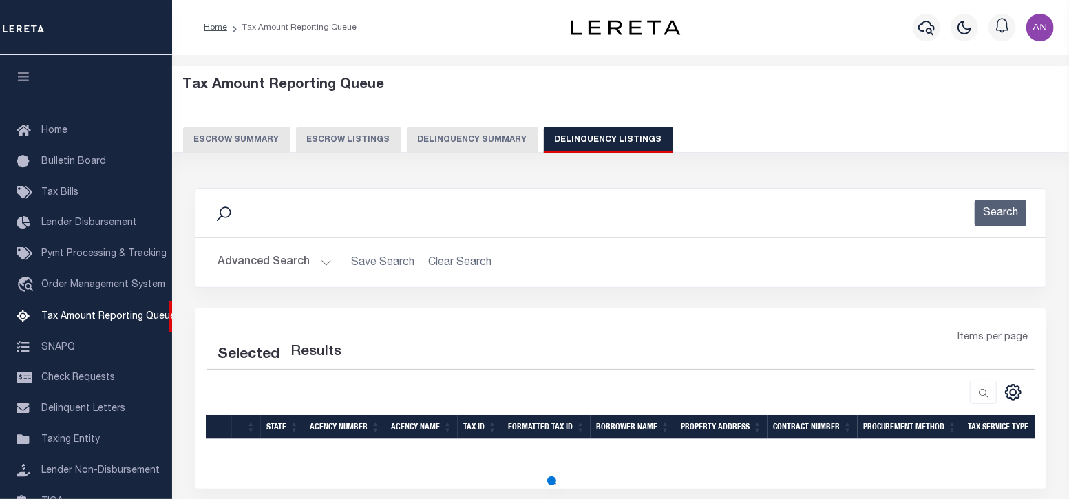
scroll to position [139, 0]
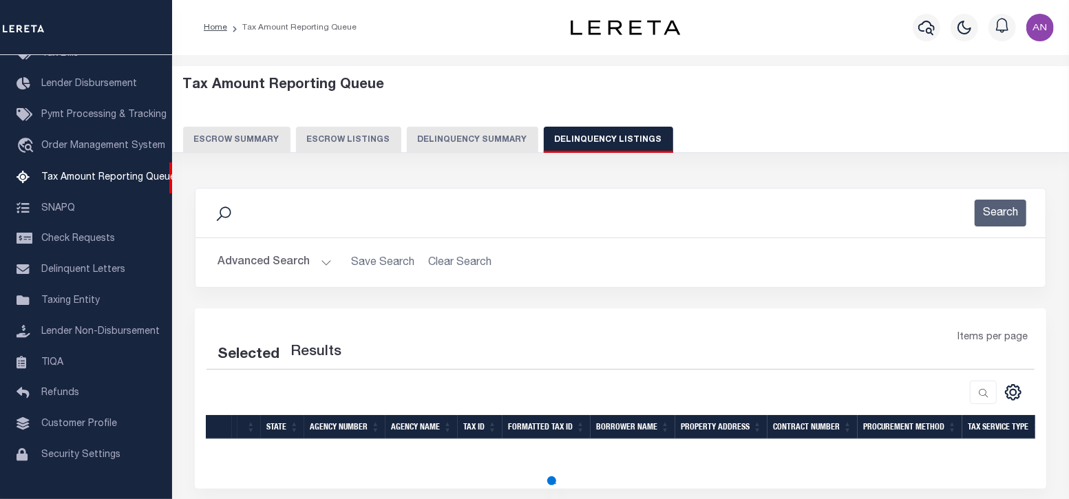
select select "100"
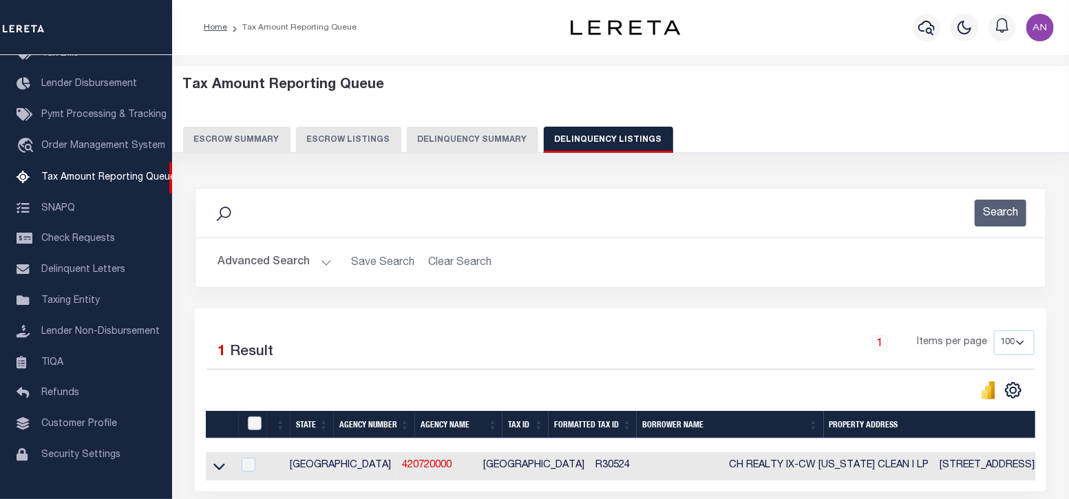
click at [251, 423] on input "checkbox" at bounding box center [255, 424] width 14 height 14
checkbox input "true"
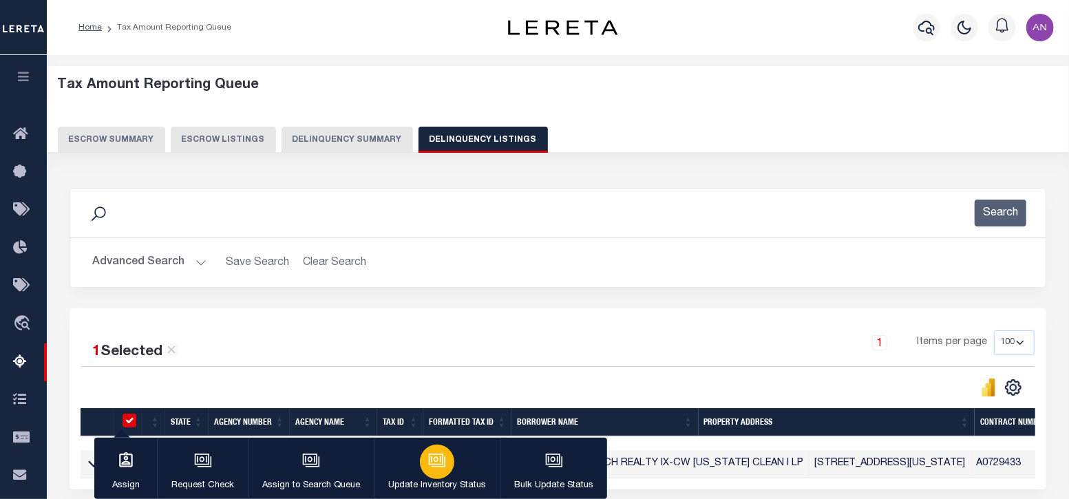
click at [428, 468] on icon "button" at bounding box center [437, 461] width 18 height 18
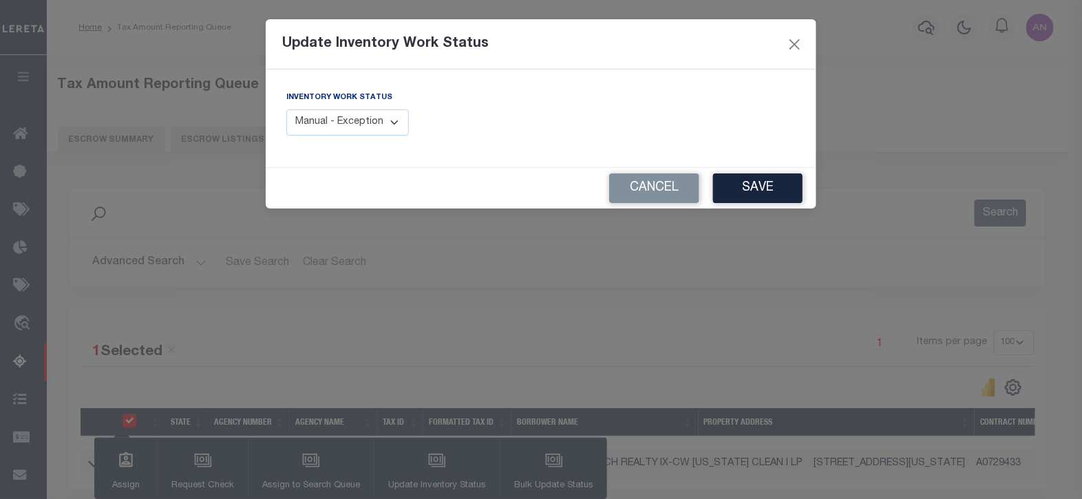
click at [366, 125] on select "Manual - Exception Pended - Awaiting Search Late Add Exception Completed" at bounding box center [347, 122] width 123 height 27
select select "4"
click at [286, 109] on select "Manual - Exception Pended - Awaiting Search Late Add Exception Completed" at bounding box center [347, 122] width 123 height 27
click at [745, 187] on button "Save" at bounding box center [758, 188] width 90 height 30
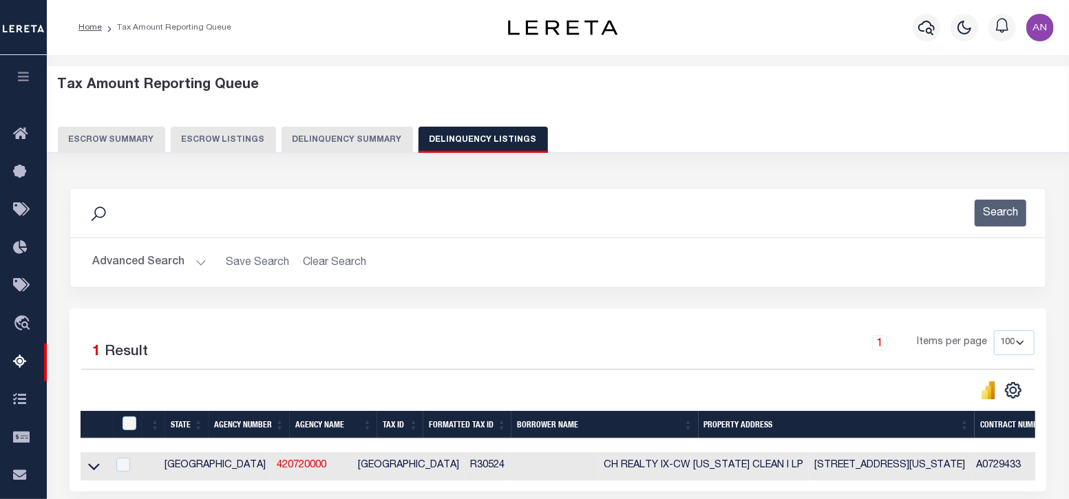
click at [134, 267] on button "Advanced Search" at bounding box center [149, 262] width 114 height 27
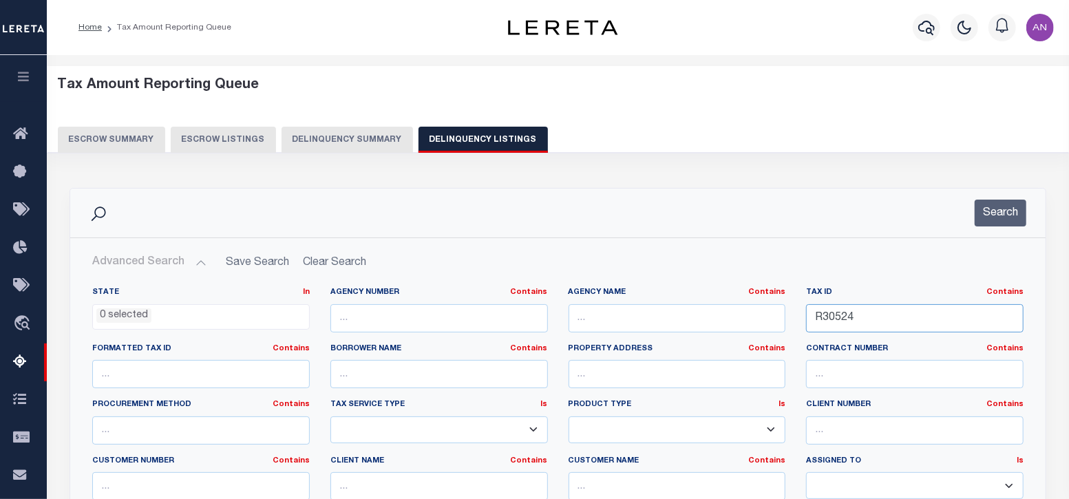
click at [873, 314] on input "R30524" at bounding box center [915, 318] width 218 height 28
paste input "649"
type input "R30649"
click at [993, 209] on button "Search" at bounding box center [1001, 213] width 52 height 27
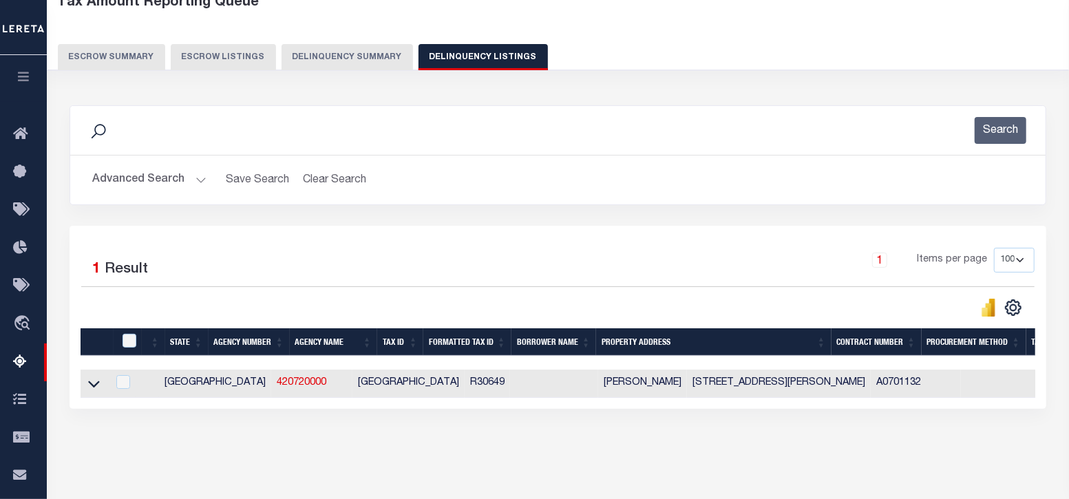
scroll to position [85, 0]
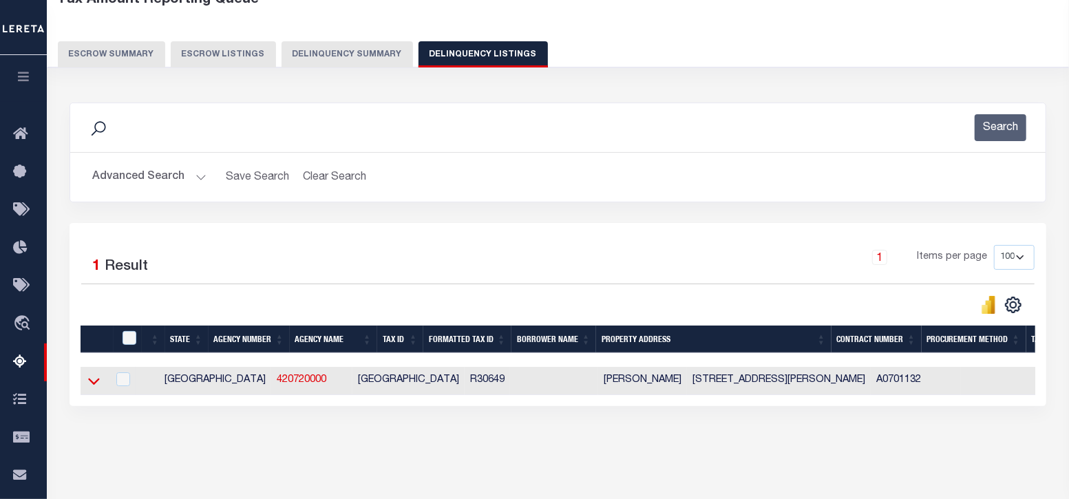
click at [92, 379] on icon at bounding box center [94, 381] width 12 height 14
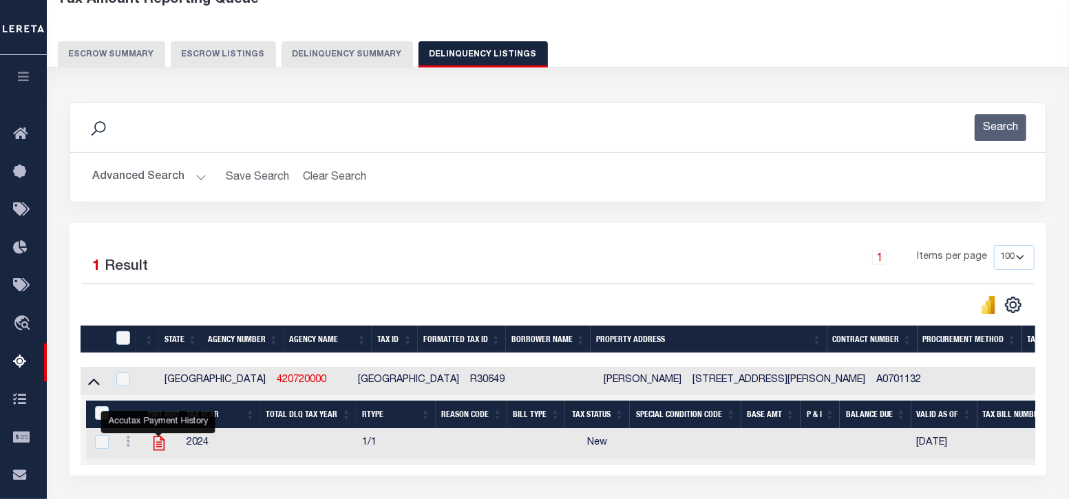
click at [154, 443] on icon "" at bounding box center [159, 443] width 11 height 14
checkbox input "true"
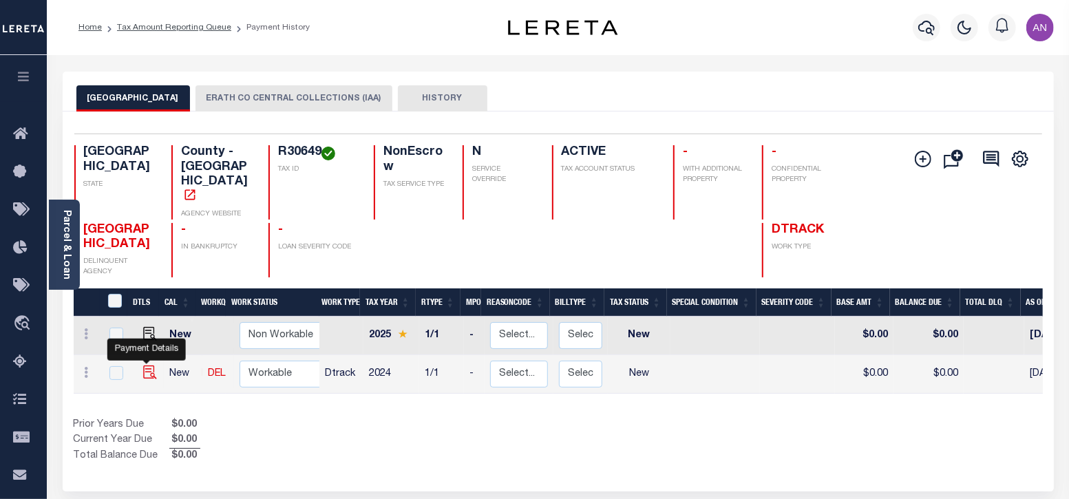
click at [145, 366] on img "" at bounding box center [150, 373] width 14 height 14
checkbox input "true"
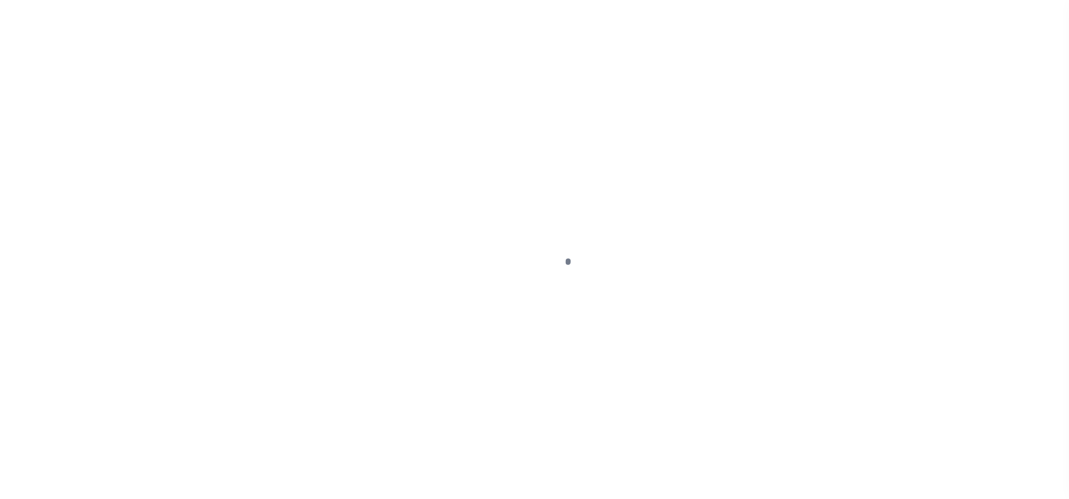
select select "NW2"
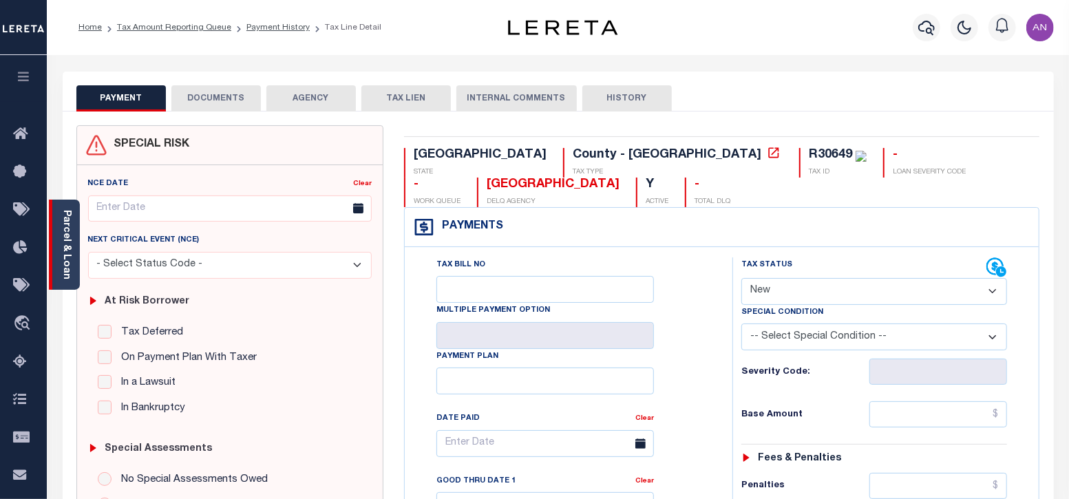
click at [69, 235] on link "Parcel & Loan" at bounding box center [66, 245] width 10 height 70
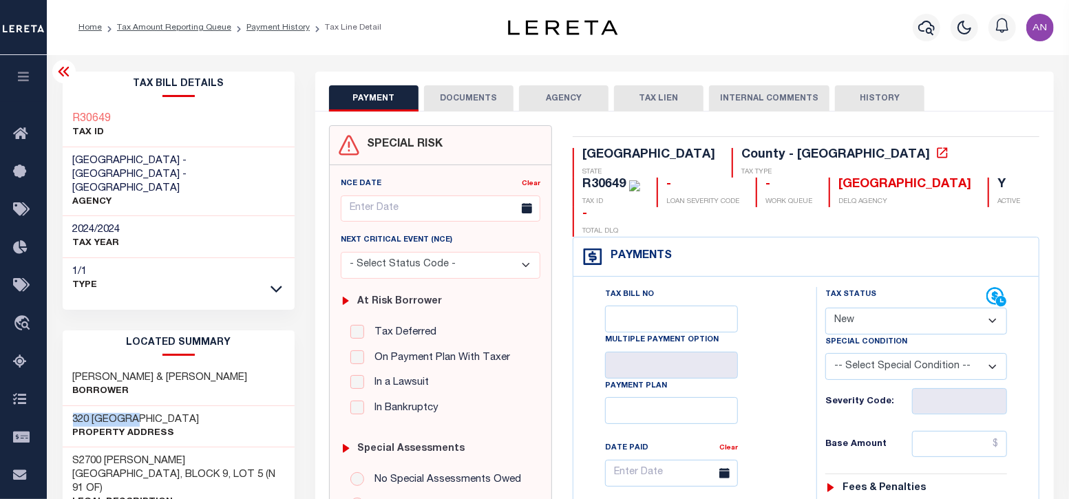
drag, startPoint x: 73, startPoint y: 390, endPoint x: 146, endPoint y: 394, distance: 73.1
click at [146, 413] on h3 "320 [GEOGRAPHIC_DATA]" at bounding box center [136, 420] width 127 height 14
click at [437, 98] on button "DOCUMENTS" at bounding box center [469, 98] width 90 height 26
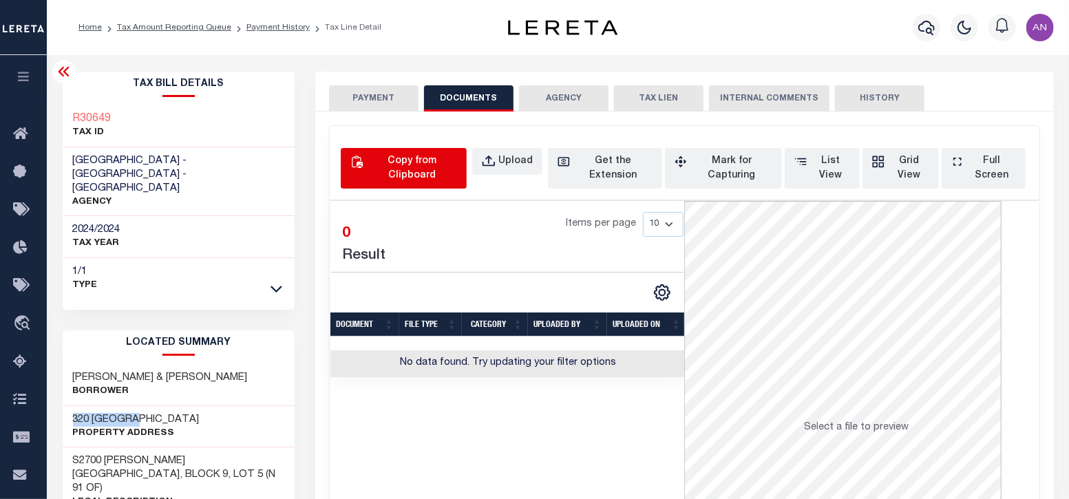
click at [397, 185] on button "Copy from Clipboard" at bounding box center [404, 168] width 126 height 41
select select "POP"
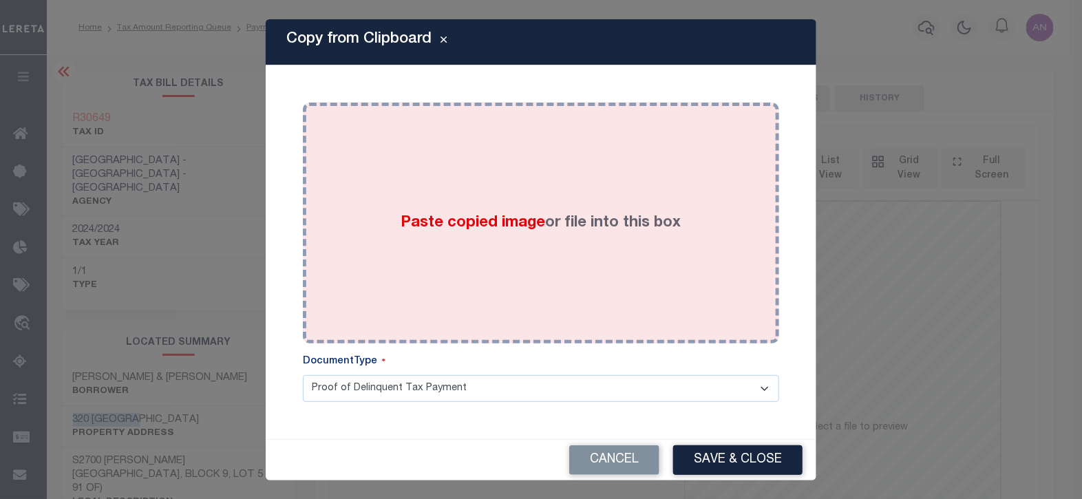
click at [558, 204] on div "Paste copied image or file into this box" at bounding box center [541, 223] width 456 height 220
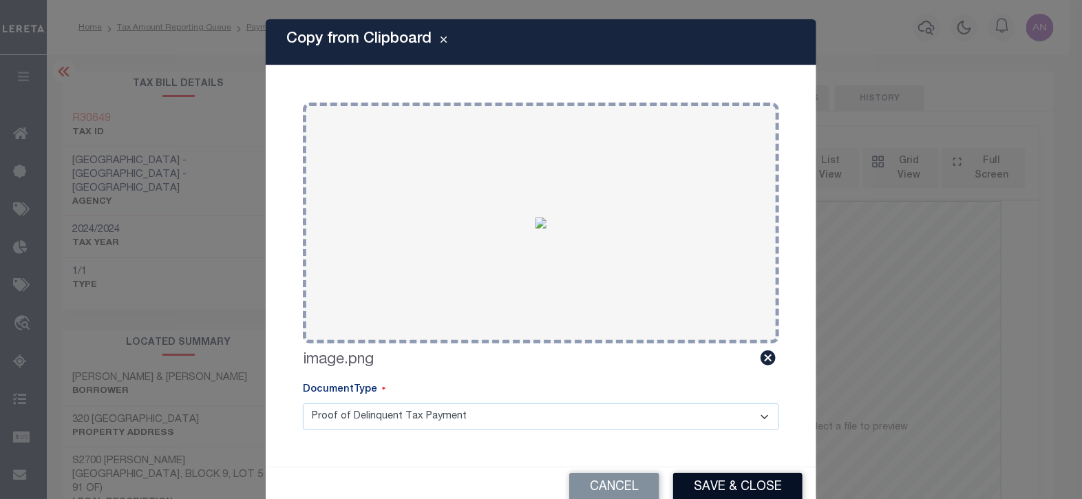
click at [746, 478] on button "Save & Close" at bounding box center [737, 488] width 129 height 30
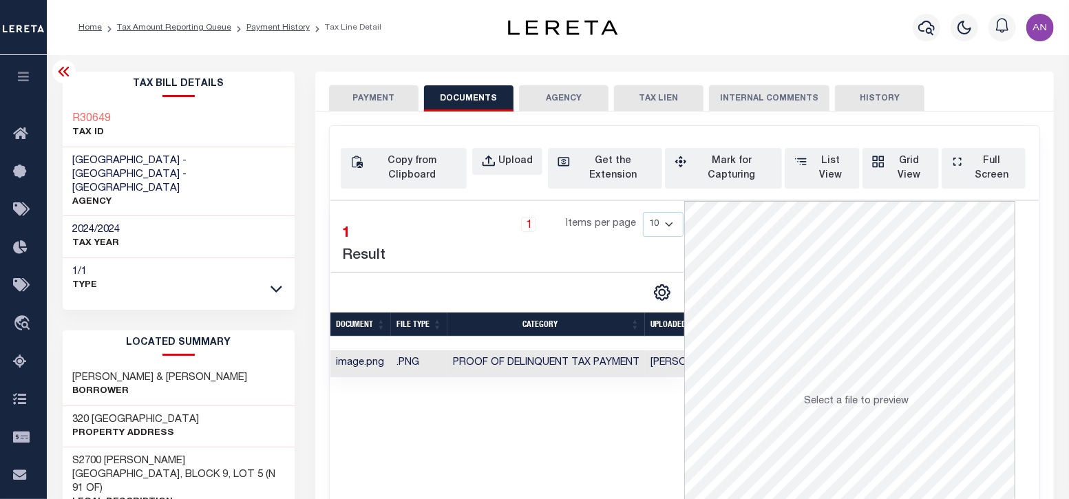
click at [386, 100] on button "PAYMENT" at bounding box center [374, 98] width 90 height 26
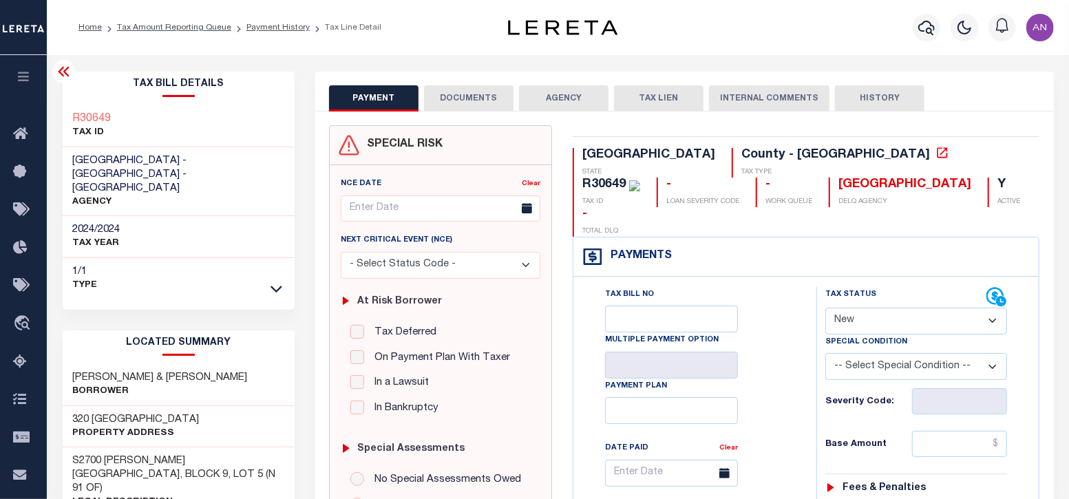
click at [909, 308] on select "- Select Status Code - Open Due/Unpaid Paid Incomplete No Tax Due Internal Refu…" at bounding box center [916, 321] width 182 height 27
select select "PYD"
click at [825, 308] on select "- Select Status Code - Open Due/Unpaid Paid Incomplete No Tax Due Internal Refu…" at bounding box center [916, 321] width 182 height 27
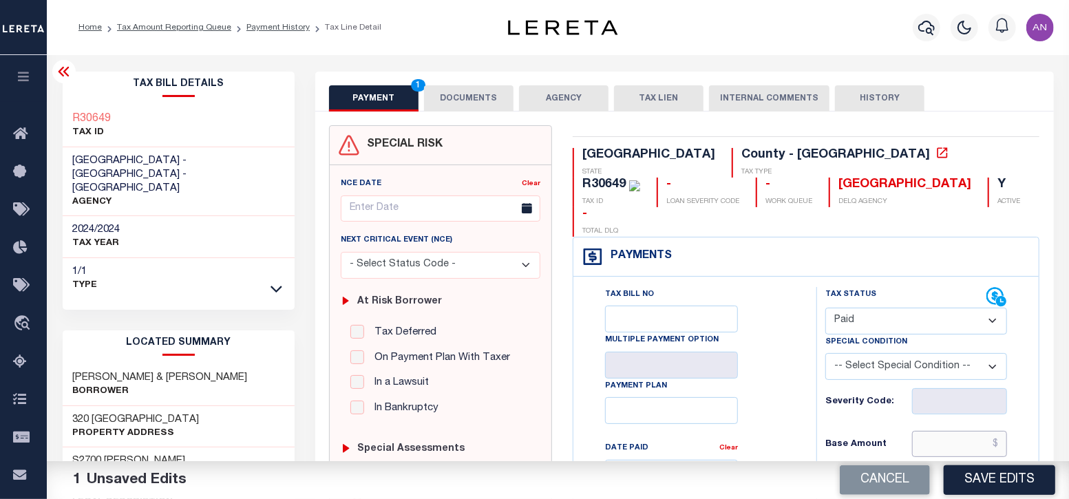
click at [970, 431] on input "text" at bounding box center [960, 444] width 96 height 26
type input "$0.00"
click at [786, 395] on div "Tax Bill No Multiple Payment Option Payment Plan Clear" at bounding box center [691, 480] width 209 height 386
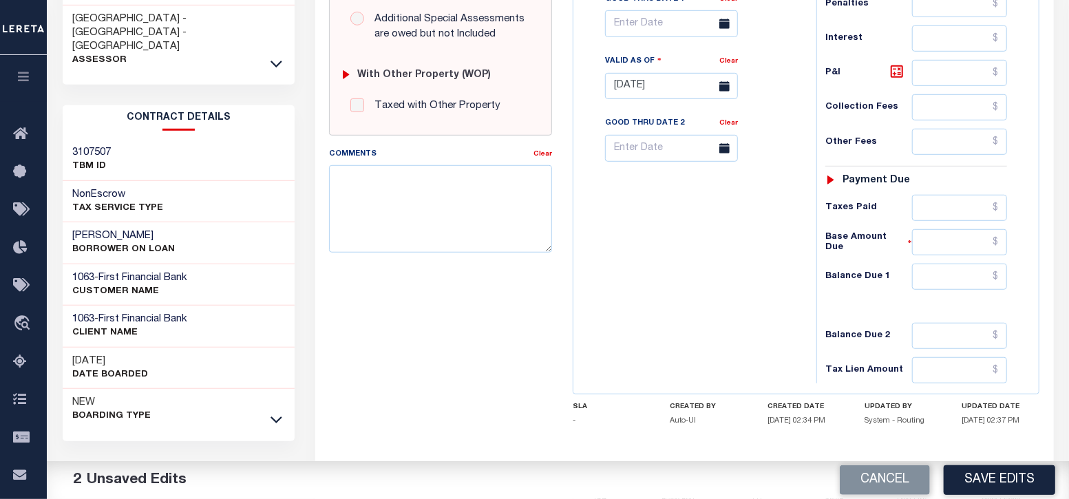
scroll to position [516, 0]
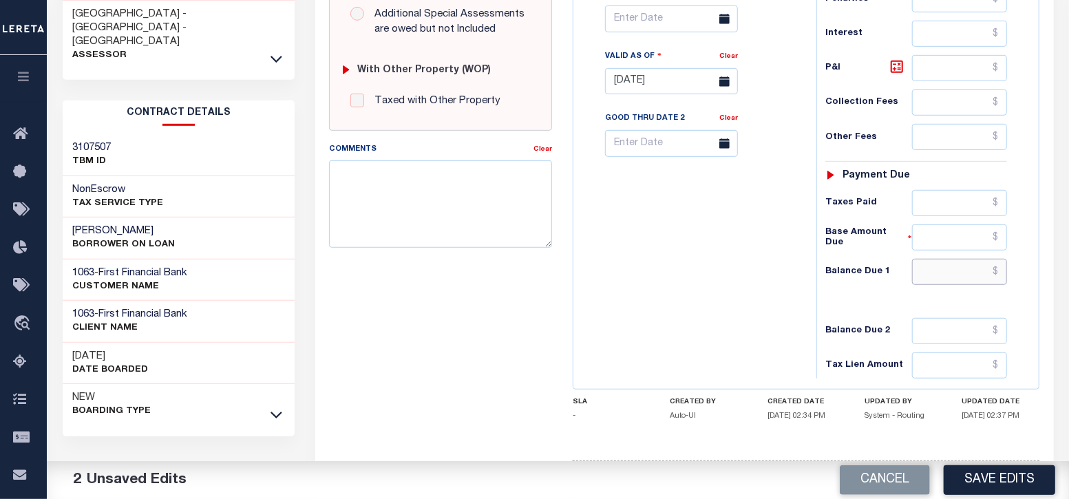
click at [940, 259] on input "text" at bounding box center [960, 272] width 96 height 26
type input "$0.00"
click at [690, 235] on div "Tax Bill No Multiple Payment Option Payment Plan Clear" at bounding box center [691, 75] width 229 height 608
click at [1014, 476] on button "Save Edits" at bounding box center [1000, 480] width 112 height 30
checkbox input "false"
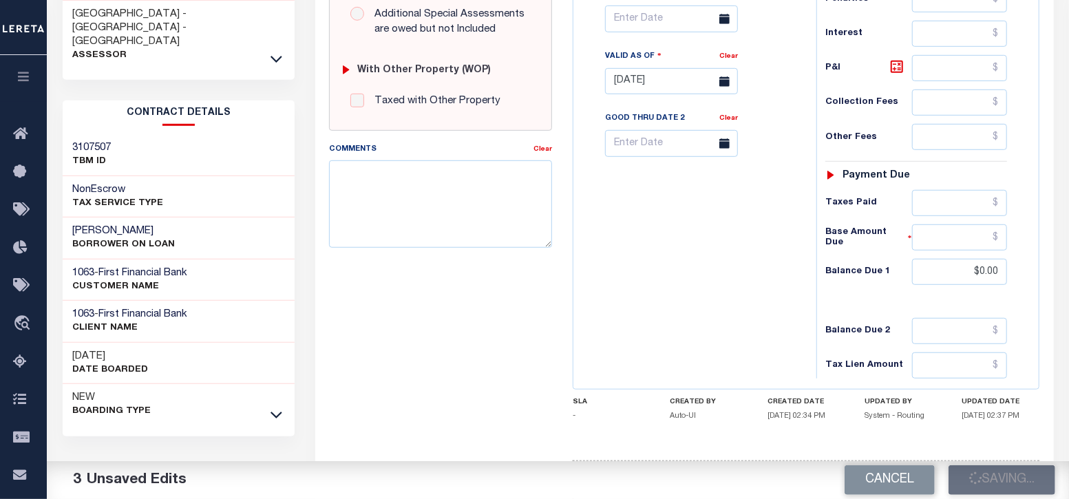
checkbox input "false"
type input "$0"
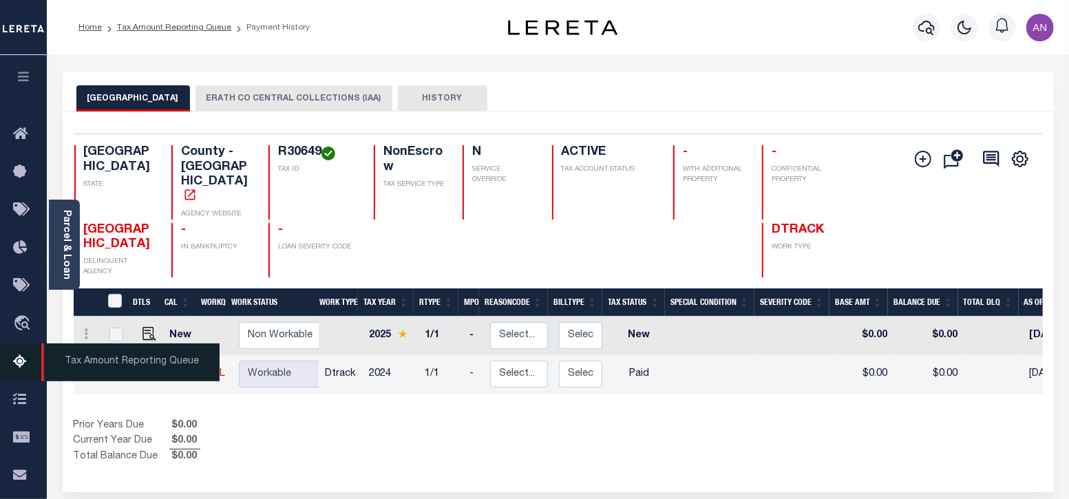
click at [24, 364] on icon at bounding box center [24, 362] width 22 height 17
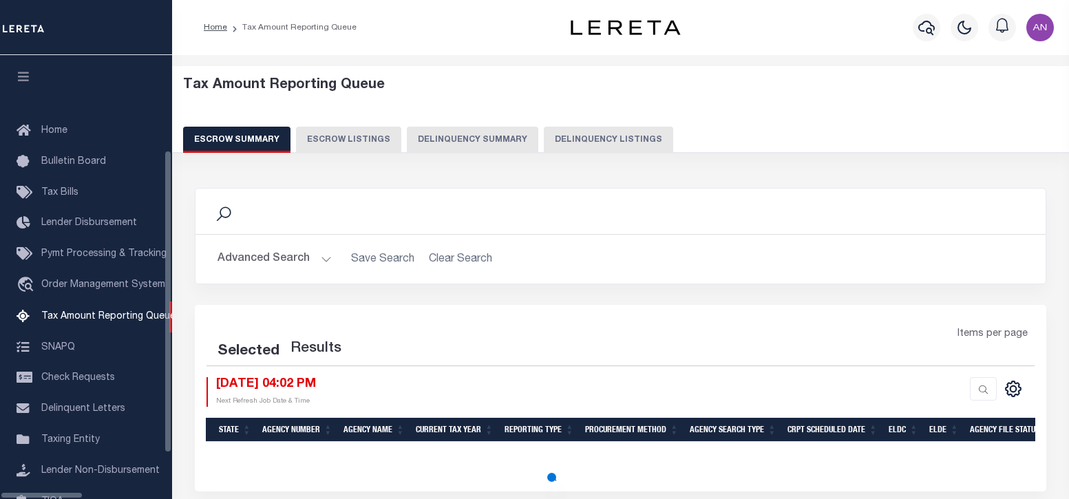
click at [560, 139] on button "Delinquency Listings" at bounding box center [608, 140] width 129 height 26
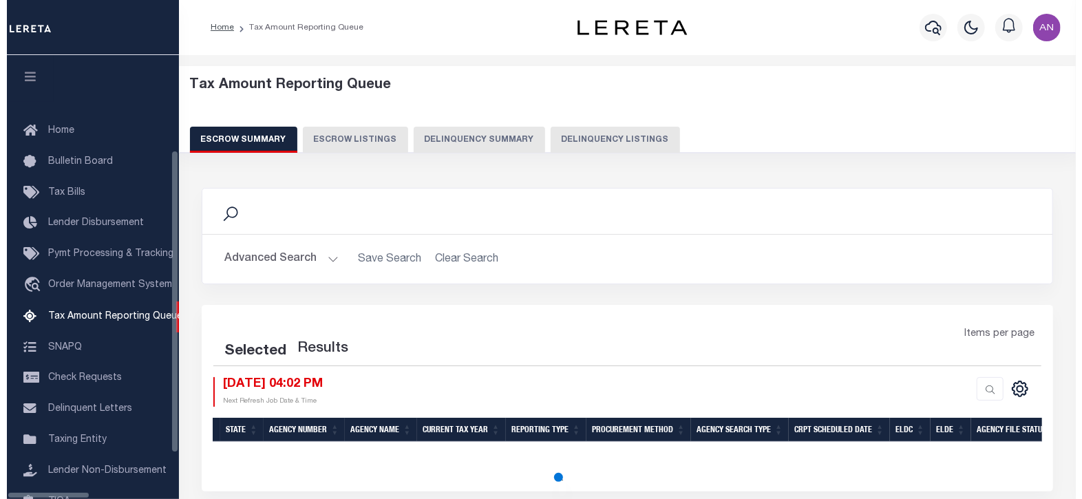
scroll to position [139, 0]
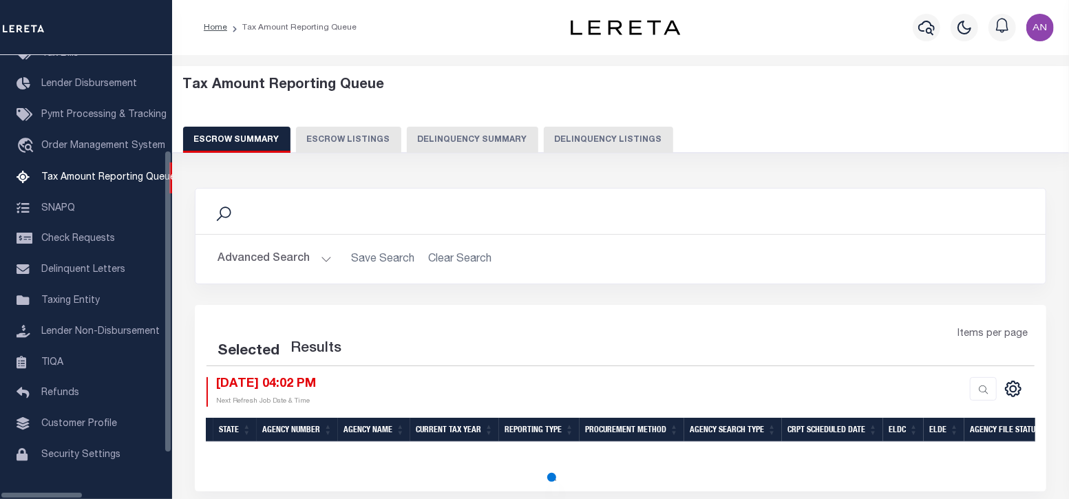
select select "100"
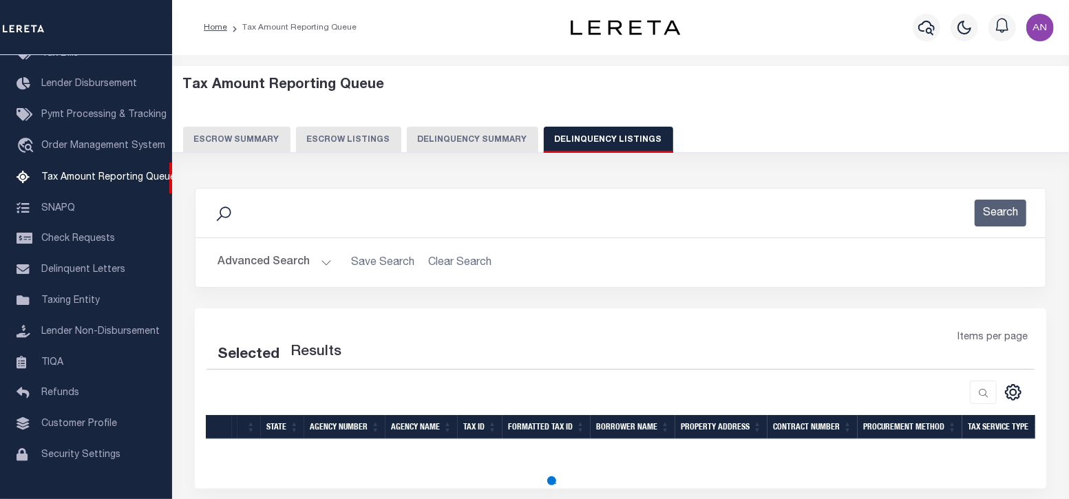
select select "100"
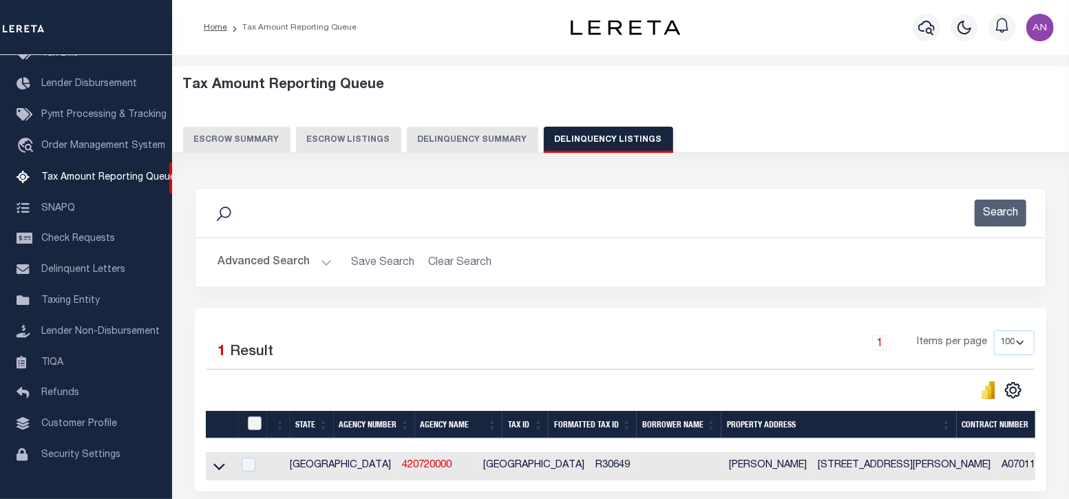
click at [251, 418] on input "checkbox" at bounding box center [255, 424] width 14 height 14
checkbox input "true"
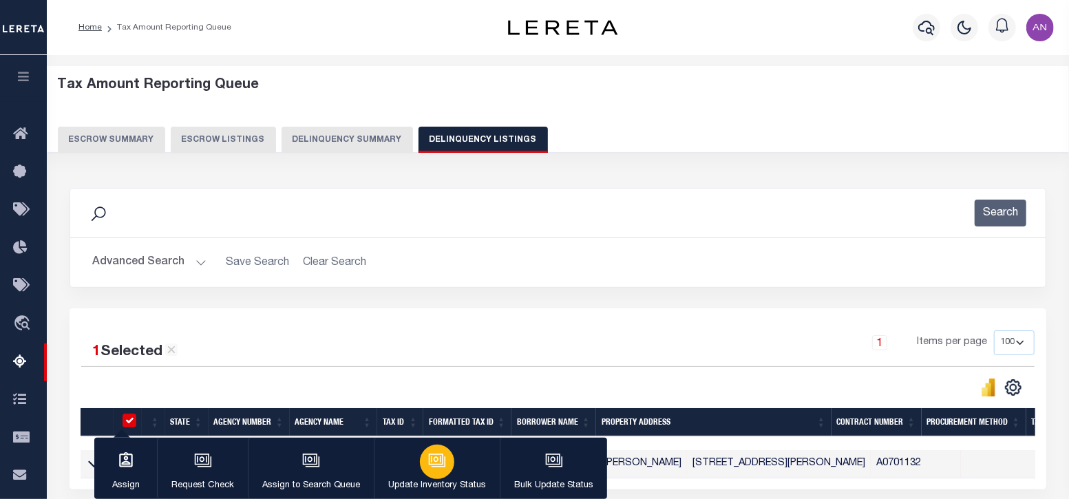
click at [461, 464] on button "Update Inventory Status" at bounding box center [437, 469] width 126 height 62
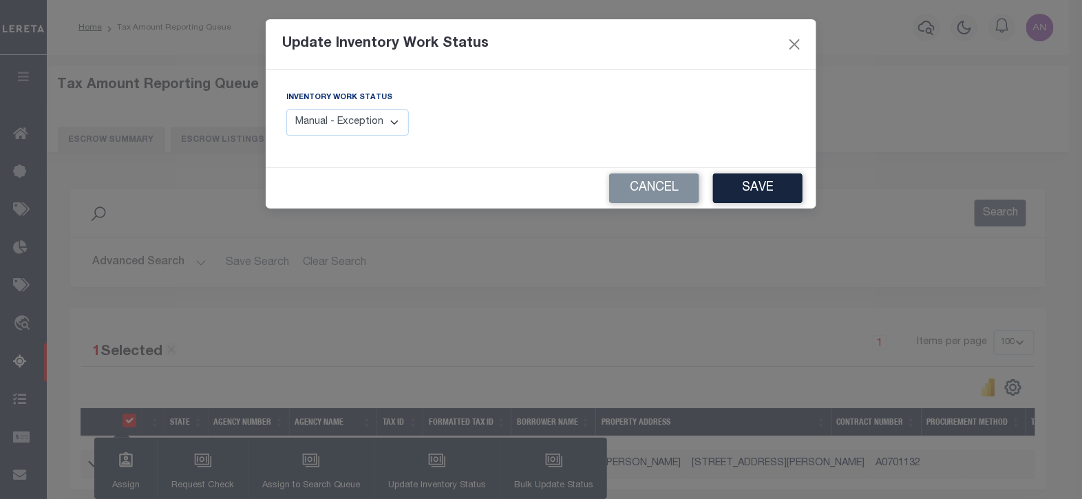
click at [397, 126] on select "Manual - Exception Pended - Awaiting Search Late Add Exception Completed" at bounding box center [347, 122] width 123 height 27
select select "4"
click at [286, 109] on select "Manual - Exception Pended - Awaiting Search Late Add Exception Completed" at bounding box center [347, 122] width 123 height 27
click at [774, 191] on button "Save" at bounding box center [758, 188] width 90 height 30
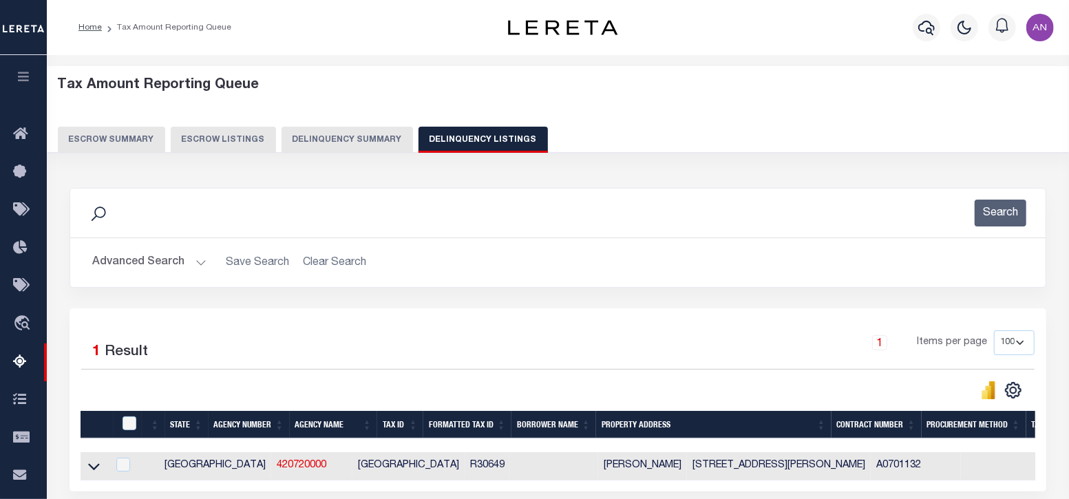
click at [141, 263] on button "Advanced Search" at bounding box center [149, 262] width 114 height 27
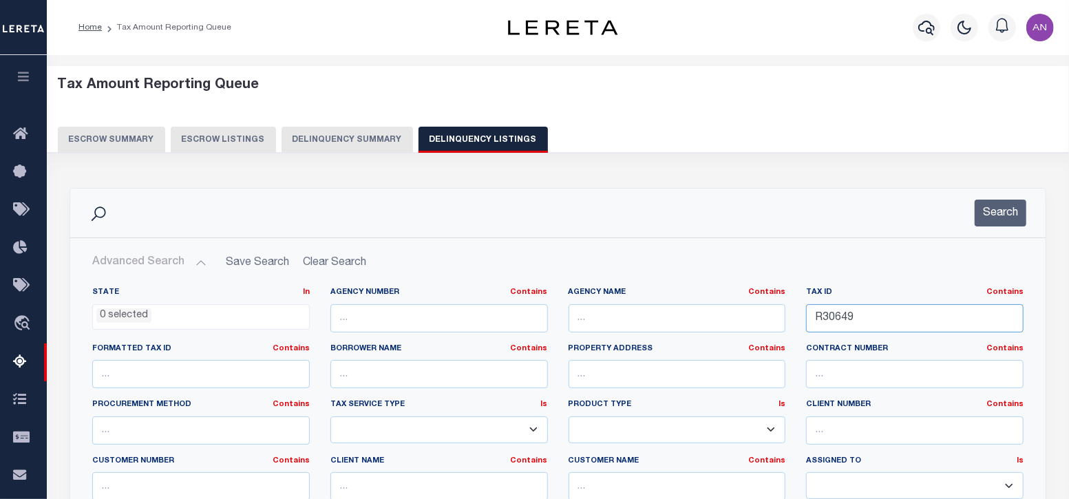
click at [850, 323] on input "R30649" at bounding box center [915, 318] width 218 height 28
paste input "67325"
type input "R67325"
click at [1002, 218] on button "Search" at bounding box center [1001, 213] width 52 height 27
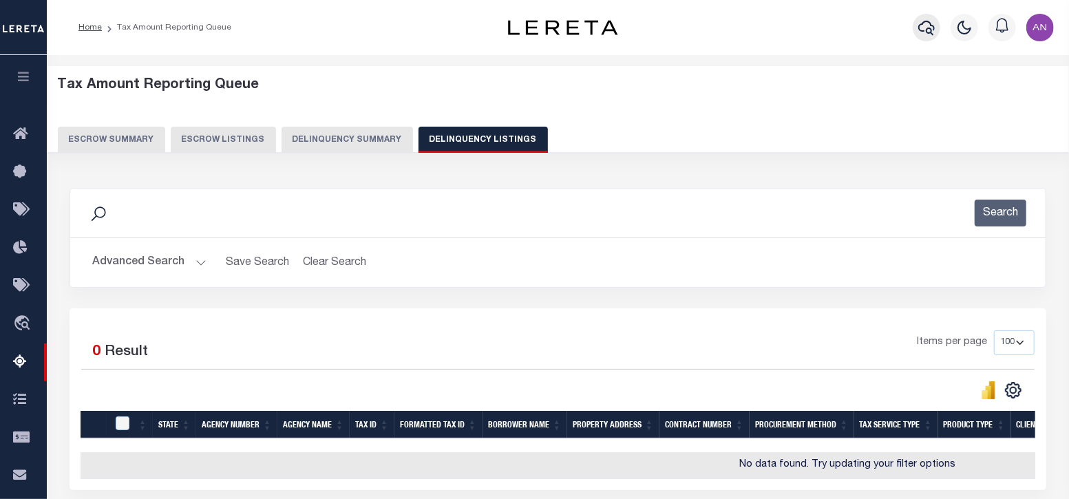
click at [922, 36] on icon "button" at bounding box center [926, 27] width 17 height 17
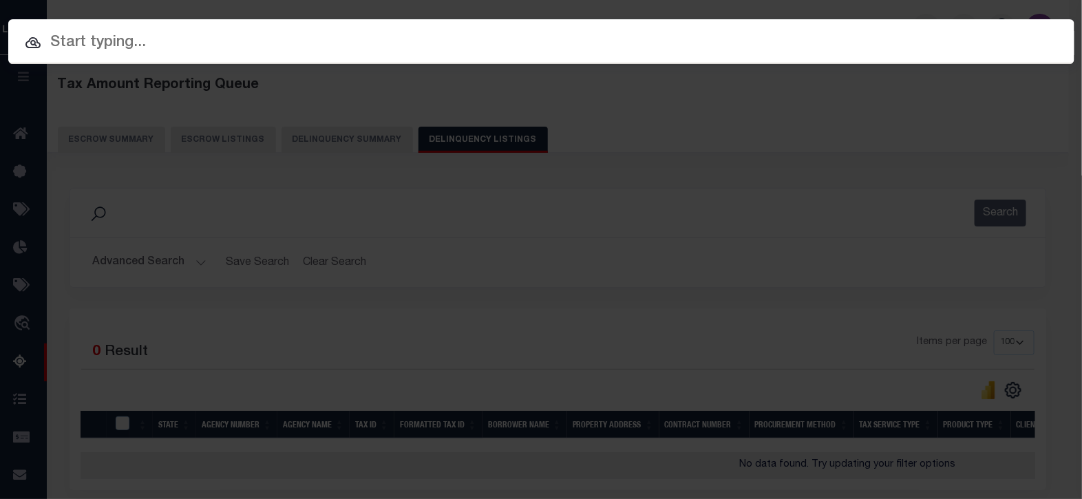
paste input "R67325"
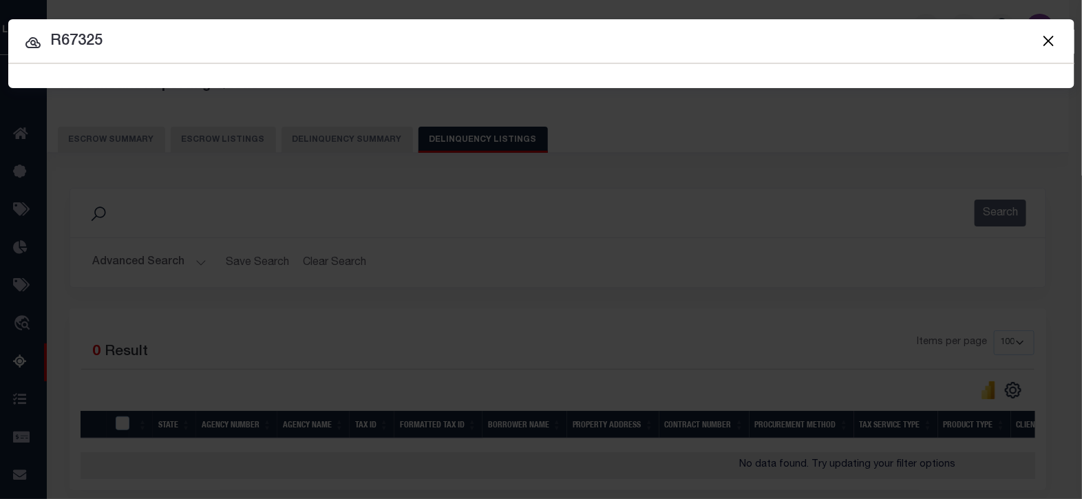
type input "R67325"
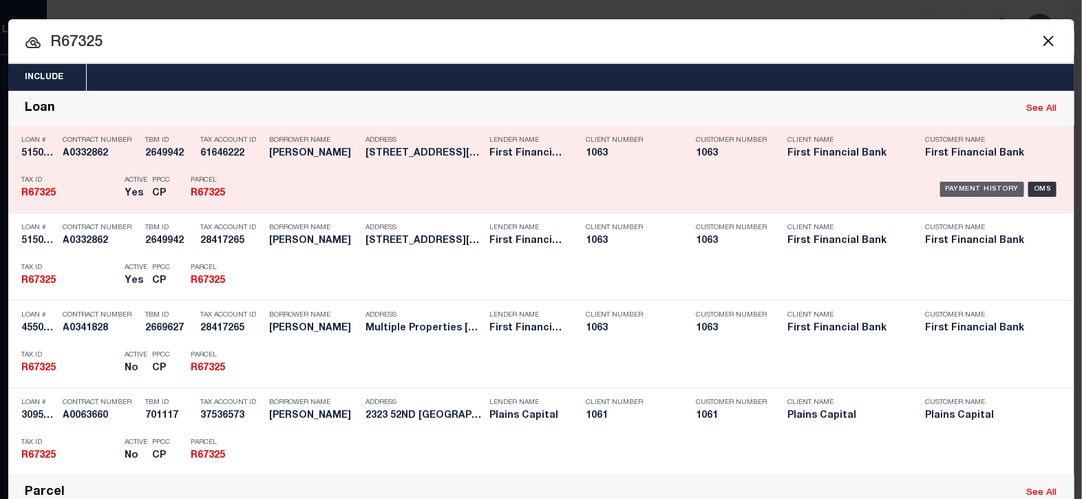
click at [965, 191] on div "Payment History" at bounding box center [982, 189] width 85 height 15
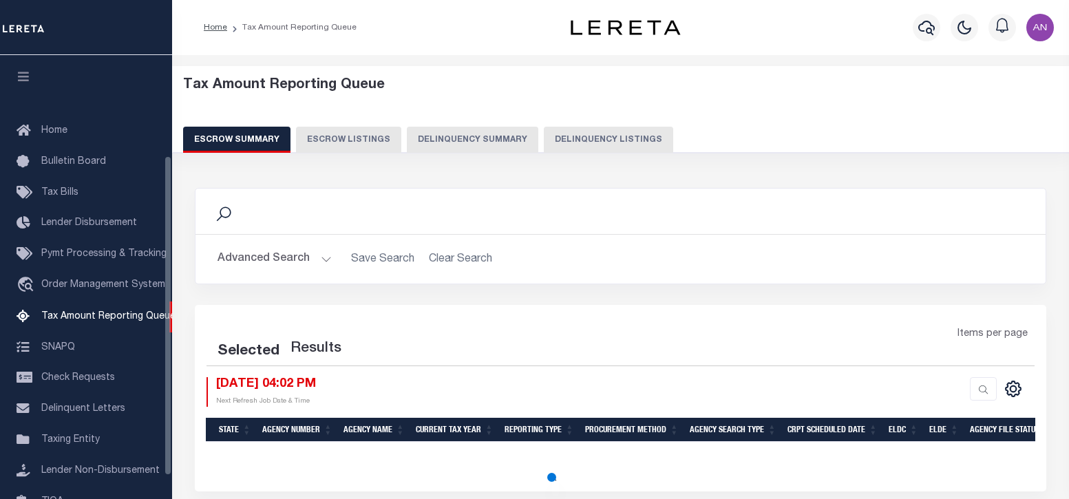
select select
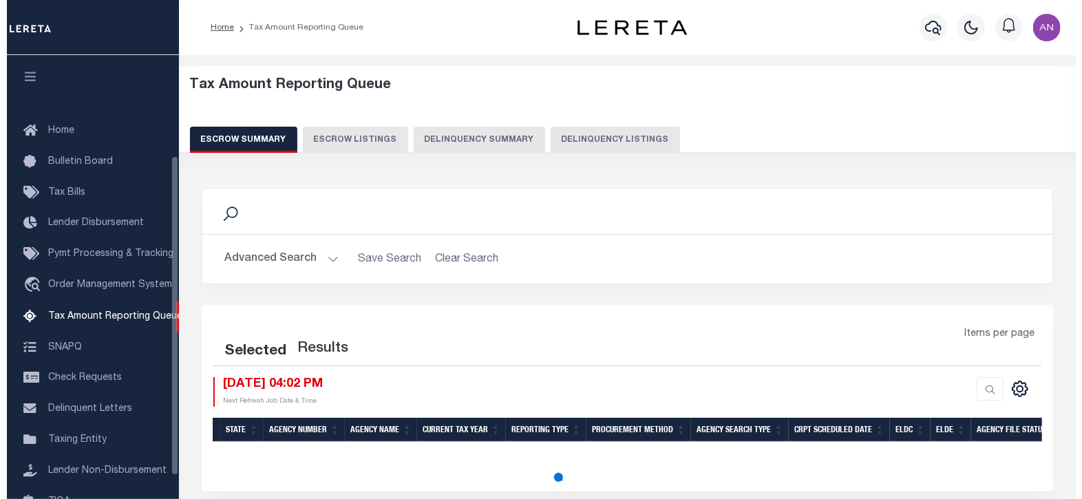
scroll to position [139, 0]
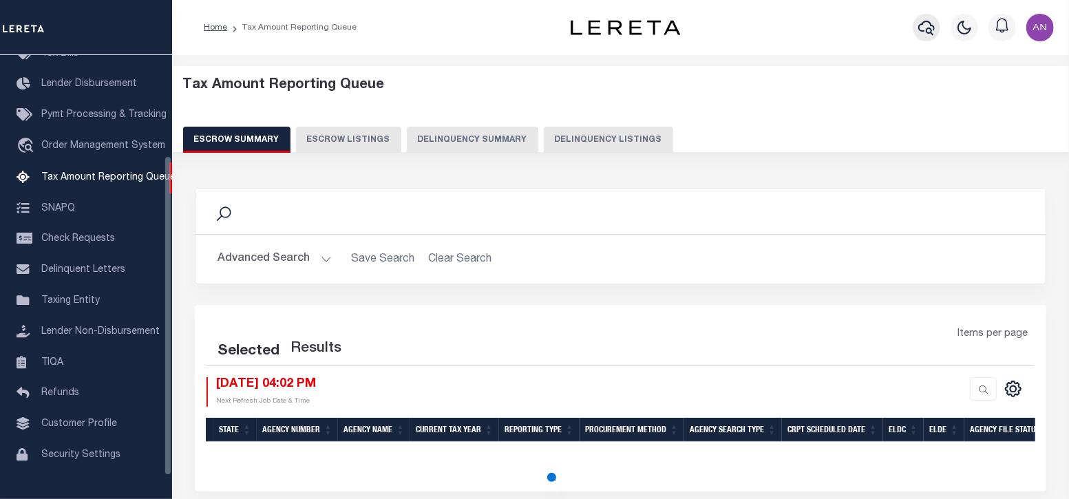
click at [932, 23] on icon "button" at bounding box center [926, 27] width 17 height 17
select select
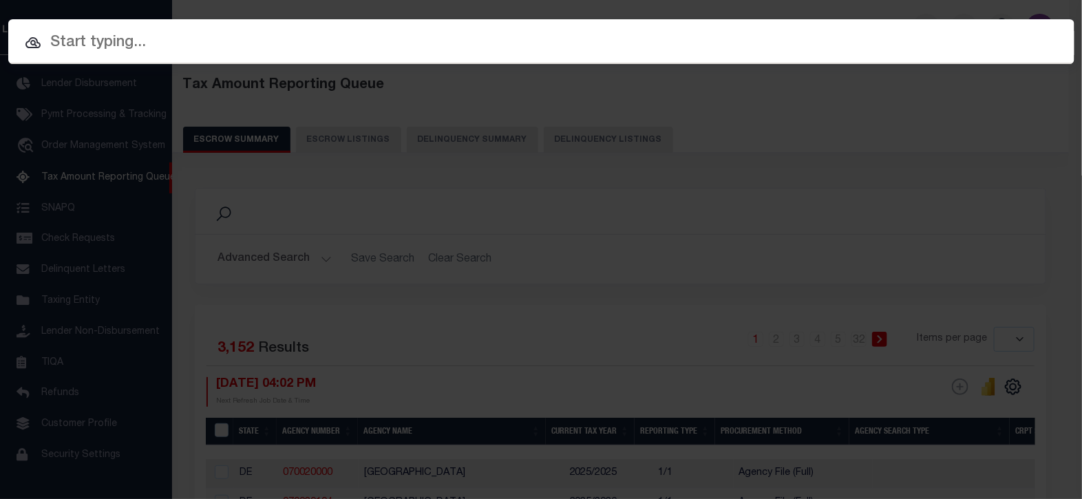
click at [431, 39] on input "text" at bounding box center [541, 43] width 1066 height 24
paste input "51500051365"
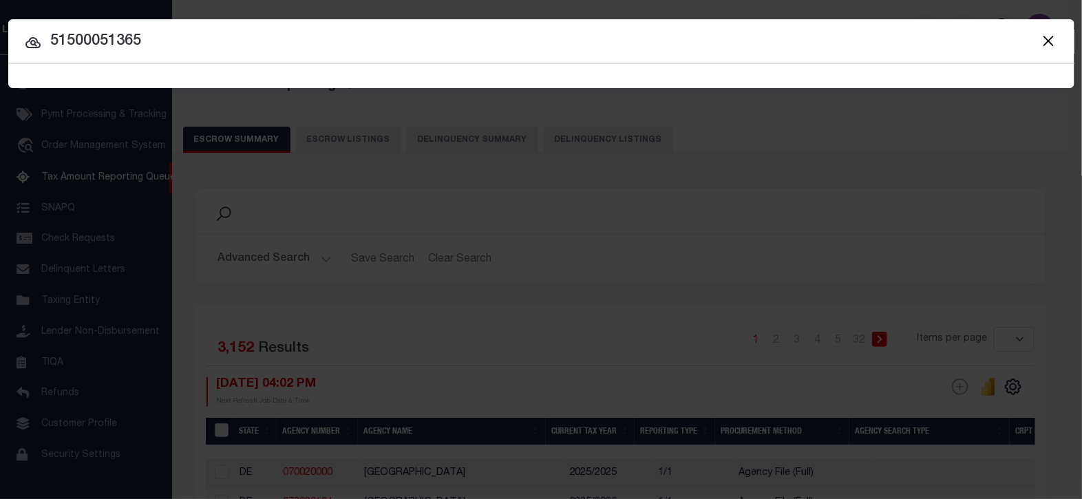
type input "51500051365"
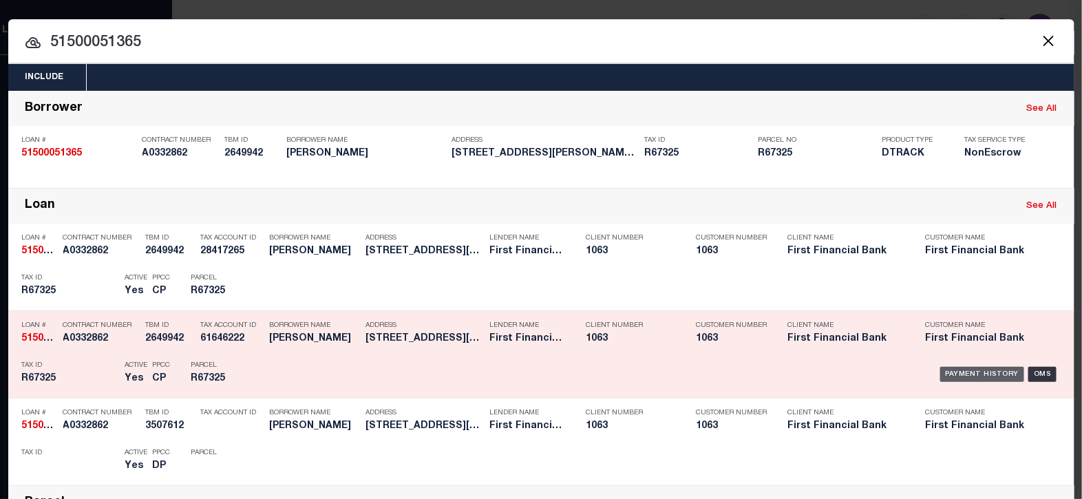
click at [967, 376] on div "Payment History" at bounding box center [982, 374] width 85 height 15
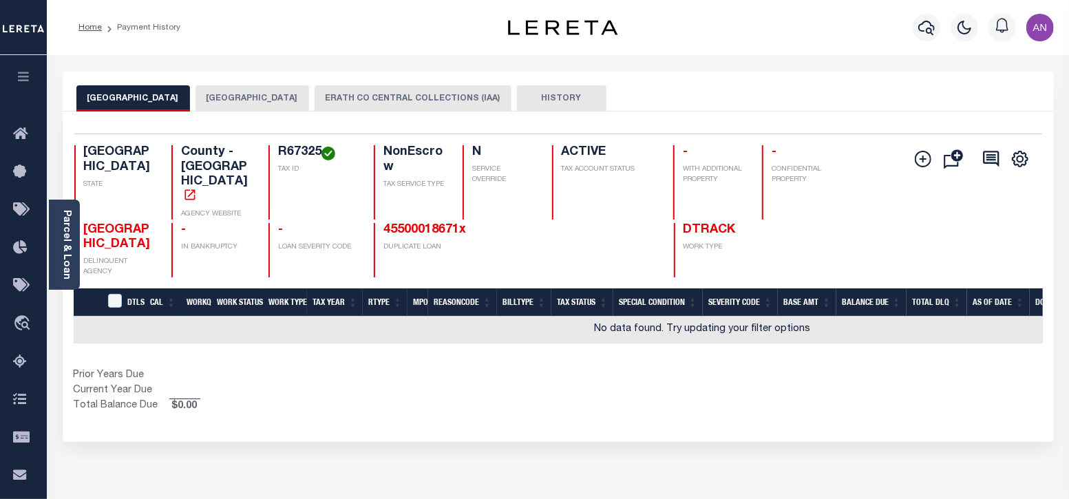
click at [134, 29] on li "Payment History" at bounding box center [141, 27] width 78 height 12
click at [90, 26] on link "Home" at bounding box center [89, 27] width 23 height 8
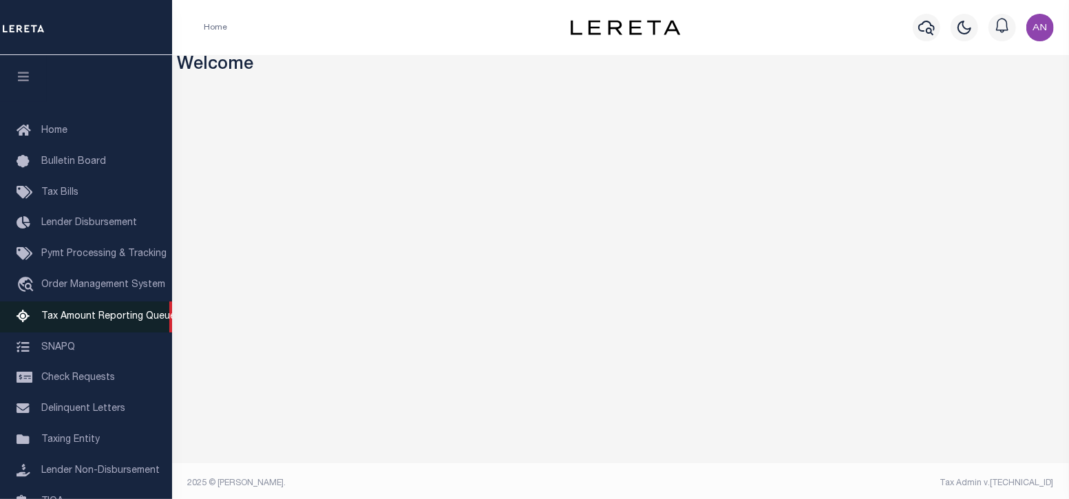
click at [90, 321] on span "Tax Amount Reporting Queue" at bounding box center [108, 317] width 134 height 10
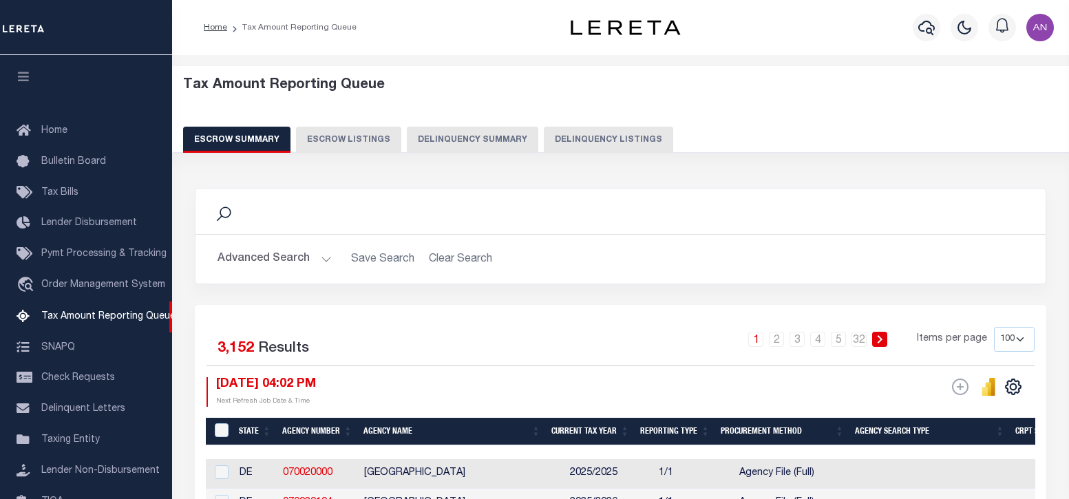
select select "100"
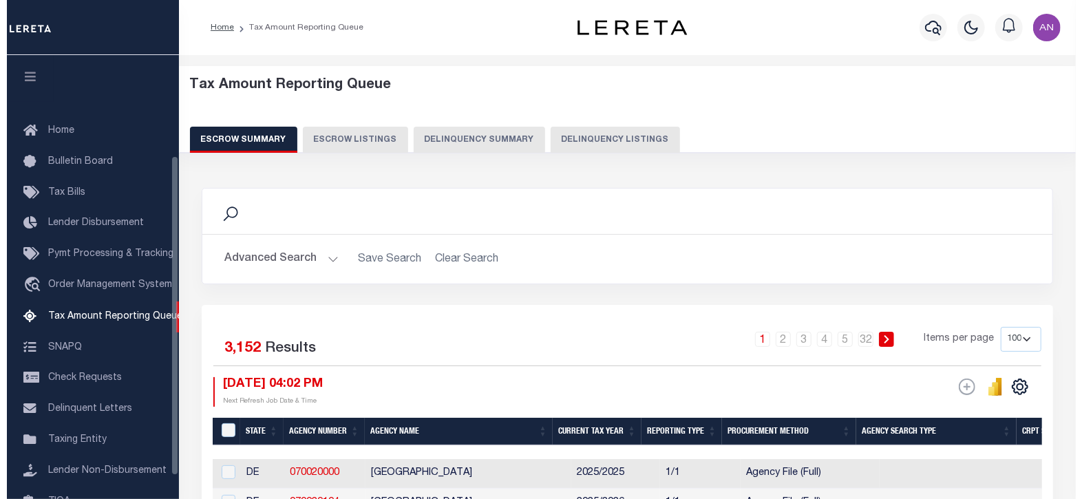
scroll to position [139, 0]
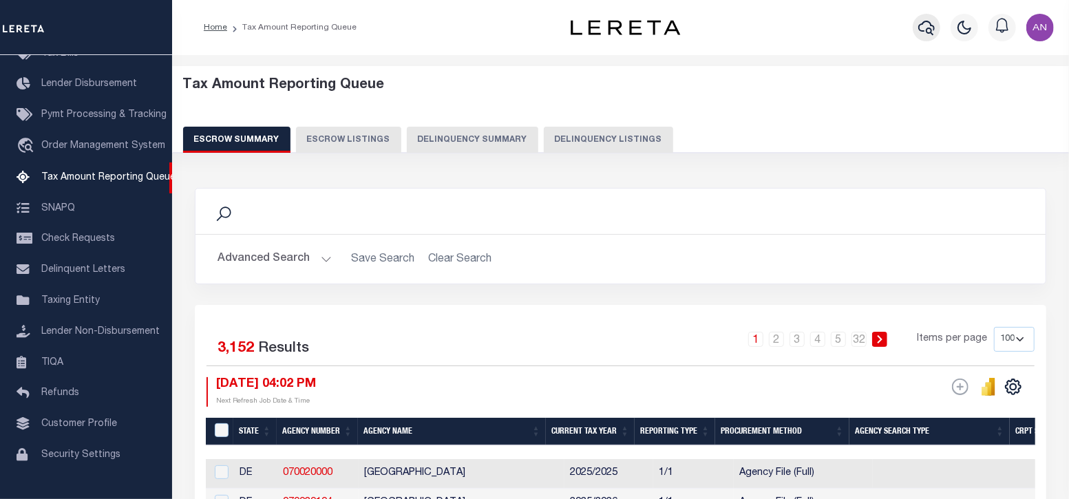
click at [926, 32] on icon "button" at bounding box center [926, 27] width 17 height 17
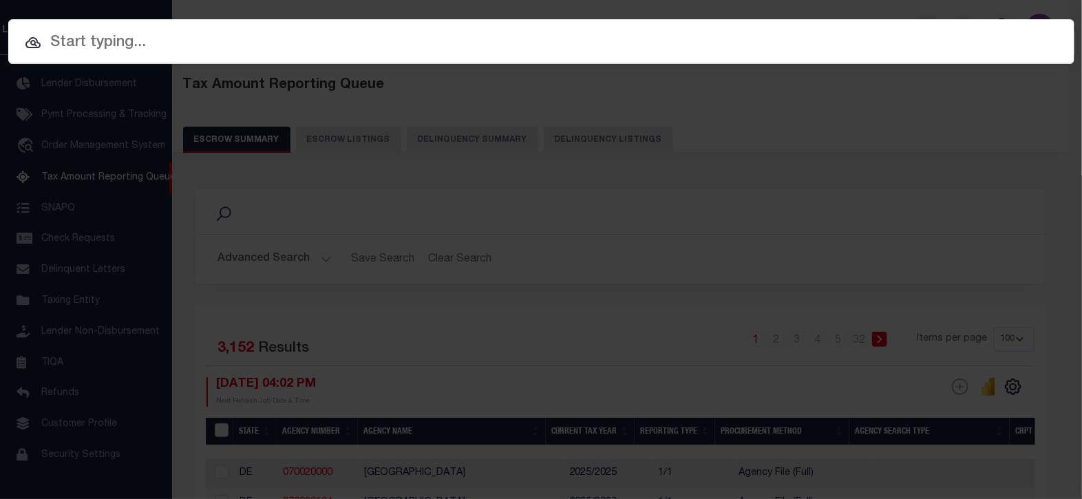
paste input "51500051365"
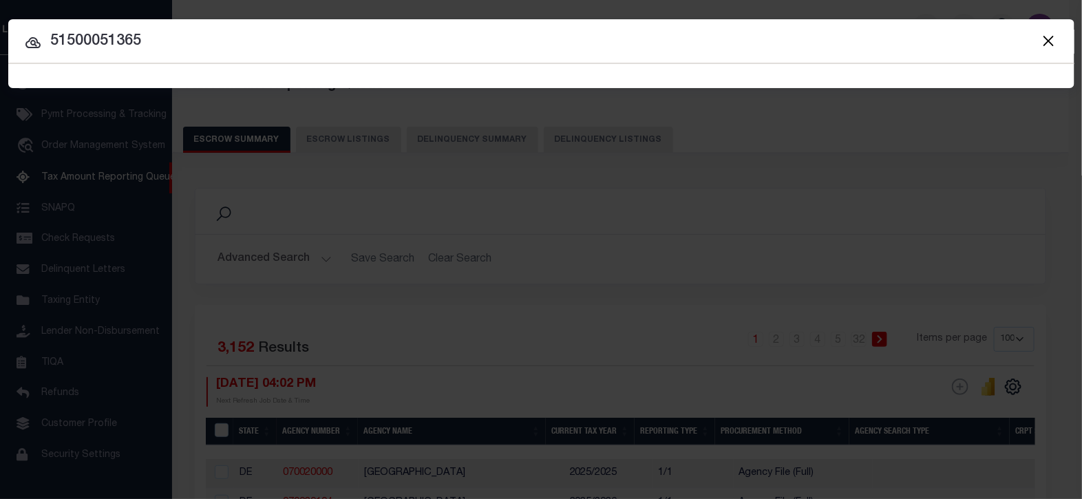
type input "51500051365"
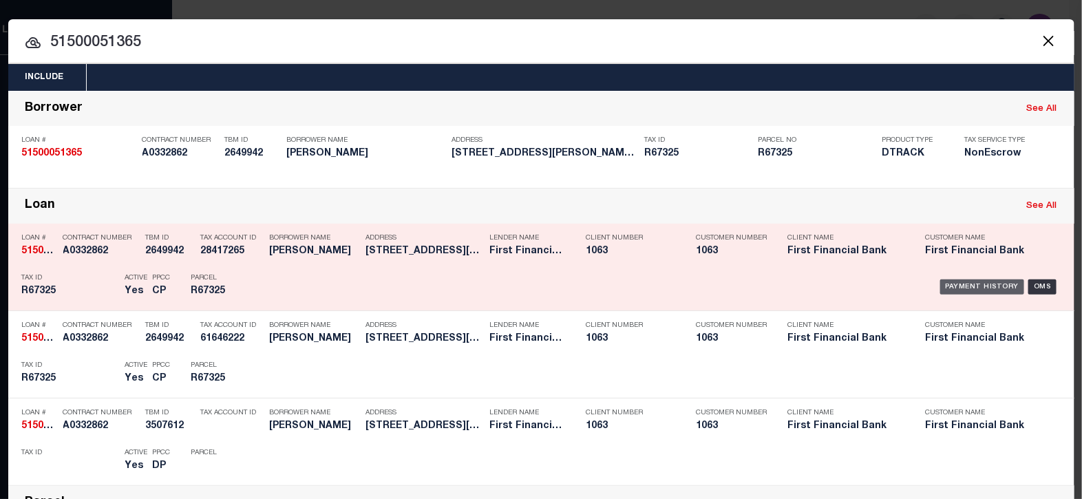
click at [960, 284] on div "Payment History" at bounding box center [982, 287] width 85 height 15
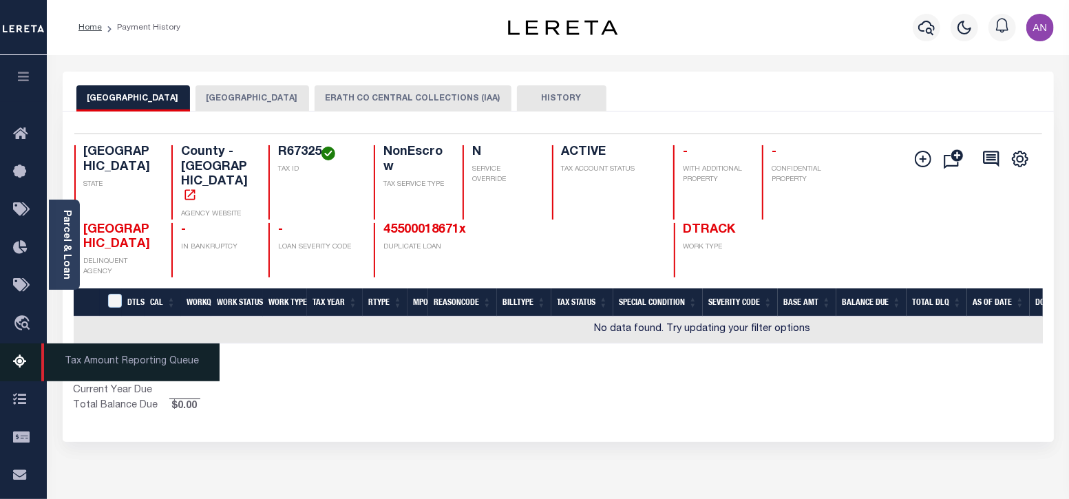
click at [27, 364] on icon at bounding box center [24, 362] width 22 height 17
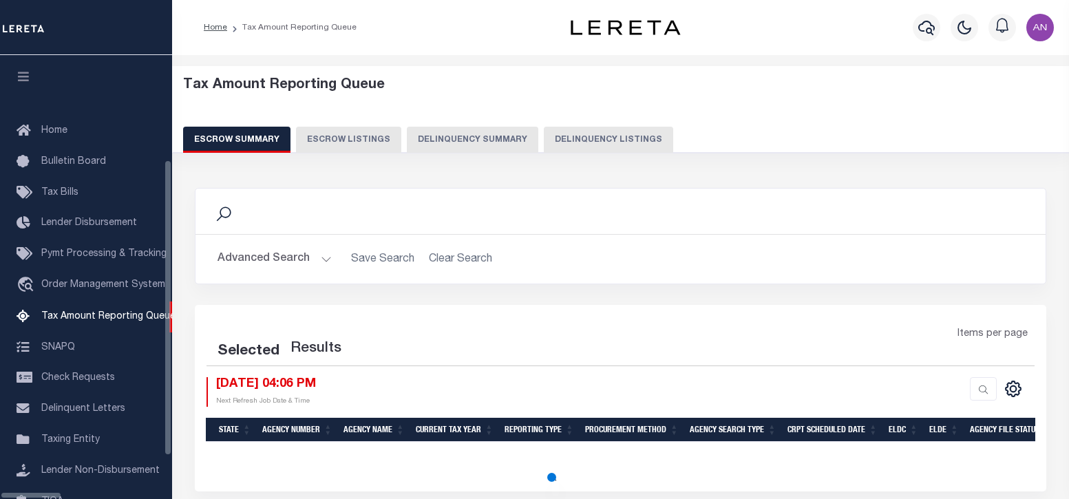
click at [544, 138] on button "Delinquency Listings" at bounding box center [608, 140] width 129 height 26
select select "100"
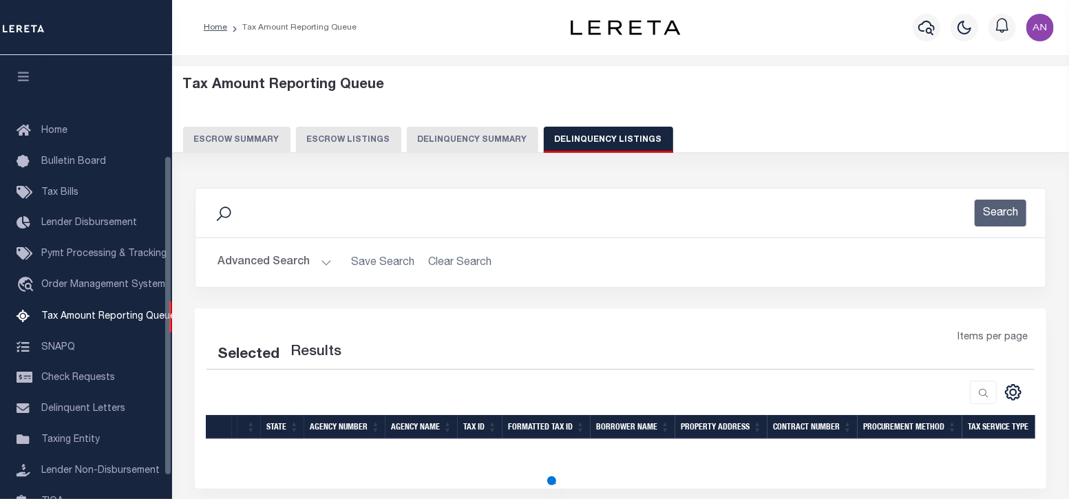
scroll to position [139, 0]
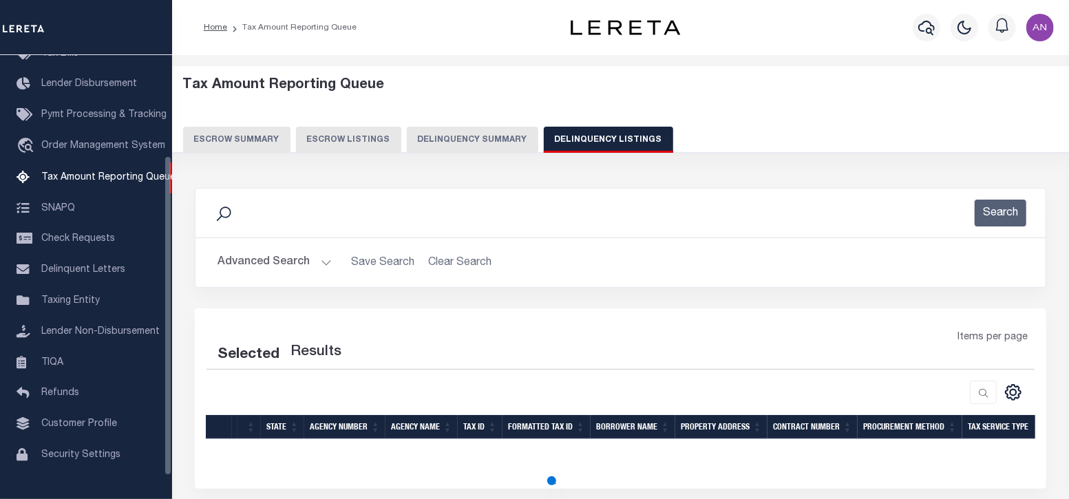
select select "100"
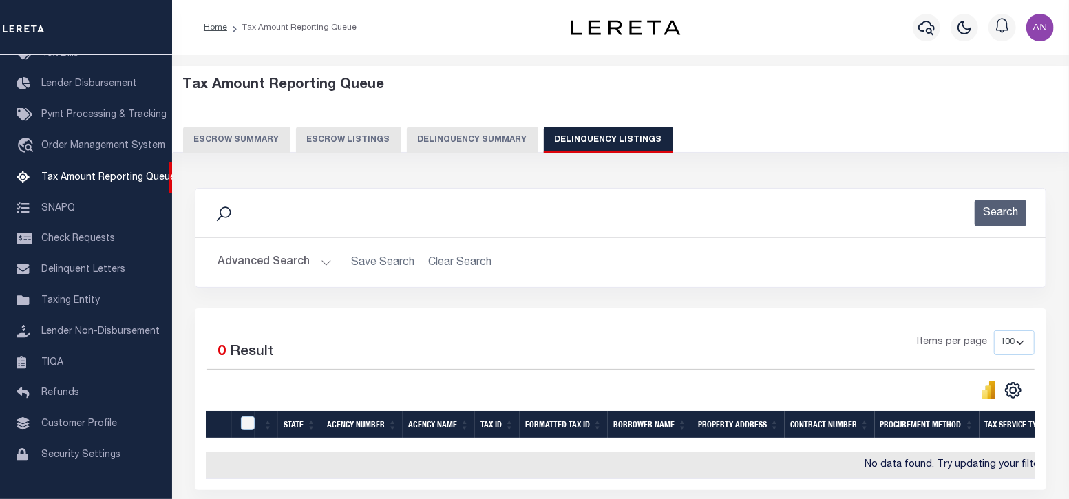
click at [273, 252] on button "Advanced Search" at bounding box center [275, 262] width 114 height 27
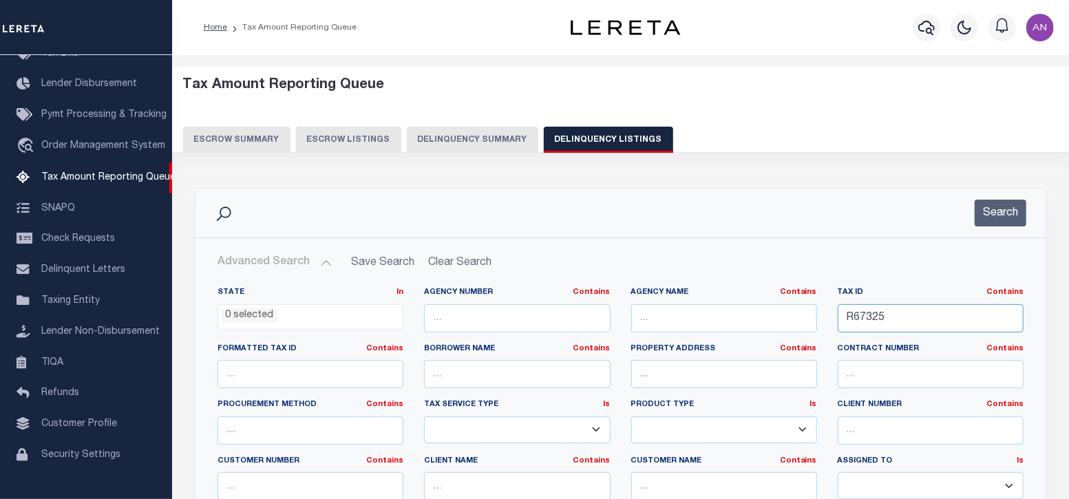
click at [889, 317] on input "R67325" at bounding box center [931, 318] width 186 height 28
click at [1007, 227] on div "Search" at bounding box center [621, 213] width 850 height 49
click at [1004, 214] on button "Search" at bounding box center [1001, 213] width 52 height 27
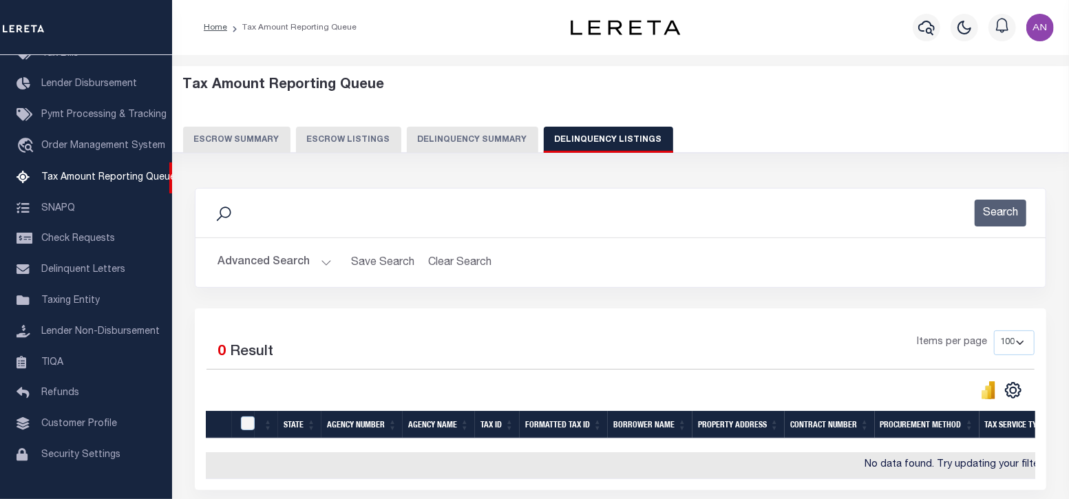
click at [255, 264] on button "Advanced Search" at bounding box center [275, 262] width 114 height 27
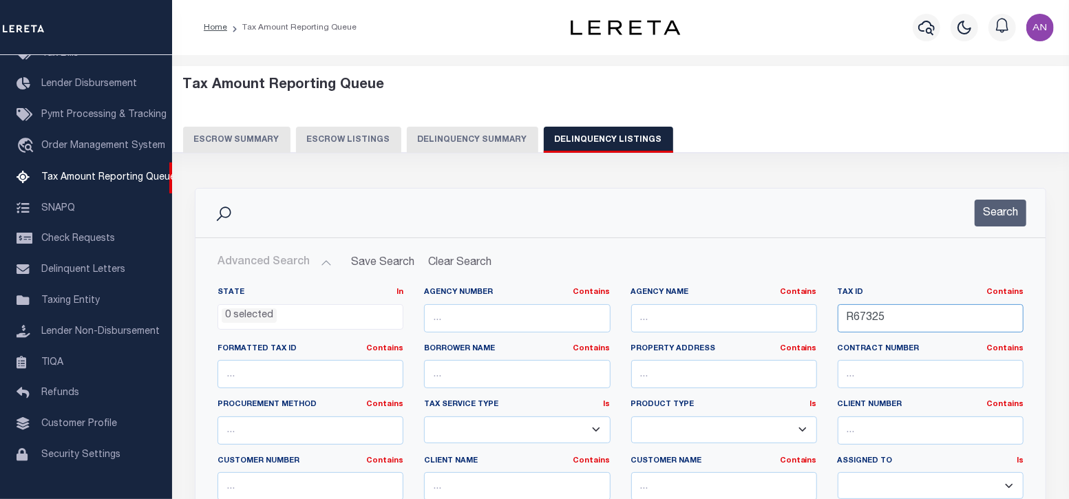
click at [859, 312] on input "R67325" at bounding box center [931, 318] width 186 height 28
paste input "7831"
type input "R78315"
click at [991, 215] on button "Search" at bounding box center [1001, 213] width 52 height 27
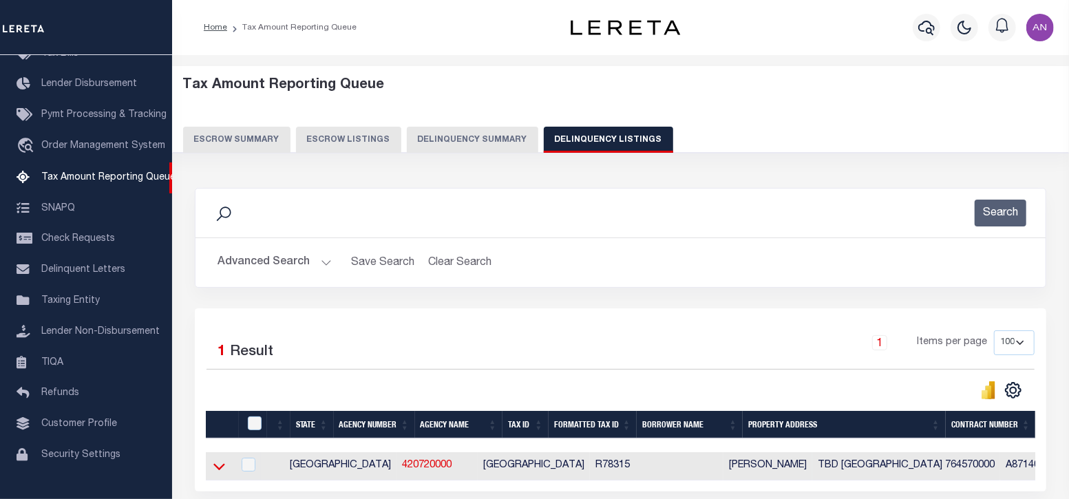
click at [217, 468] on icon at bounding box center [219, 467] width 12 height 7
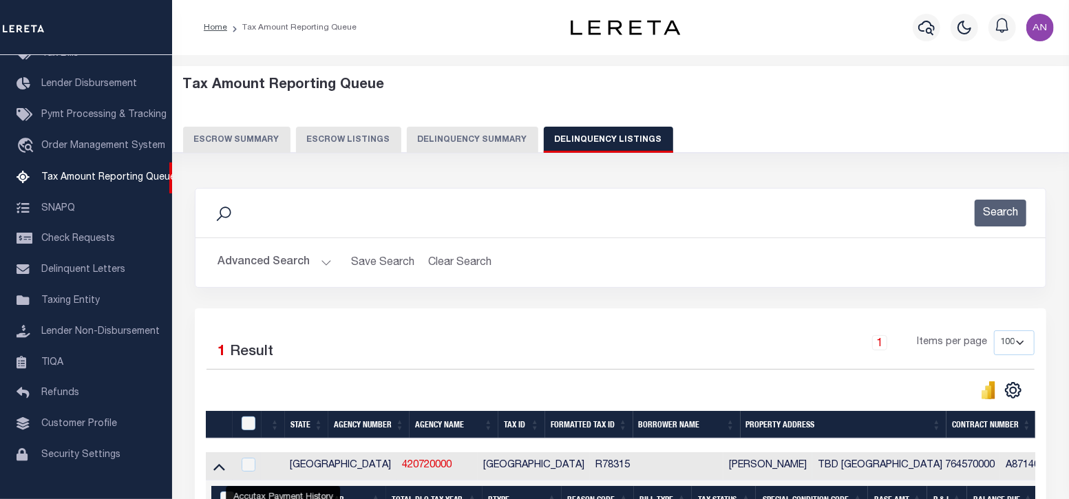
scroll to position [85, 0]
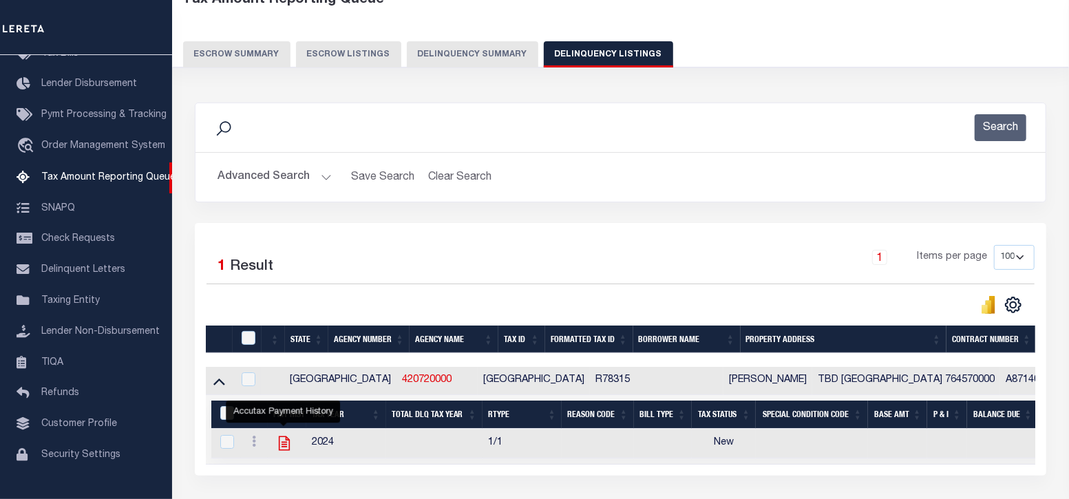
click at [285, 445] on icon "" at bounding box center [284, 443] width 11 height 14
checkbox input "true"
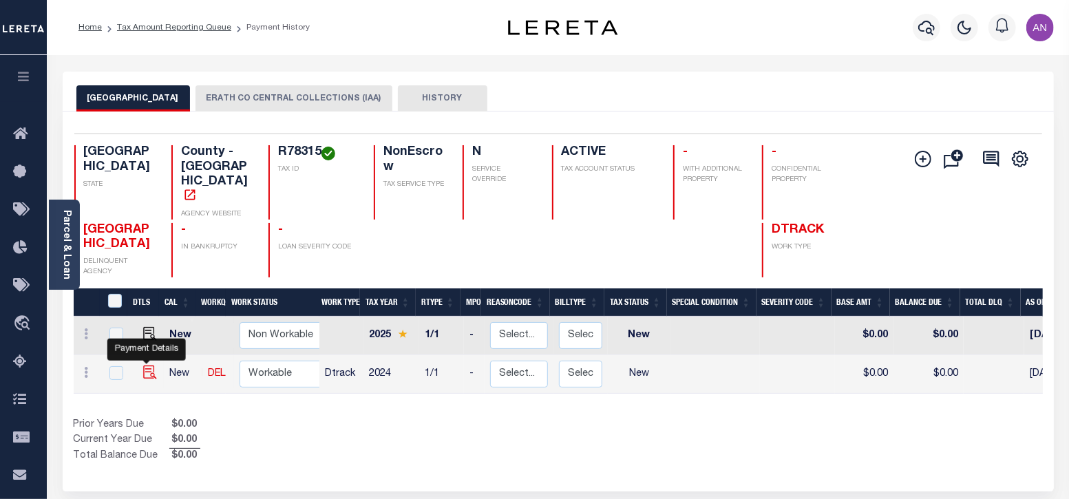
click at [151, 366] on img "" at bounding box center [150, 373] width 14 height 14
checkbox input "true"
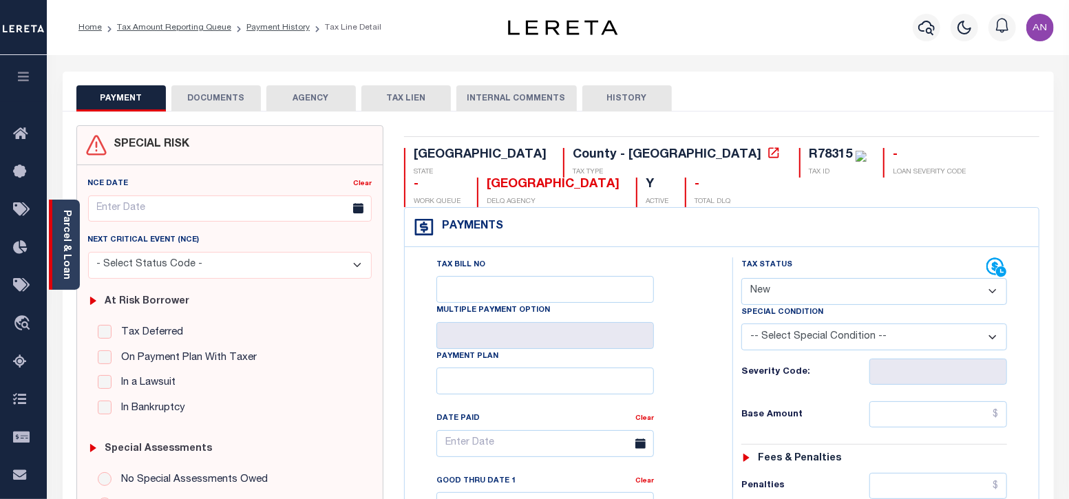
click at [74, 251] on div "Parcel & Loan" at bounding box center [64, 245] width 31 height 90
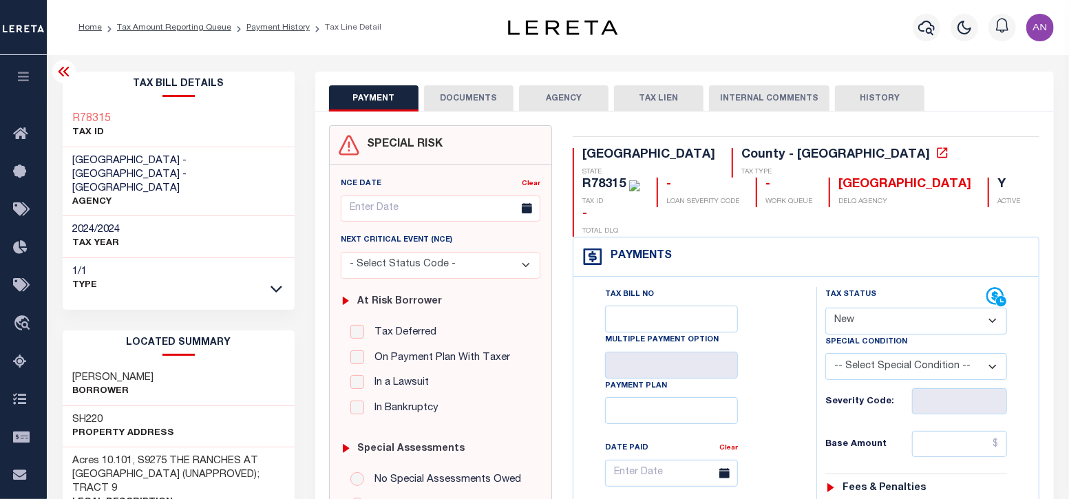
click at [487, 101] on button "DOCUMENTS" at bounding box center [469, 98] width 90 height 26
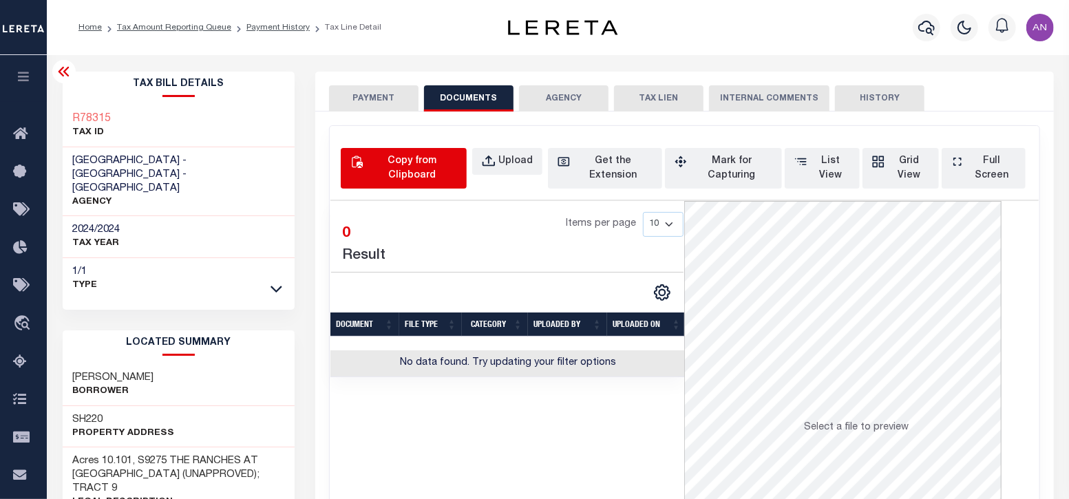
click at [414, 168] on div "Copy from Clipboard" at bounding box center [411, 168] width 91 height 29
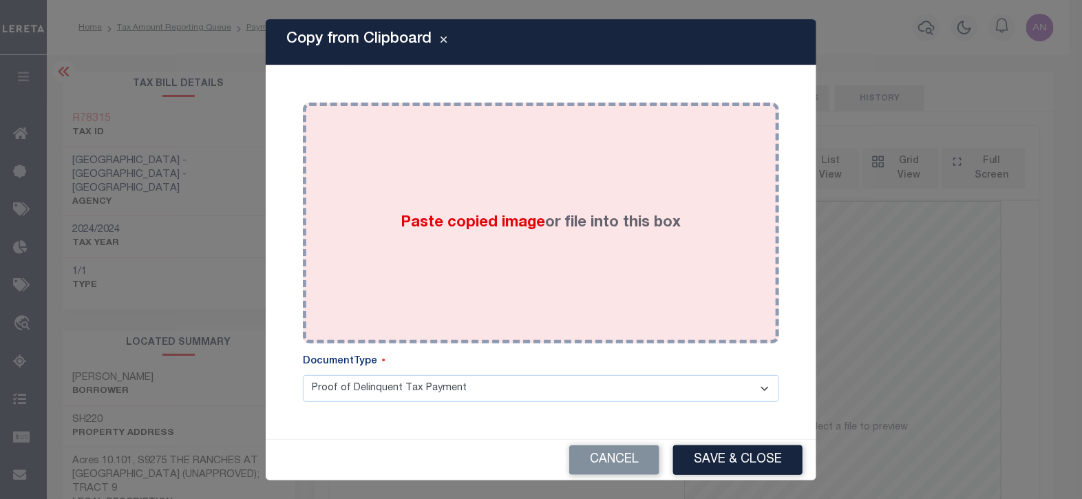
click at [571, 161] on div "Paste copied image or file into this box" at bounding box center [541, 223] width 456 height 220
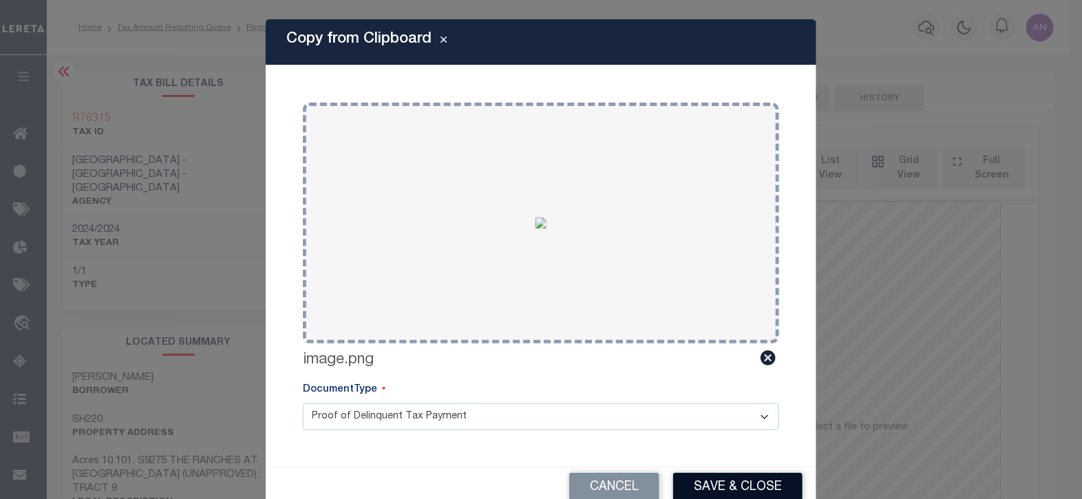
click at [704, 488] on button "Save & Close" at bounding box center [737, 488] width 129 height 30
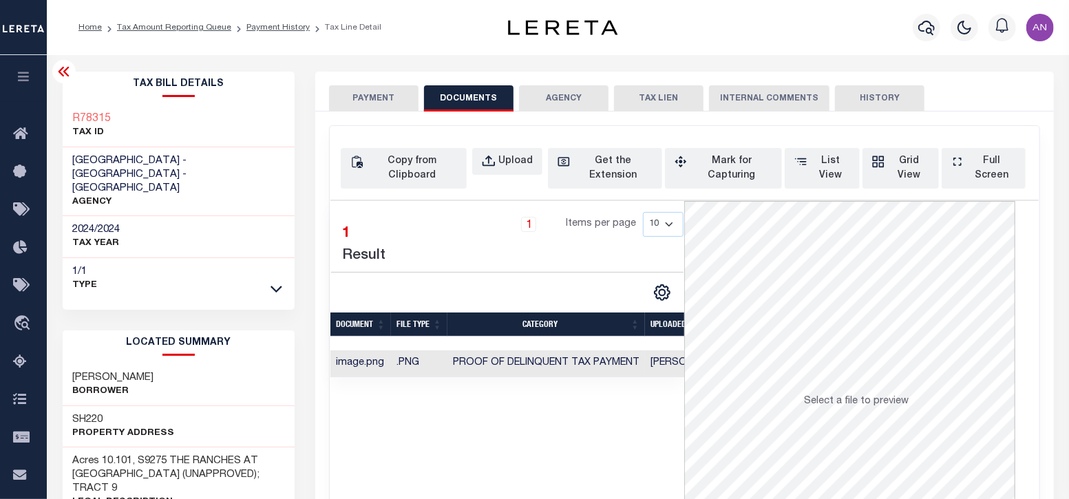
click at [386, 98] on button "PAYMENT" at bounding box center [374, 98] width 90 height 26
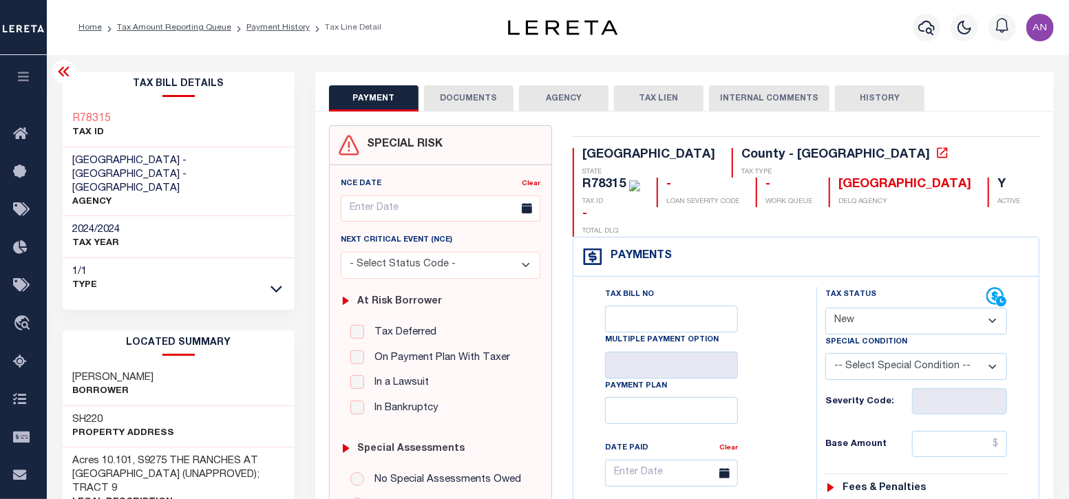
click at [867, 308] on select "- Select Status Code - Open Due/Unpaid Paid Incomplete No Tax Due Internal Refu…" at bounding box center [916, 321] width 182 height 27
click at [825, 308] on select "- Select Status Code - Open Due/Unpaid Paid Incomplete No Tax Due Internal Refu…" at bounding box center [916, 321] width 182 height 27
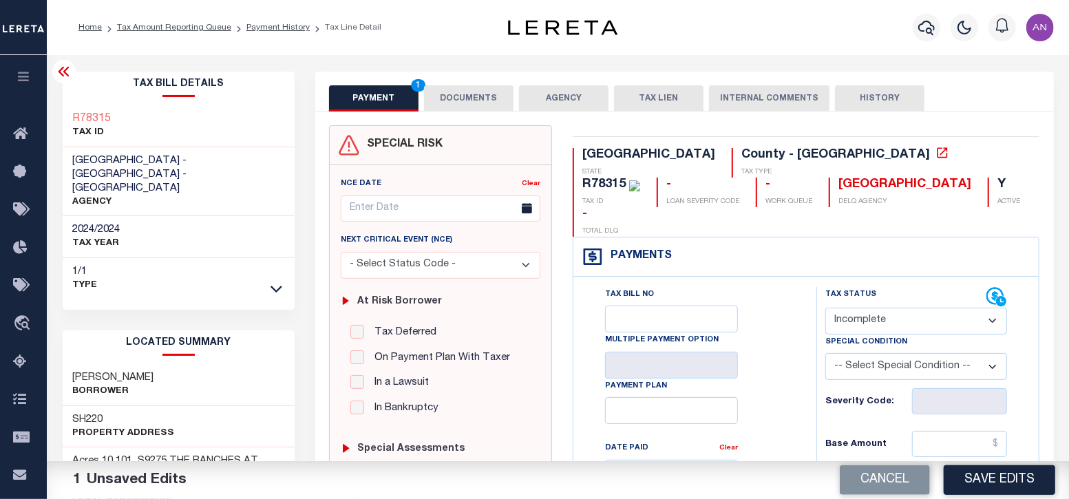
click at [862, 308] on select "- Select Status Code - Open Due/Unpaid Paid Incomplete No Tax Due Internal Refu…" at bounding box center [916, 321] width 182 height 27
select select "PYD"
click at [825, 308] on select "- Select Status Code - Open Due/Unpaid Paid Incomplete No Tax Due Internal Refu…" at bounding box center [916, 321] width 182 height 27
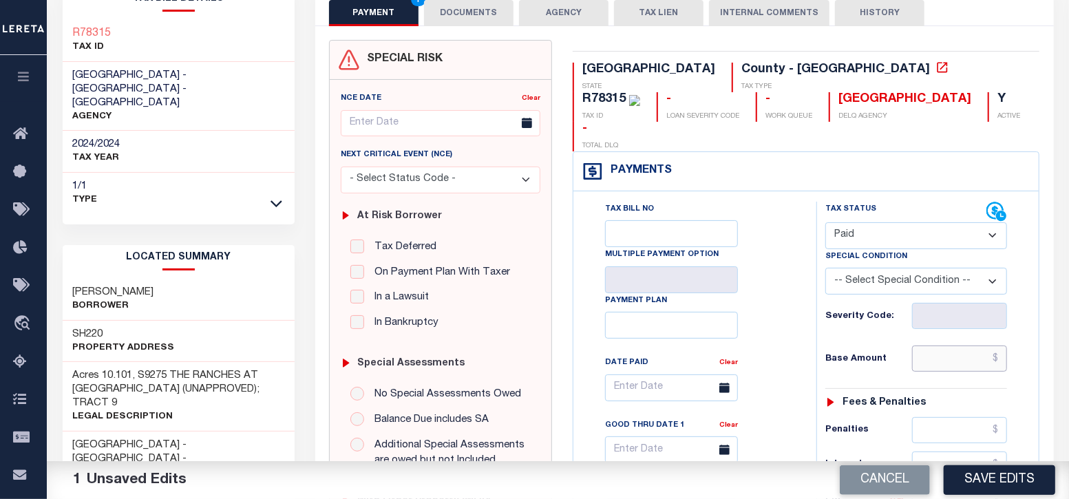
click at [943, 346] on input "text" at bounding box center [960, 359] width 96 height 26
type input "$0.00"
click at [797, 377] on div "Tax Bill No Multiple Payment Option Payment Plan Clear" at bounding box center [691, 506] width 229 height 608
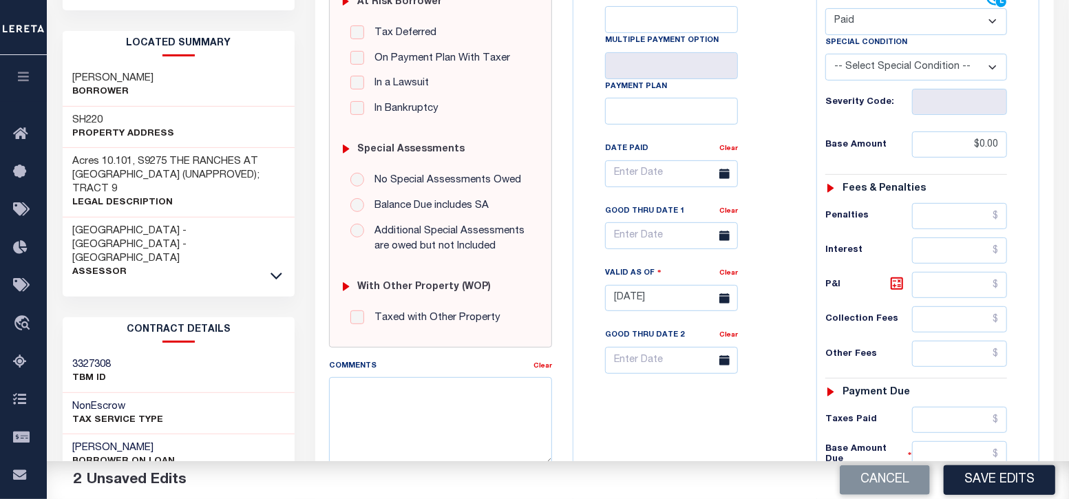
scroll to position [344, 0]
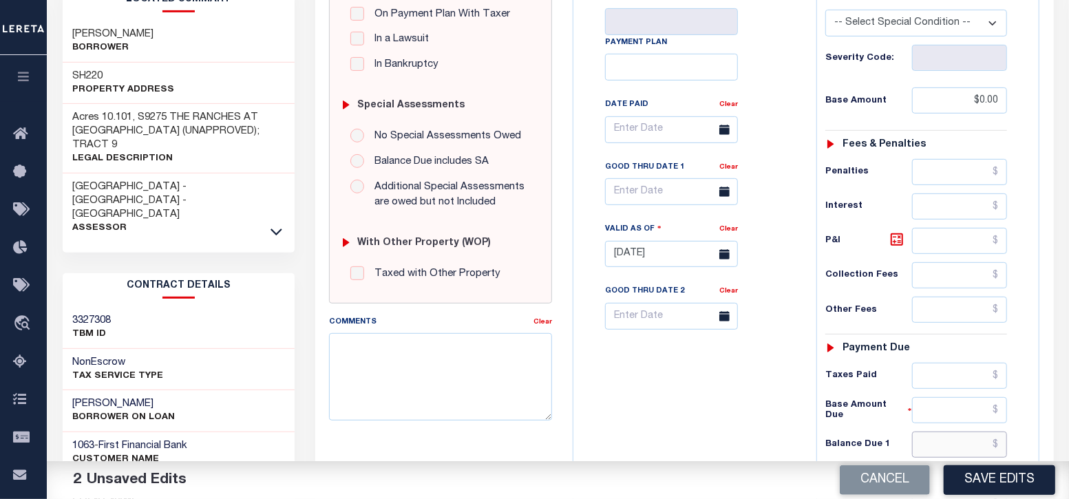
click at [967, 432] on input "text" at bounding box center [960, 445] width 96 height 26
type input "$0.00"
click at [774, 442] on div "Tax Bill No Multiple Payment Option Payment Plan Clear" at bounding box center [691, 248] width 229 height 608
click at [982, 472] on button "Save Edits" at bounding box center [1000, 480] width 112 height 30
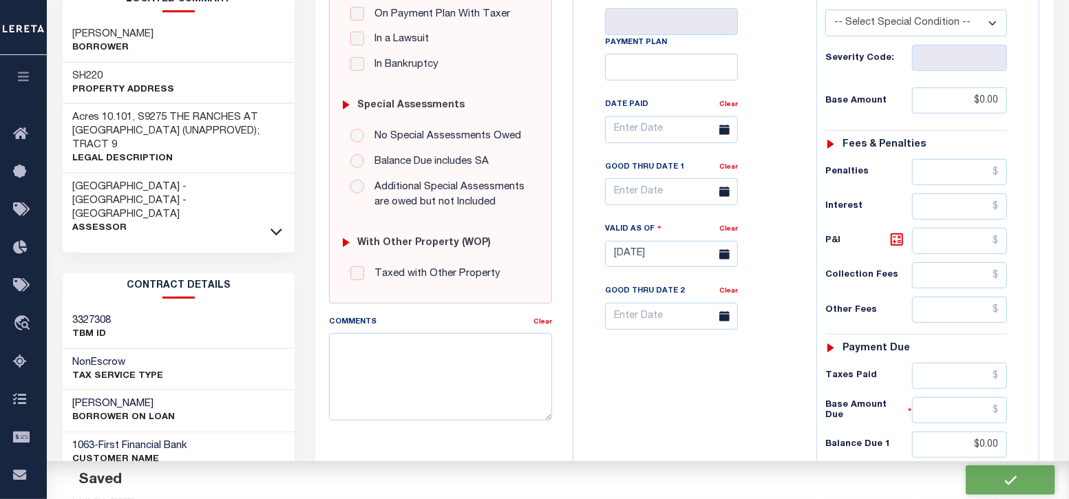
checkbox input "false"
type input "$0"
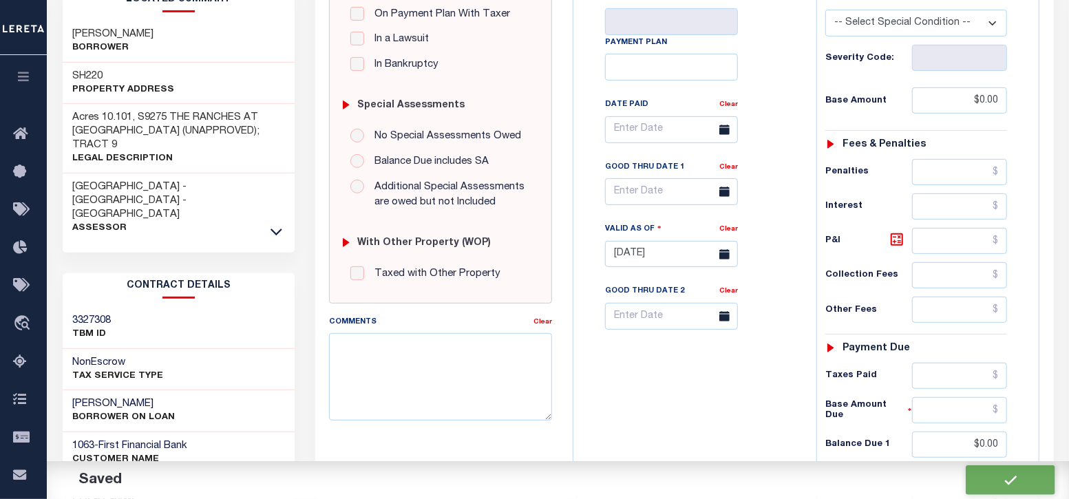
type input "$0"
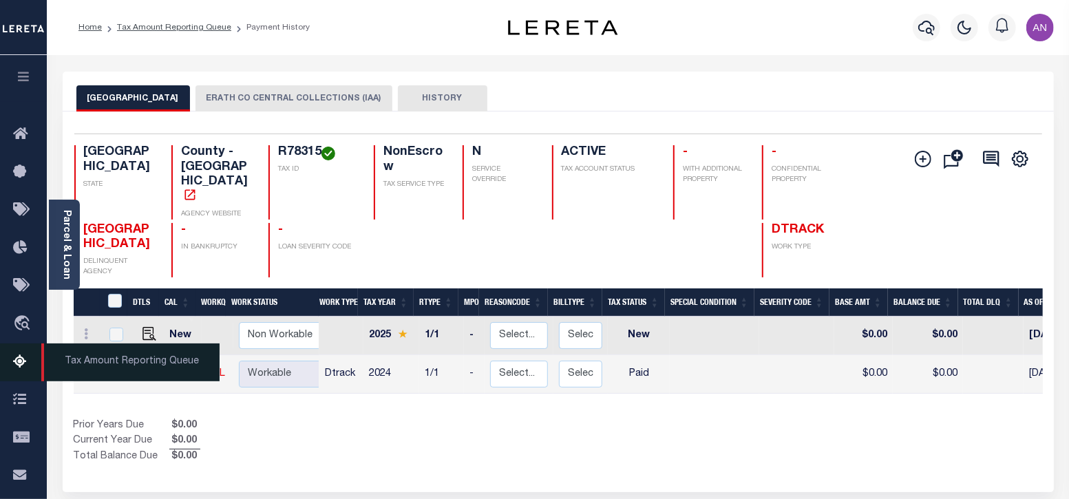
click at [21, 364] on icon at bounding box center [24, 362] width 22 height 17
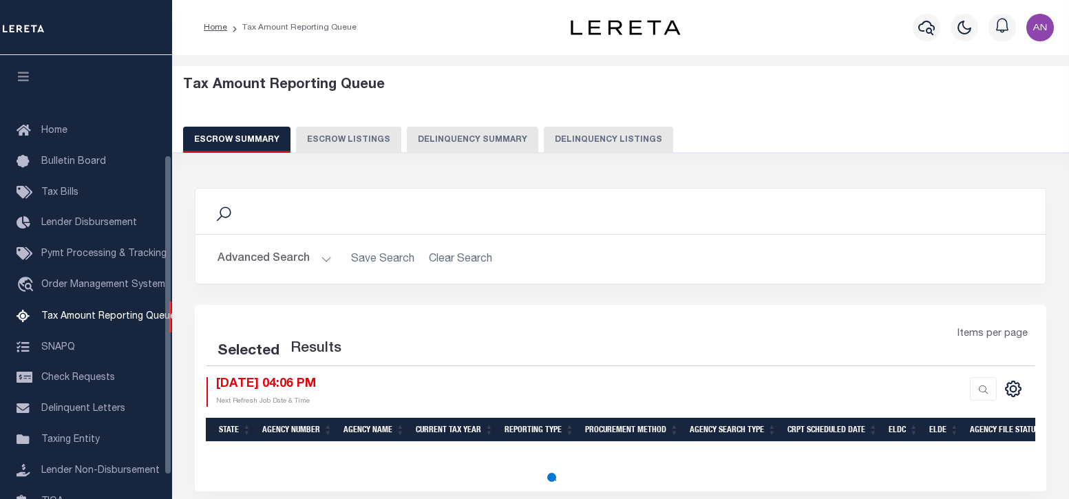
click at [568, 141] on button "Delinquency Listings" at bounding box center [608, 140] width 129 height 26
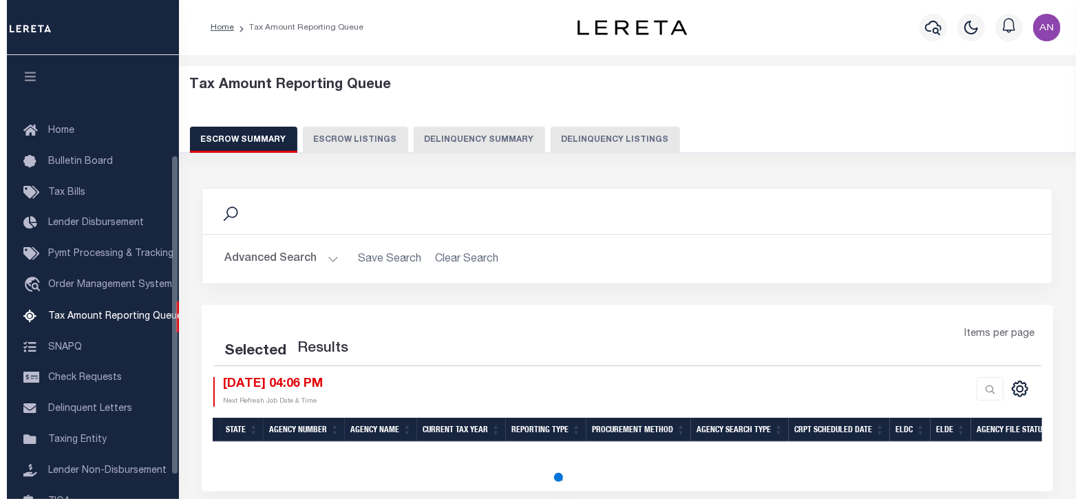
scroll to position [139, 0]
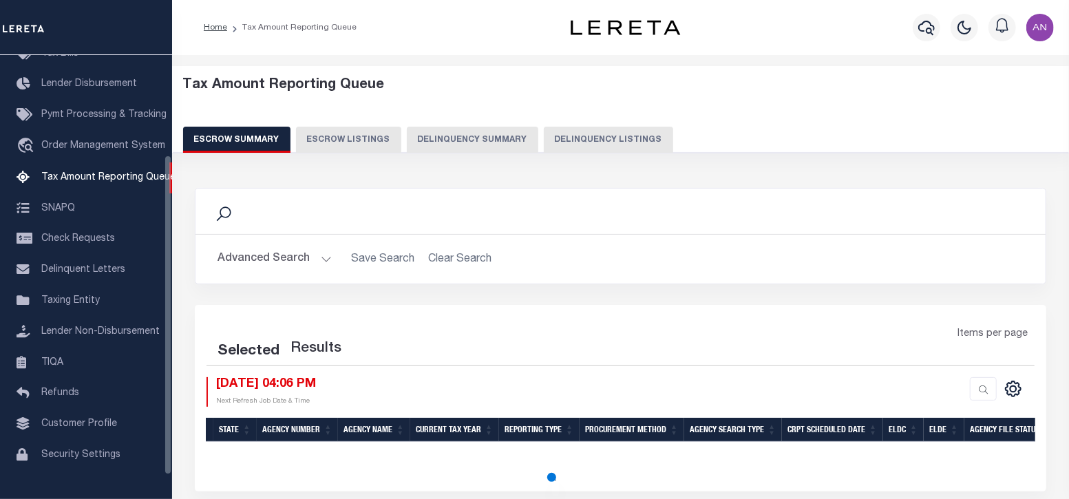
select select "100"
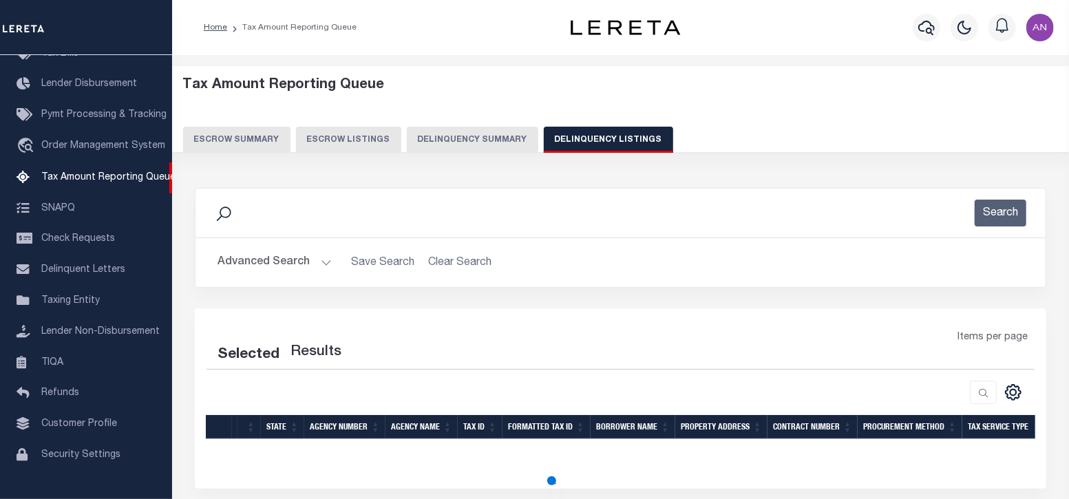
select select "100"
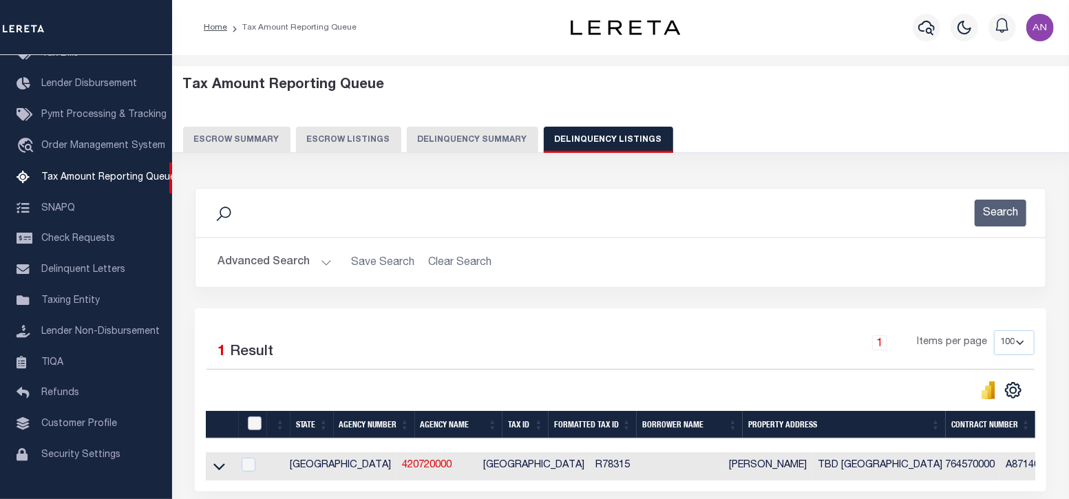
click at [251, 425] on input "checkbox" at bounding box center [255, 424] width 14 height 14
checkbox input "true"
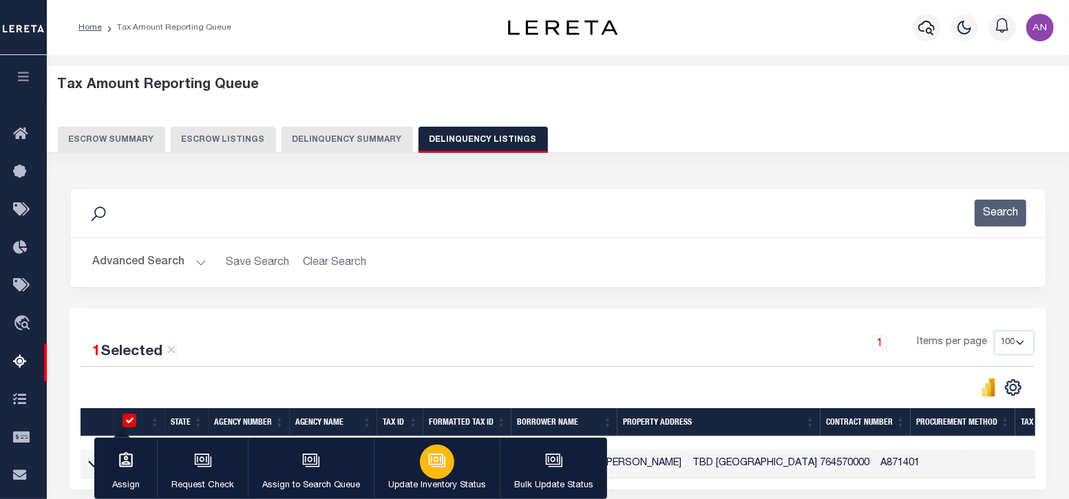
click at [451, 475] on button "Update Inventory Status" at bounding box center [437, 469] width 126 height 62
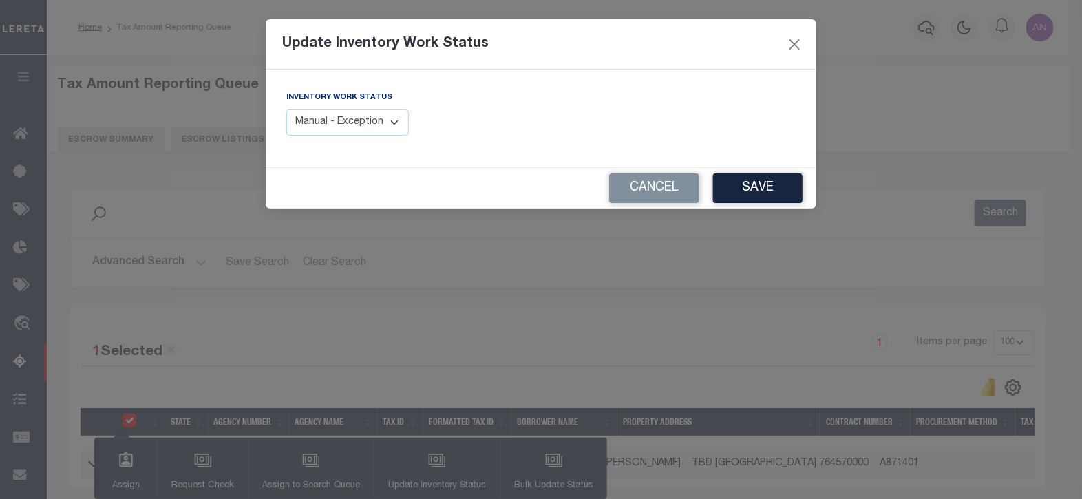
click at [360, 131] on select "Manual - Exception Pended - Awaiting Search Late Add Exception Completed" at bounding box center [347, 122] width 123 height 27
select select "4"
click at [286, 109] on select "Manual - Exception Pended - Awaiting Search Late Add Exception Completed" at bounding box center [347, 122] width 123 height 27
click at [775, 189] on button "Save" at bounding box center [758, 188] width 90 height 30
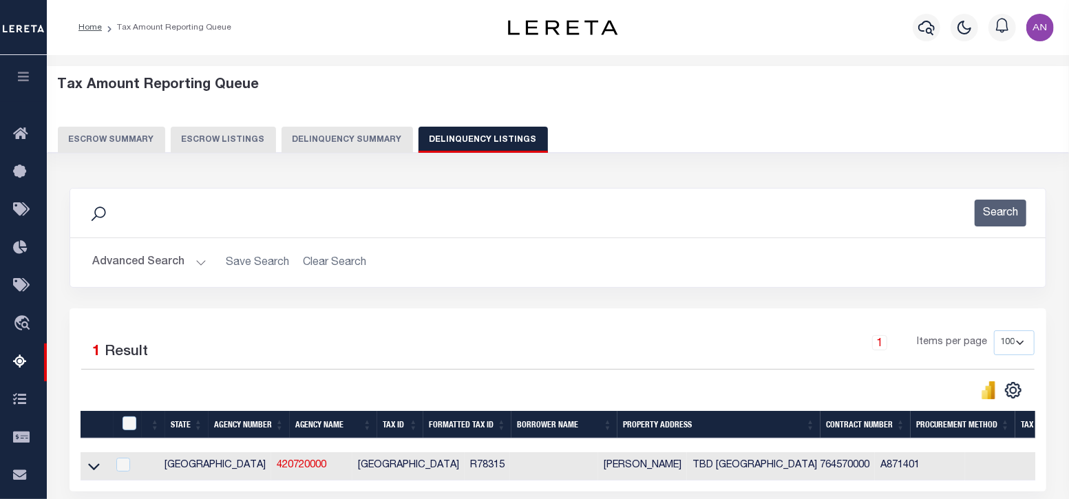
click at [136, 260] on button "Advanced Search" at bounding box center [149, 262] width 114 height 27
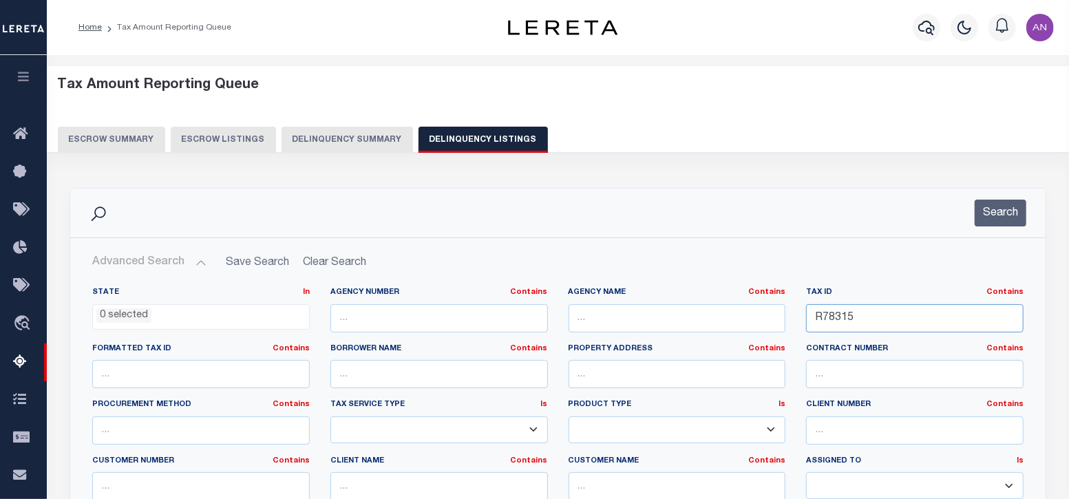
click at [865, 323] on input "R78315" at bounding box center [915, 318] width 218 height 28
paste input "80133C"
type input "R80133C"
click at [988, 207] on button "Search" at bounding box center [1001, 213] width 52 height 27
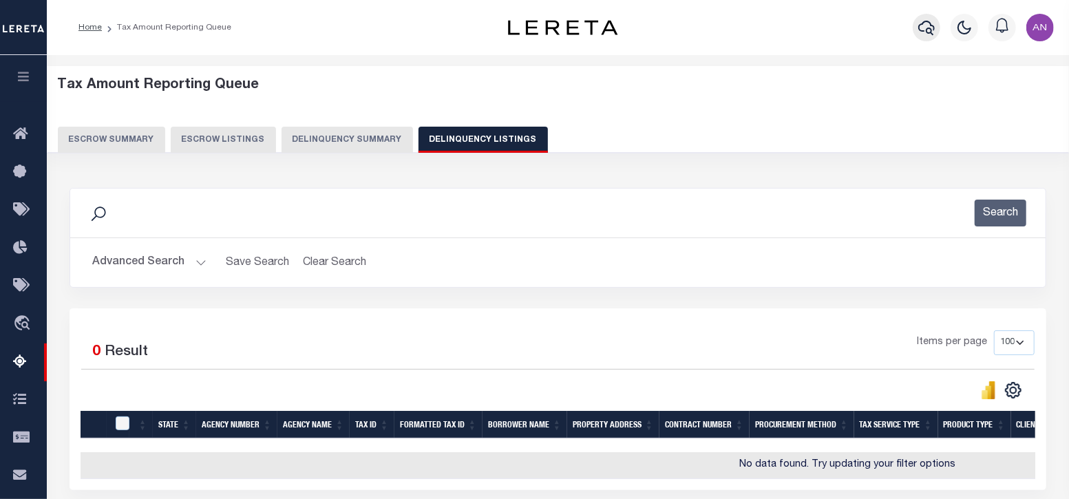
click at [933, 27] on icon "button" at bounding box center [926, 28] width 17 height 14
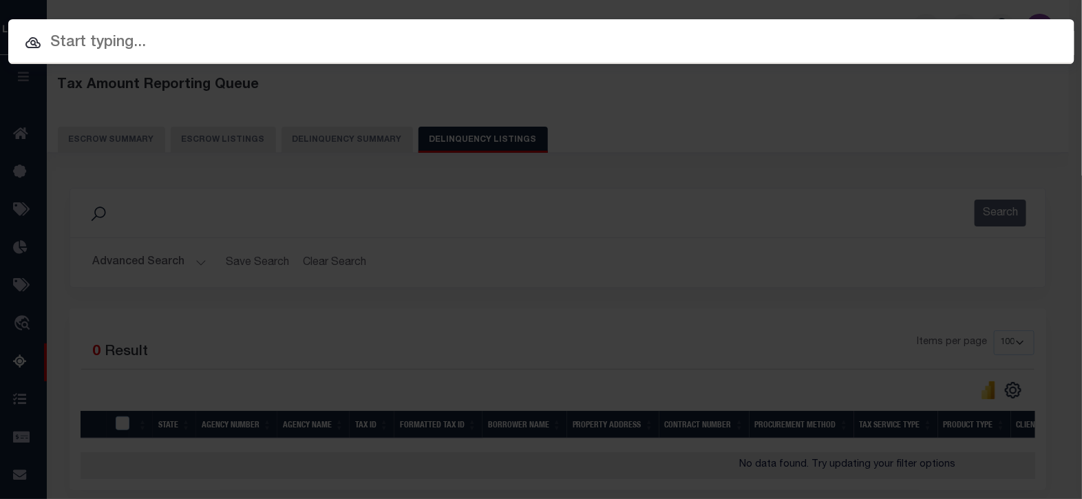
paste input "51500070183"
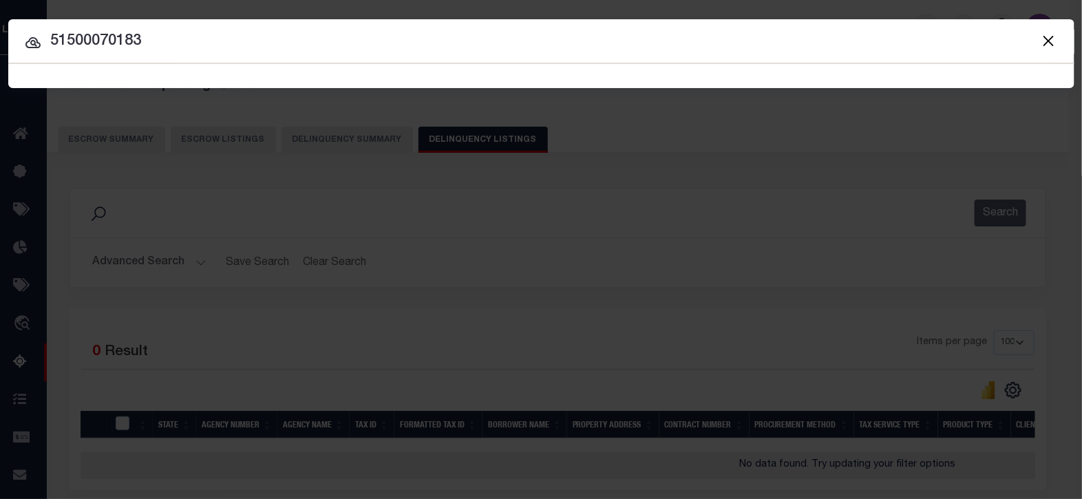
type input "51500070183"
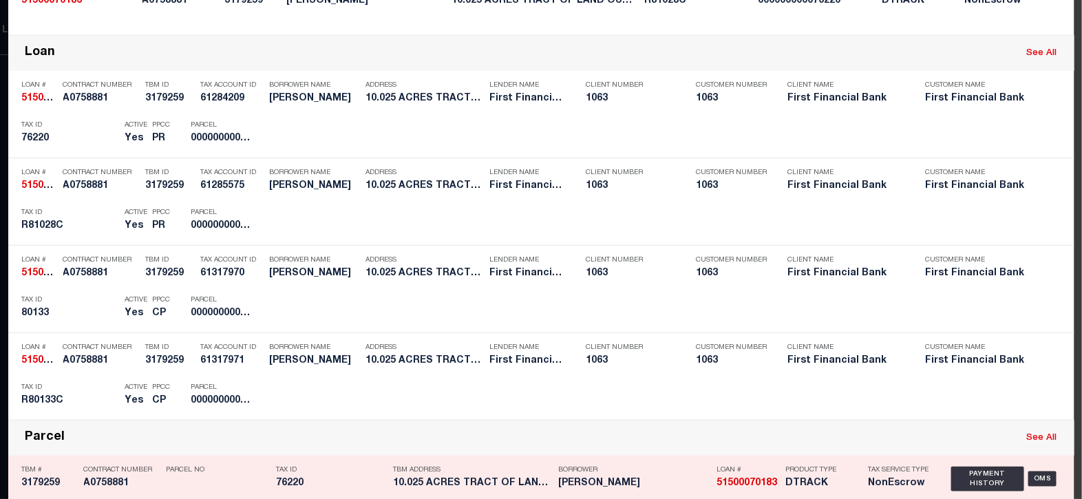
scroll to position [344, 0]
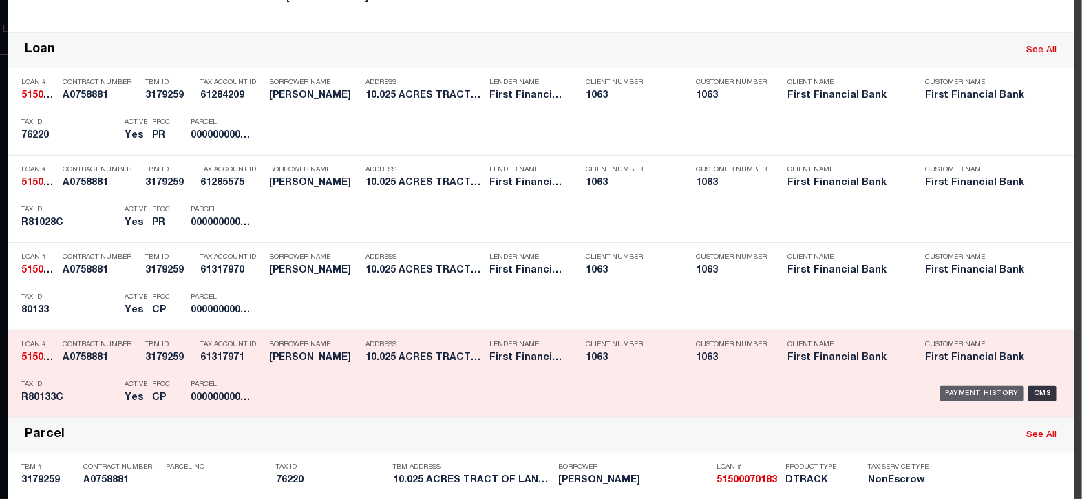
click at [991, 386] on div "Payment History" at bounding box center [982, 393] width 85 height 15
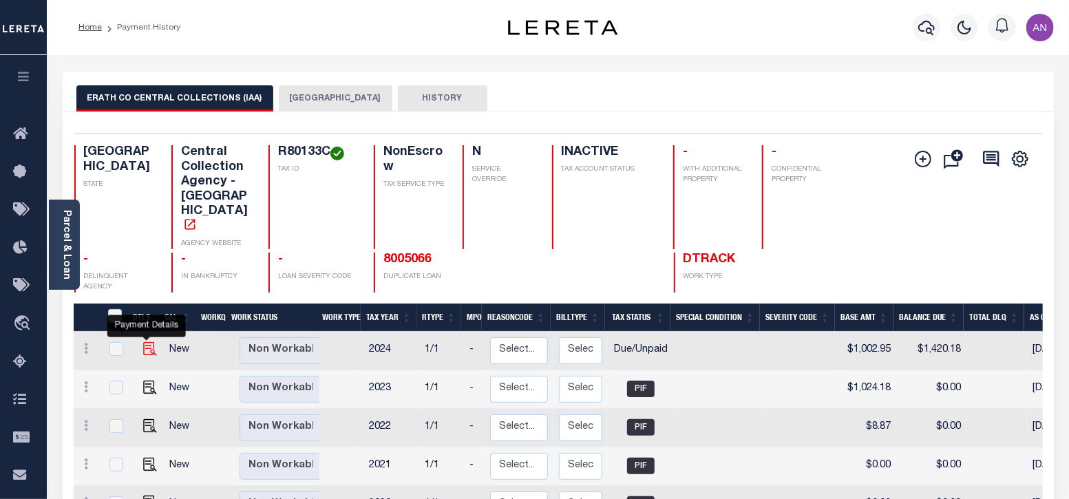
click at [147, 342] on img "" at bounding box center [150, 349] width 14 height 14
checkbox input "true"
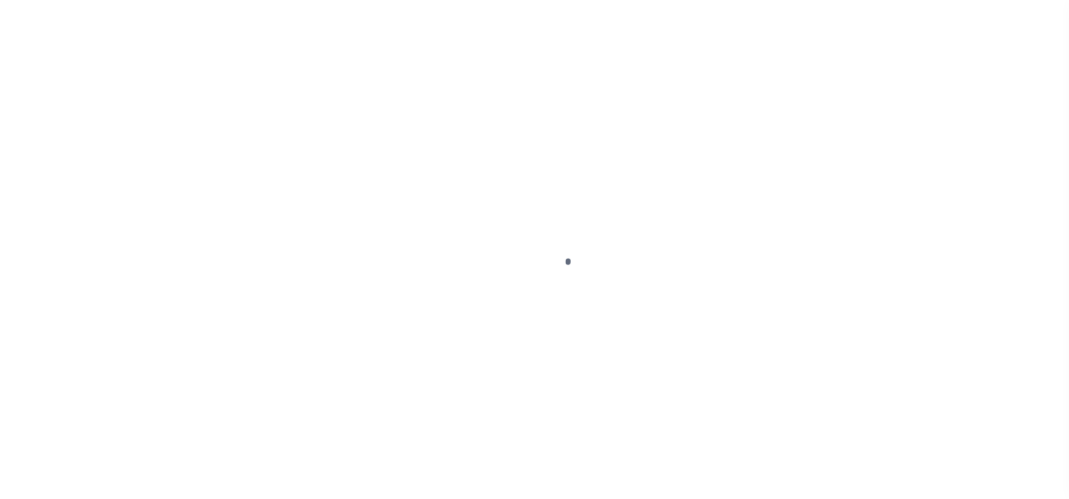
select select "DUE"
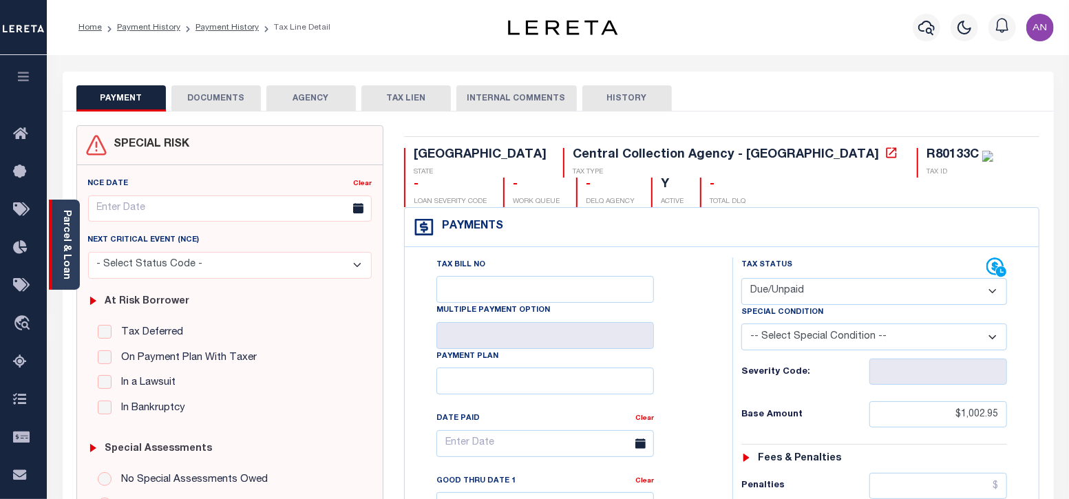
click at [65, 243] on link "Parcel & Loan" at bounding box center [66, 245] width 10 height 70
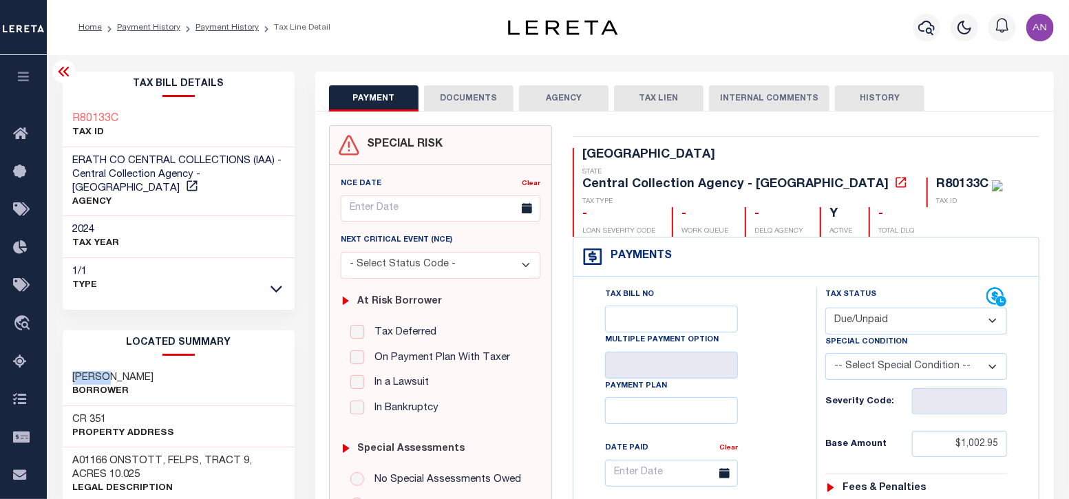
drag, startPoint x: 76, startPoint y: 363, endPoint x: 109, endPoint y: 364, distance: 33.1
click at [109, 371] on h3 "[PERSON_NAME]" at bounding box center [113, 378] width 81 height 14
drag, startPoint x: 74, startPoint y: 443, endPoint x: 158, endPoint y: 442, distance: 84.0
click at [158, 454] on h3 "A01166 ONSTOTT, FELPS, TRACT 9, ACRES 10.025" at bounding box center [179, 468] width 212 height 28
copy h3 "A01166 ONSTOTT"
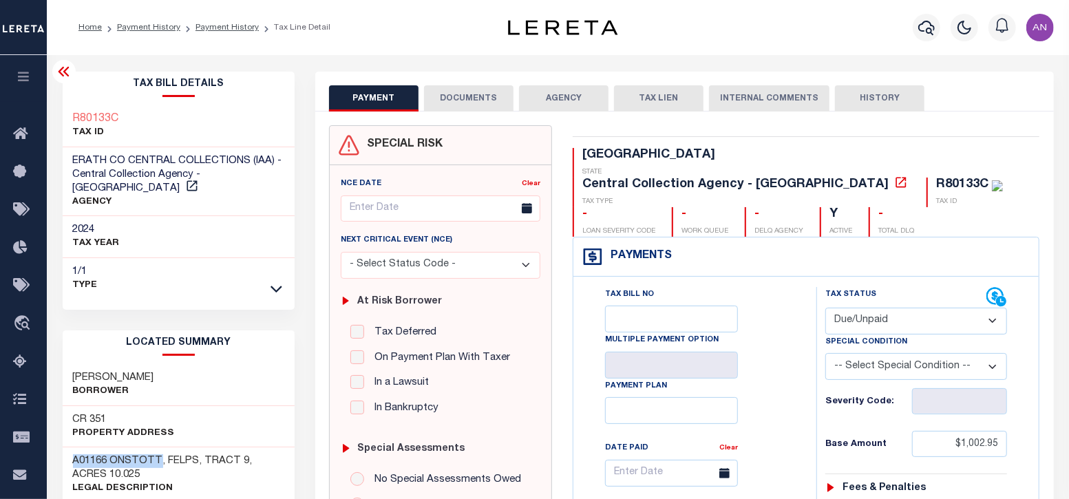
drag, startPoint x: 78, startPoint y: 361, endPoint x: 185, endPoint y: 361, distance: 106.7
click at [154, 371] on h3 "CALLAGHAN, BARBARA" at bounding box center [113, 378] width 81 height 14
click at [110, 371] on h3 "CALLAGHAN, BARBARA" at bounding box center [113, 378] width 81 height 14
drag, startPoint x: 72, startPoint y: 363, endPoint x: 186, endPoint y: 361, distance: 113.6
click at [154, 371] on h3 "CALLAGHAN, BARBARA" at bounding box center [113, 378] width 81 height 14
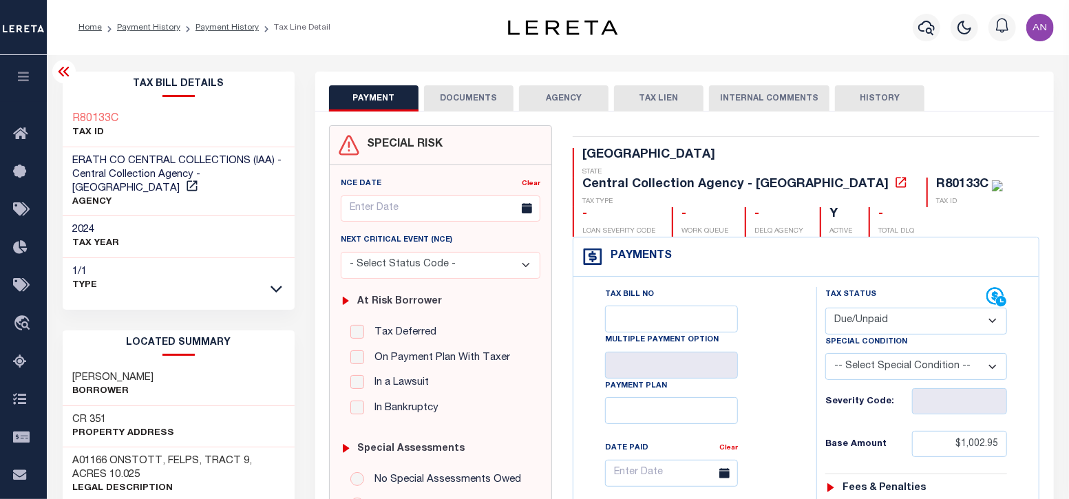
click at [478, 104] on button "DOCUMENTS" at bounding box center [469, 98] width 90 height 26
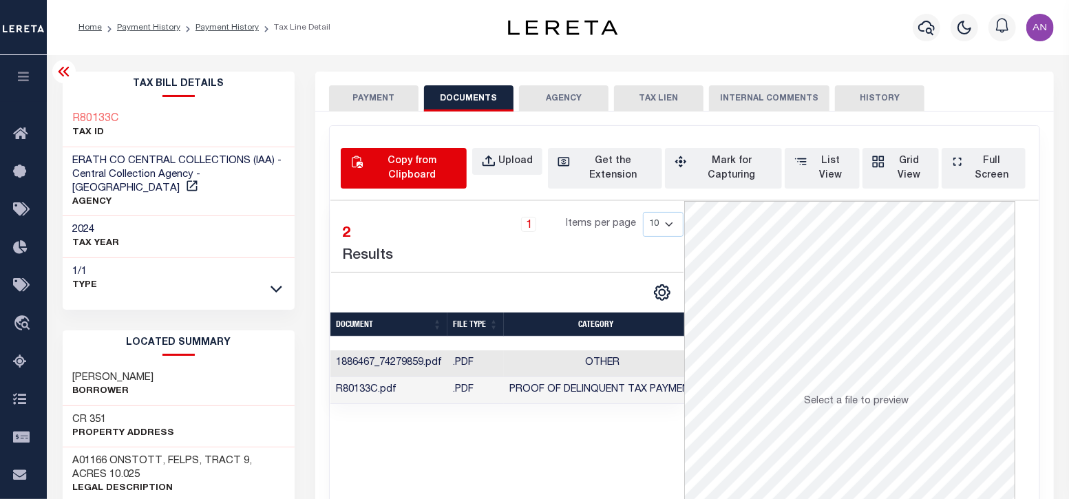
click at [425, 168] on div "Copy from Clipboard" at bounding box center [411, 168] width 91 height 29
select select "POP"
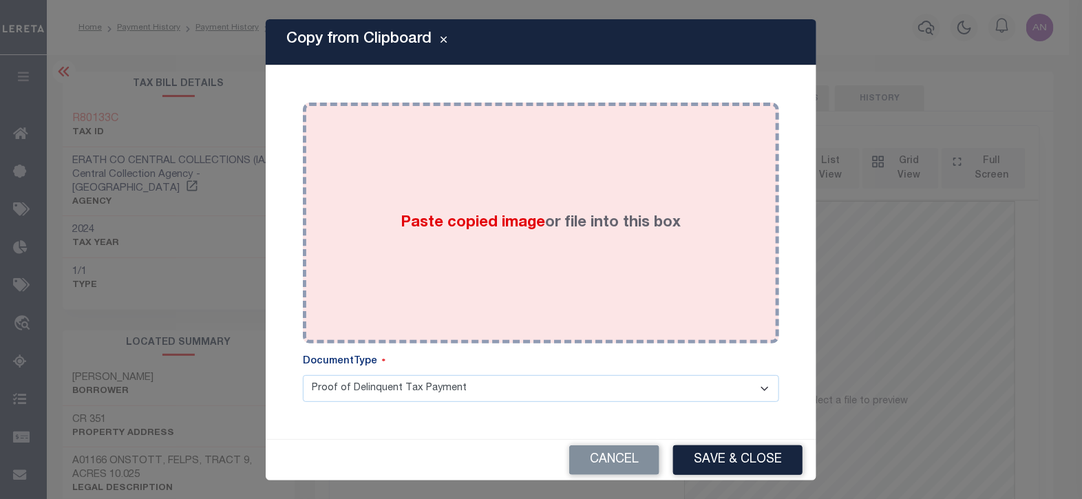
click at [516, 158] on div "Paste copied image or file into this box" at bounding box center [541, 223] width 456 height 220
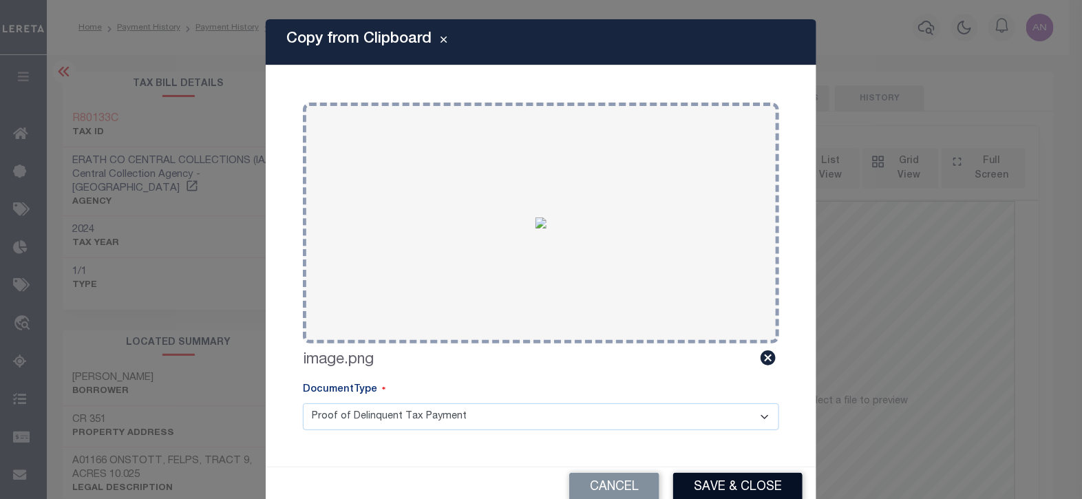
click at [699, 487] on button "Save & Close" at bounding box center [737, 488] width 129 height 30
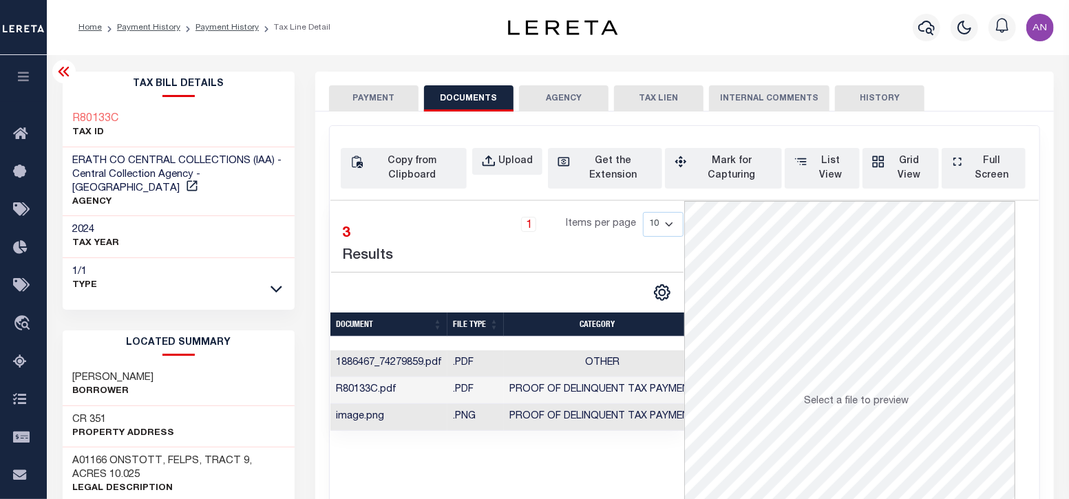
click at [363, 101] on button "PAYMENT" at bounding box center [374, 98] width 90 height 26
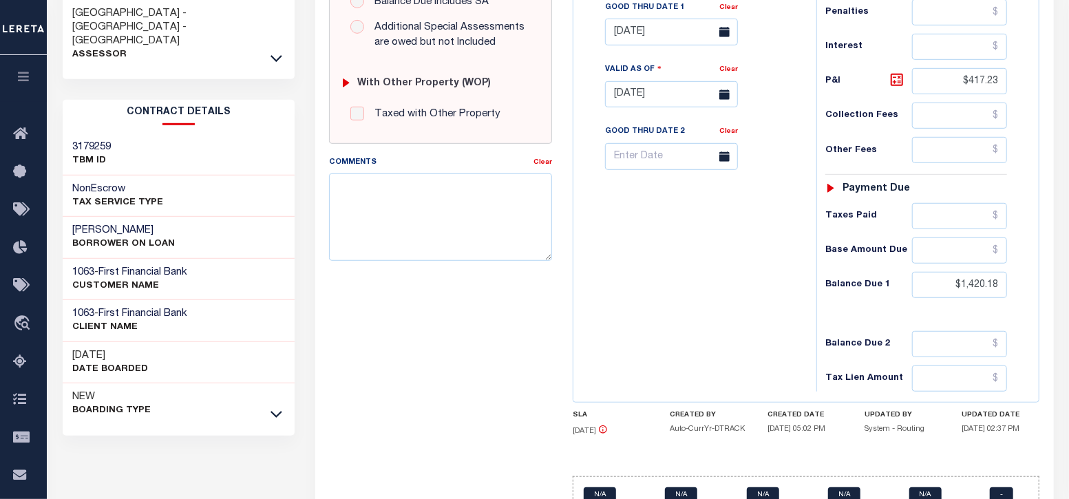
scroll to position [516, 0]
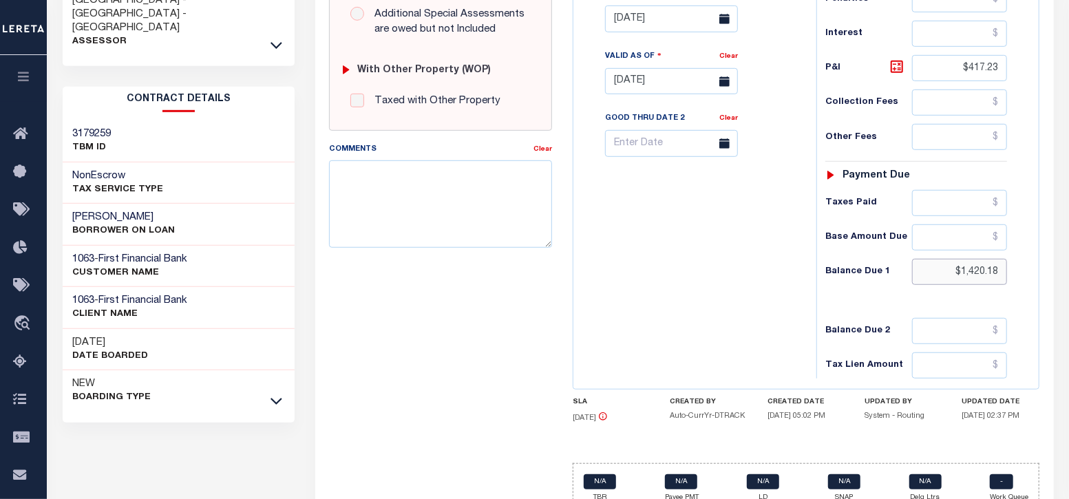
drag, startPoint x: 990, startPoint y: 236, endPoint x: 960, endPoint y: 233, distance: 29.8
click at [960, 259] on input "$1,420.18" at bounding box center [960, 272] width 96 height 26
type input "$0"
type input "[DATE]"
type input "$0.00"
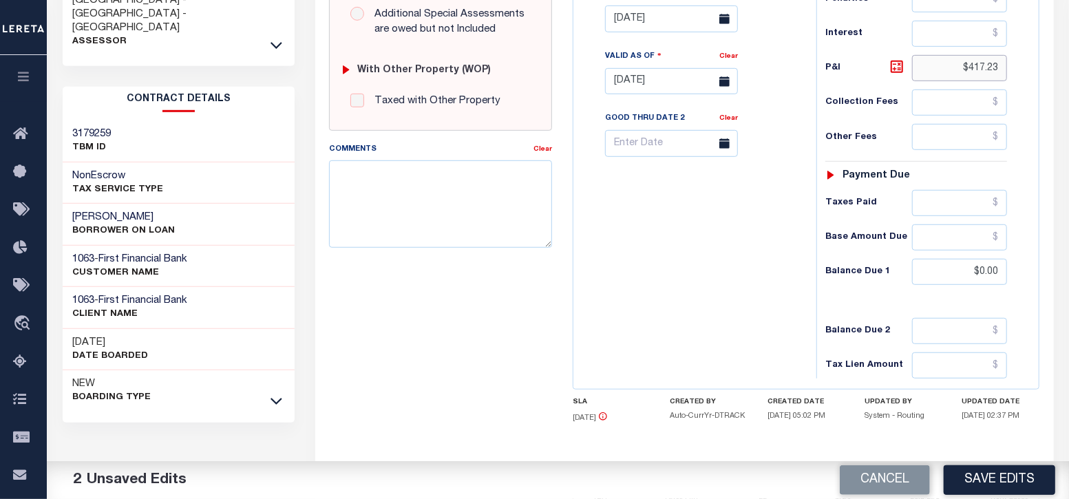
drag, startPoint x: 998, startPoint y: 35, endPoint x: 969, endPoint y: 35, distance: 29.6
click at [969, 55] on input "$417.23" at bounding box center [960, 68] width 96 height 26
type input "$0.00"
click at [993, 483] on button "Save Edits" at bounding box center [1000, 480] width 112 height 30
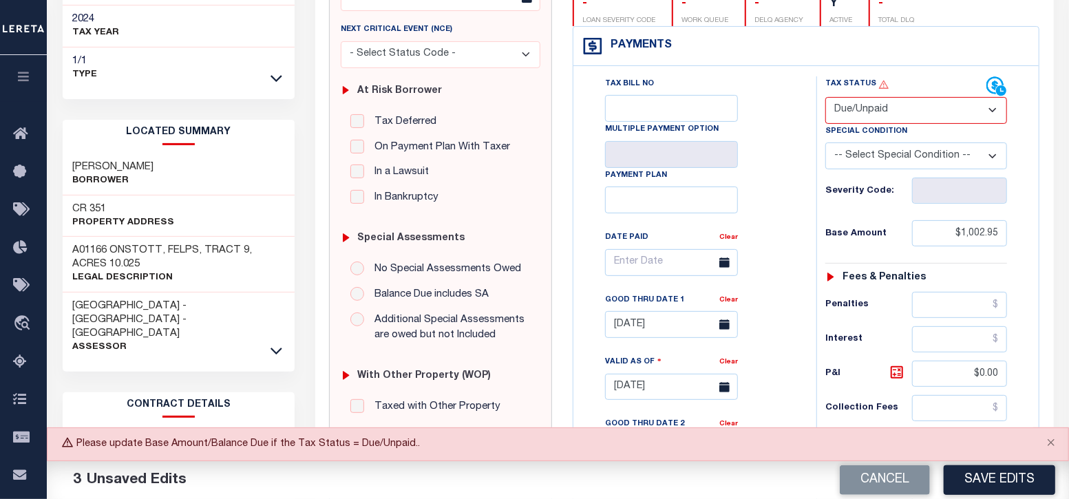
scroll to position [20, 0]
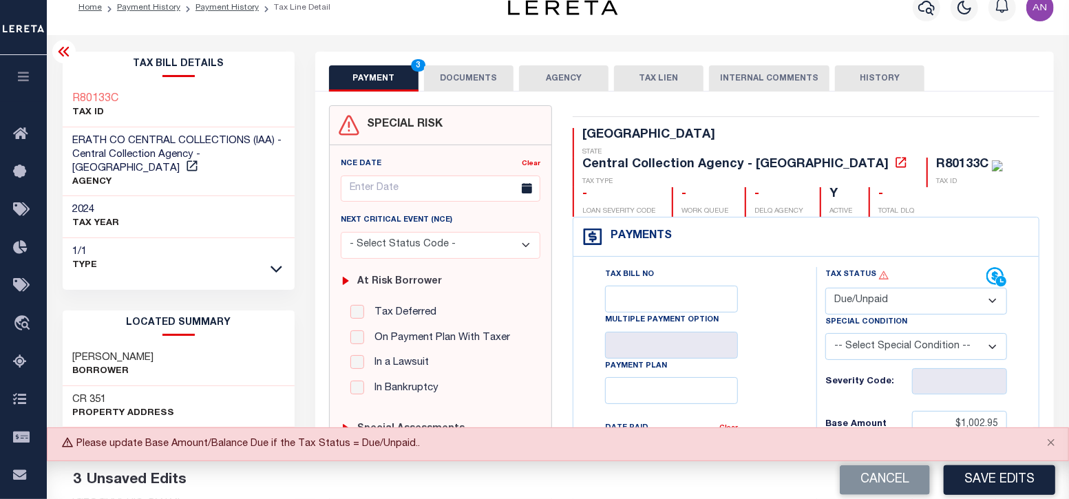
click at [874, 288] on select "- Select Status Code - Open Due/Unpaid Paid Incomplete No Tax Due Internal Refu…" at bounding box center [916, 301] width 182 height 27
select select "PYD"
click at [825, 288] on select "- Select Status Code - Open Due/Unpaid Paid Incomplete No Tax Due Internal Refu…" at bounding box center [916, 301] width 182 height 27
click at [995, 483] on button "Save Edits" at bounding box center [1000, 480] width 112 height 30
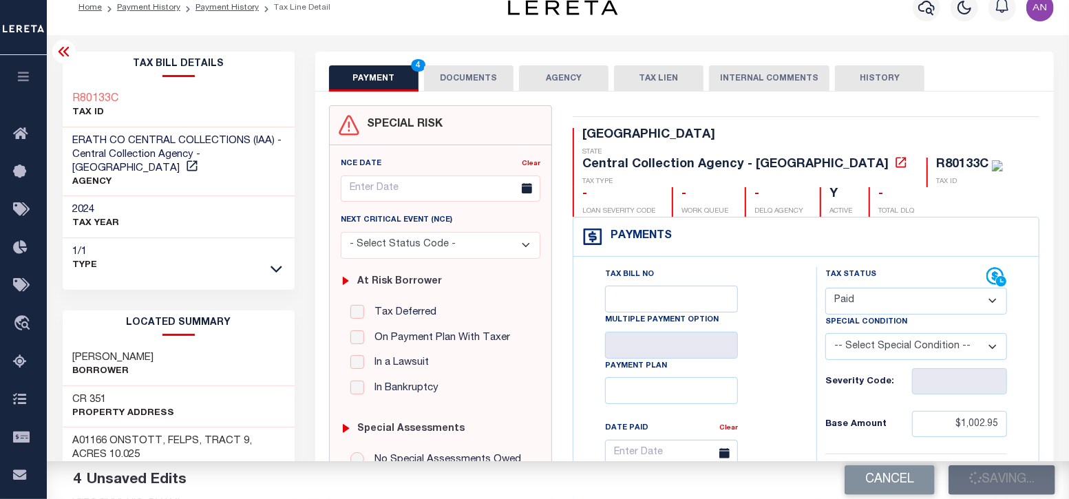
checkbox input "false"
type input "$1,002.95"
type input "$0"
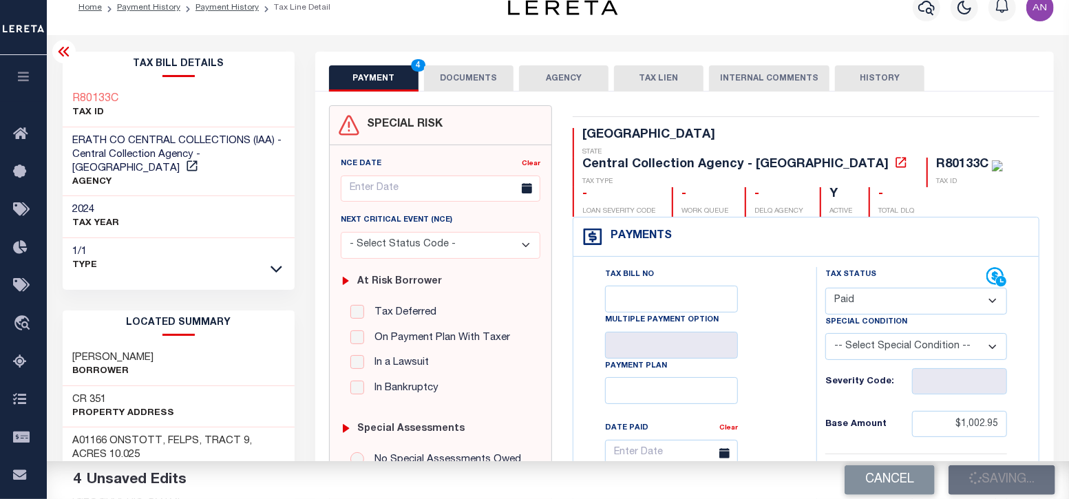
type input "$0"
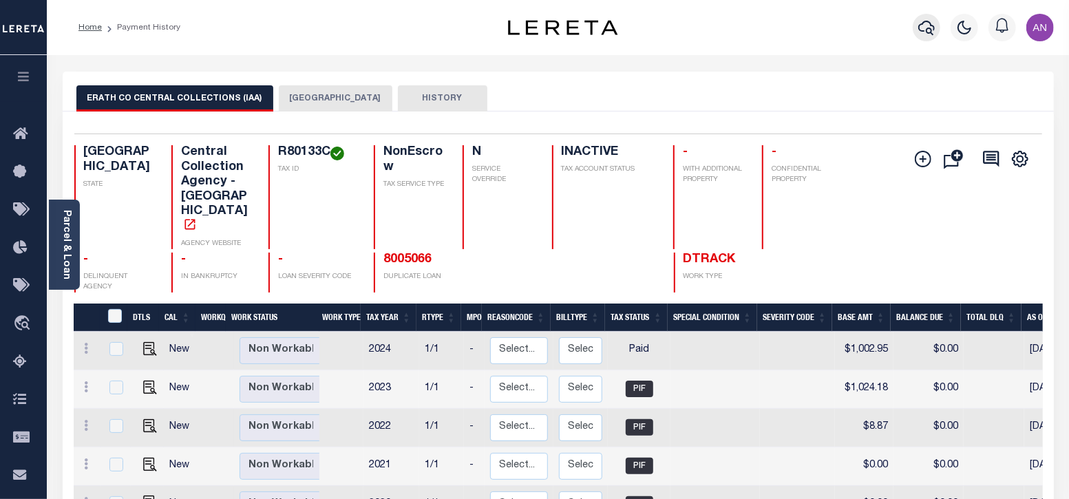
click at [915, 22] on button "button" at bounding box center [927, 28] width 28 height 28
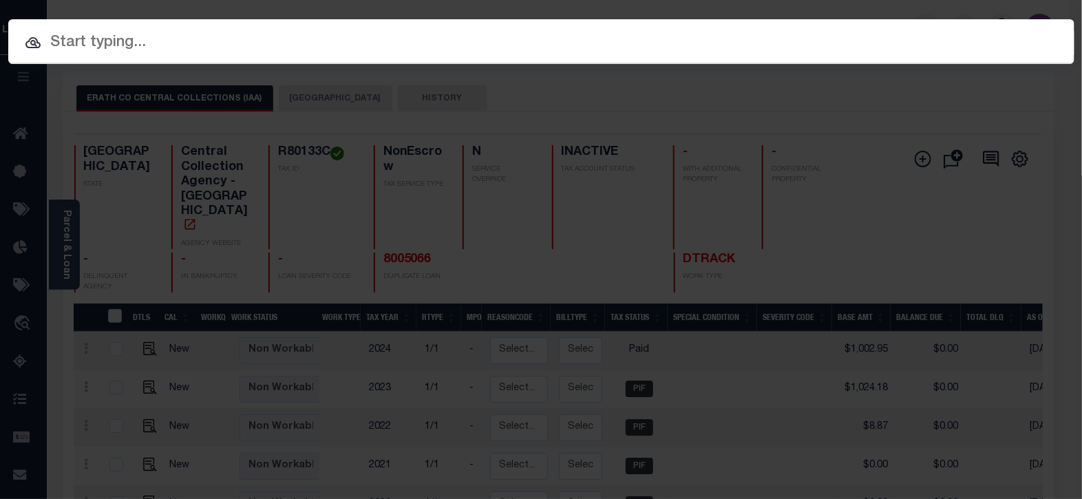
click at [200, 224] on div "Include Loans TBM Customers Borrowers Payments (Lender Non-Disb) Payments (Lend…" at bounding box center [541, 249] width 1082 height 499
click at [874, 205] on div "Include Loans TBM Customers Borrowers Payments (Lender Non-Disb) Payments (Lend…" at bounding box center [541, 249] width 1082 height 499
click at [576, 173] on div "Include Loans TBM Customers Borrowers Payments (Lender Non-Disb) Payments (Lend…" at bounding box center [541, 249] width 1082 height 499
click at [13, 346] on div "Include Loans TBM Customers Borrowers Payments (Lender Non-Disb) Payments (Lend…" at bounding box center [541, 249] width 1082 height 499
click at [17, 367] on div "Include Loans TBM Customers Borrowers Payments (Lender Non-Disb) Payments (Lend…" at bounding box center [541, 249] width 1082 height 499
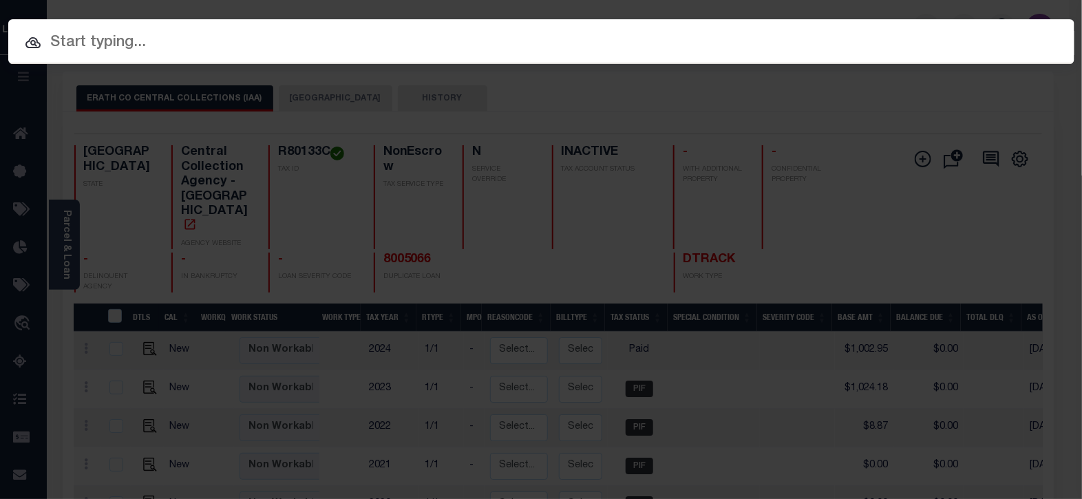
click at [166, 44] on input "text" at bounding box center [541, 43] width 1066 height 24
paste input "R75399"
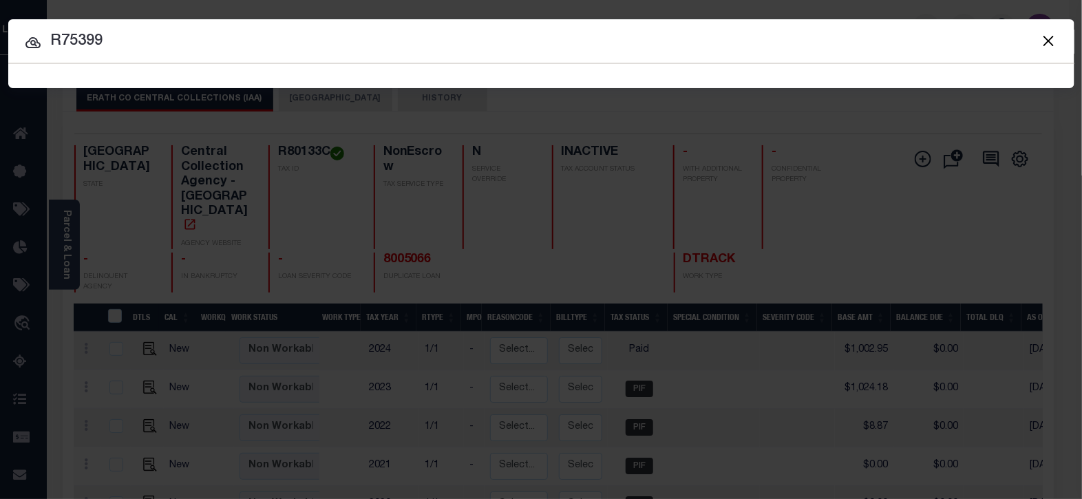
type input "R75399"
click at [1051, 36] on button "Close" at bounding box center [1049, 41] width 18 height 18
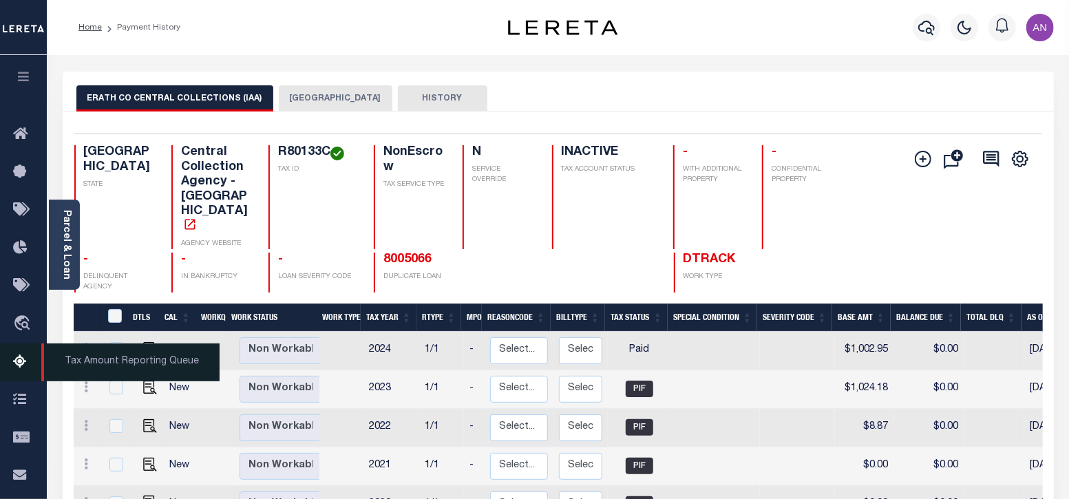
click at [14, 363] on icon at bounding box center [24, 362] width 22 height 17
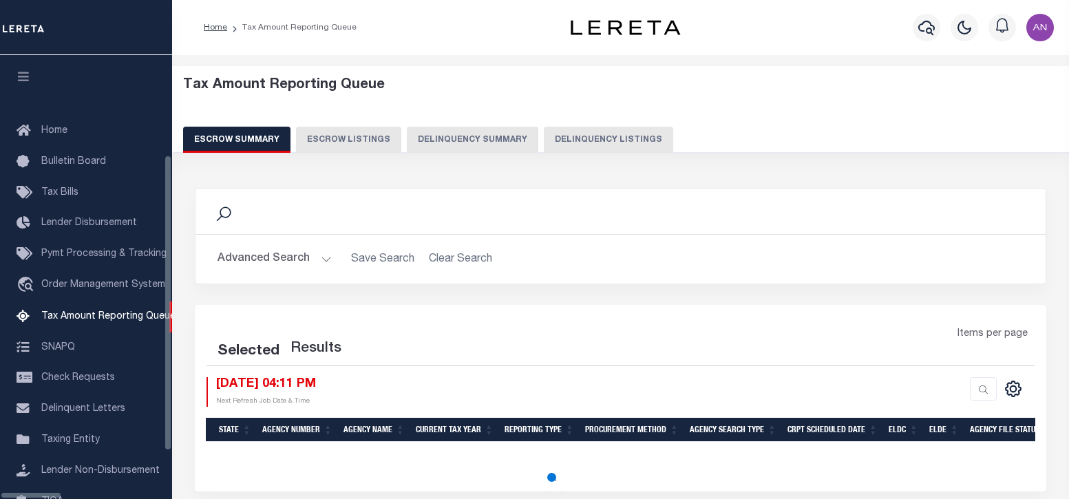
select select "100"
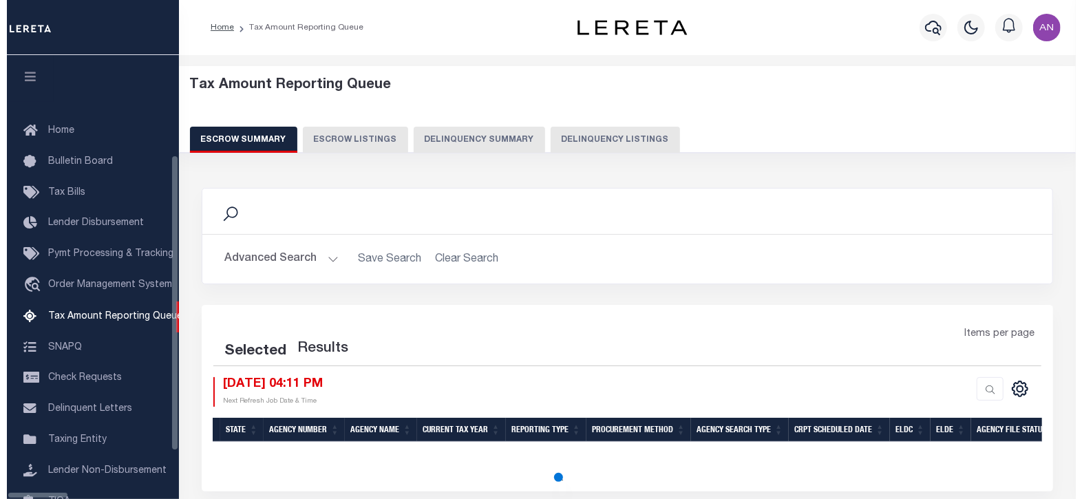
scroll to position [139, 0]
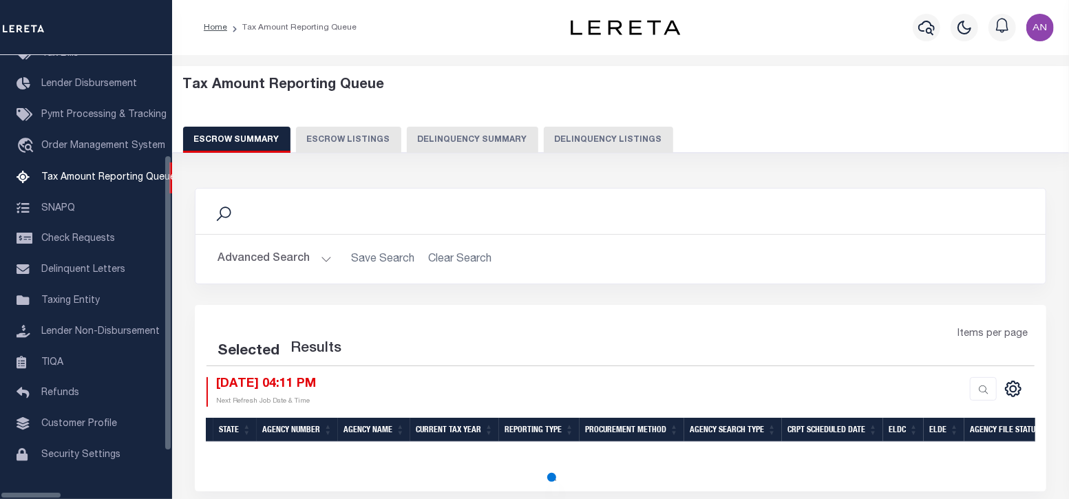
select select "100"
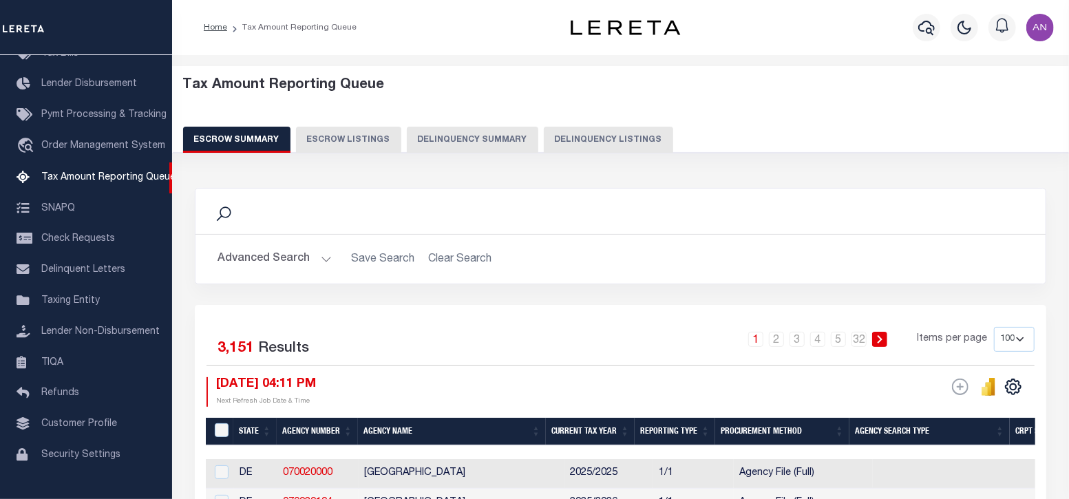
click at [562, 140] on button "Delinquency Listings" at bounding box center [608, 140] width 129 height 26
select select "100"
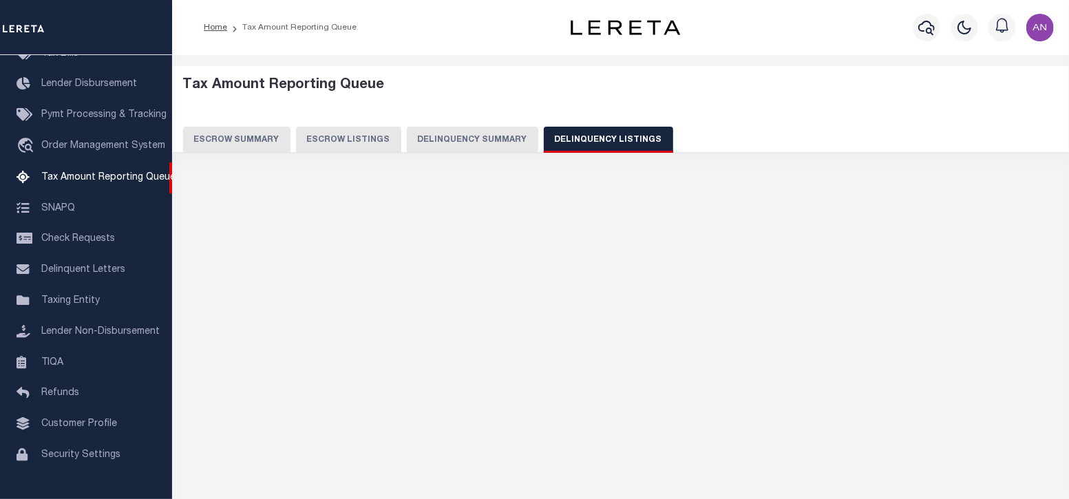
select select "100"
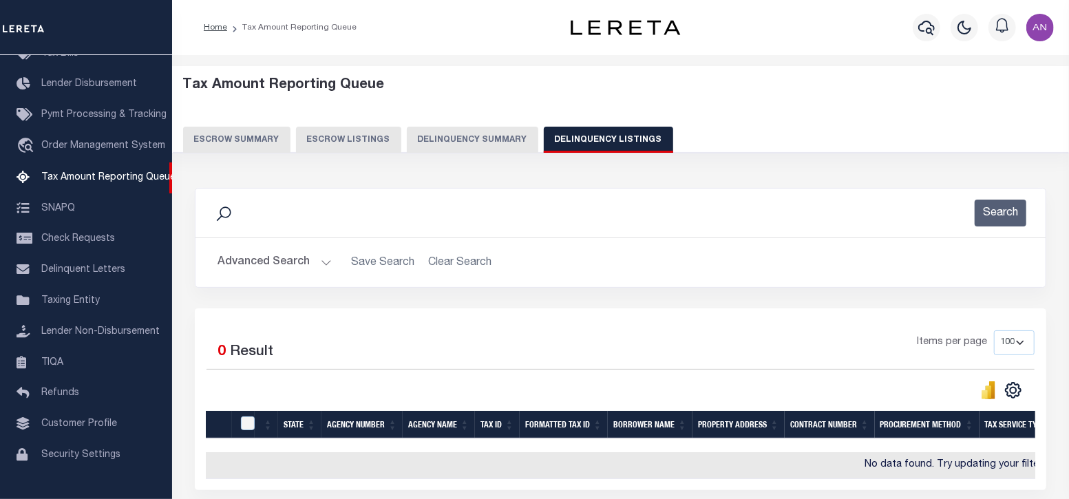
click at [248, 260] on button "Advanced Search" at bounding box center [275, 262] width 114 height 27
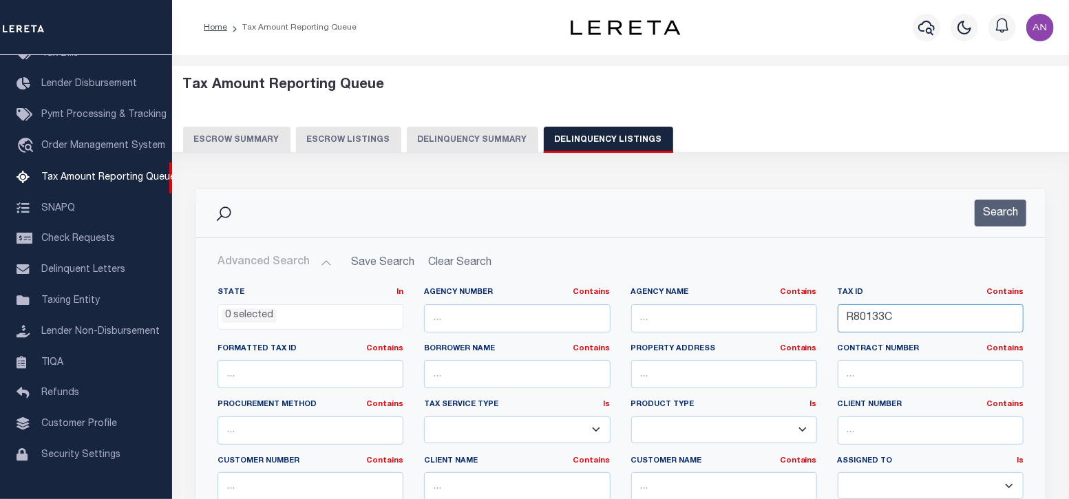
click at [892, 313] on input "R80133C" at bounding box center [931, 318] width 186 height 28
paste input "75399"
type input "R75399"
click at [1005, 215] on button "Search" at bounding box center [1001, 213] width 52 height 27
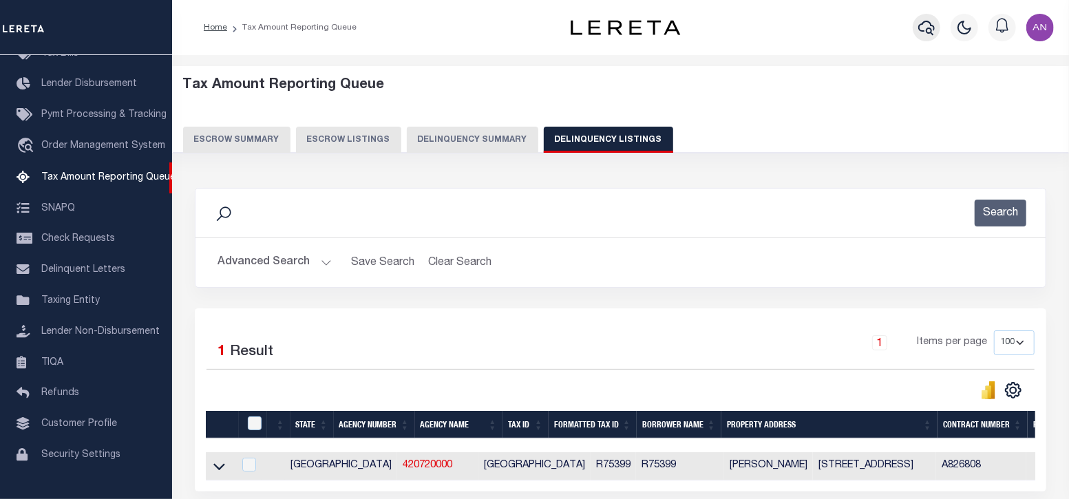
click at [933, 29] on icon "button" at bounding box center [926, 28] width 17 height 14
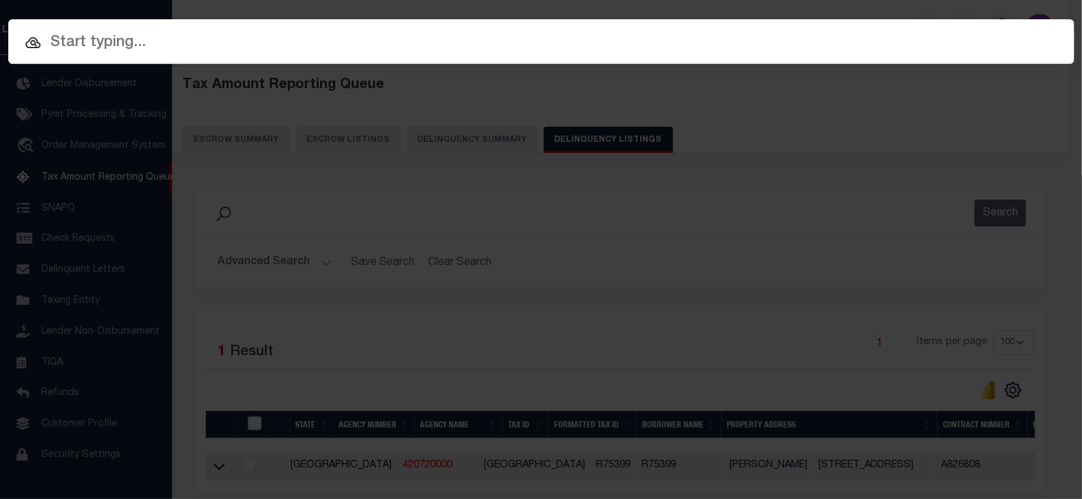
paste input "55500036268"
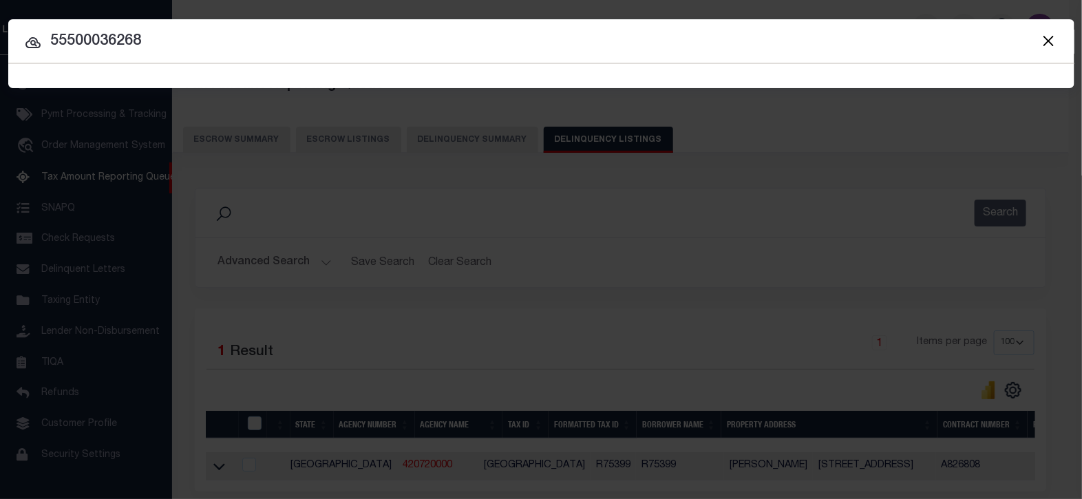
type input "55500036268"
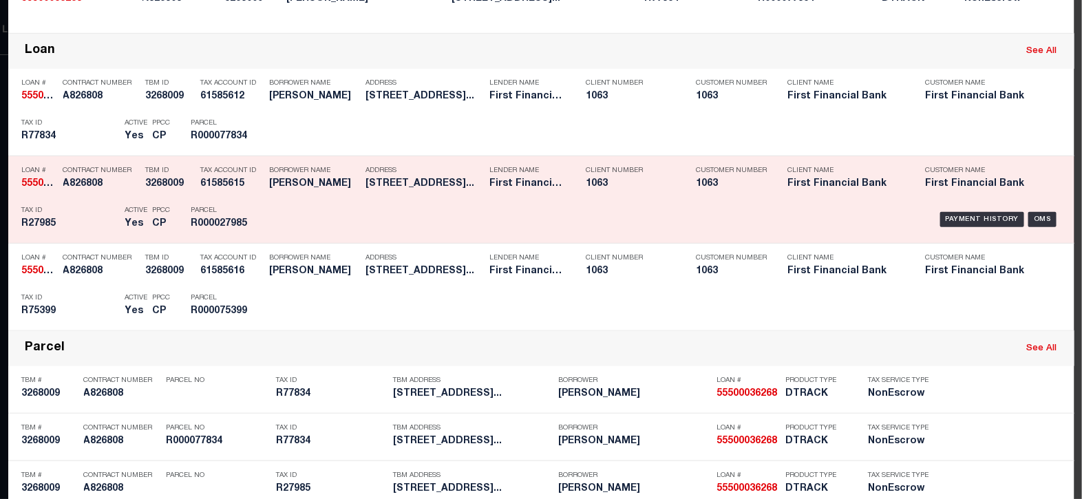
scroll to position [344, 0]
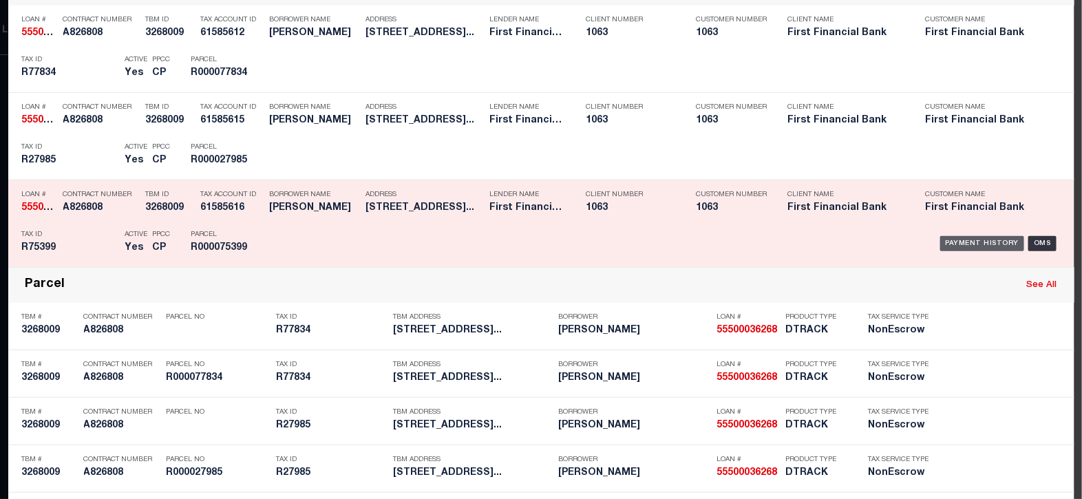
click at [962, 246] on div "Payment History" at bounding box center [982, 243] width 85 height 15
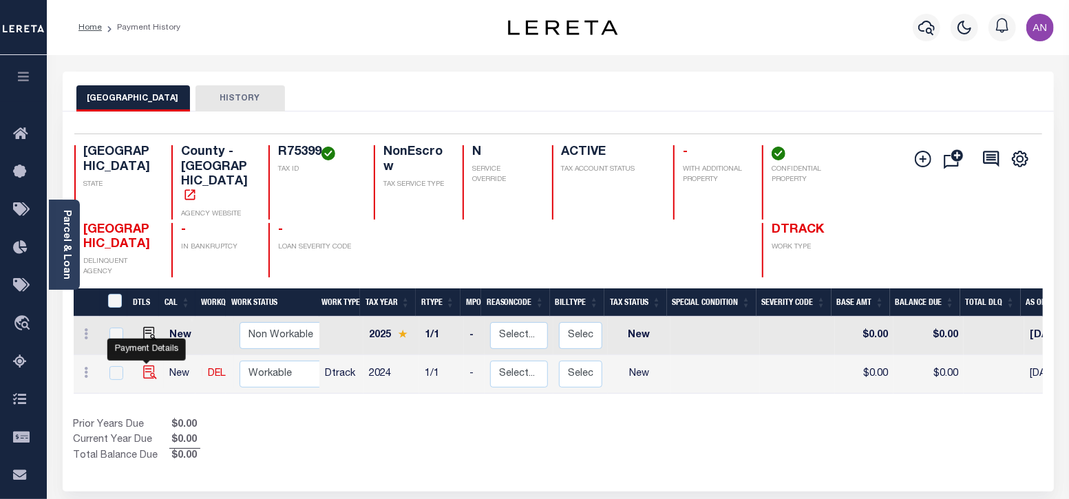
click at [143, 366] on img "" at bounding box center [150, 373] width 14 height 14
checkbox input "true"
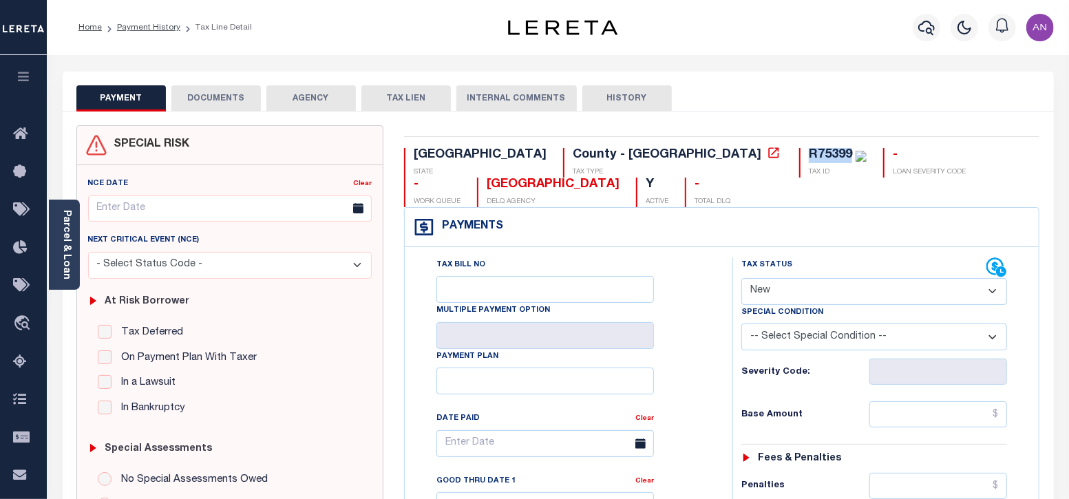
drag, startPoint x: 583, startPoint y: 157, endPoint x: 620, endPoint y: 155, distance: 37.2
click at [799, 155] on div "R75399 TAX ID" at bounding box center [832, 163] width 67 height 30
copy div "R75399"
click at [62, 260] on link "Parcel & Loan" at bounding box center [66, 245] width 10 height 70
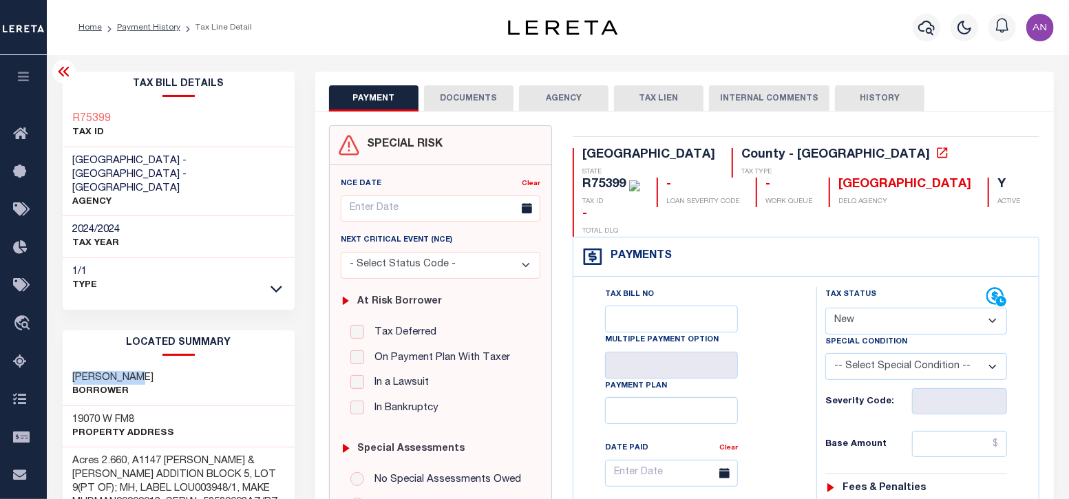
drag, startPoint x: 145, startPoint y: 348, endPoint x: 71, endPoint y: 345, distance: 73.7
click at [71, 364] on div "[PERSON_NAME]" at bounding box center [179, 385] width 233 height 42
copy h3 "[PERSON_NAME]"
drag, startPoint x: 76, startPoint y: 391, endPoint x: 139, endPoint y: 390, distance: 63.3
click at [139, 413] on h3 "19070 W FM8" at bounding box center [124, 420] width 102 height 14
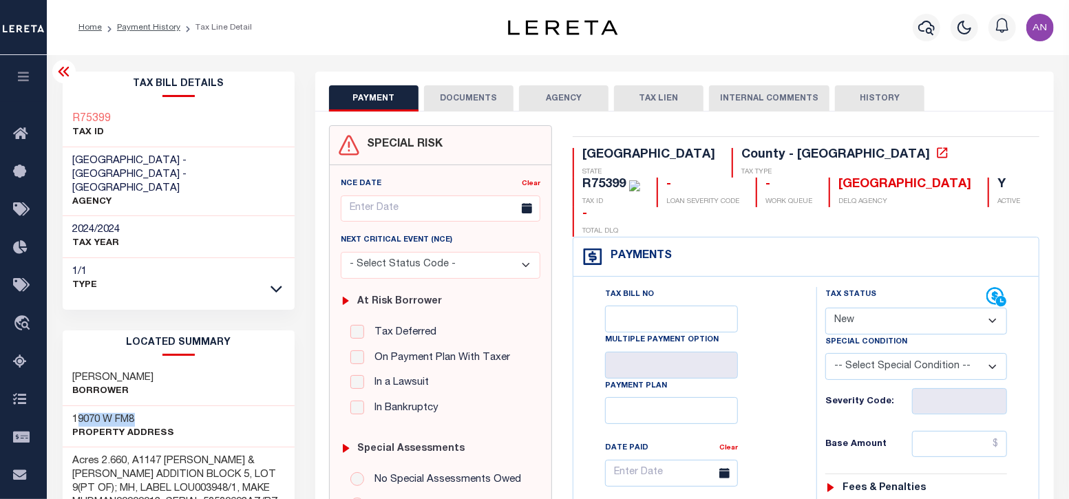
drag, startPoint x: 123, startPoint y: 387, endPoint x: 109, endPoint y: 387, distance: 13.8
click at [122, 413] on h3 "19070 W FM8" at bounding box center [124, 420] width 102 height 14
drag, startPoint x: 72, startPoint y: 392, endPoint x: 134, endPoint y: 384, distance: 62.4
click at [134, 413] on h3 "19070 W FM8" at bounding box center [124, 420] width 102 height 14
copy h3 "19070 W FM8"
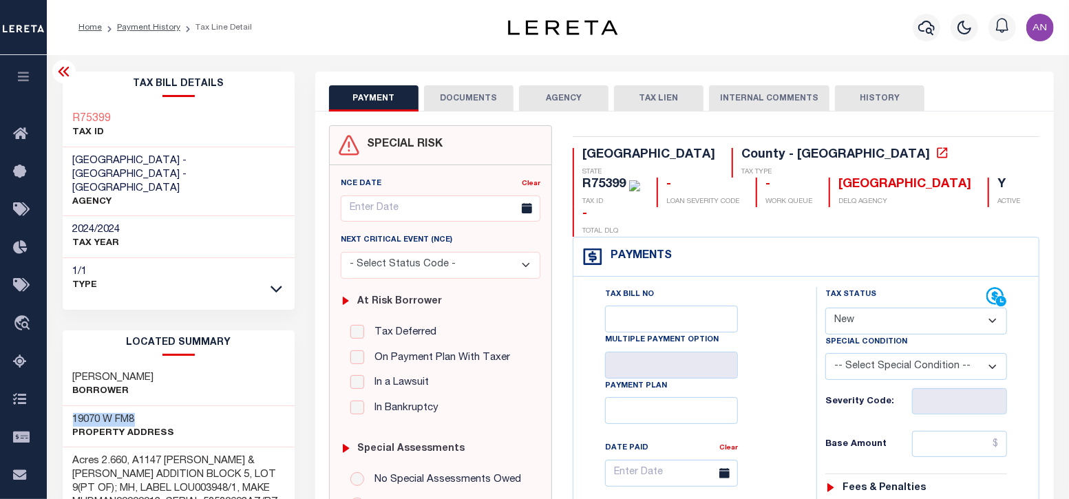
click at [485, 96] on button "DOCUMENTS" at bounding box center [469, 98] width 90 height 26
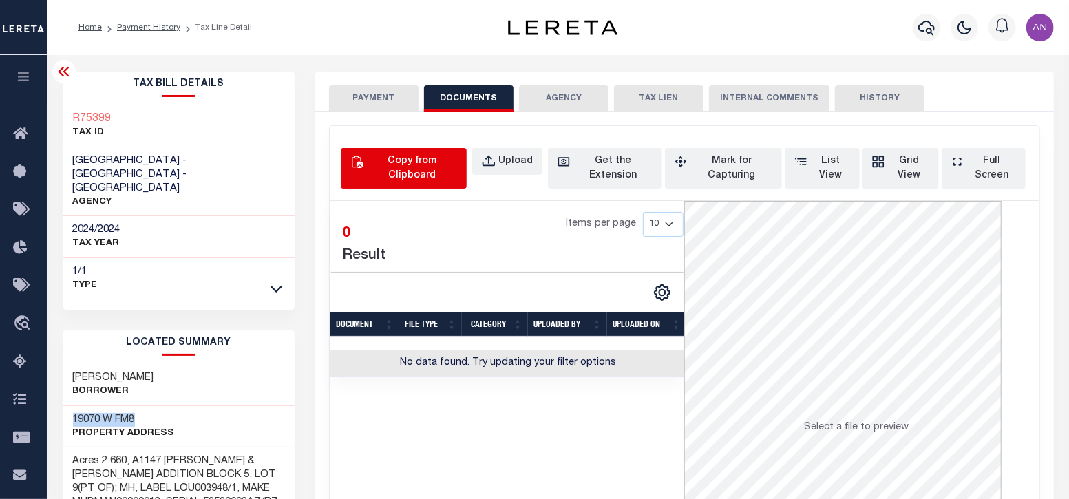
click at [428, 163] on div "Copy from Clipboard" at bounding box center [411, 168] width 91 height 29
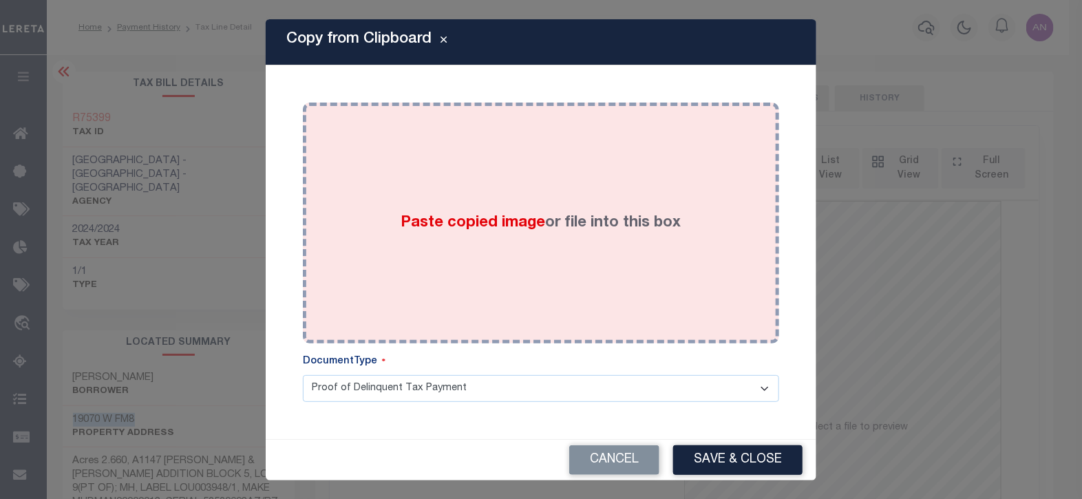
click at [513, 178] on div "Paste copied image or file into this box" at bounding box center [541, 223] width 456 height 220
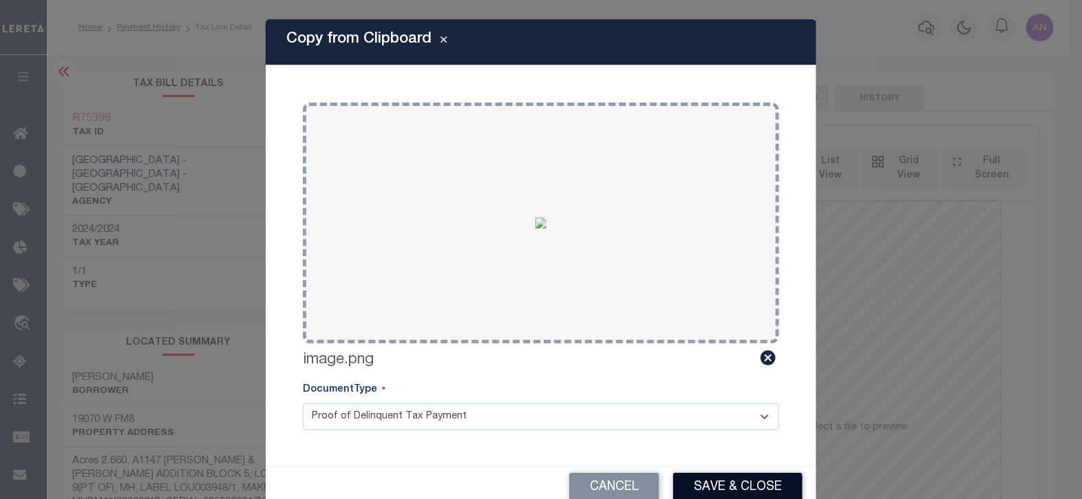
click at [715, 492] on button "Save & Close" at bounding box center [737, 488] width 129 height 30
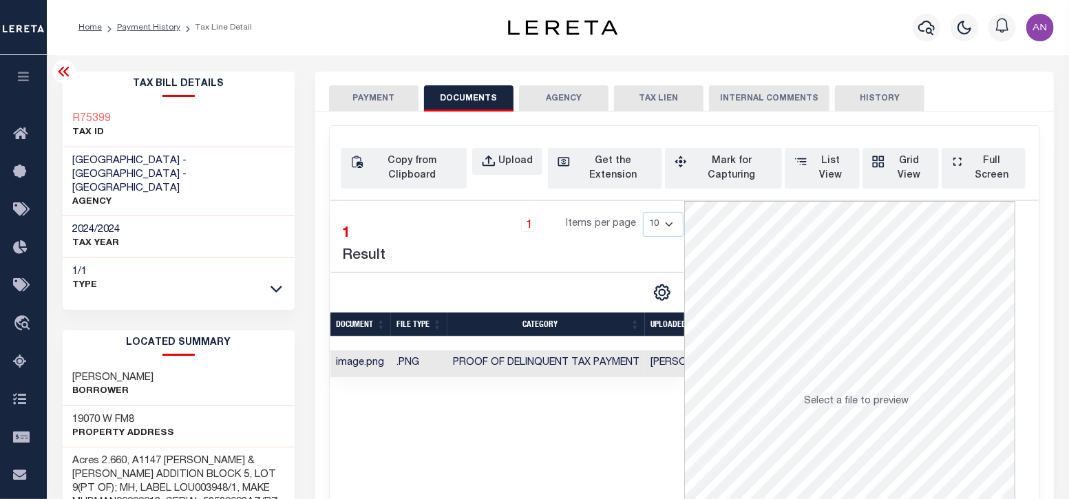
click at [341, 96] on button "PAYMENT" at bounding box center [374, 98] width 90 height 26
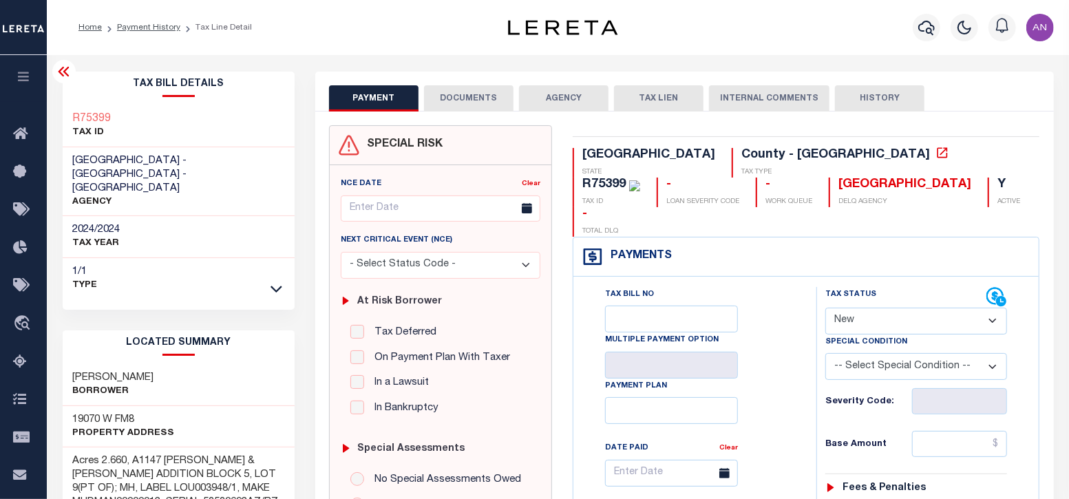
click at [887, 308] on select "- Select Status Code - Open Due/Unpaid Paid Incomplete No Tax Due Internal Refu…" at bounding box center [916, 321] width 182 height 27
select select "PYD"
click at [825, 308] on select "- Select Status Code - Open Due/Unpaid Paid Incomplete No Tax Due Internal Refu…" at bounding box center [916, 321] width 182 height 27
type input "[DATE]"
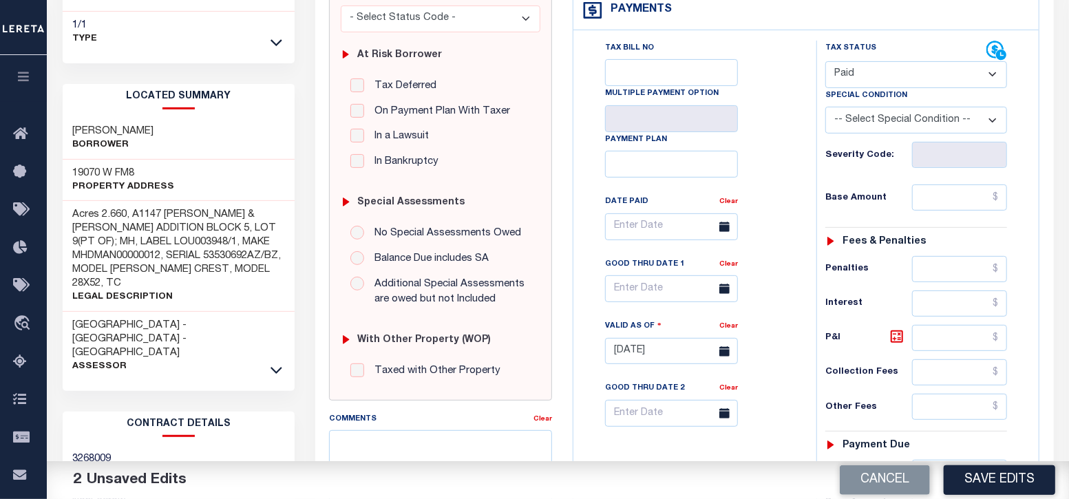
scroll to position [258, 0]
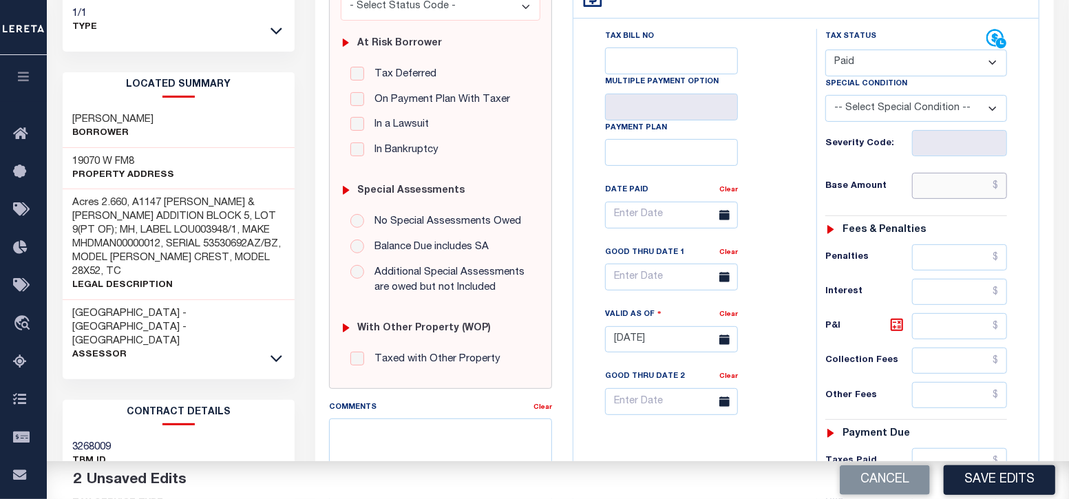
click at [975, 173] on input "text" at bounding box center [960, 186] width 96 height 26
type input "$0.00"
click at [780, 143] on div "Tax Bill No Multiple Payment Option Payment Plan Clear" at bounding box center [691, 222] width 209 height 386
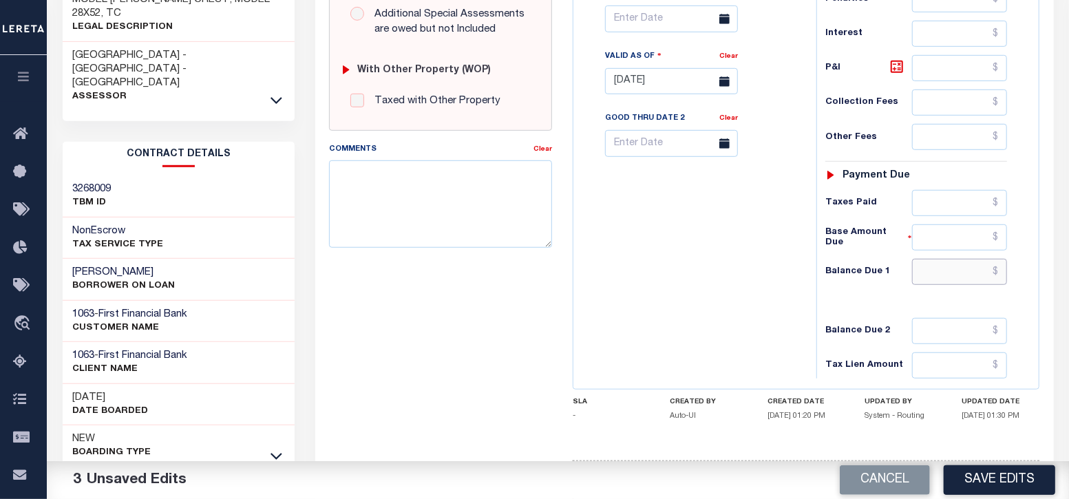
click at [957, 259] on input "text" at bounding box center [960, 272] width 96 height 26
type input "$0.00"
click at [770, 215] on div "Tax Bill No Multiple Payment Option Payment Plan Clear" at bounding box center [691, 75] width 229 height 608
click at [1023, 478] on button "Save Edits" at bounding box center [1000, 480] width 112 height 30
checkbox input "false"
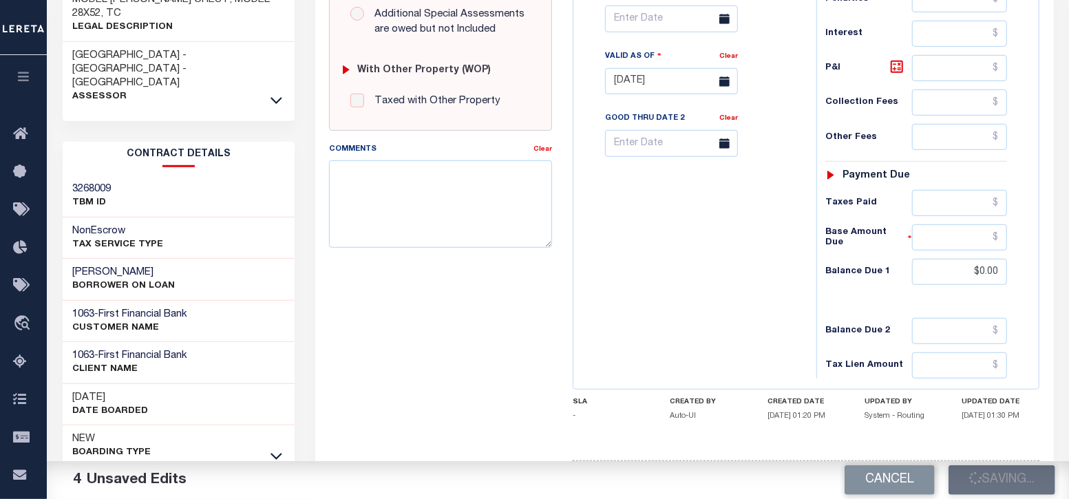
checkbox input "false"
type input "$0"
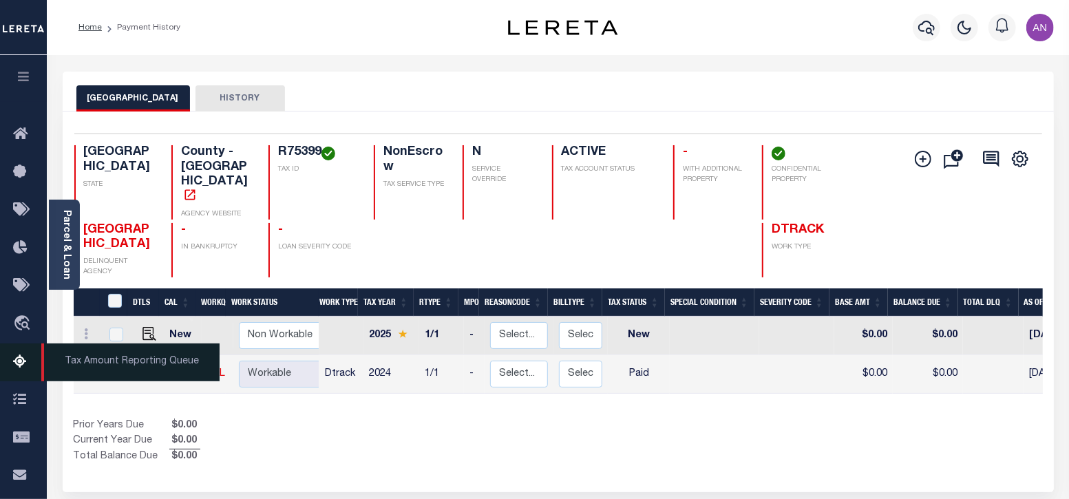
click at [28, 366] on icon at bounding box center [24, 362] width 22 height 17
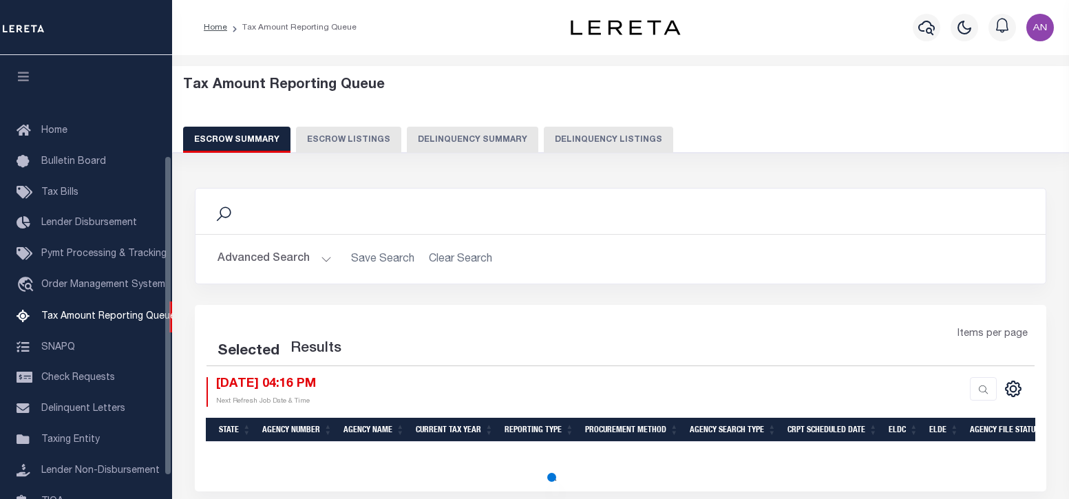
click at [623, 132] on button "Delinquency Listings" at bounding box center [608, 140] width 129 height 26
select select "100"
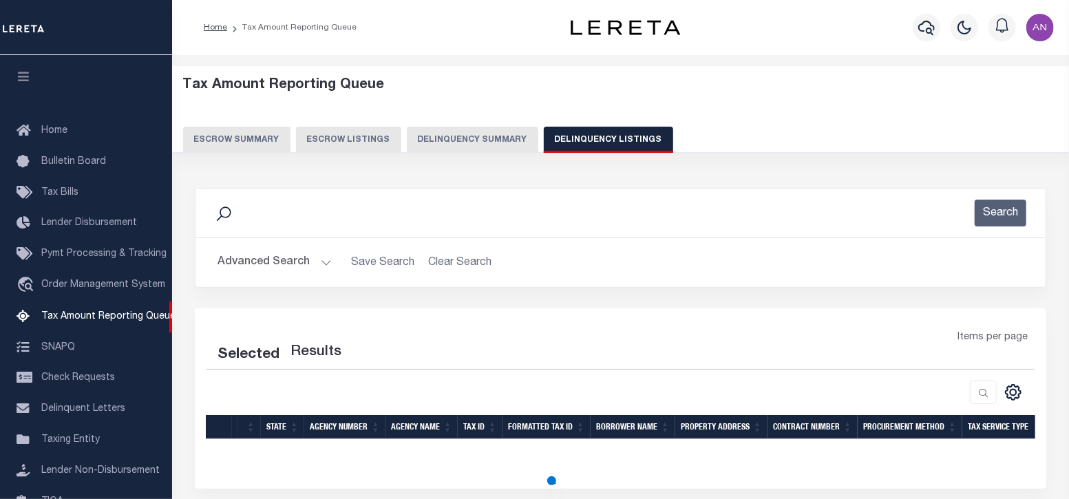
scroll to position [139, 0]
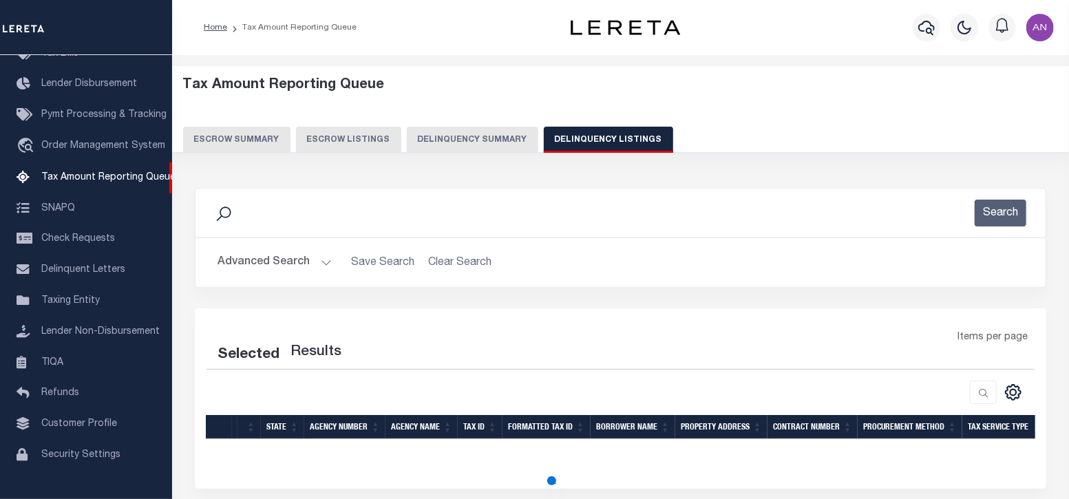
select select "100"
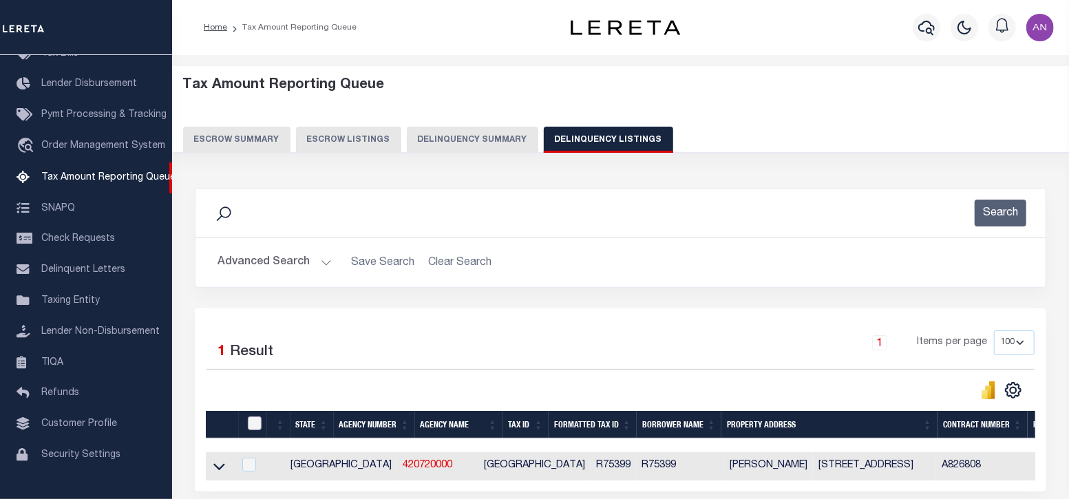
click at [251, 423] on input "checkbox" at bounding box center [255, 424] width 14 height 14
checkbox input "true"
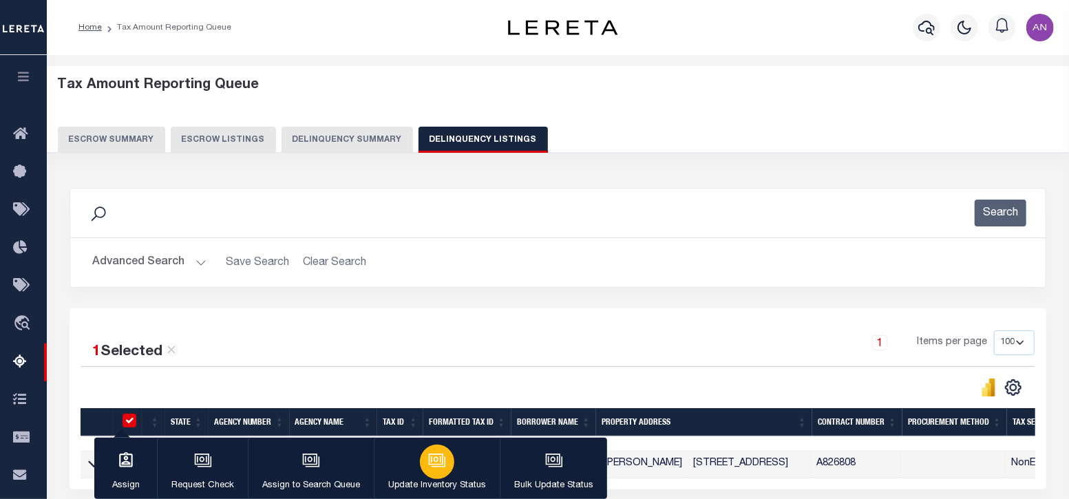
click at [451, 466] on button "Update Inventory Status" at bounding box center [437, 469] width 126 height 62
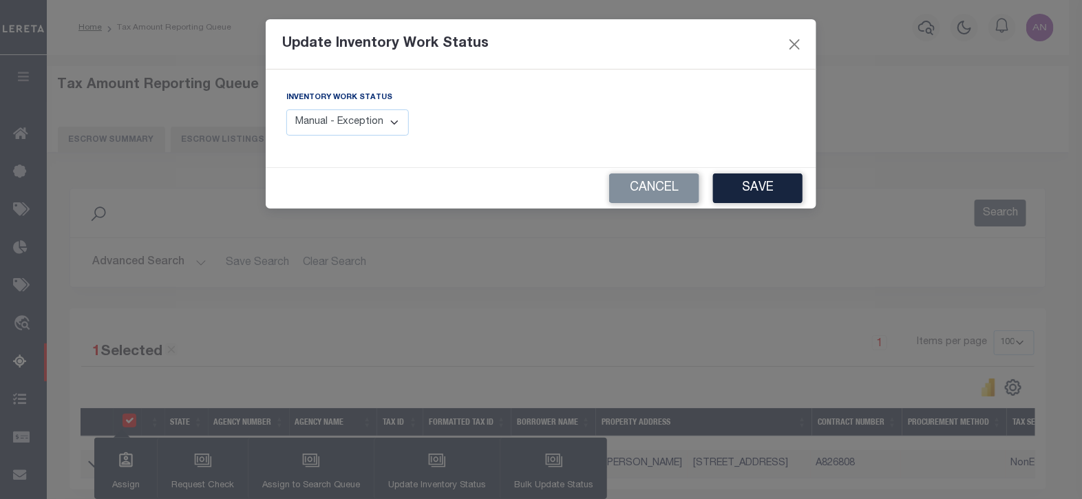
click at [399, 115] on select "Manual - Exception Pended - Awaiting Search Late Add Exception Completed" at bounding box center [347, 122] width 123 height 27
select select "4"
click at [286, 109] on select "Manual - Exception Pended - Awaiting Search Late Add Exception Completed" at bounding box center [347, 122] width 123 height 27
click at [748, 193] on button "Save" at bounding box center [758, 188] width 90 height 30
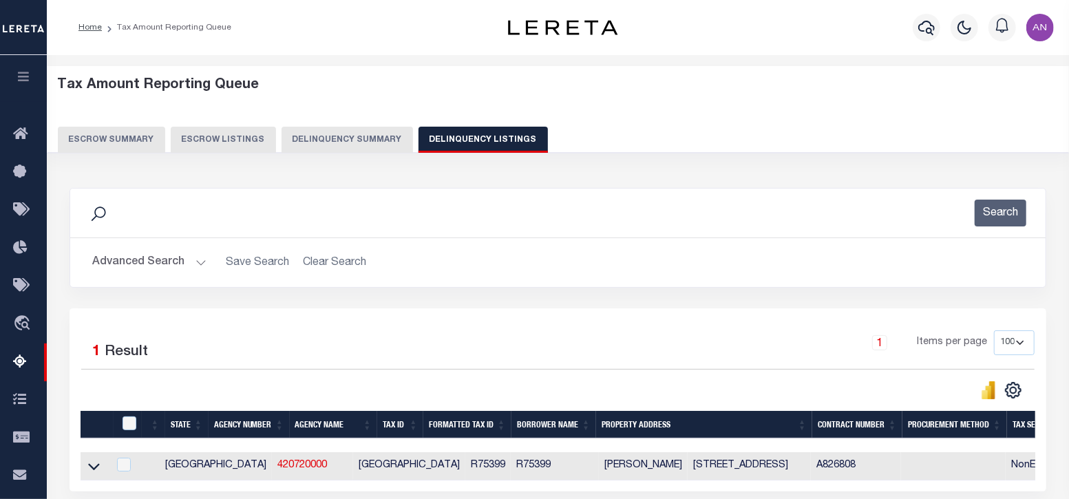
click at [142, 269] on button "Advanced Search" at bounding box center [149, 262] width 114 height 27
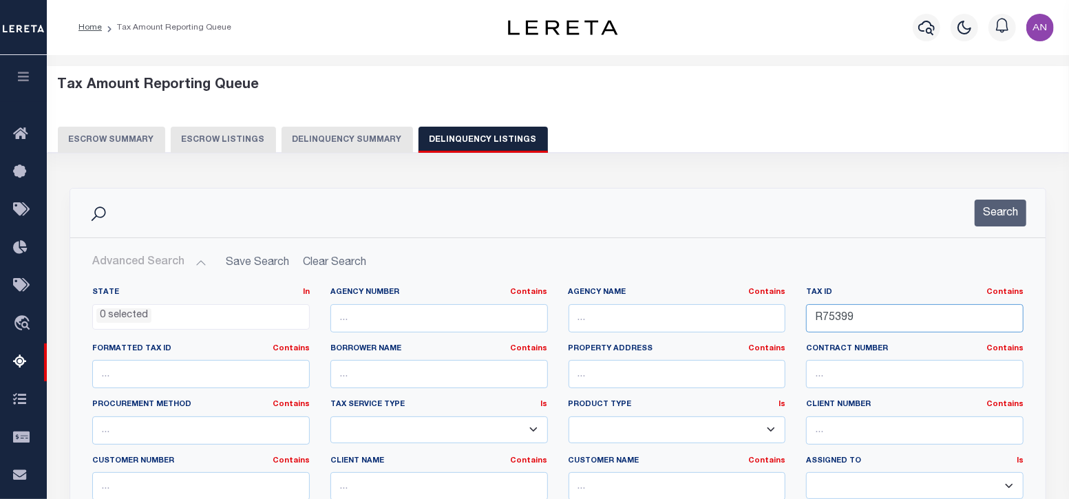
click at [889, 311] on input "R75399" at bounding box center [915, 318] width 218 height 28
paste input "624"
type input "624"
click at [1014, 202] on button "Search" at bounding box center [1001, 213] width 52 height 27
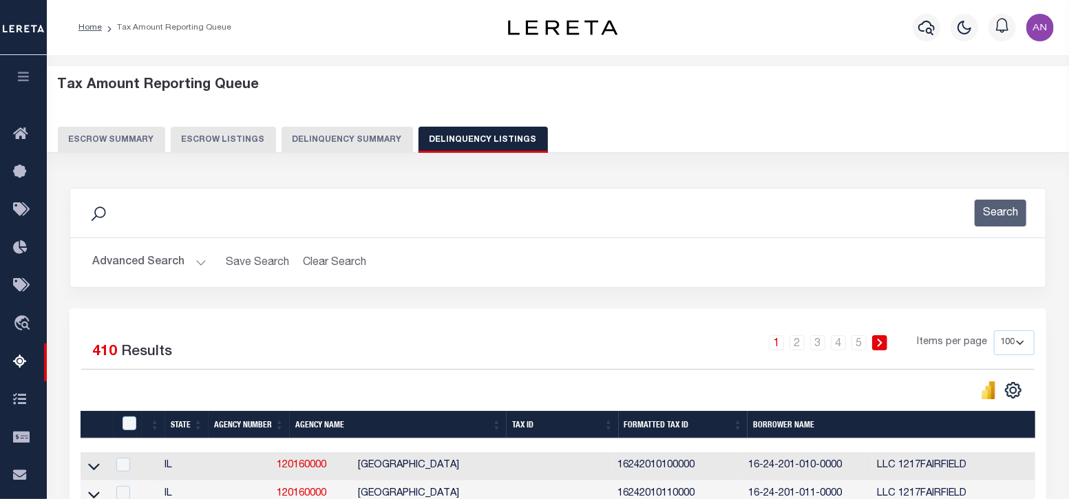
drag, startPoint x: 92, startPoint y: 469, endPoint x: 323, endPoint y: 377, distance: 248.4
click at [92, 469] on icon at bounding box center [94, 466] width 12 height 14
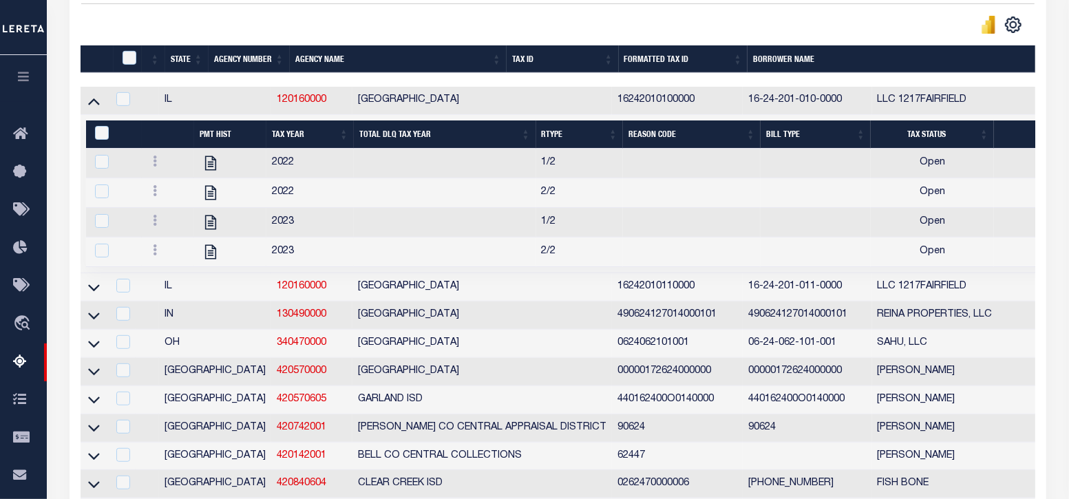
scroll to position [344, 0]
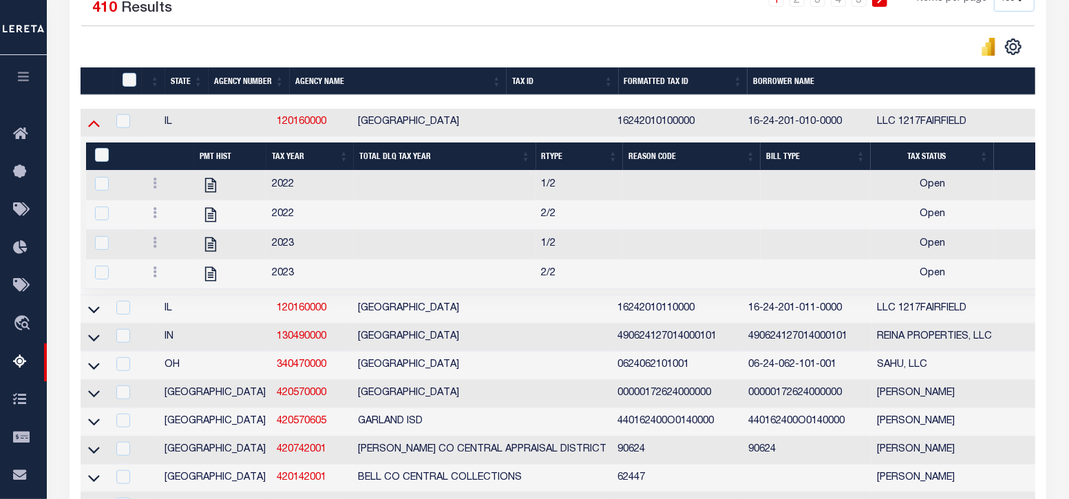
click at [95, 125] on icon at bounding box center [94, 123] width 12 height 7
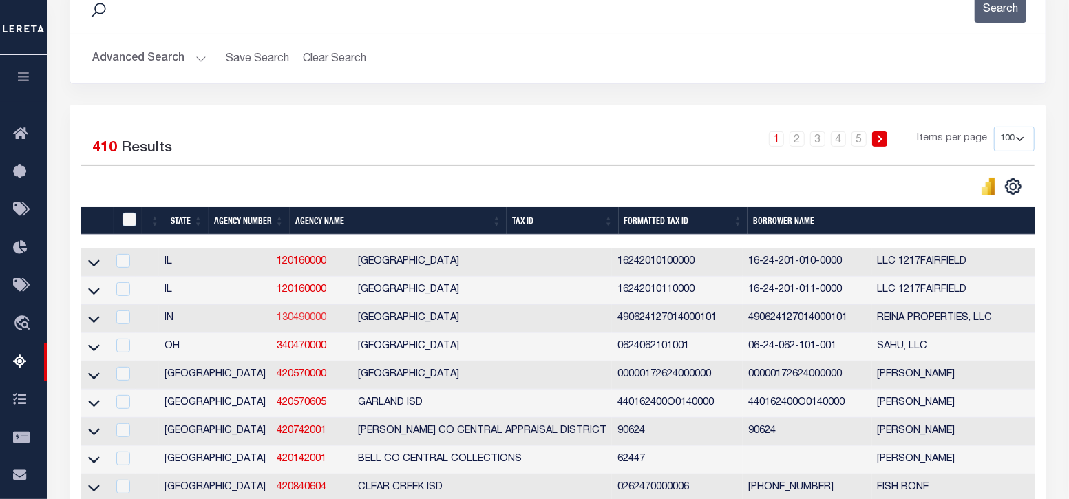
scroll to position [171, 0]
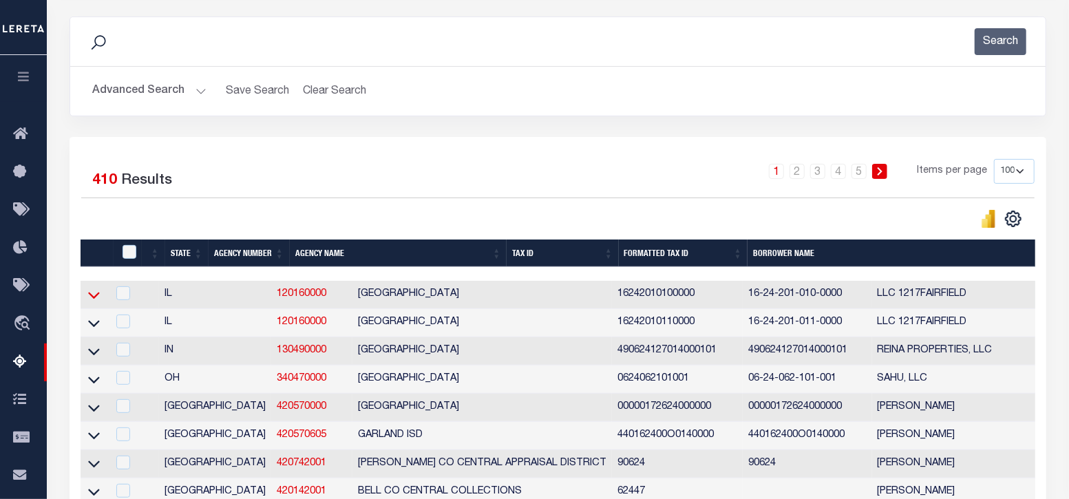
click at [90, 299] on icon at bounding box center [94, 295] width 12 height 14
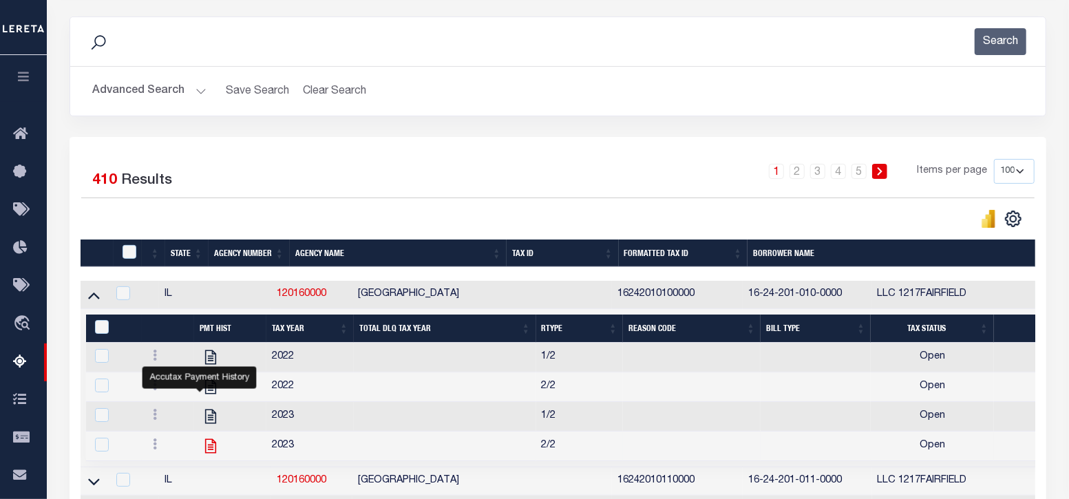
click at [202, 449] on icon "" at bounding box center [211, 446] width 18 height 18
checkbox input "true"
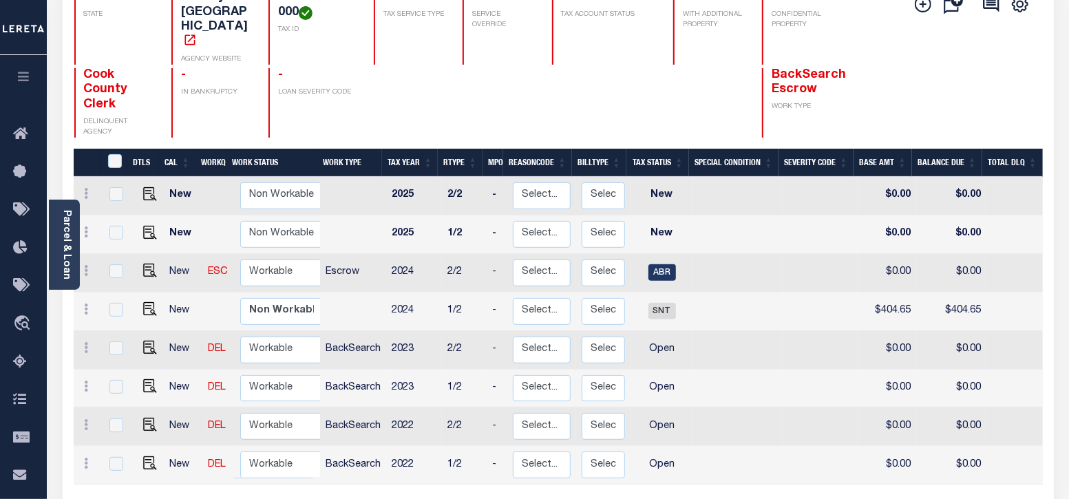
scroll to position [171, 0]
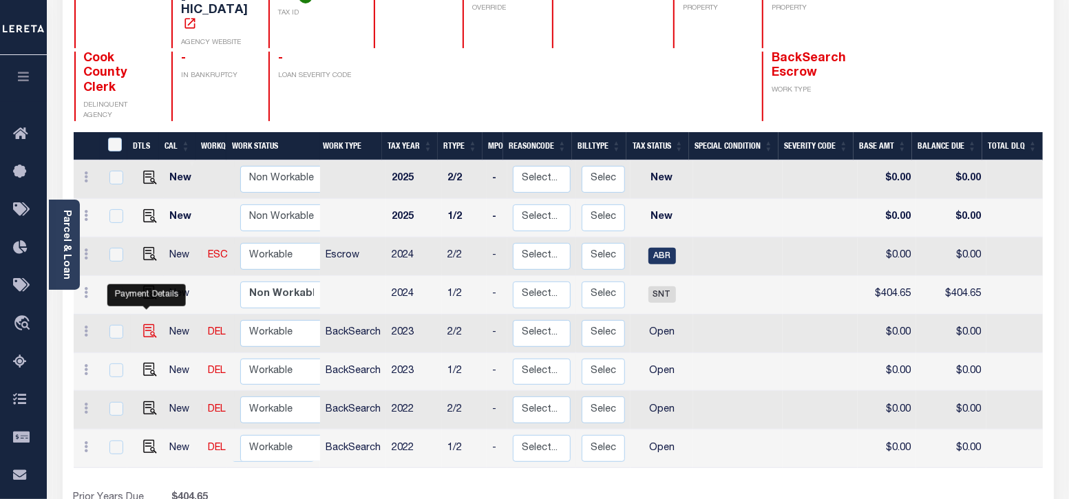
click at [145, 324] on img "" at bounding box center [150, 331] width 14 height 14
checkbox input "true"
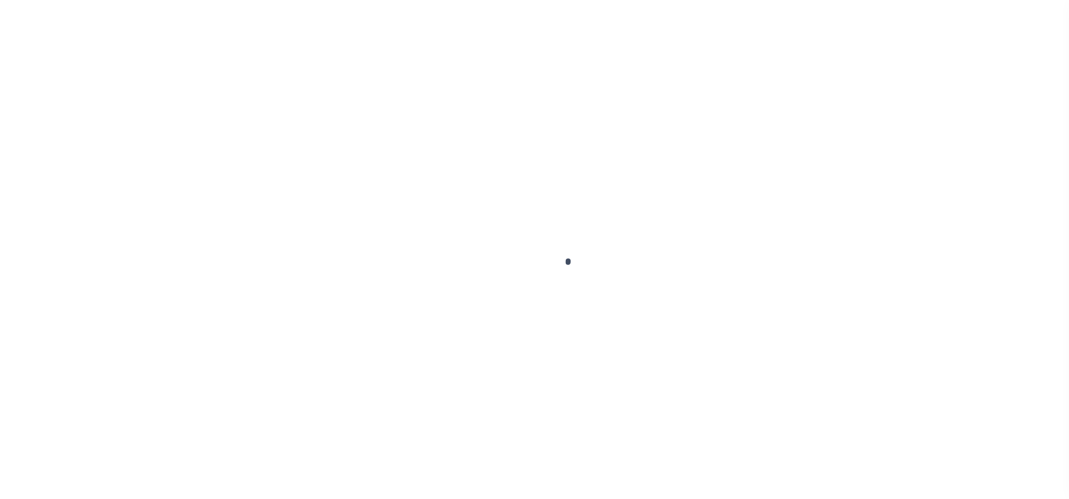
select select "OP2"
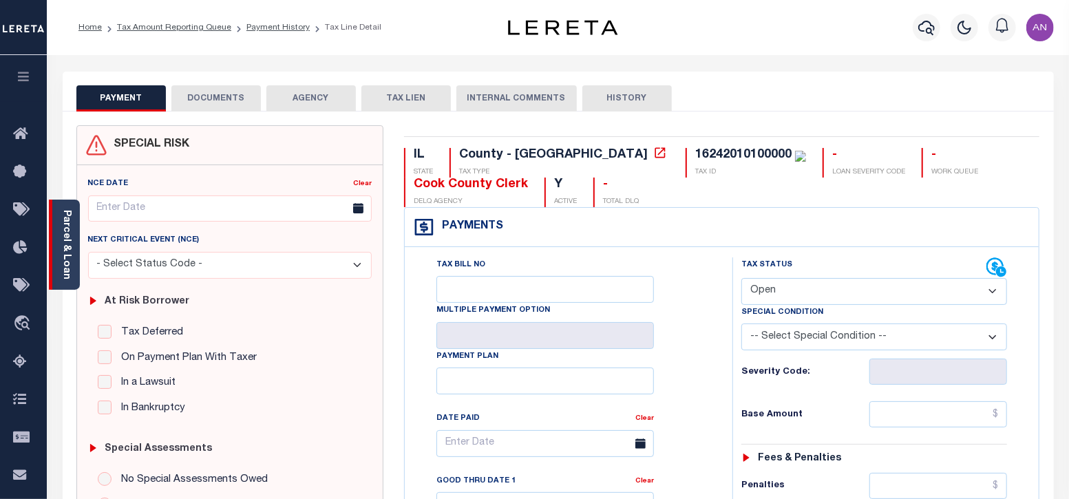
click at [66, 215] on link "Parcel & Loan" at bounding box center [66, 245] width 10 height 70
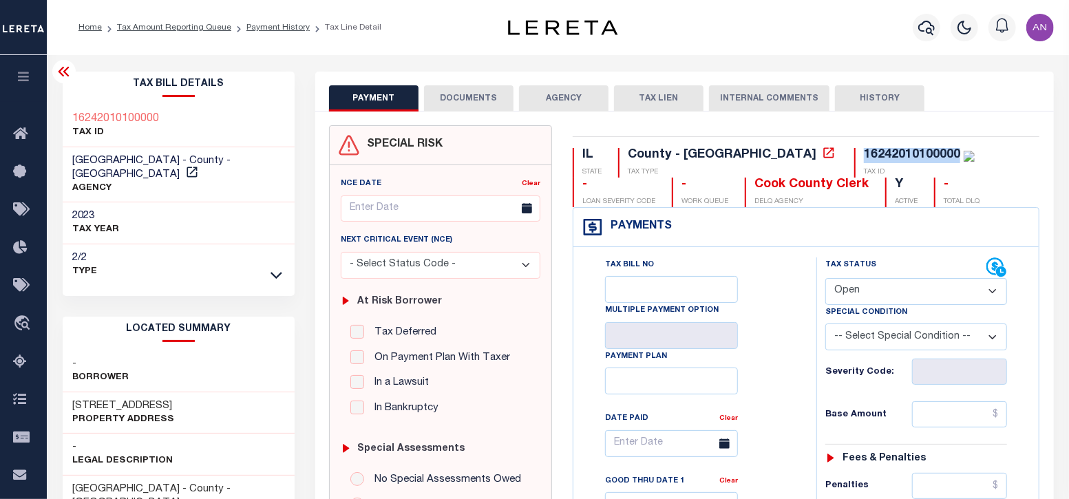
drag, startPoint x: 744, startPoint y: 150, endPoint x: 838, endPoint y: 151, distance: 94.3
click at [864, 151] on div "16242010100000" at bounding box center [919, 155] width 111 height 15
copy div "16242010100000"
drag, startPoint x: 76, startPoint y: 390, endPoint x: 167, endPoint y: 390, distance: 90.9
click at [167, 399] on h3 "[STREET_ADDRESS]" at bounding box center [124, 406] width 102 height 14
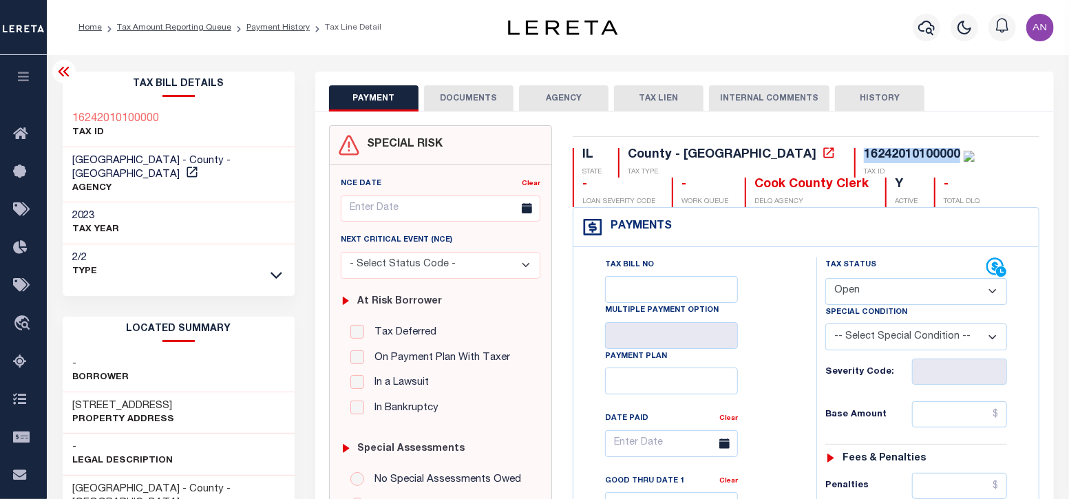
click at [124, 399] on h3 "[STREET_ADDRESS]" at bounding box center [124, 406] width 102 height 14
drag, startPoint x: 72, startPoint y: 390, endPoint x: 186, endPoint y: 388, distance: 114.3
click at [186, 392] on div "[STREET_ADDRESS] Property Address" at bounding box center [179, 413] width 233 height 42
copy h3 "[STREET_ADDRESS]"
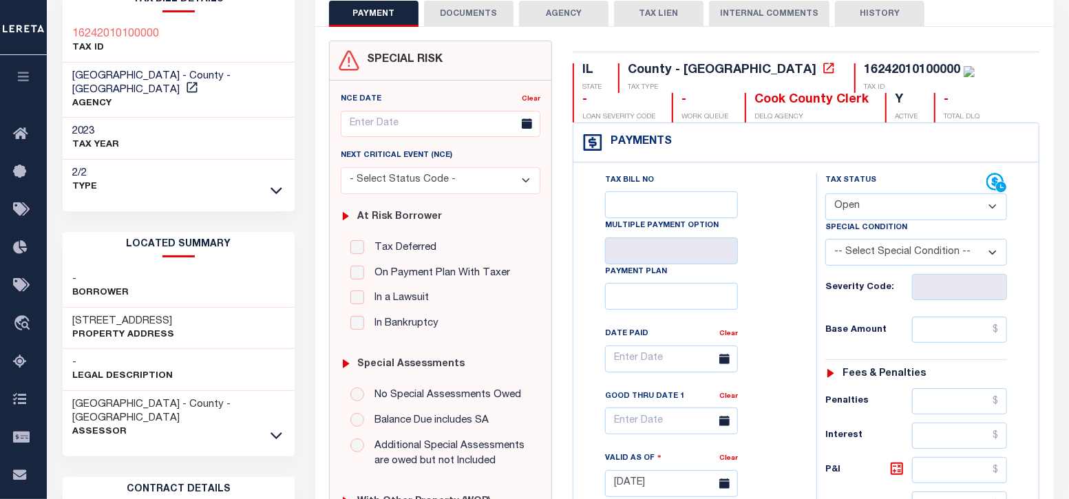
scroll to position [85, 0]
drag, startPoint x: 774, startPoint y: 69, endPoint x: 837, endPoint y: 67, distance: 62.7
click at [864, 67] on div "16242010100000" at bounding box center [912, 69] width 96 height 12
copy div "16242010100000"
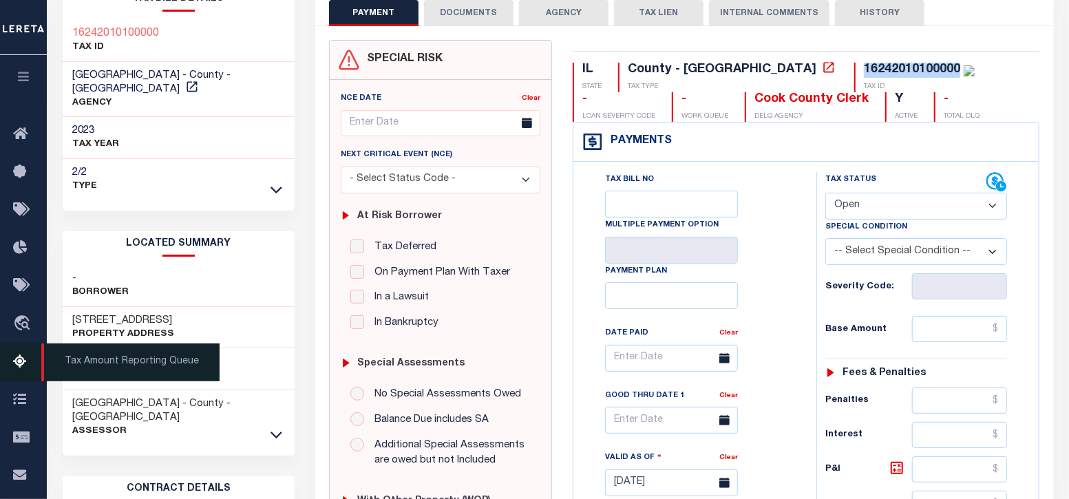
click at [28, 362] on icon at bounding box center [24, 362] width 22 height 17
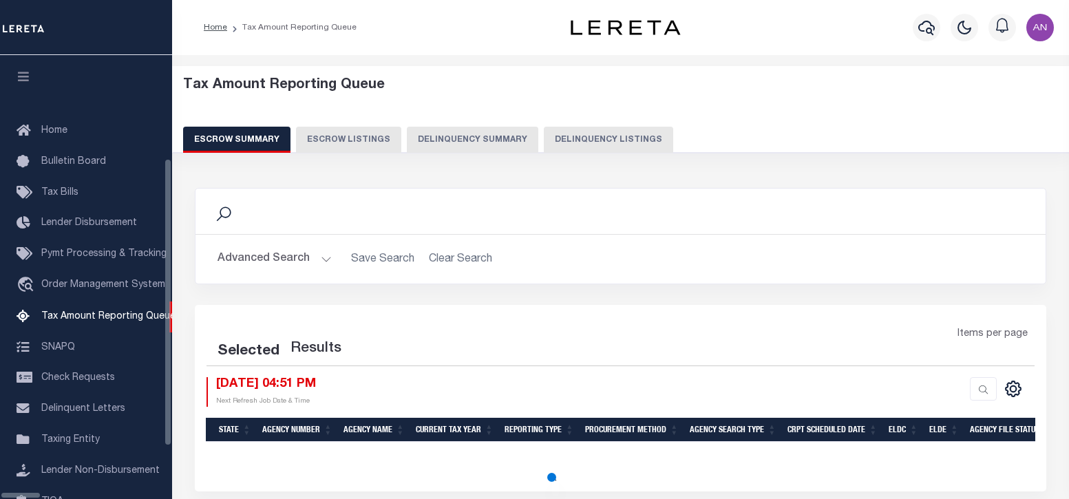
select select "100"
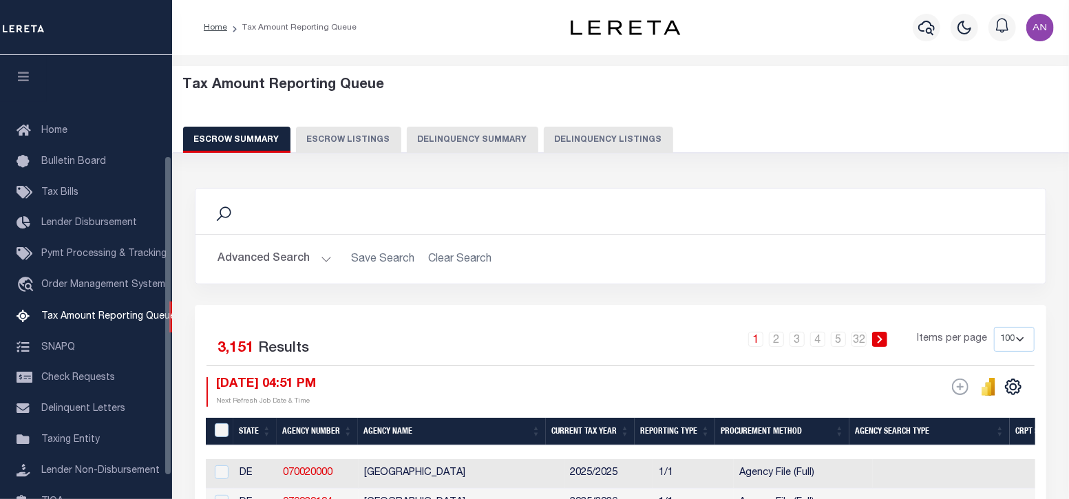
scroll to position [139, 0]
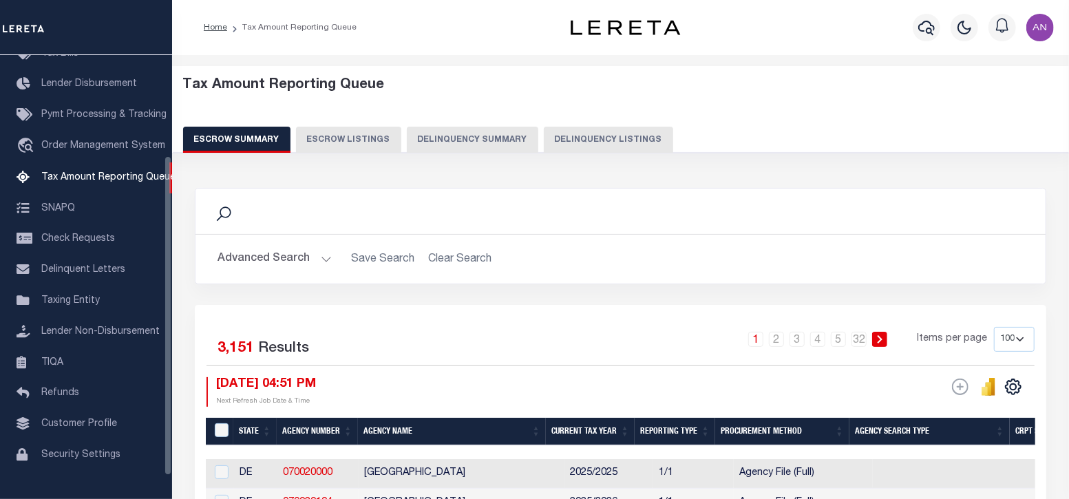
click at [587, 142] on button "Delinquency Listings" at bounding box center [608, 140] width 129 height 26
select select "100"
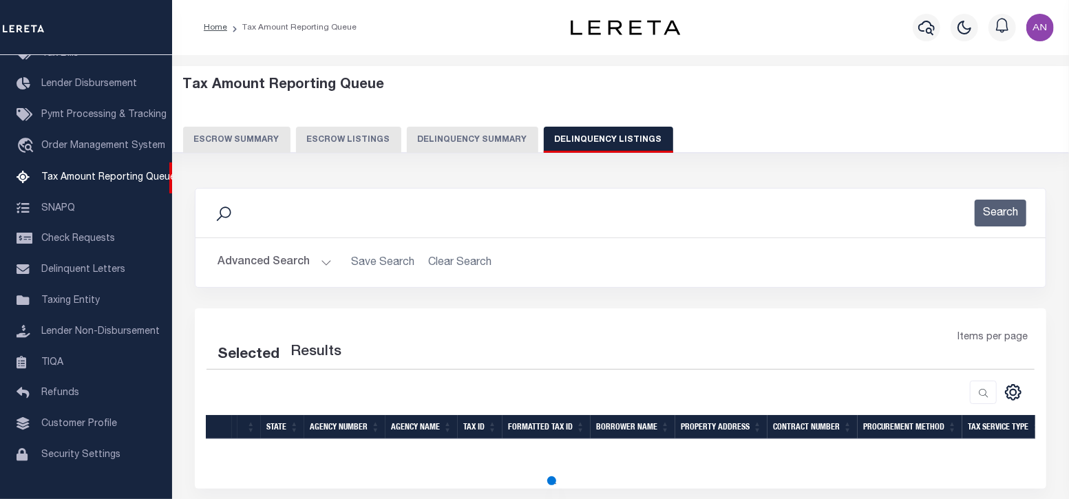
select select "100"
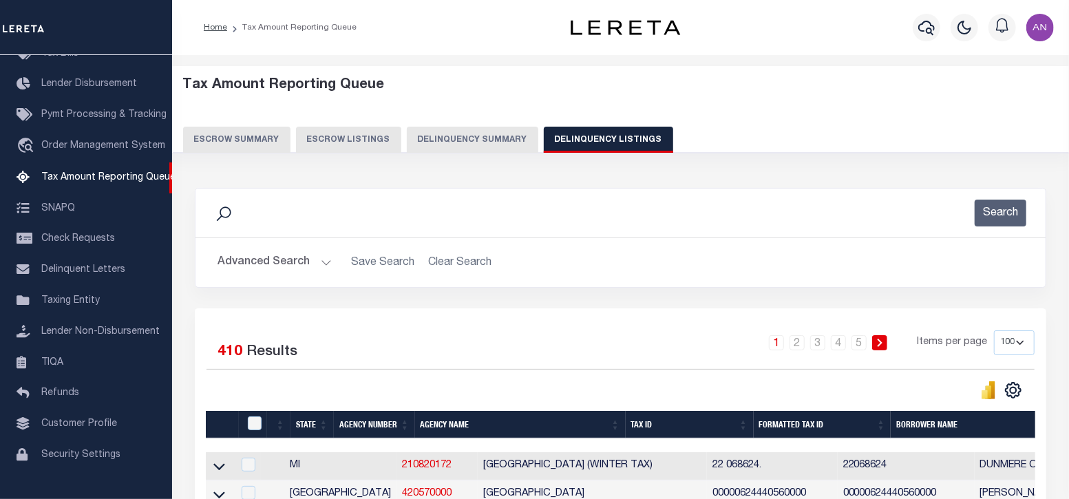
click at [287, 256] on button "Advanced Search" at bounding box center [275, 262] width 114 height 27
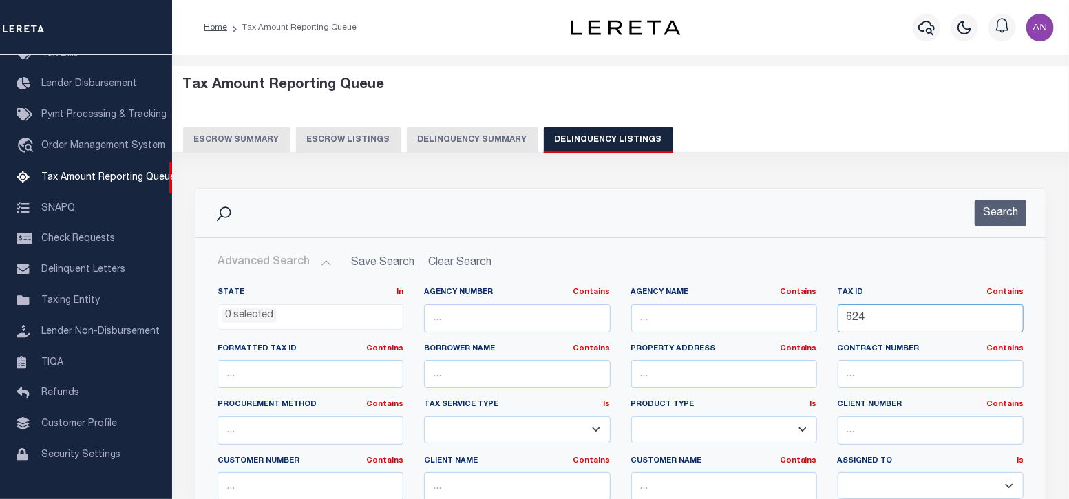
click at [861, 316] on input "624" at bounding box center [931, 318] width 186 height 28
paste input "3622"
type input "3622"
click at [1016, 207] on button "Search" at bounding box center [1001, 213] width 52 height 27
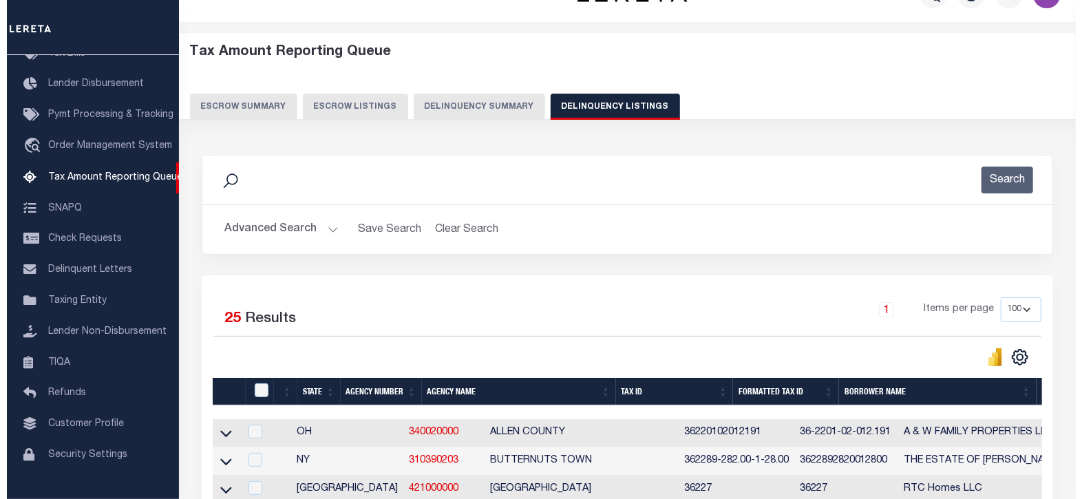
scroll to position [0, 0]
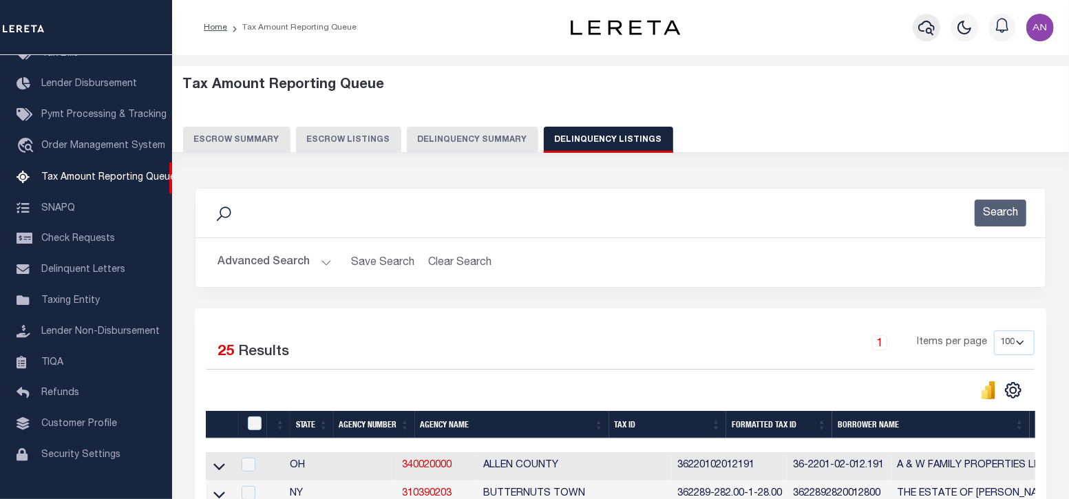
click at [931, 25] on icon "button" at bounding box center [926, 28] width 17 height 14
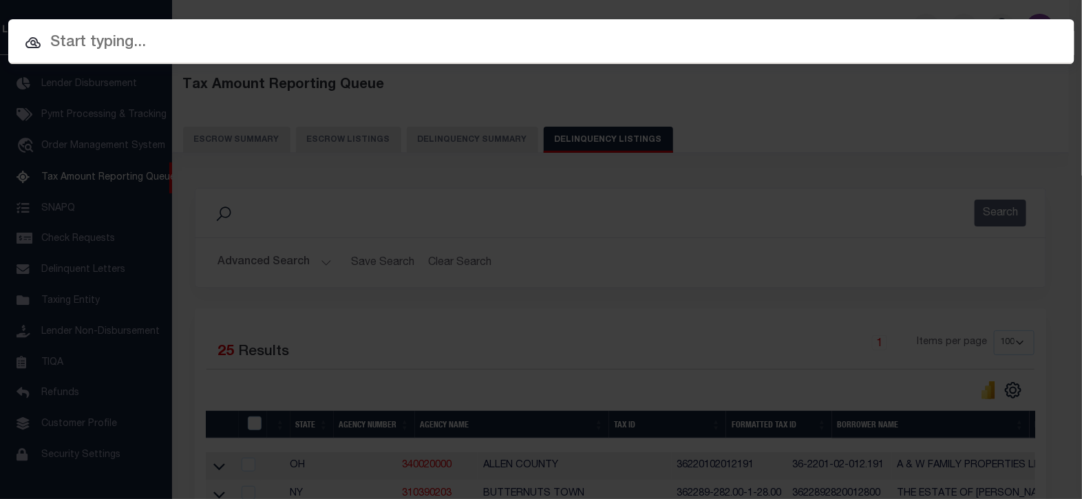
click at [809, 40] on input "text" at bounding box center [541, 43] width 1066 height 24
paste input "10500040604"
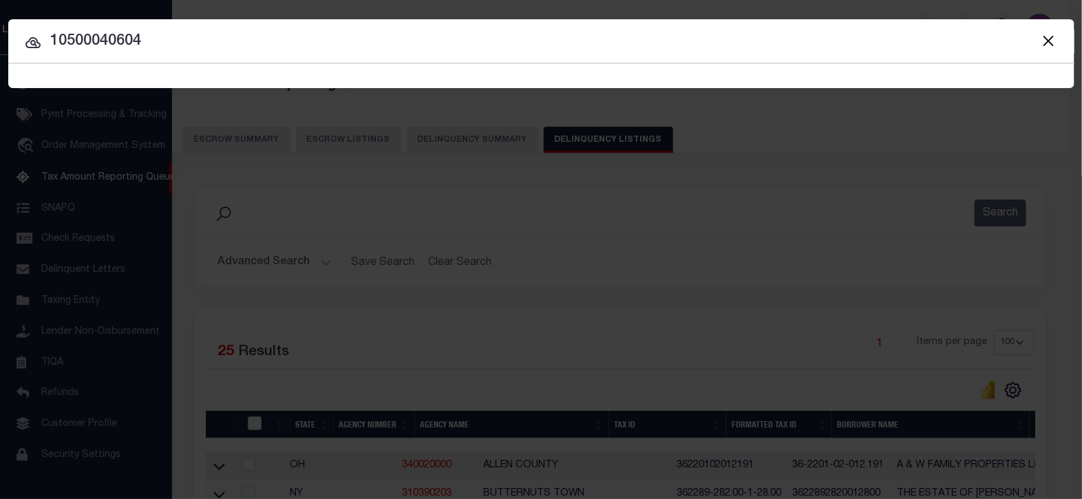
type input "10500040604"
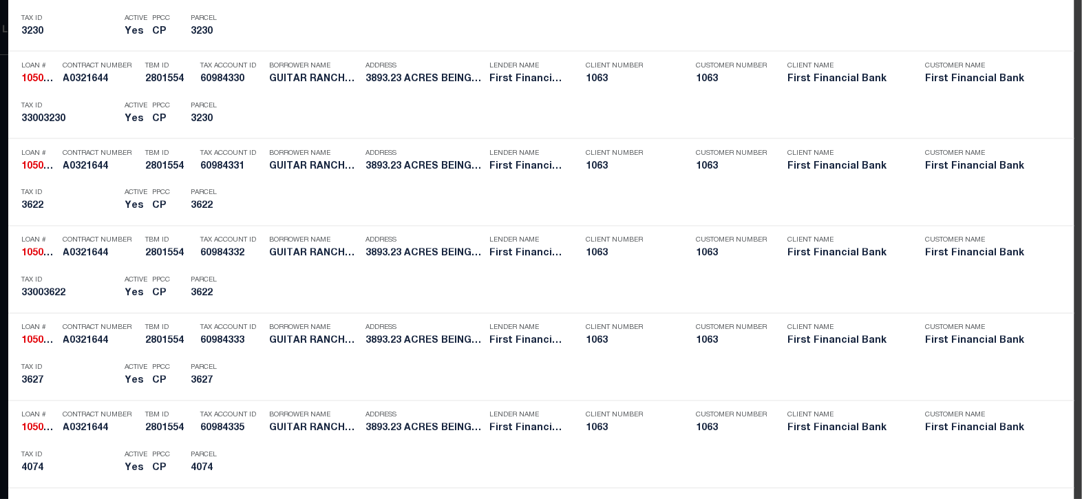
scroll to position [3270, 0]
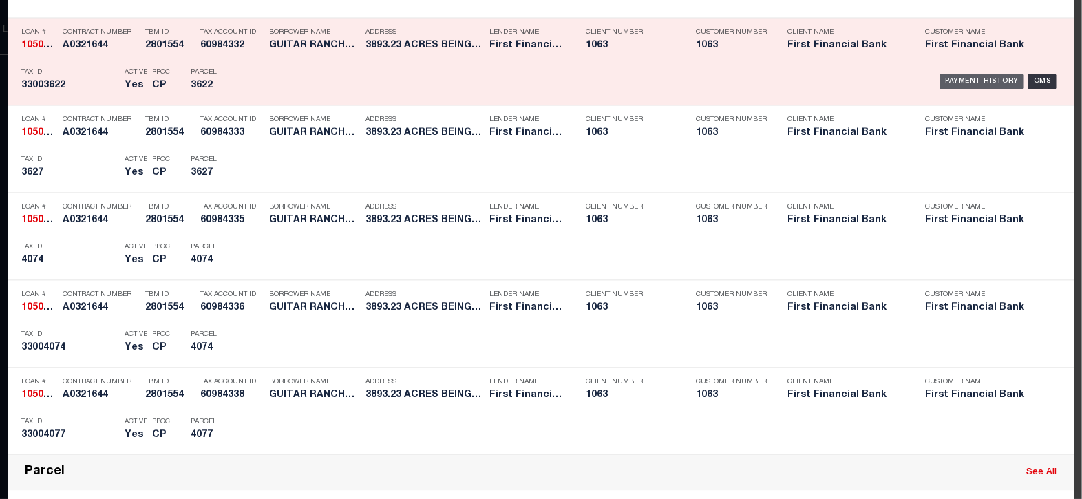
click at [960, 78] on div "Payment History" at bounding box center [982, 81] width 85 height 15
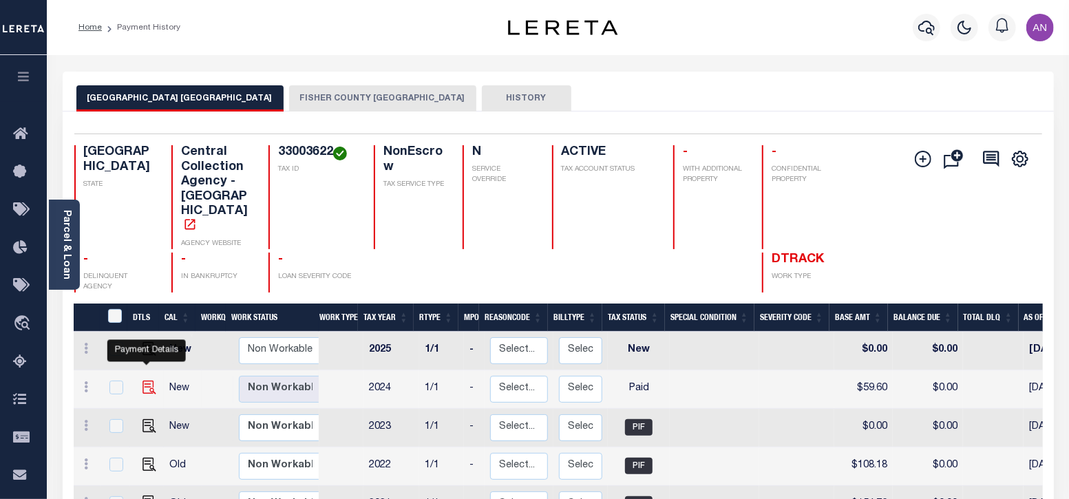
click at [145, 381] on img "" at bounding box center [150, 388] width 14 height 14
checkbox input "true"
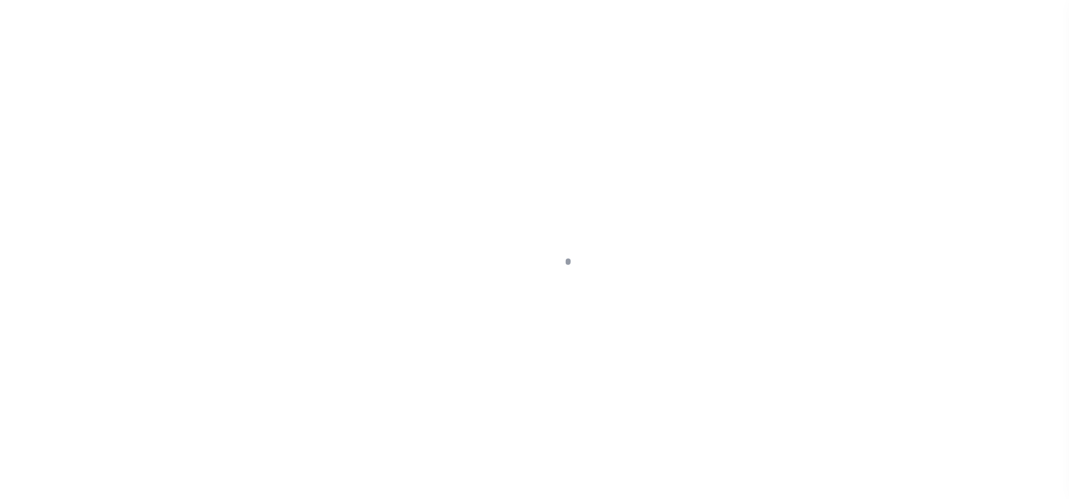
select select "PYD"
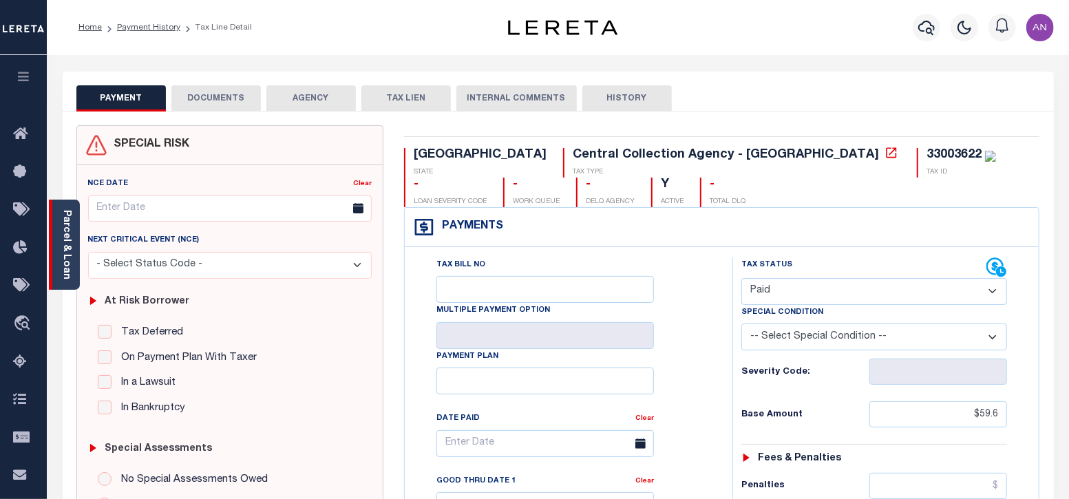
click at [69, 260] on link "Parcel & Loan" at bounding box center [66, 245] width 10 height 70
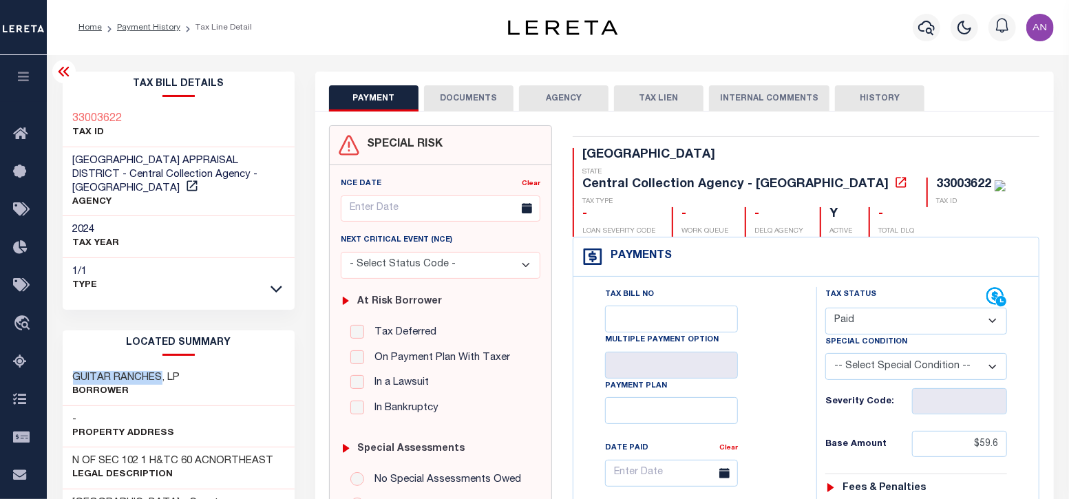
drag, startPoint x: 160, startPoint y: 364, endPoint x: 61, endPoint y: 363, distance: 98.5
copy h3 "GUITAR RANCHES"
click at [163, 30] on link "Payment History" at bounding box center [148, 27] width 63 height 8
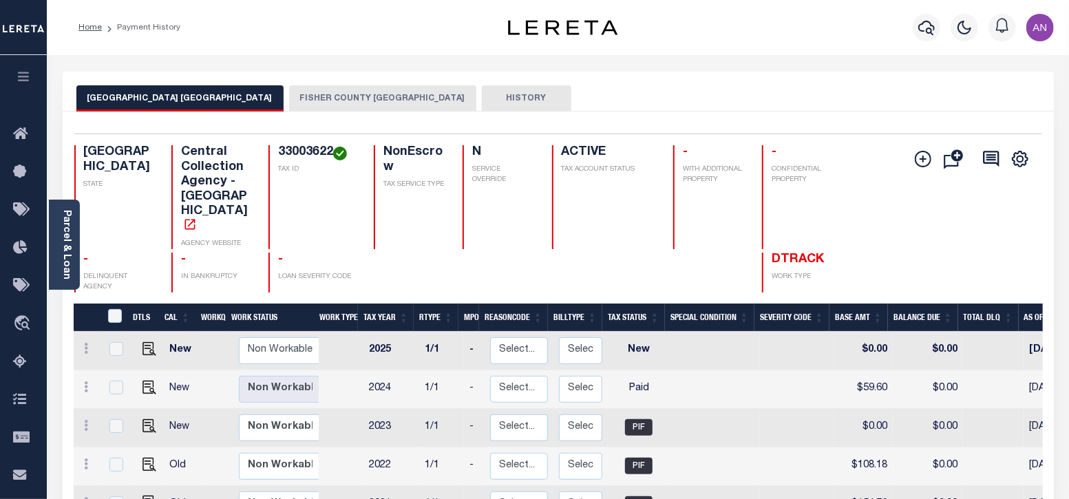
click at [354, 99] on button "FISHER COUNTY [GEOGRAPHIC_DATA]" at bounding box center [382, 98] width 187 height 26
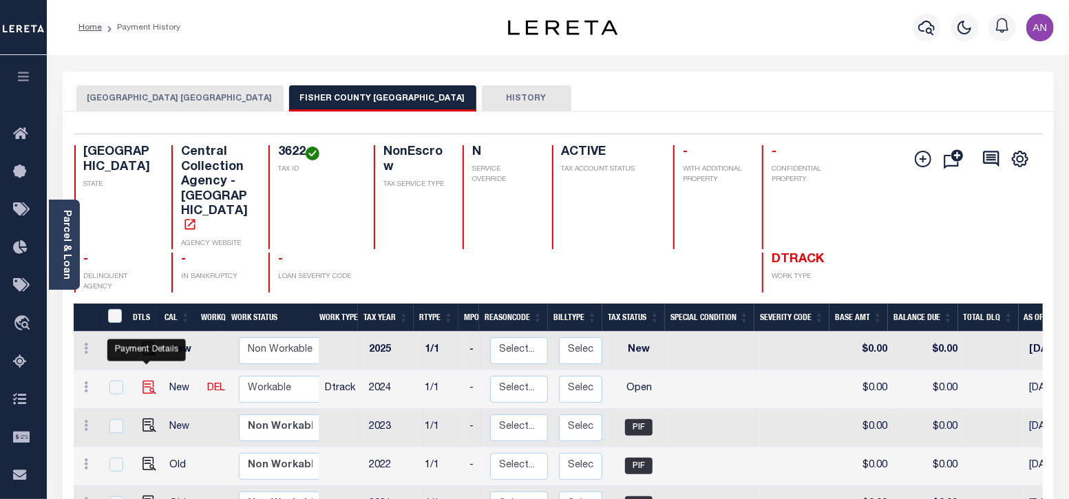
click at [144, 381] on img "" at bounding box center [150, 388] width 14 height 14
checkbox input "true"
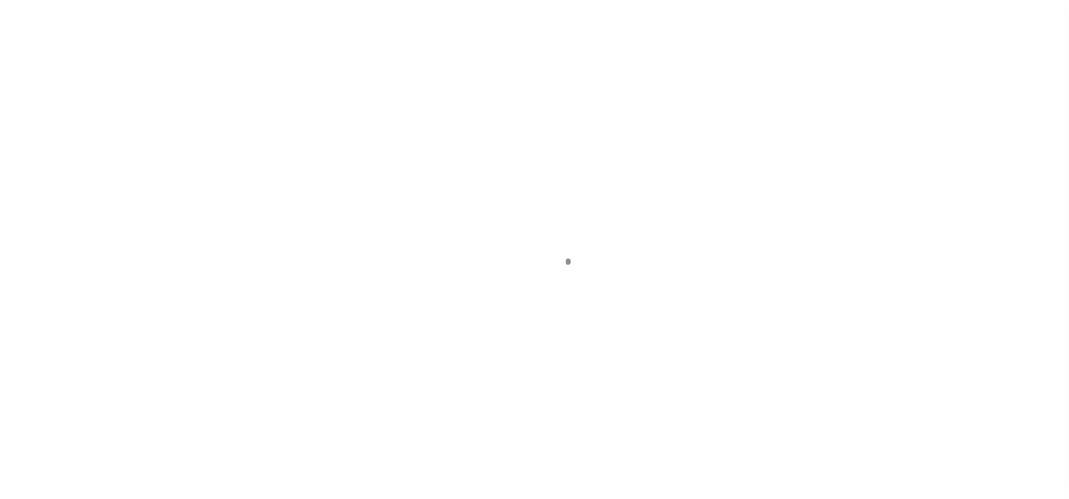
select select "OP2"
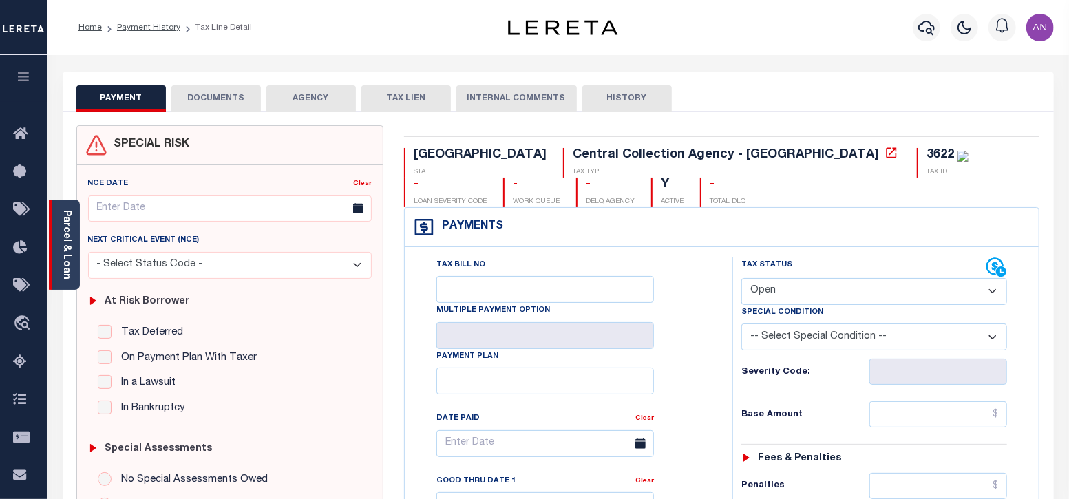
click at [69, 260] on link "Parcel & Loan" at bounding box center [66, 245] width 10 height 70
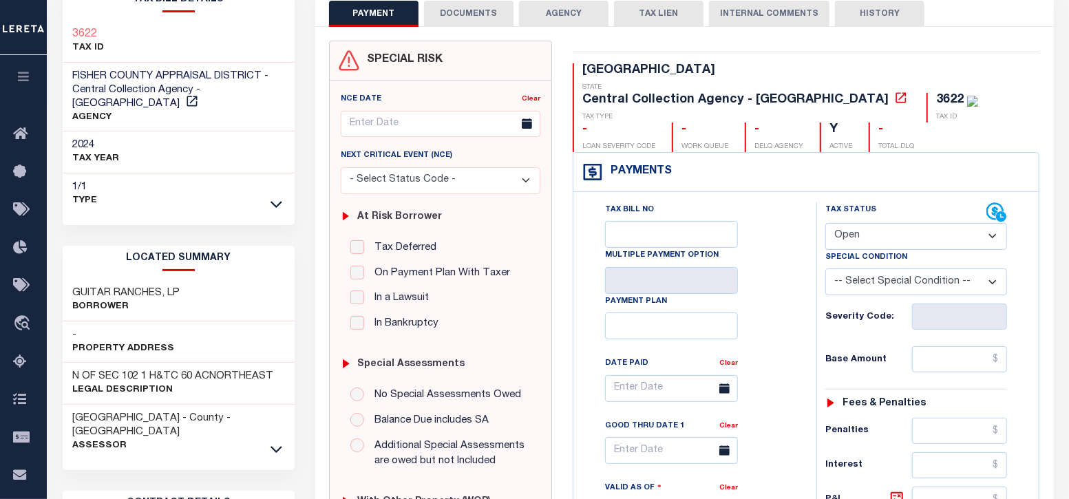
scroll to position [85, 0]
drag, startPoint x: 74, startPoint y: 363, endPoint x: 138, endPoint y: 360, distance: 64.1
click at [138, 369] on h3 "N OF SEC 102 1 H&TC 60 ACNORTHEAST" at bounding box center [173, 376] width 201 height 14
drag, startPoint x: 160, startPoint y: 275, endPoint x: 73, endPoint y: 279, distance: 86.8
click at [73, 286] on h3 "GUITAR RANCHES, LP" at bounding box center [126, 293] width 107 height 14
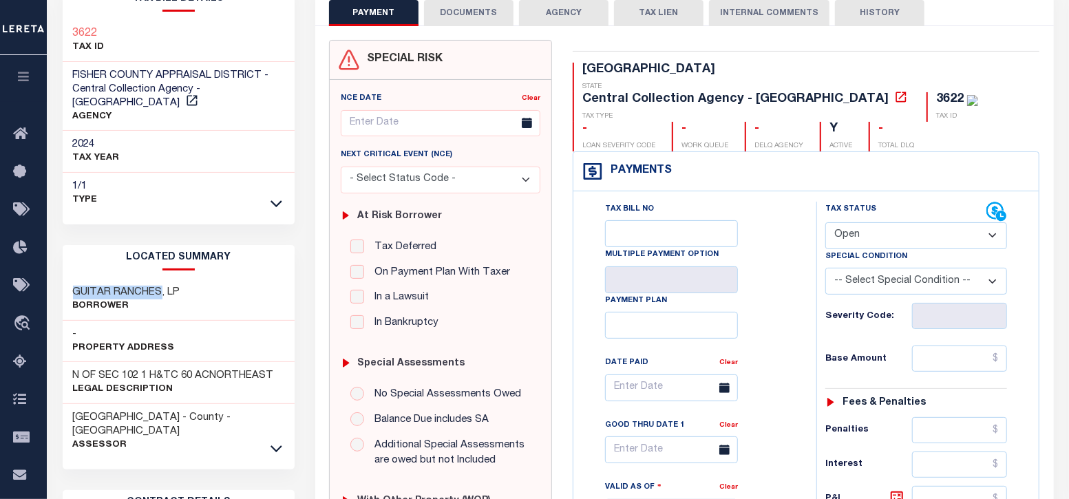
copy h3 "GUITAR RANCHES"
drag, startPoint x: 857, startPoint y: 71, endPoint x: 884, endPoint y: 68, distance: 27.0
click at [927, 92] on div "3622 TAX ID" at bounding box center [953, 107] width 52 height 30
copy div "3622"
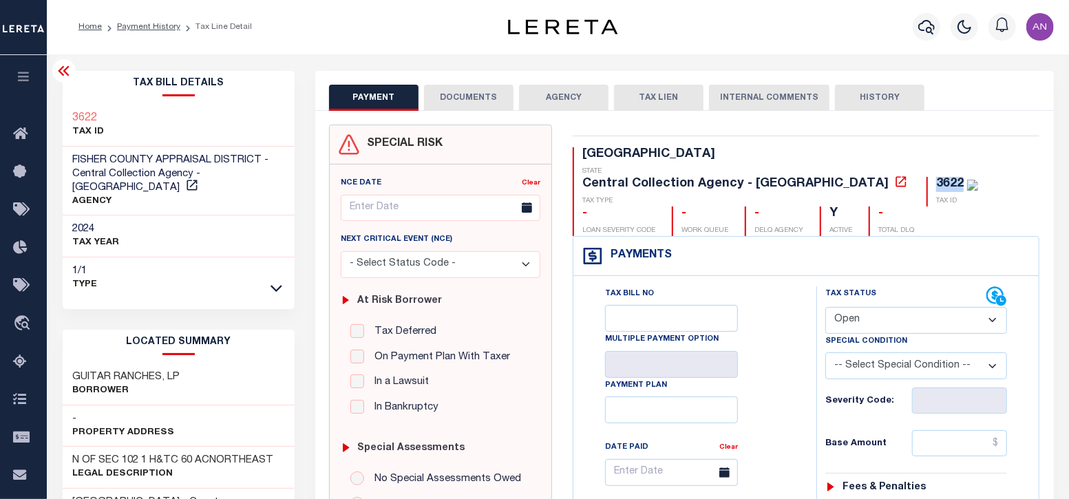
scroll to position [0, 0]
